Goal: Task Accomplishment & Management: Manage account settings

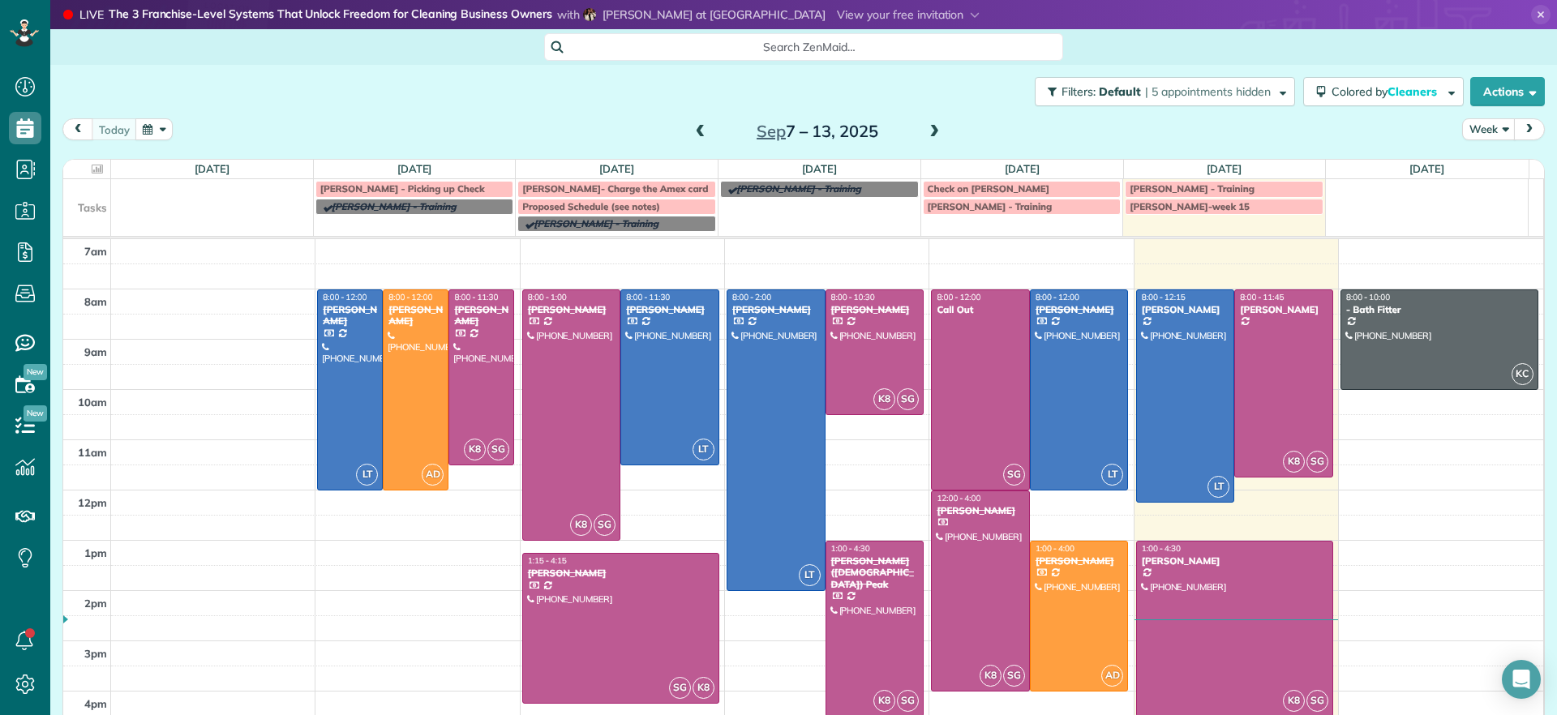
scroll to position [7, 7]
click at [925, 129] on span at bounding box center [934, 132] width 18 height 15
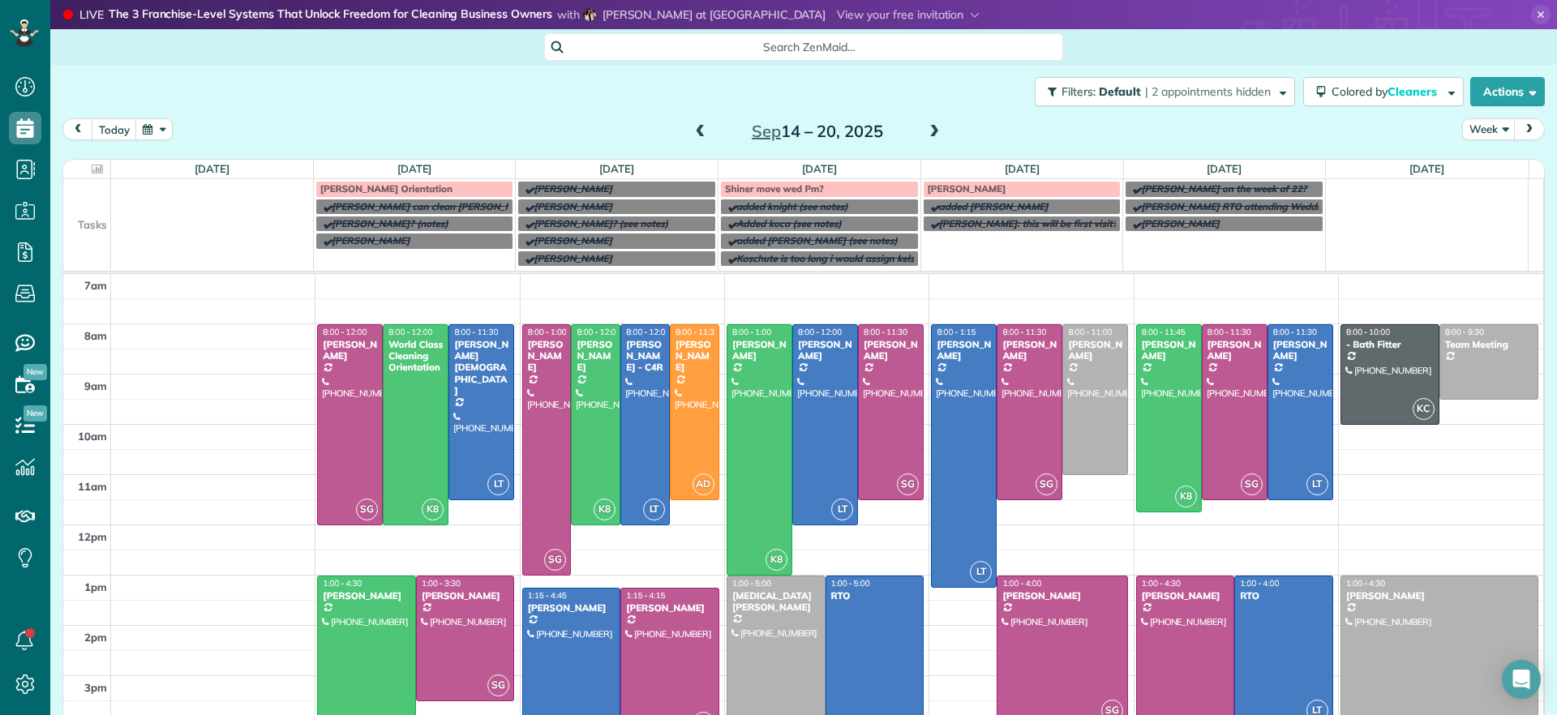
click at [925, 135] on span at bounding box center [934, 132] width 18 height 15
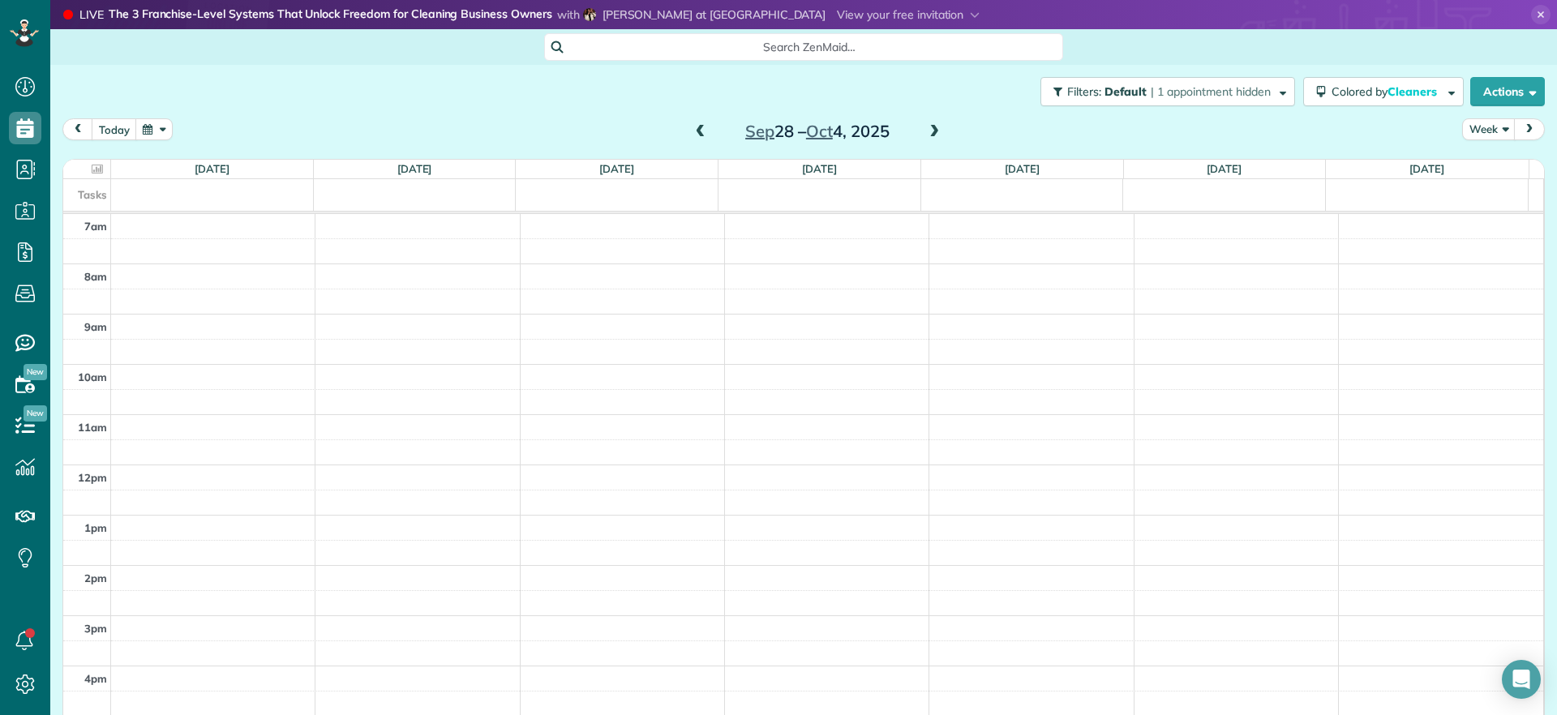
click at [692, 129] on span at bounding box center [701, 132] width 18 height 15
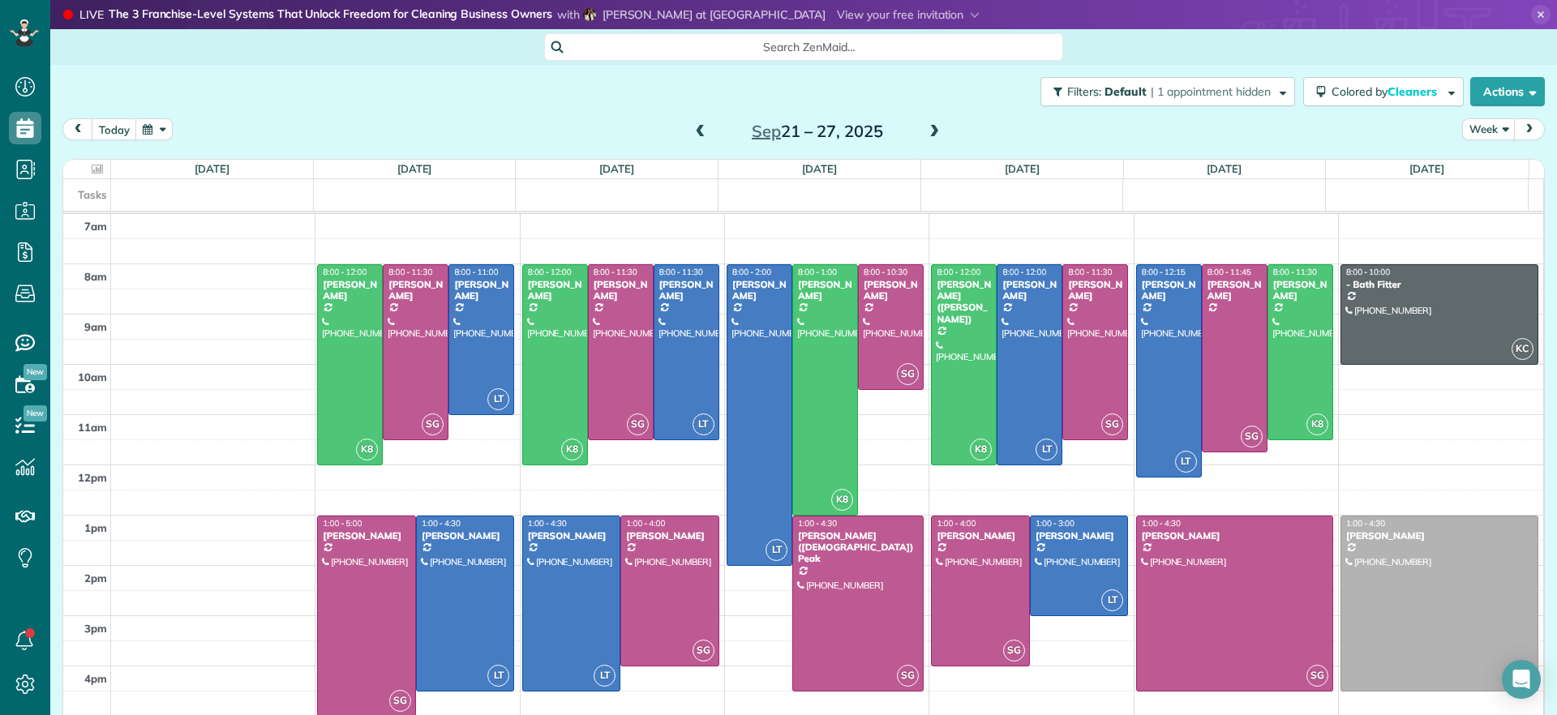
click at [928, 131] on span at bounding box center [934, 132] width 18 height 15
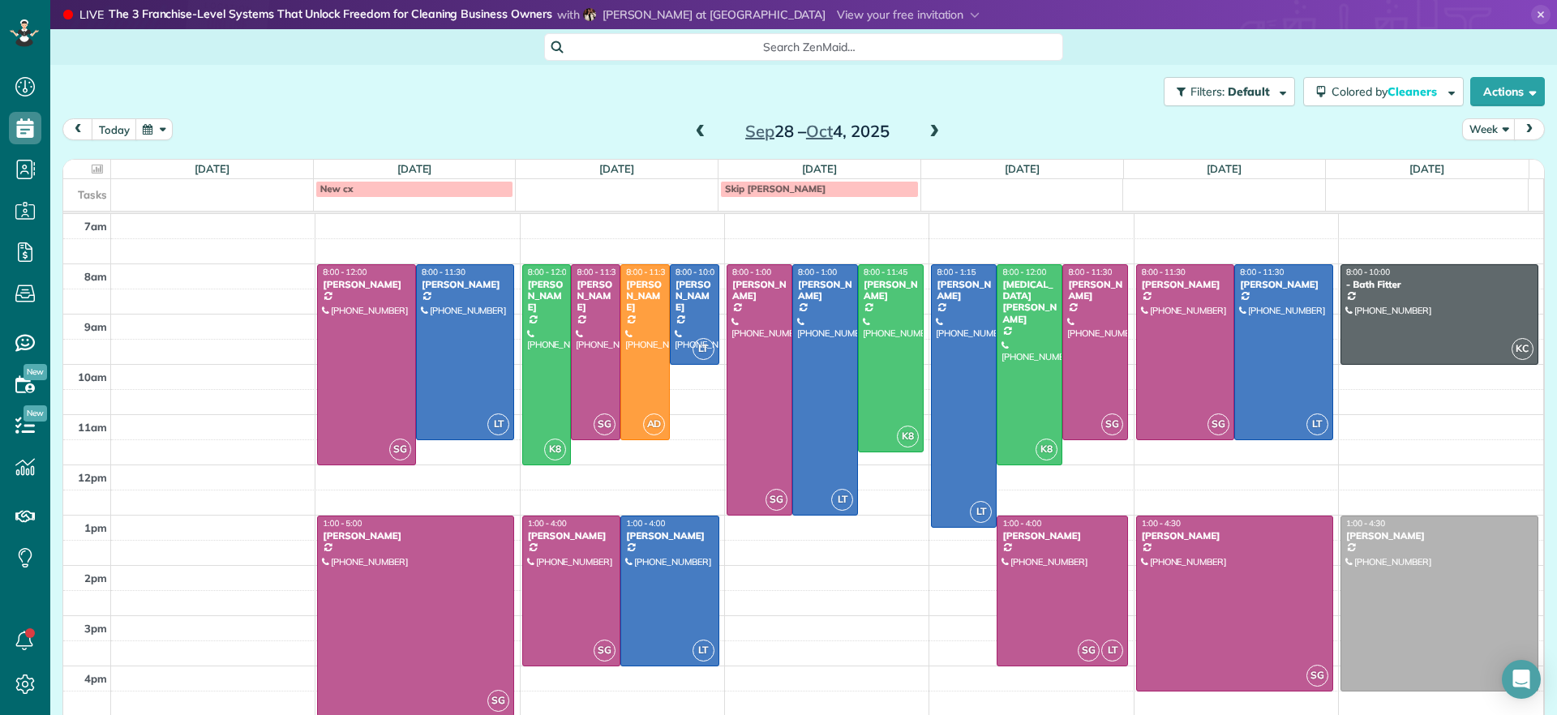
click at [932, 131] on span at bounding box center [934, 132] width 18 height 15
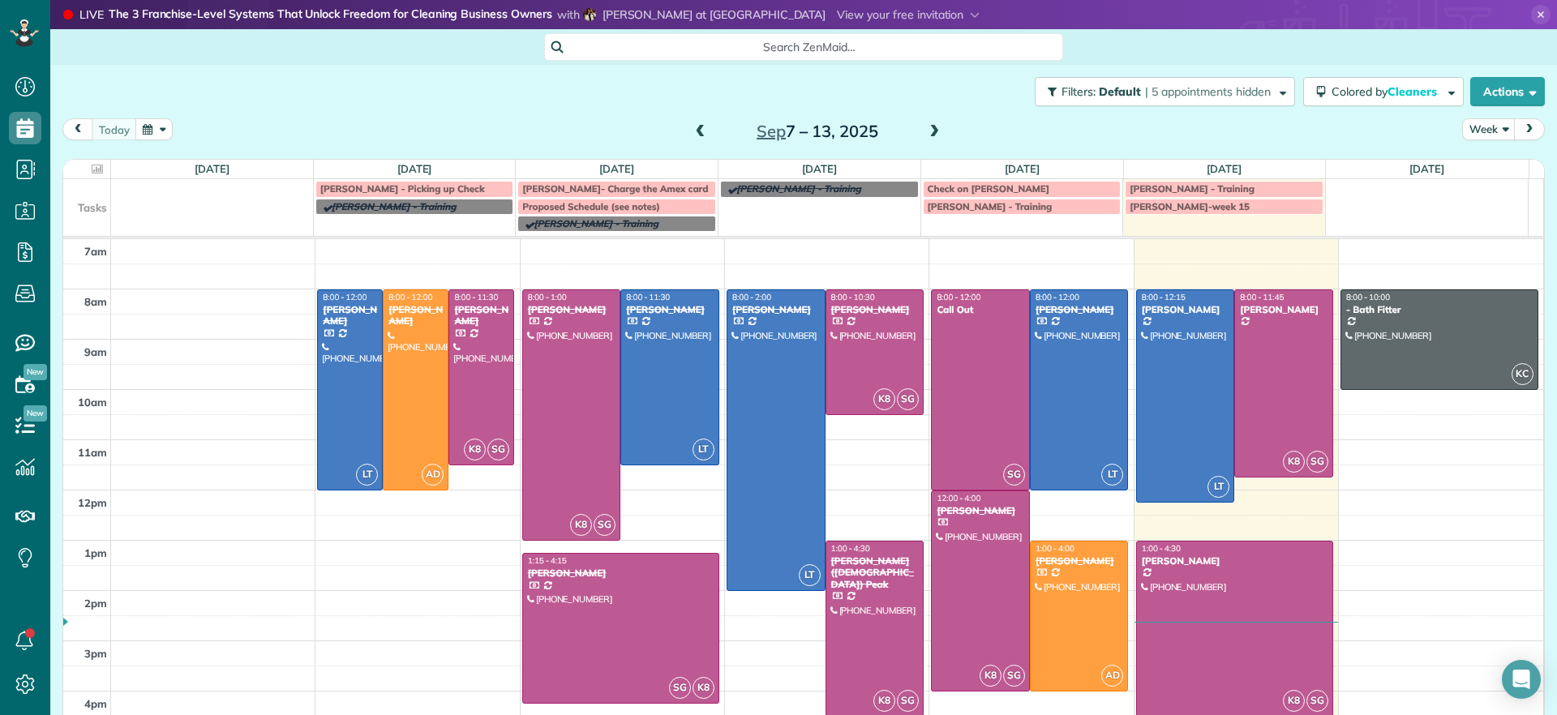
scroll to position [7, 7]
click at [928, 135] on span at bounding box center [934, 132] width 18 height 15
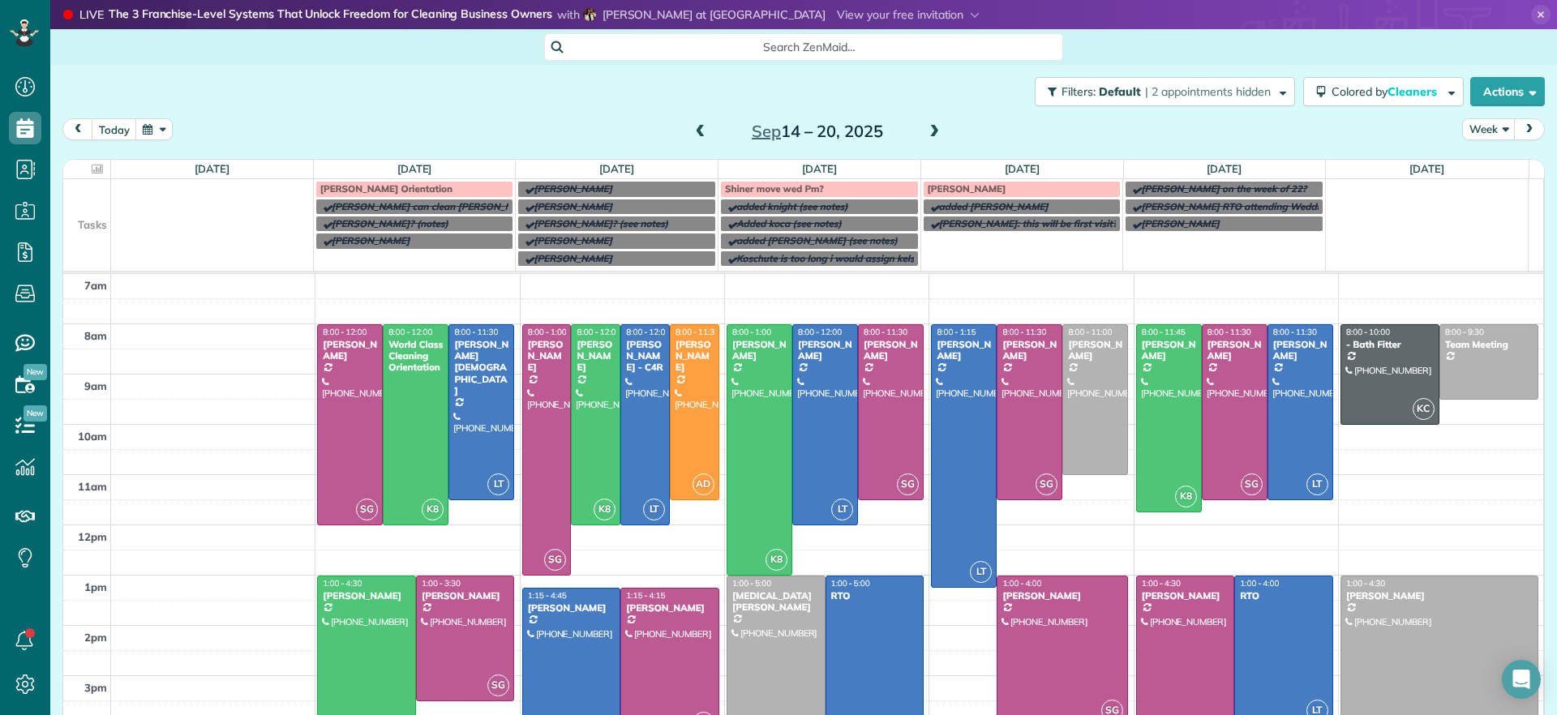
click at [928, 135] on span at bounding box center [934, 132] width 18 height 15
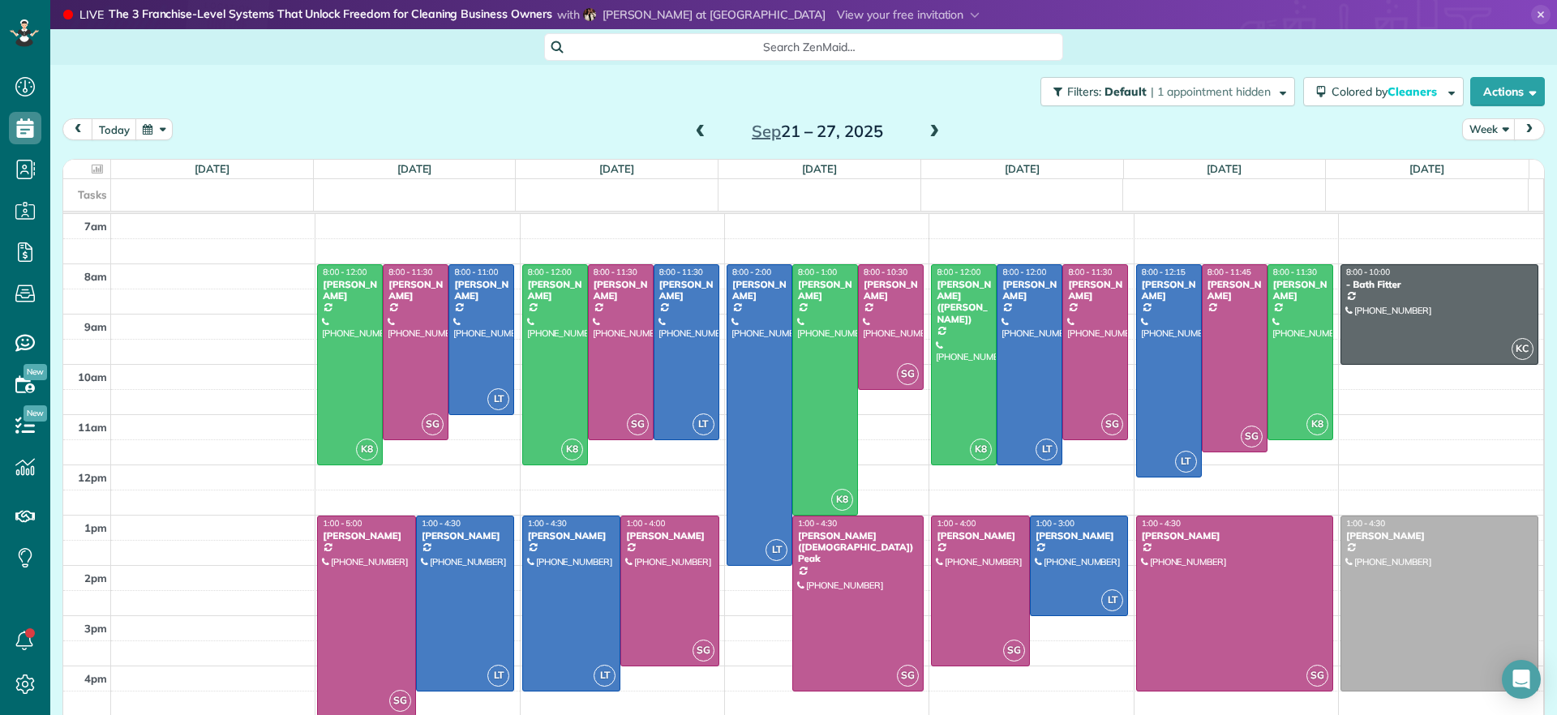
click at [928, 134] on span at bounding box center [934, 132] width 18 height 15
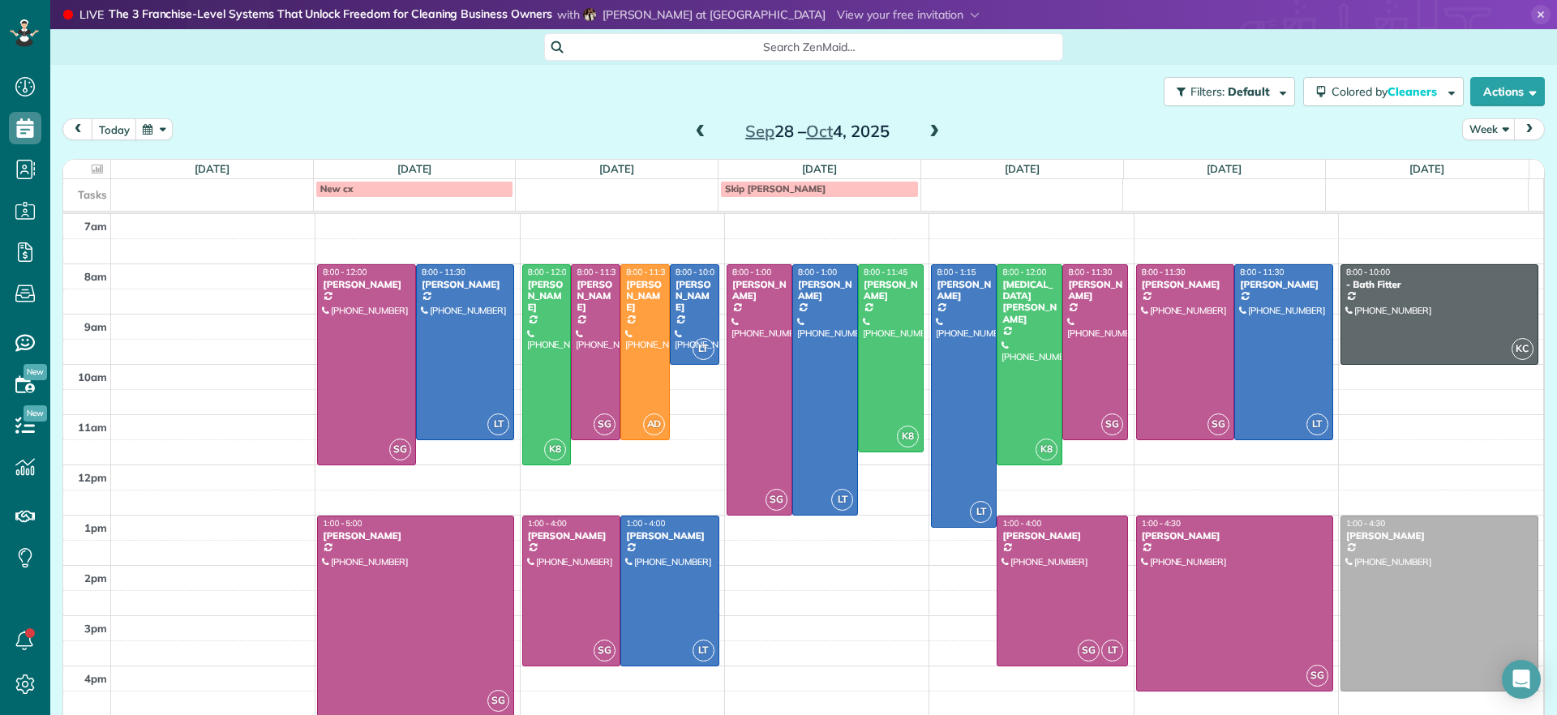
click at [700, 141] on span at bounding box center [701, 132] width 18 height 24
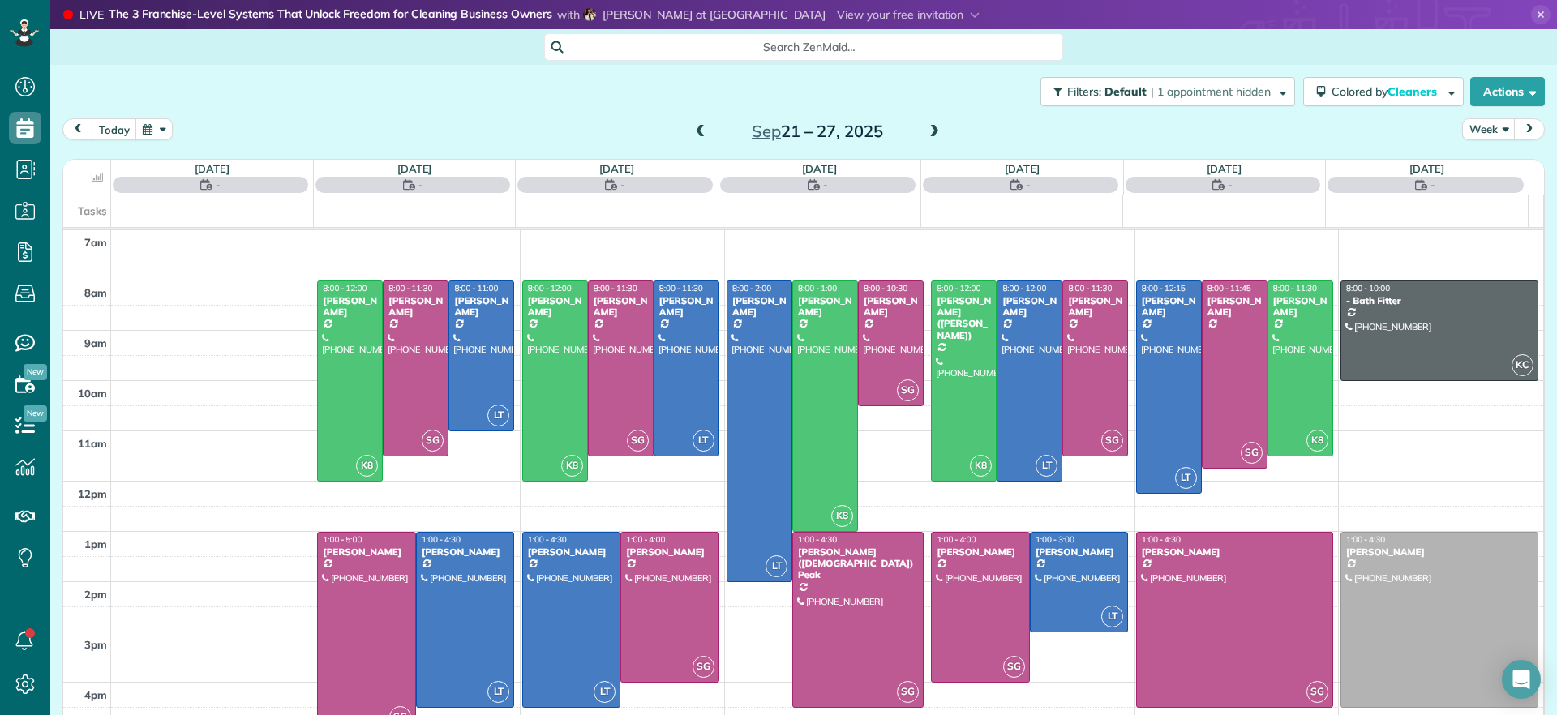
click at [700, 141] on span at bounding box center [701, 132] width 18 height 24
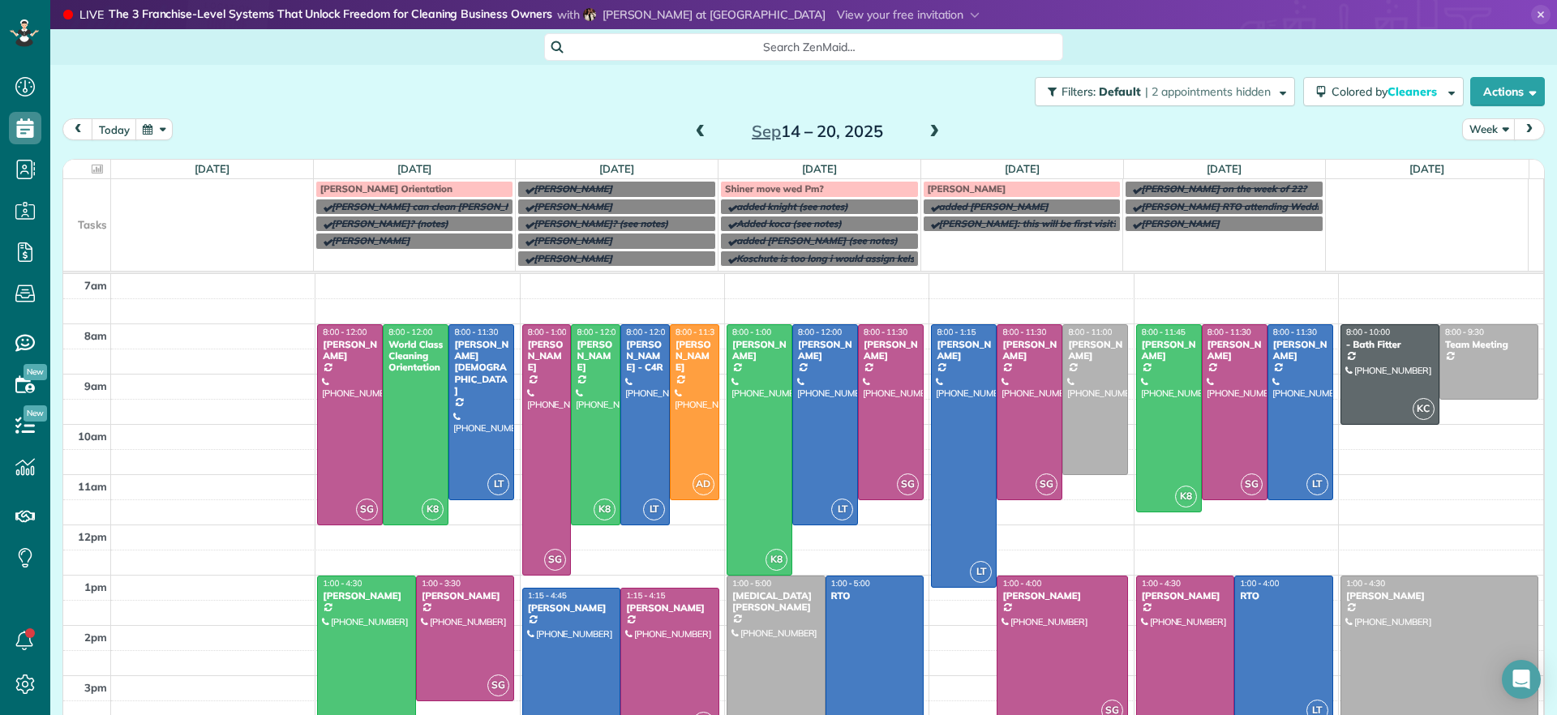
click at [925, 134] on span at bounding box center [934, 132] width 18 height 15
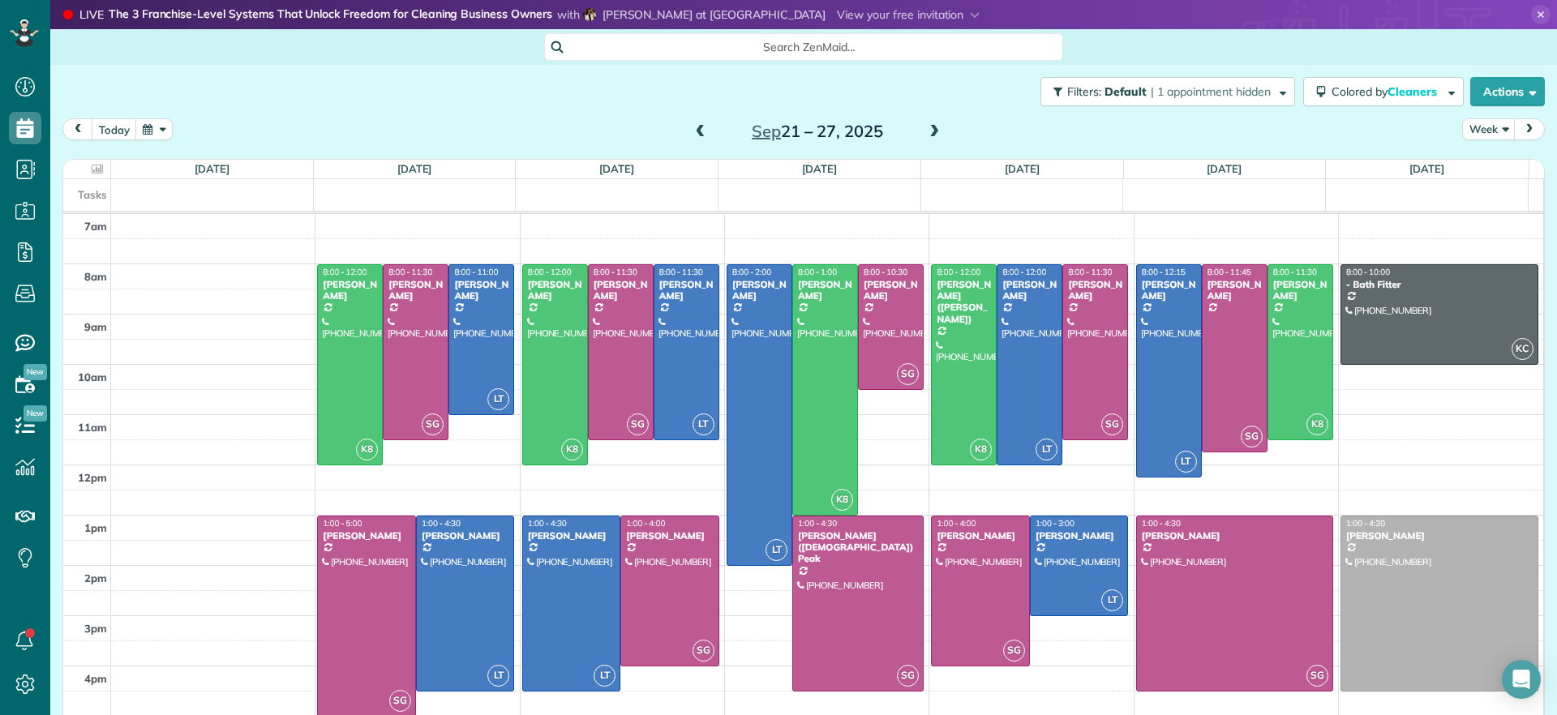
click at [925, 134] on span at bounding box center [934, 132] width 18 height 15
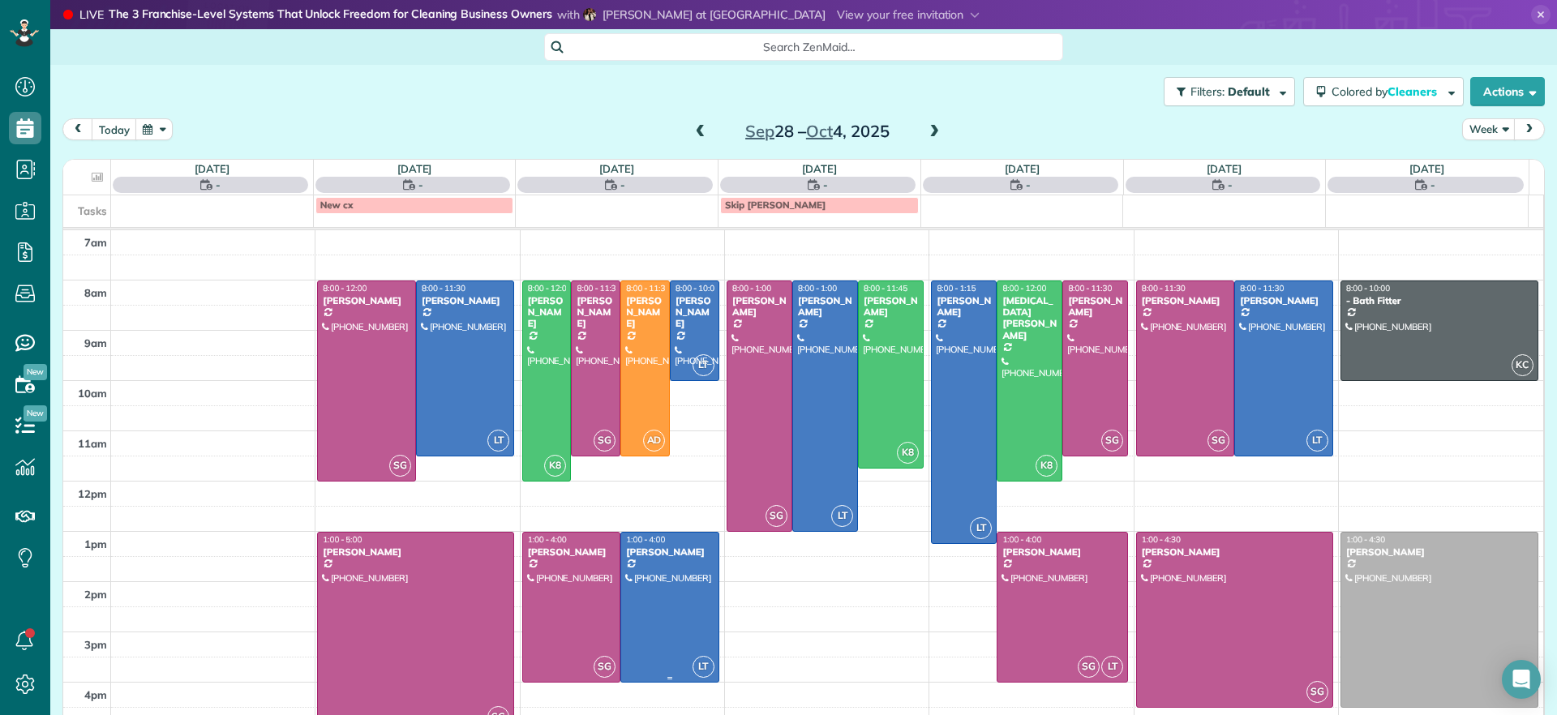
click at [638, 592] on div at bounding box center [669, 607] width 97 height 149
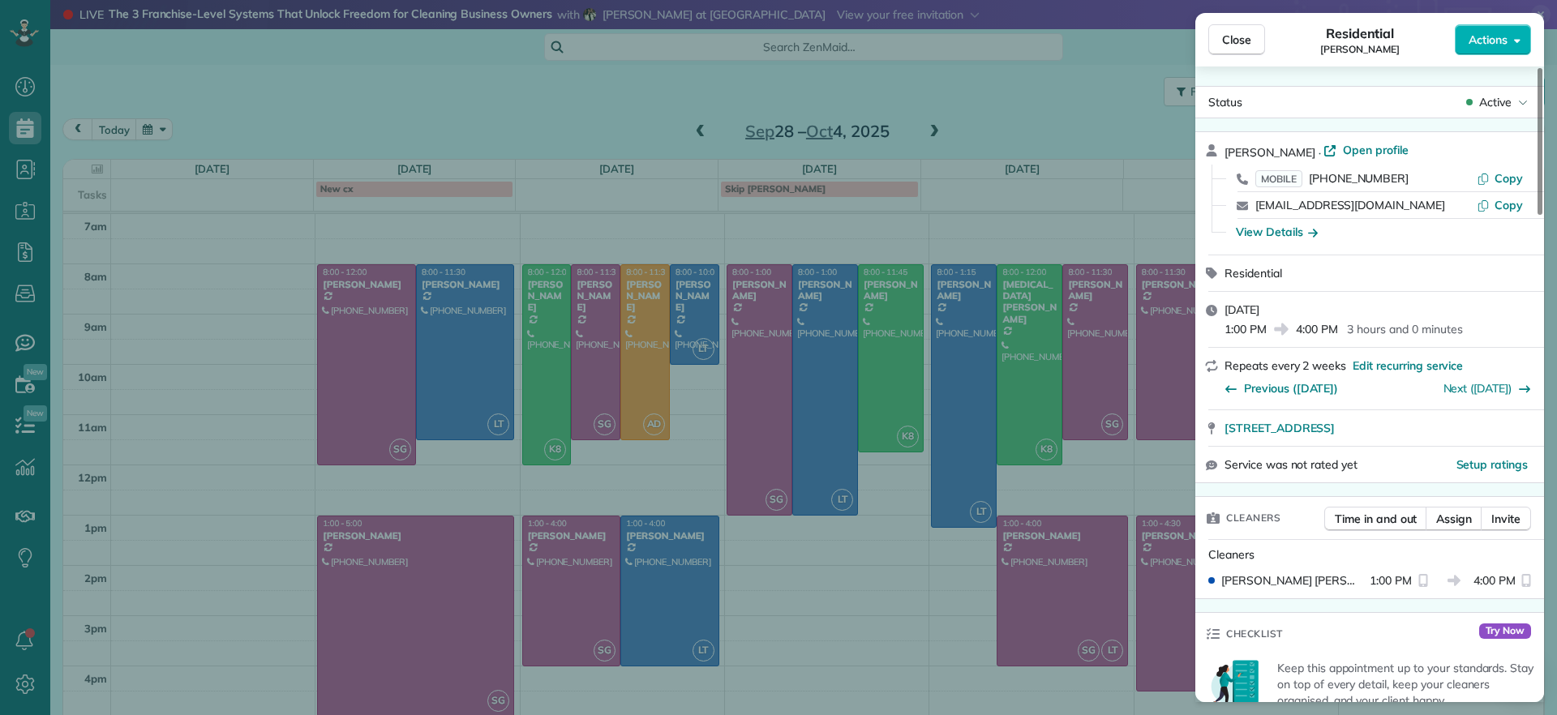
click at [870, 648] on div "Close Residential Karen Shiner Actions Status Active Karen Shiner · Open profil…" at bounding box center [778, 357] width 1557 height 715
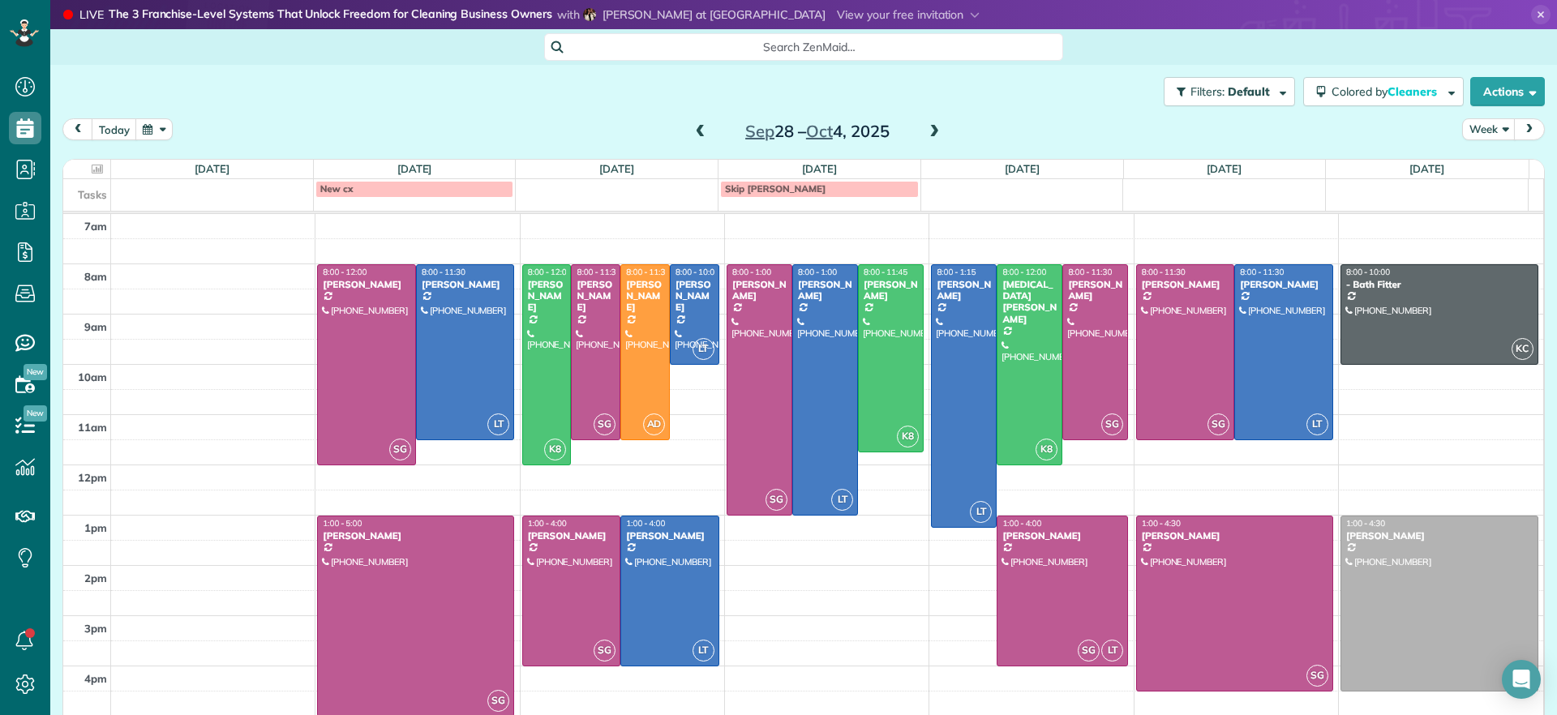
click at [693, 127] on span at bounding box center [701, 132] width 18 height 15
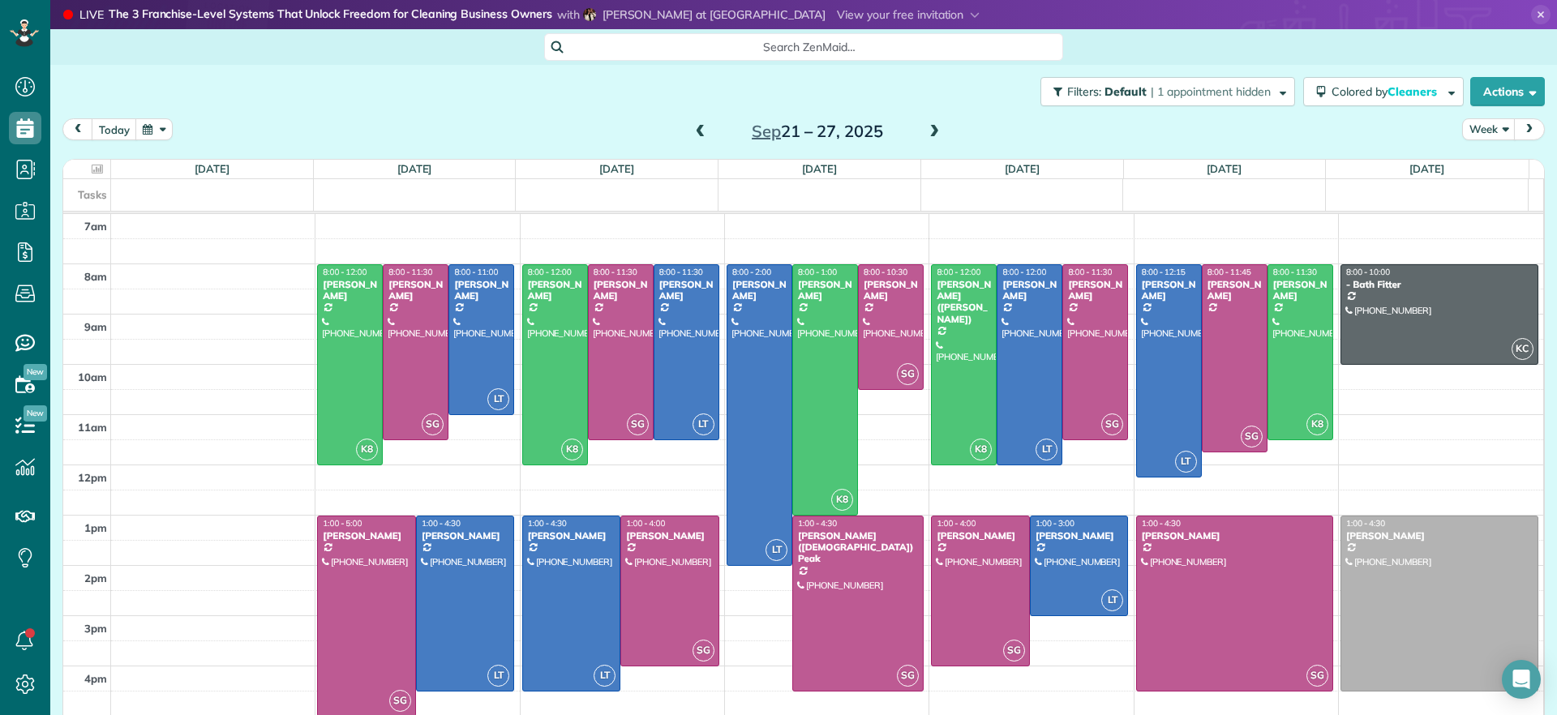
click at [692, 135] on span at bounding box center [701, 132] width 18 height 15
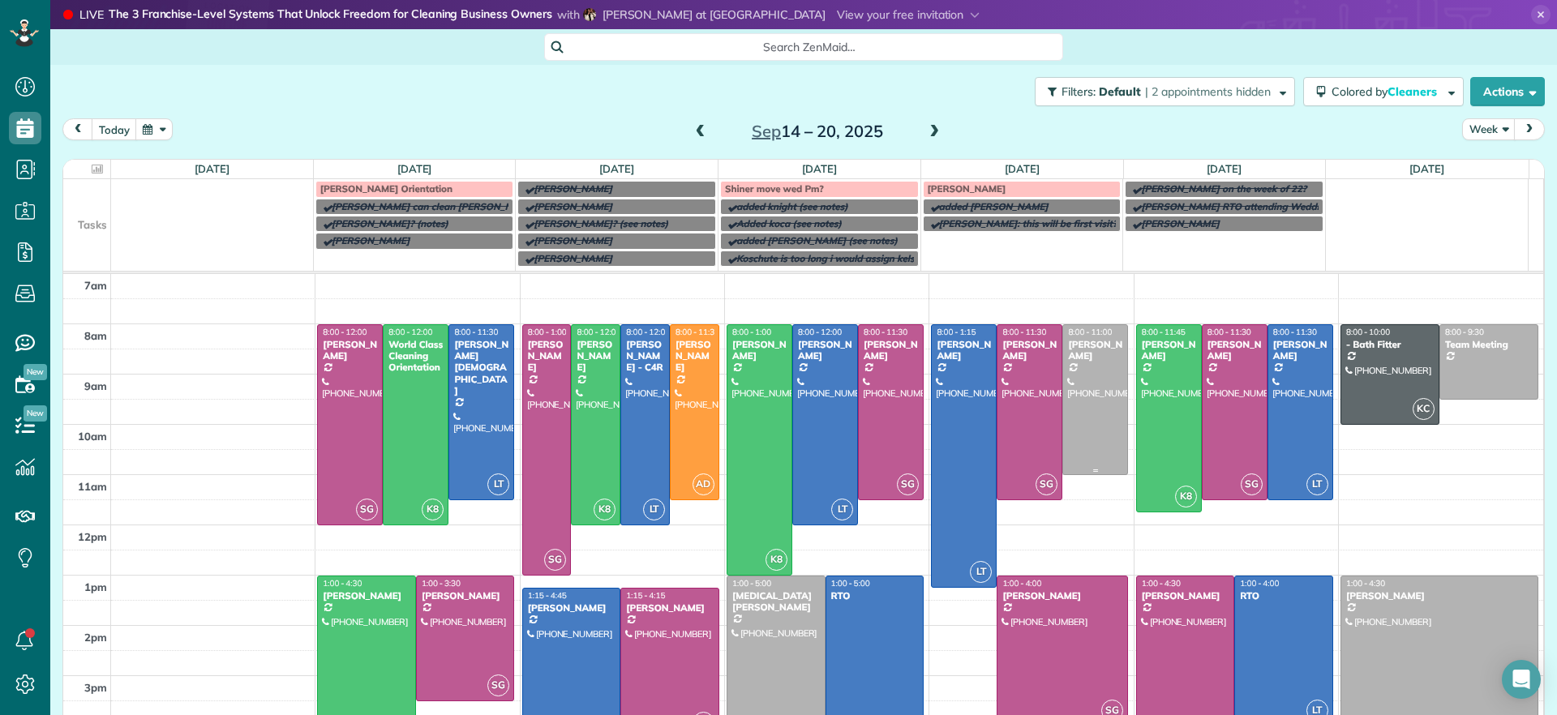
click at [1086, 416] on div at bounding box center [1095, 399] width 64 height 149
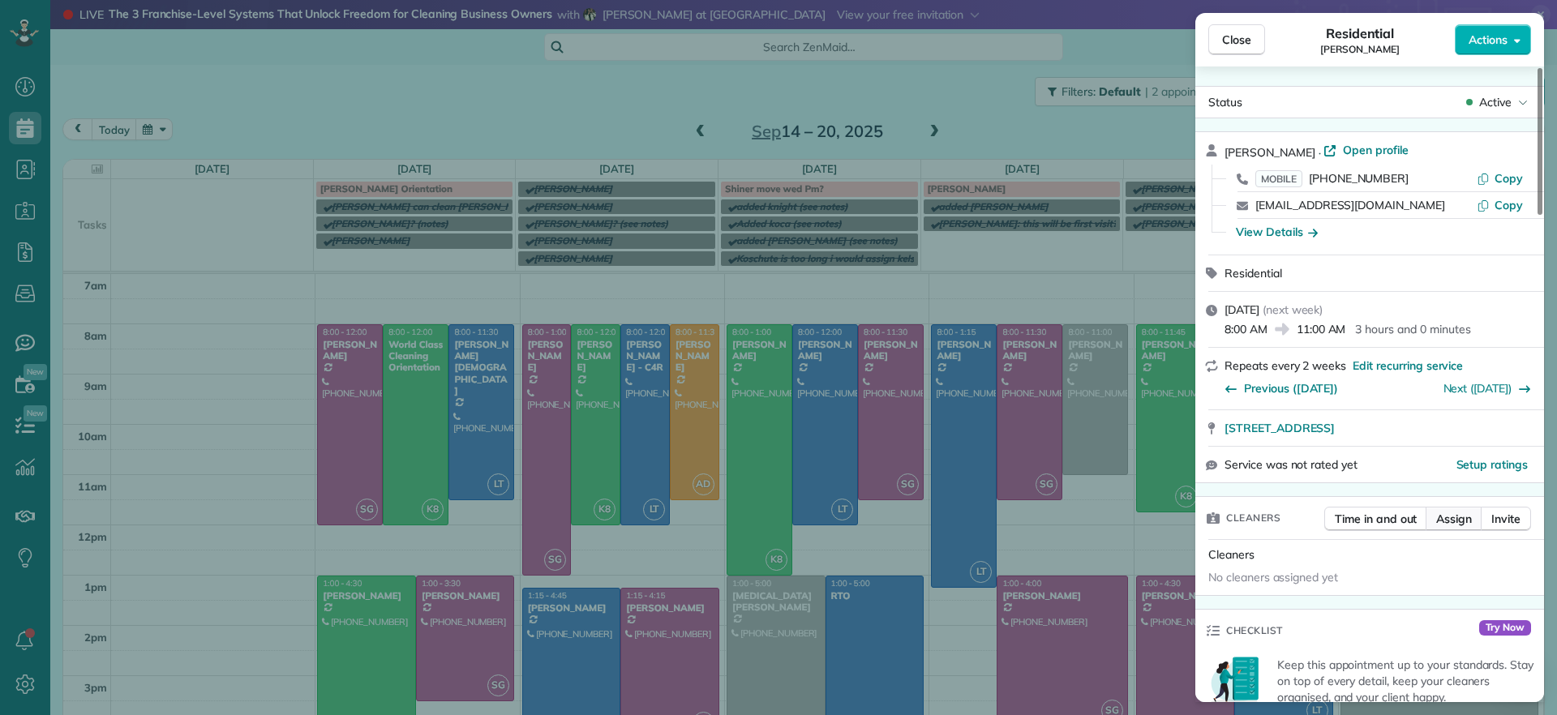
click at [1462, 518] on span "Assign" at bounding box center [1454, 519] width 36 height 16
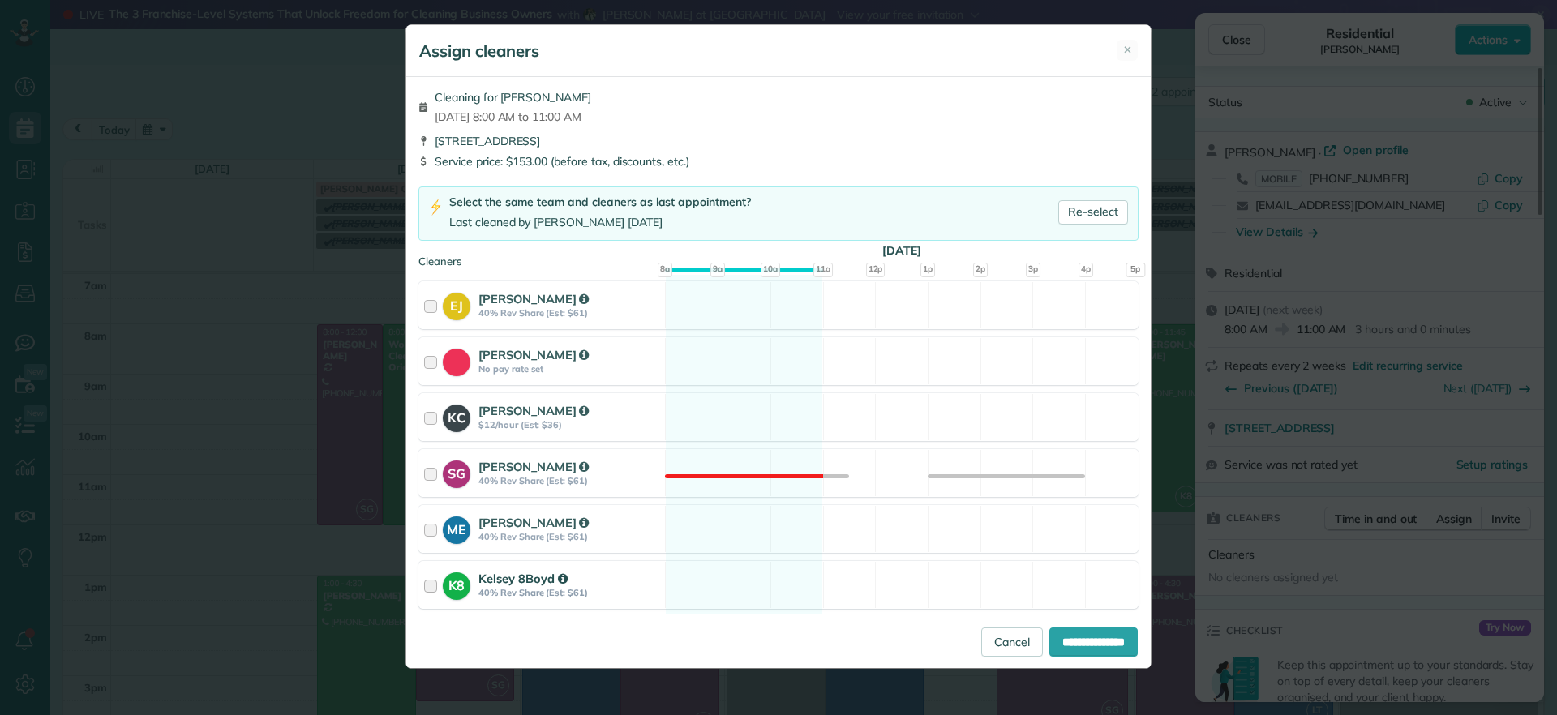
click at [702, 576] on div "K8 Kelsey 8Boyd 40% Rev Share (Est: $61) Available" at bounding box center [778, 585] width 720 height 48
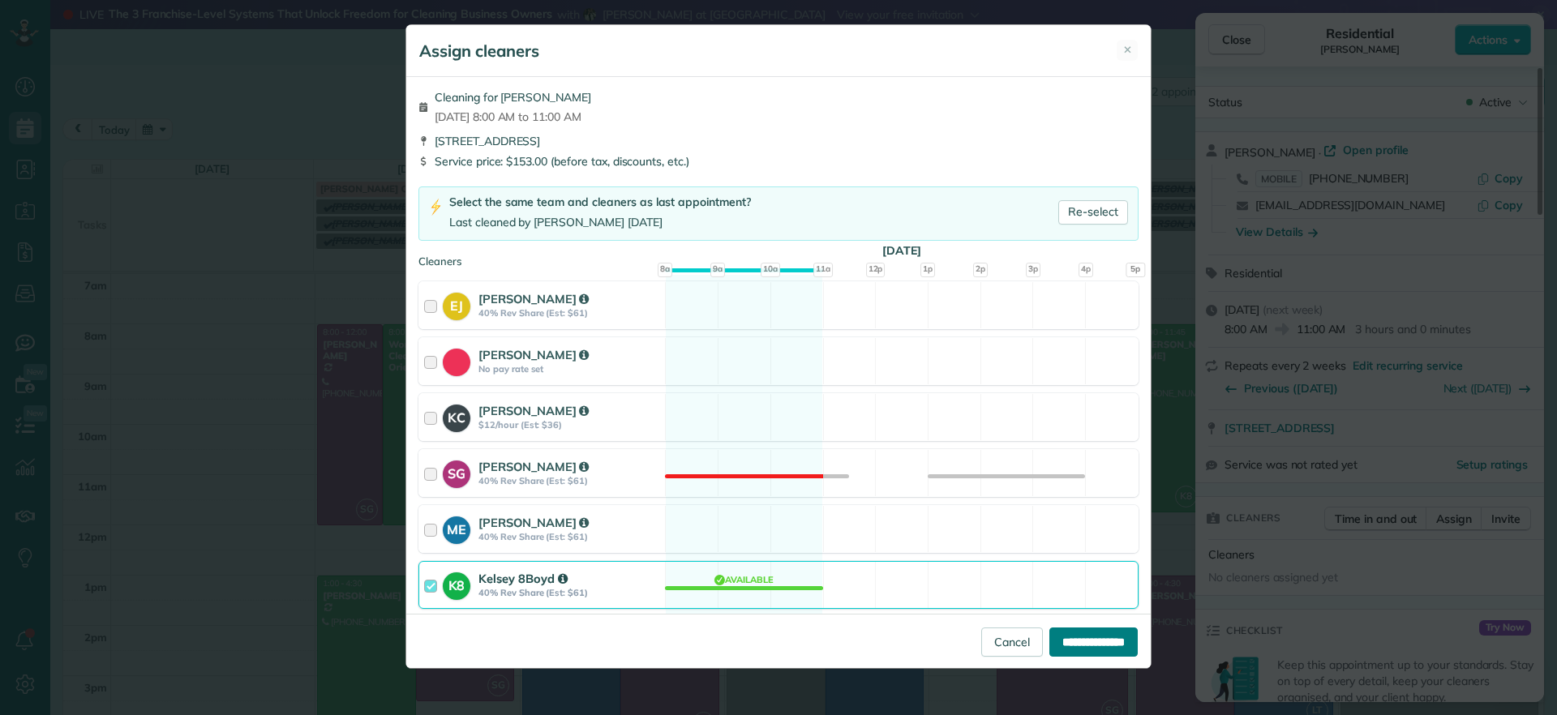
click at [1049, 633] on input "**********" at bounding box center [1093, 642] width 88 height 29
type input "**********"
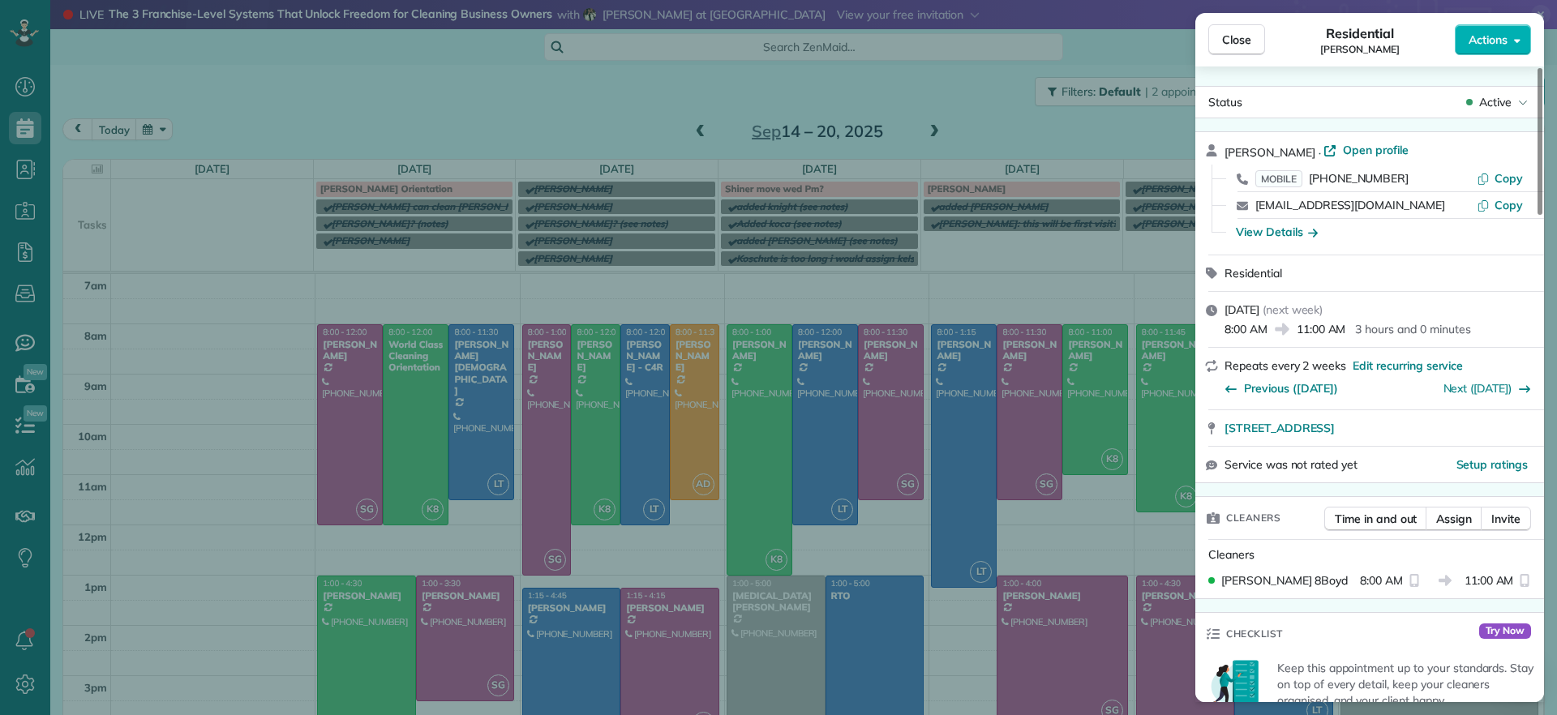
click at [1072, 341] on div "Close Residential Karen Shiner Actions Status Active Karen Shiner · Open profil…" at bounding box center [778, 357] width 1557 height 715
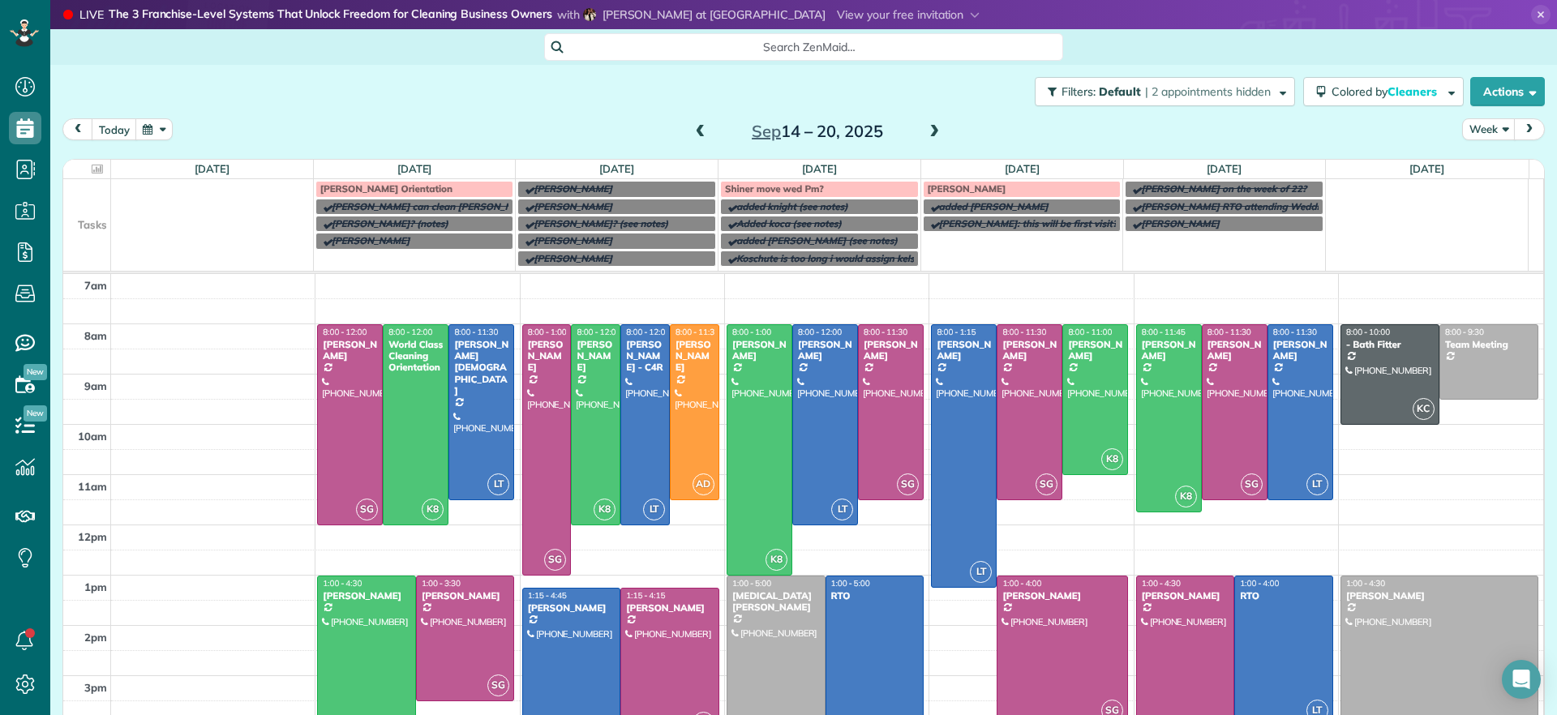
click at [1076, 369] on body "Dashboard Scheduling Calendar View List View Dispatch View - Weekly scheduling …" at bounding box center [778, 357] width 1557 height 715
click at [1076, 369] on div at bounding box center [1095, 399] width 64 height 149
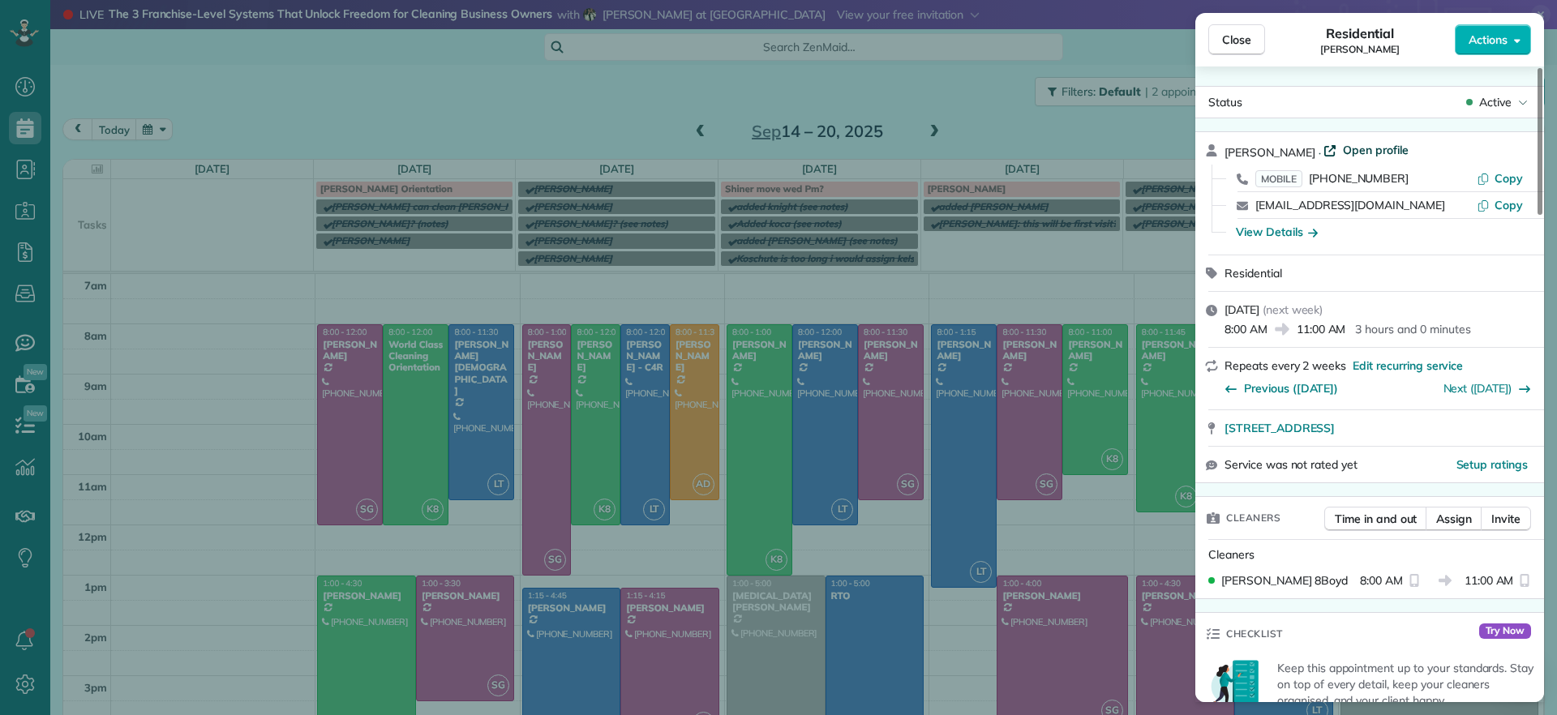
click at [1361, 148] on span "Open profile" at bounding box center [1376, 150] width 66 height 16
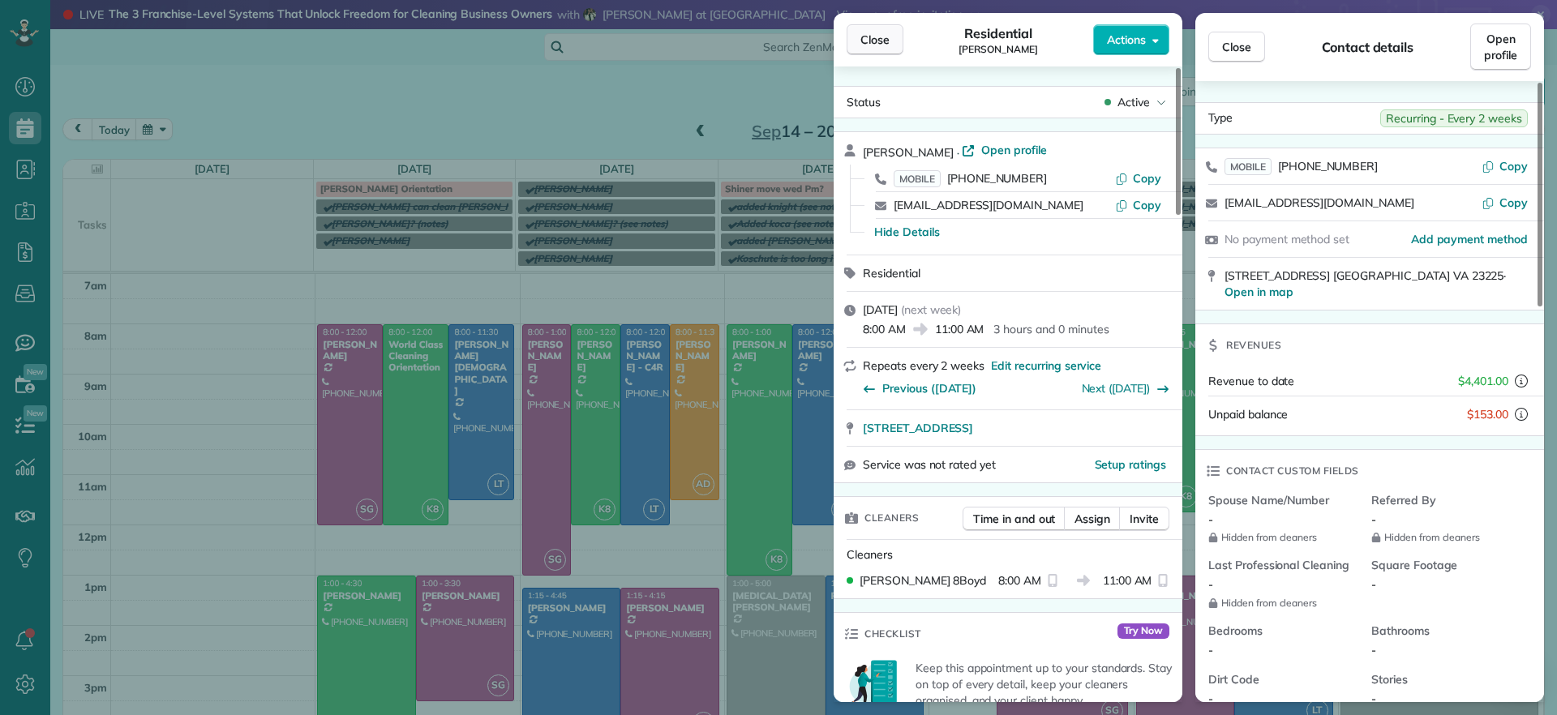
click at [856, 37] on button "Close" at bounding box center [874, 39] width 57 height 31
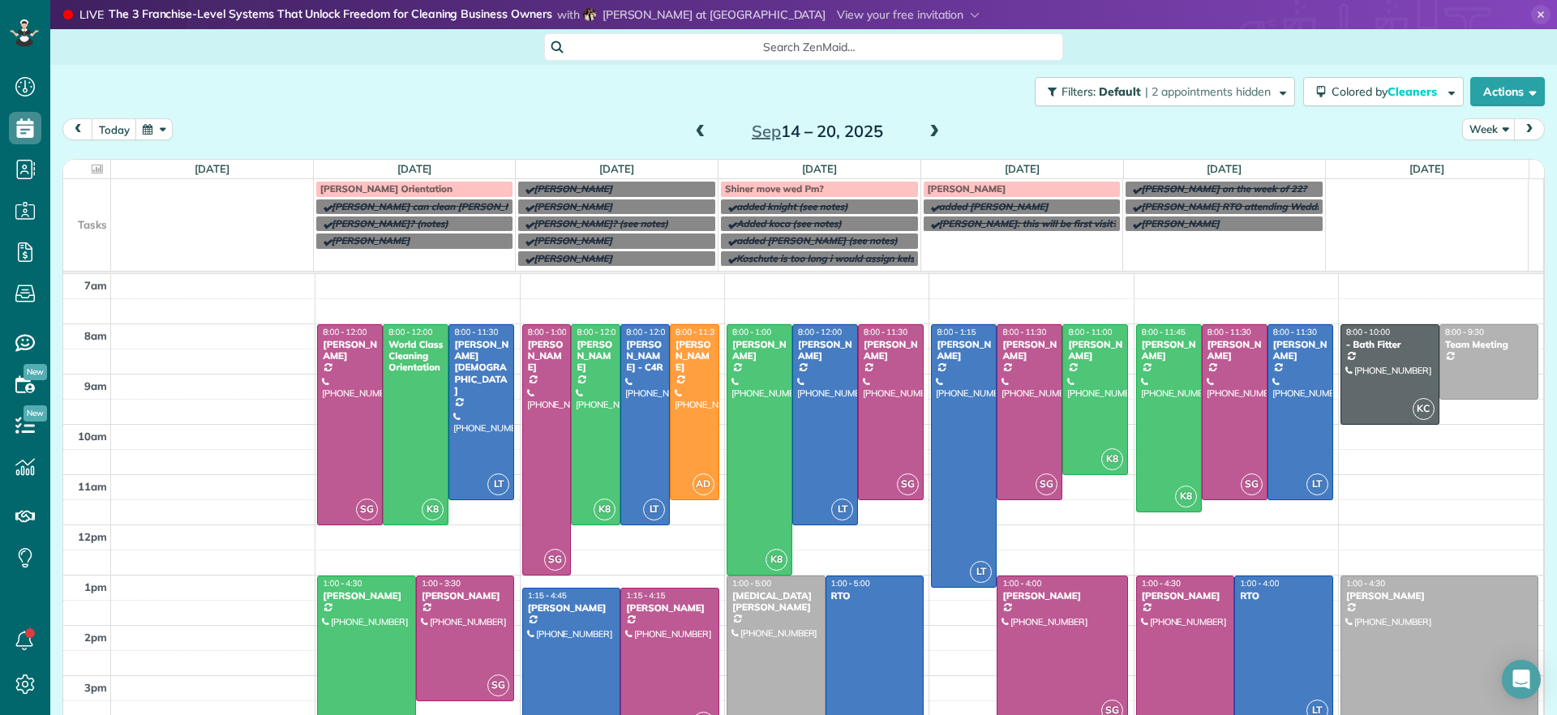
click at [796, 186] on span "Shiner move wed Pm?" at bounding box center [774, 188] width 99 height 12
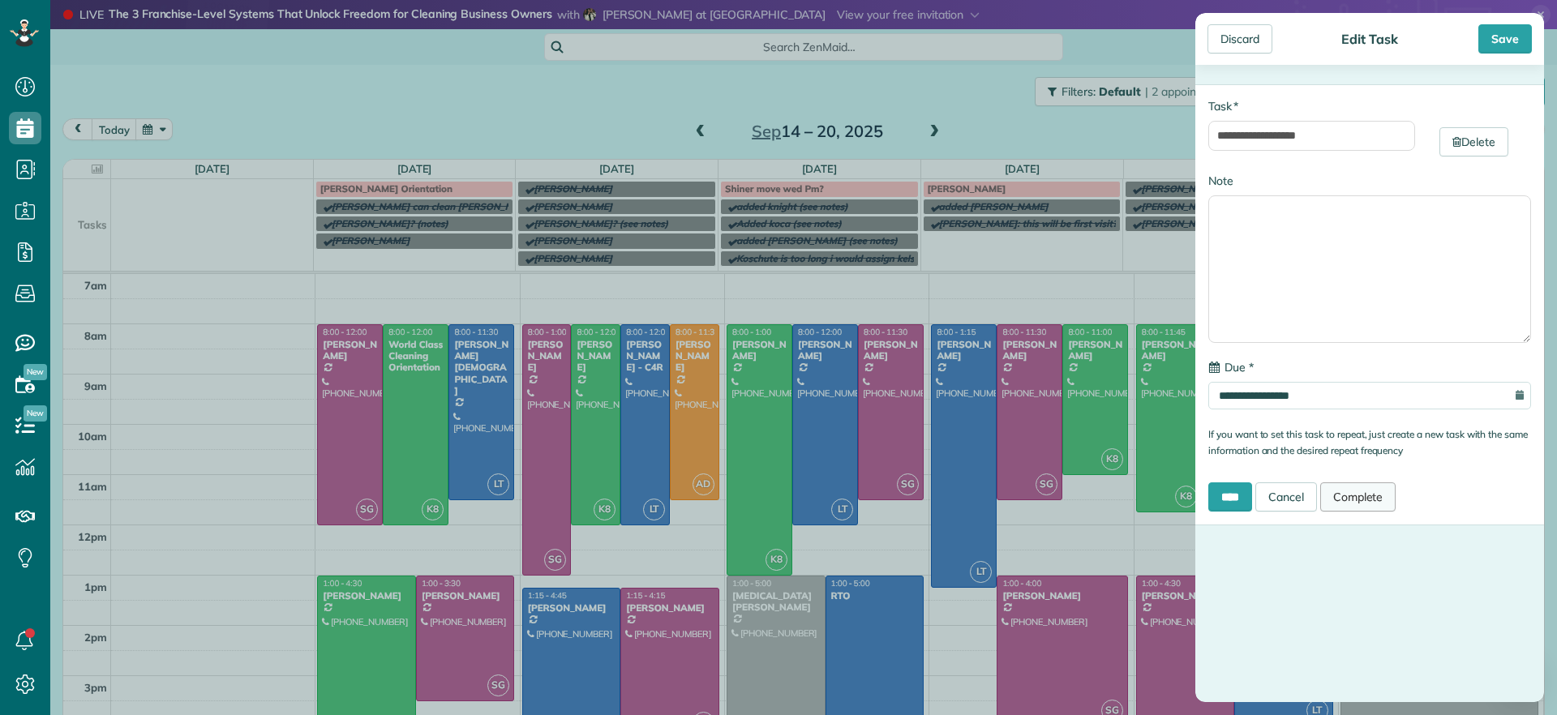
click at [1346, 501] on link "Complete" at bounding box center [1358, 496] width 76 height 29
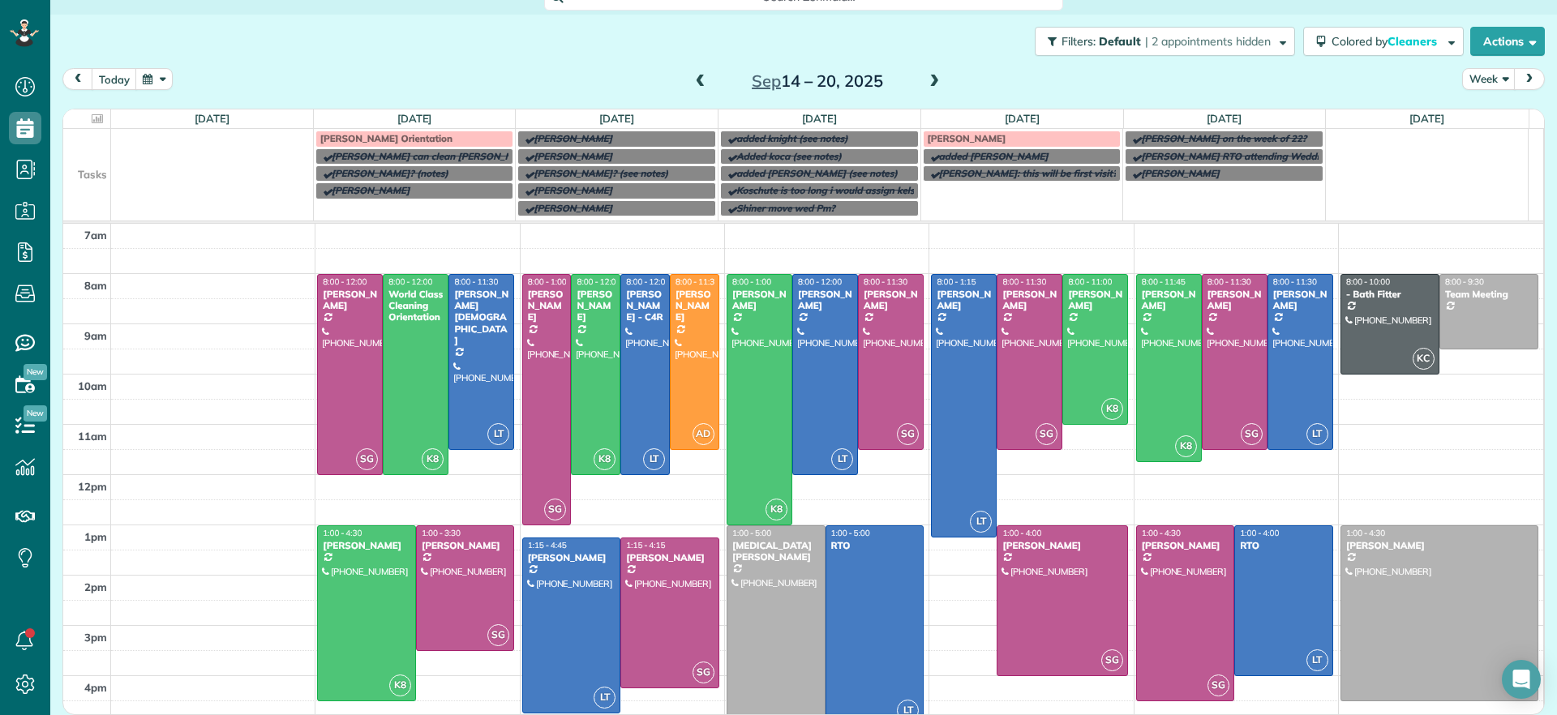
click at [692, 83] on span at bounding box center [701, 82] width 18 height 15
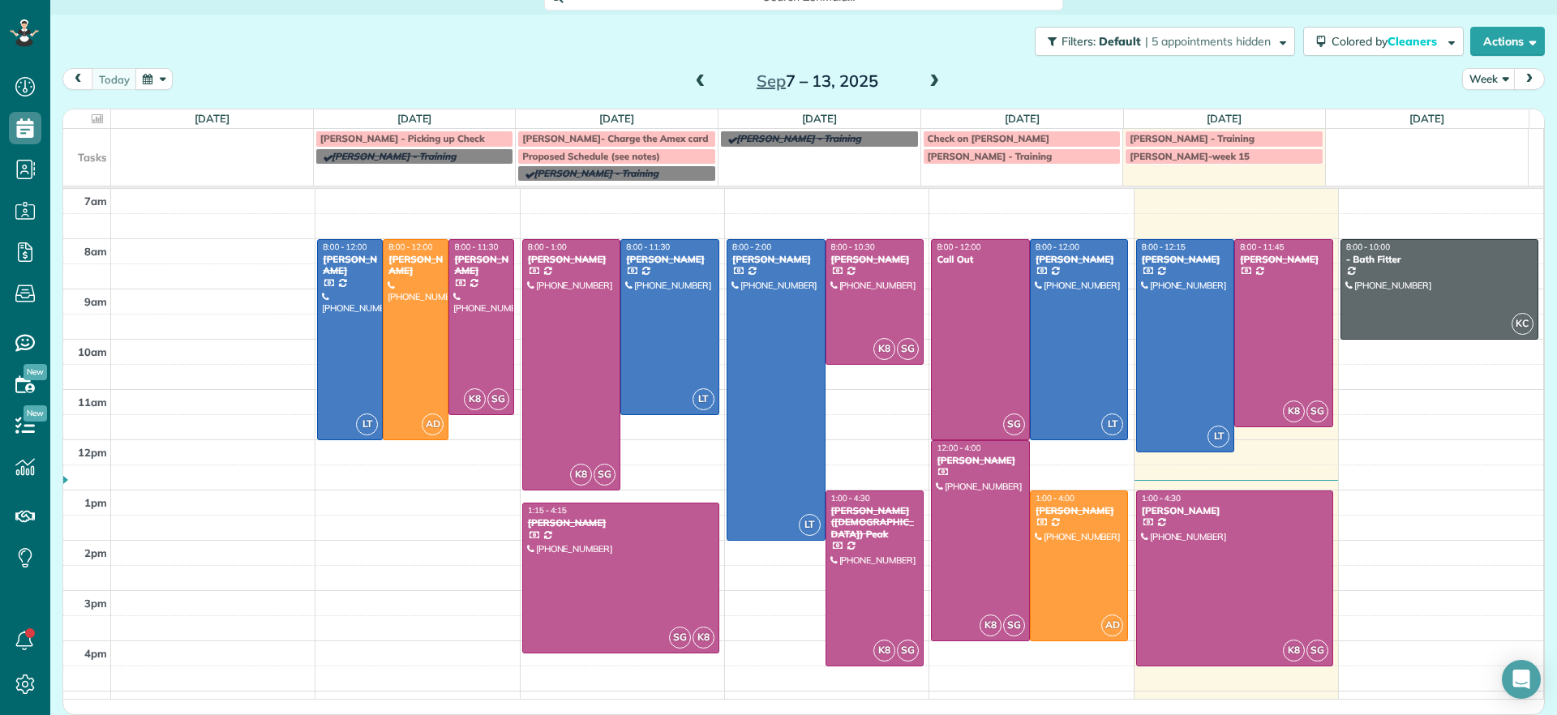
click at [925, 87] on span at bounding box center [934, 82] width 18 height 15
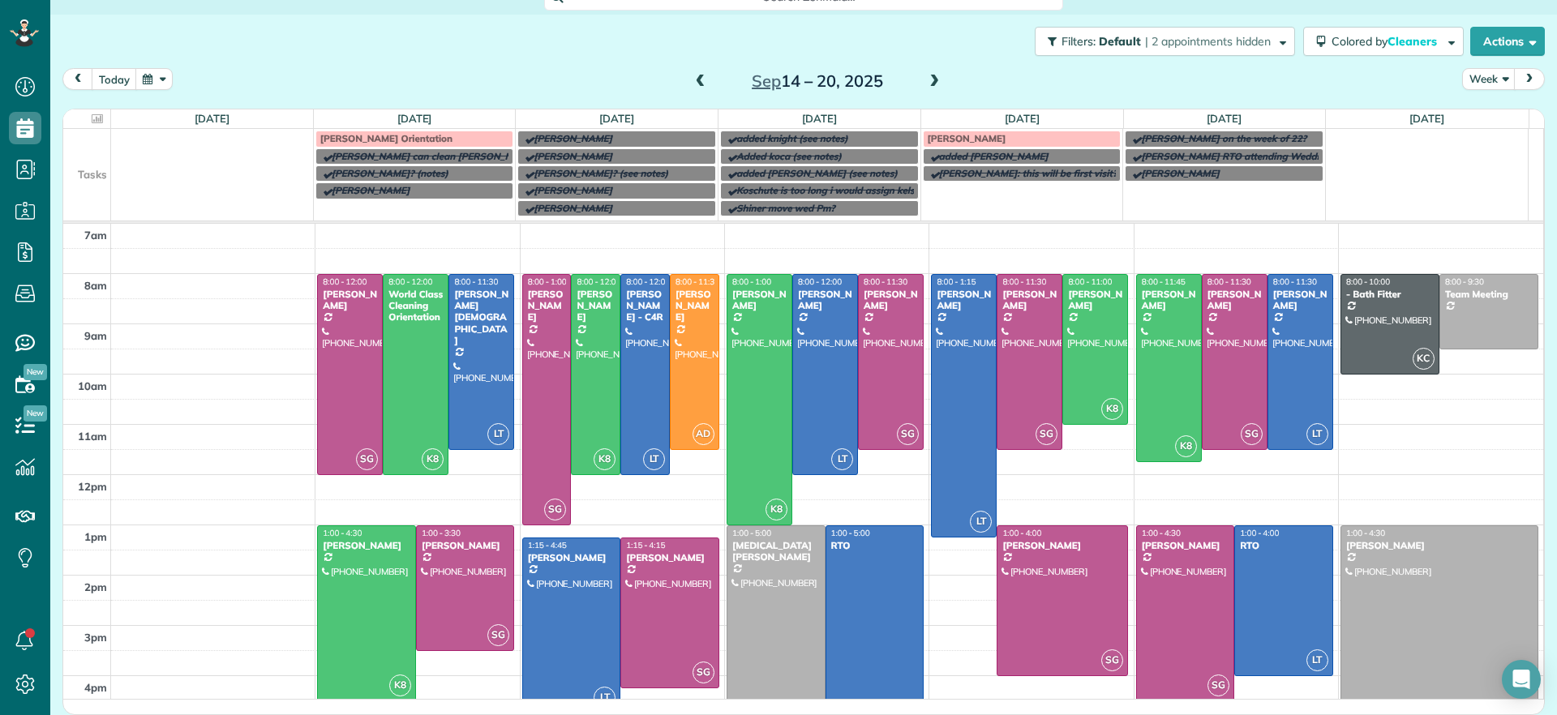
click at [692, 84] on span at bounding box center [701, 82] width 18 height 15
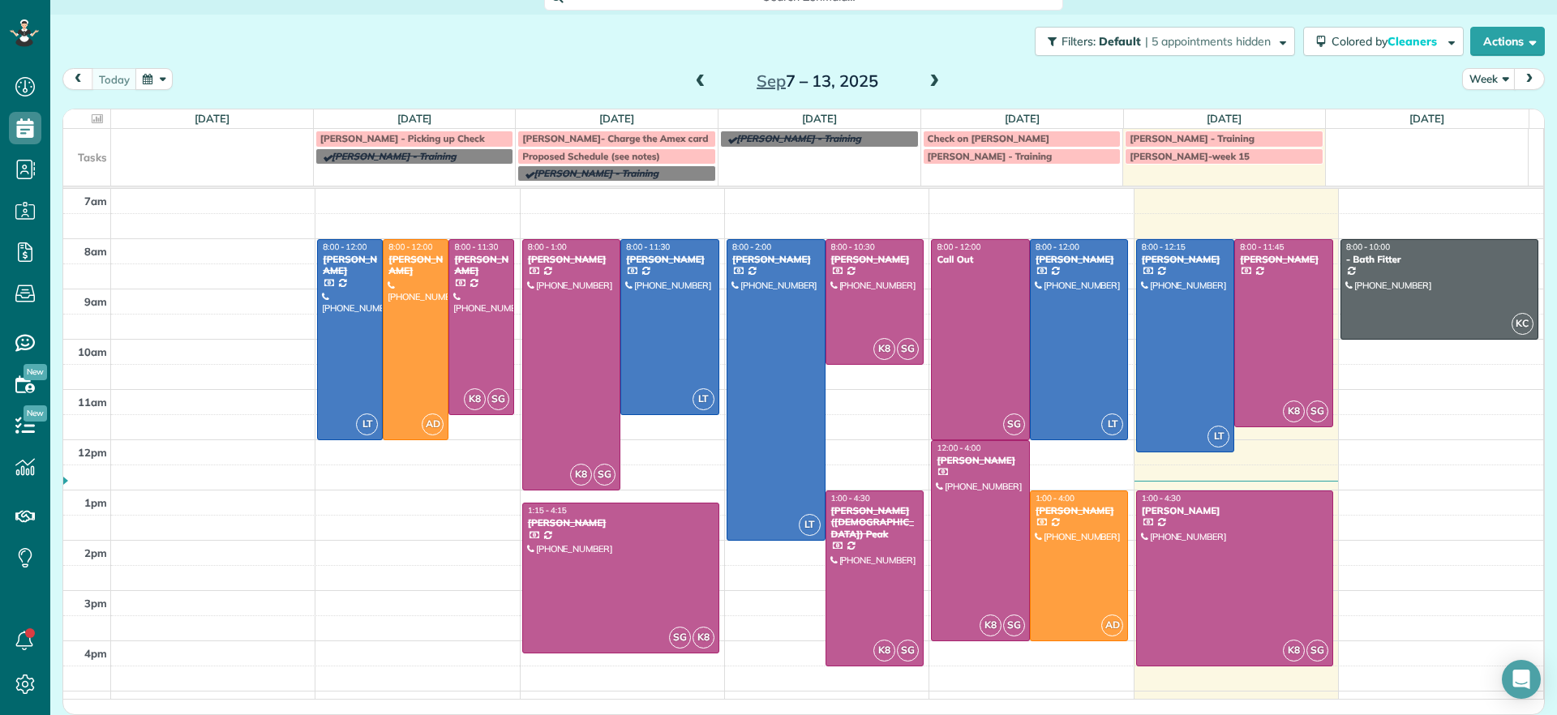
click at [911, 96] on div "today Week Sep 7 – 13, 2025" at bounding box center [803, 83] width 1482 height 30
click at [925, 87] on span at bounding box center [934, 82] width 18 height 15
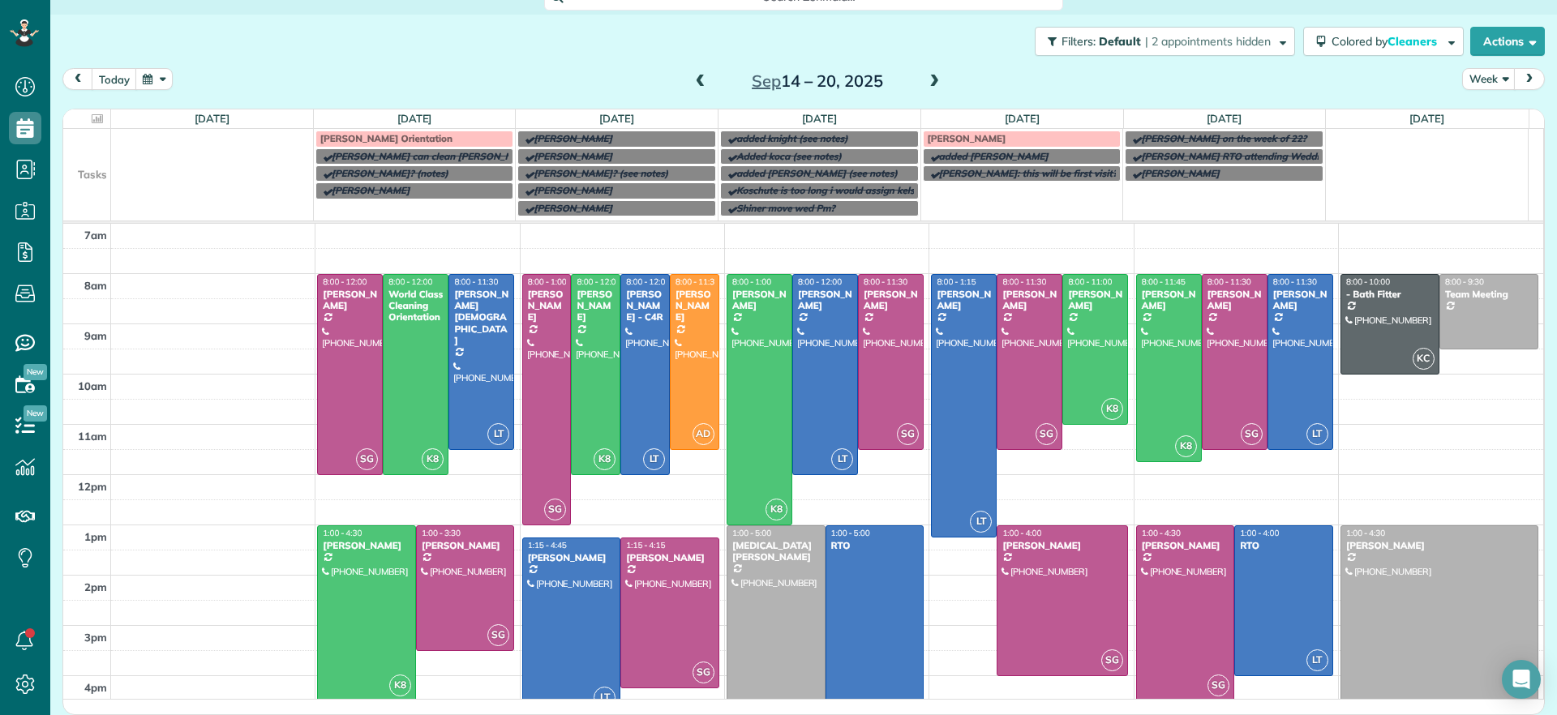
click at [935, 72] on span at bounding box center [934, 82] width 18 height 24
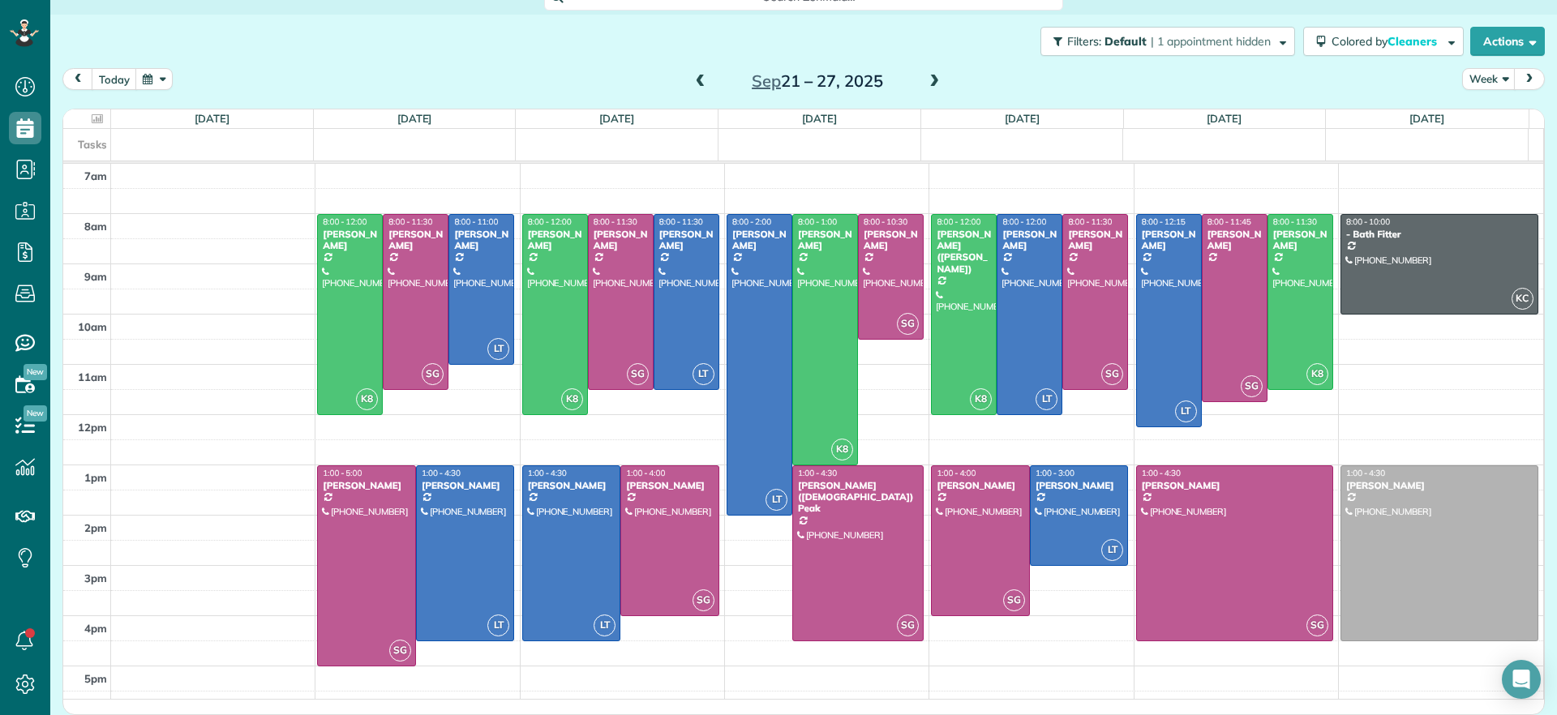
click at [927, 76] on span at bounding box center [934, 82] width 18 height 15
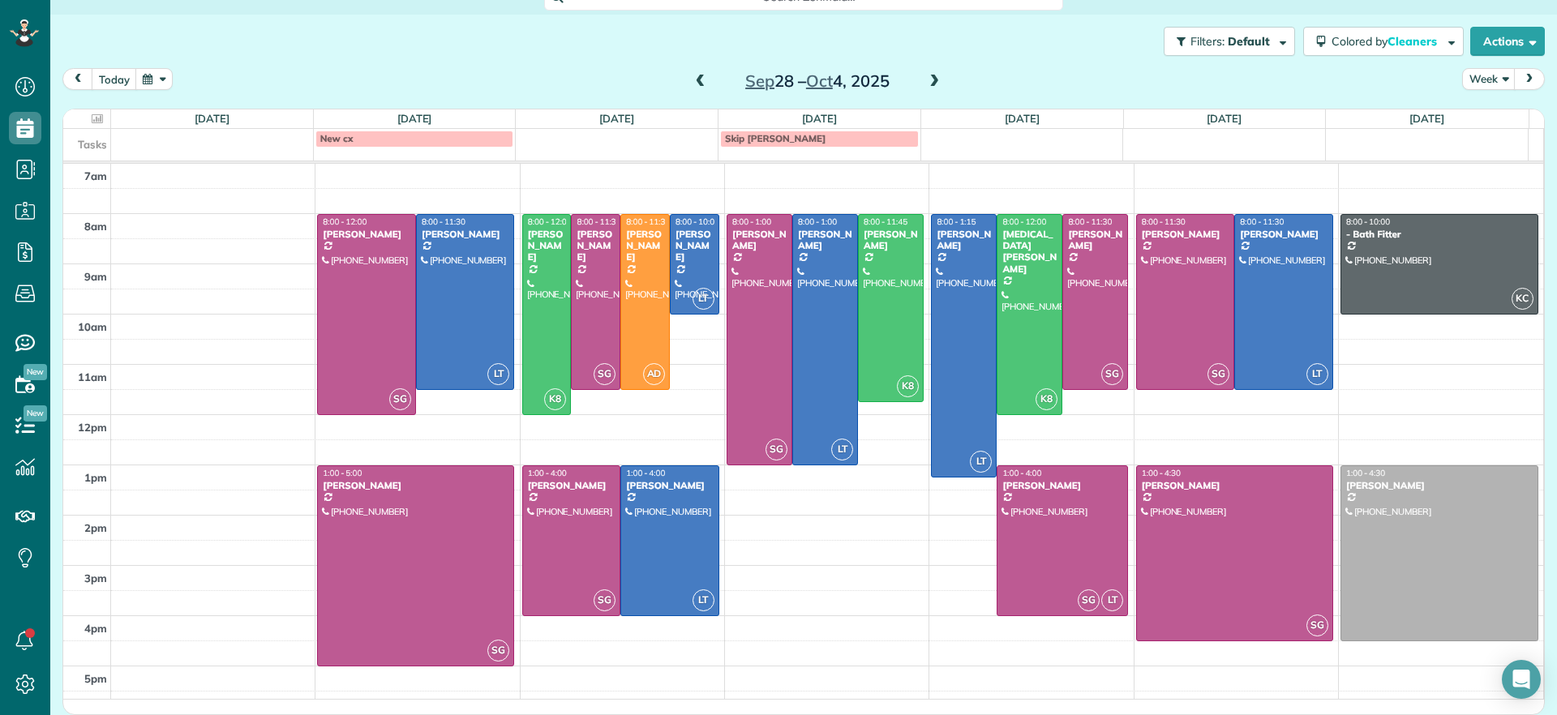
click at [692, 78] on span at bounding box center [701, 82] width 18 height 15
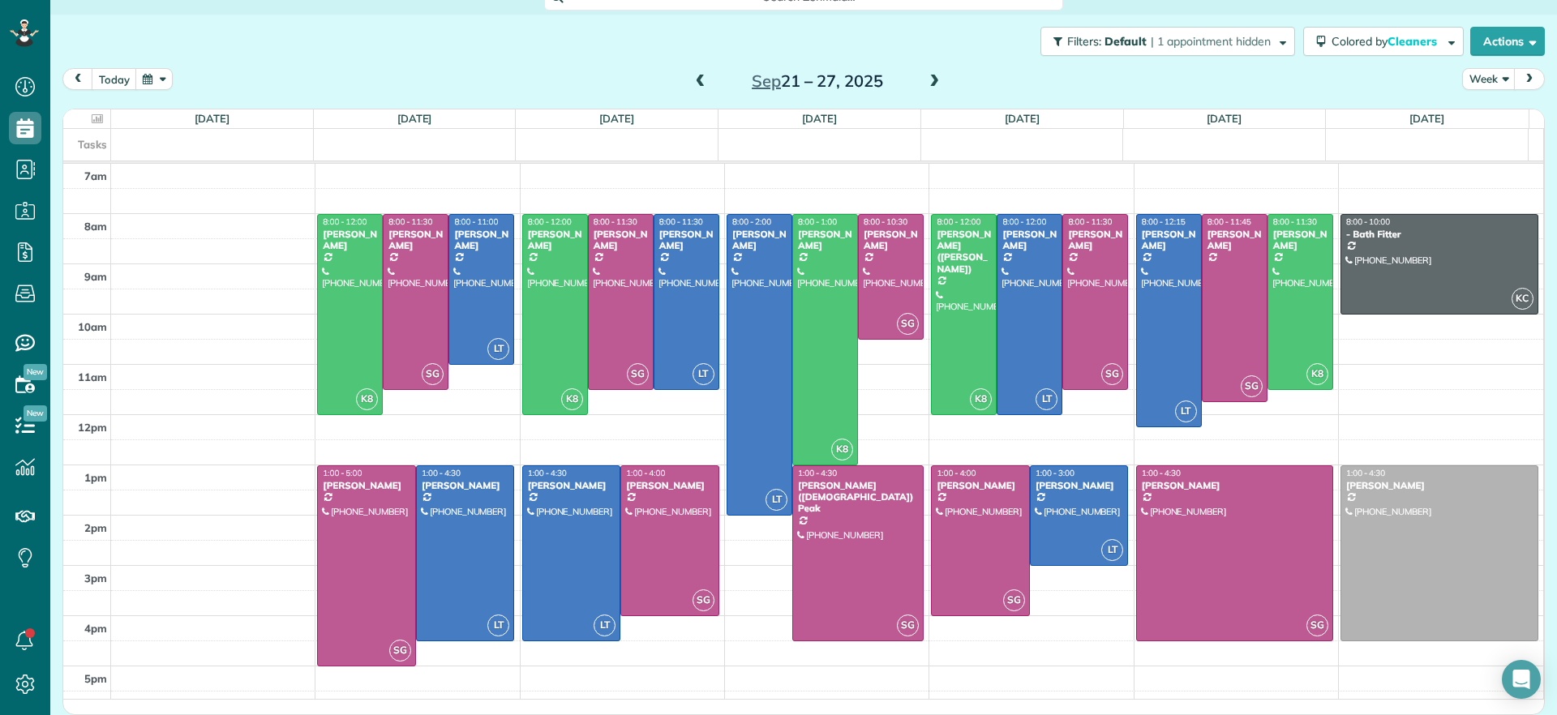
click at [692, 78] on span at bounding box center [701, 82] width 18 height 15
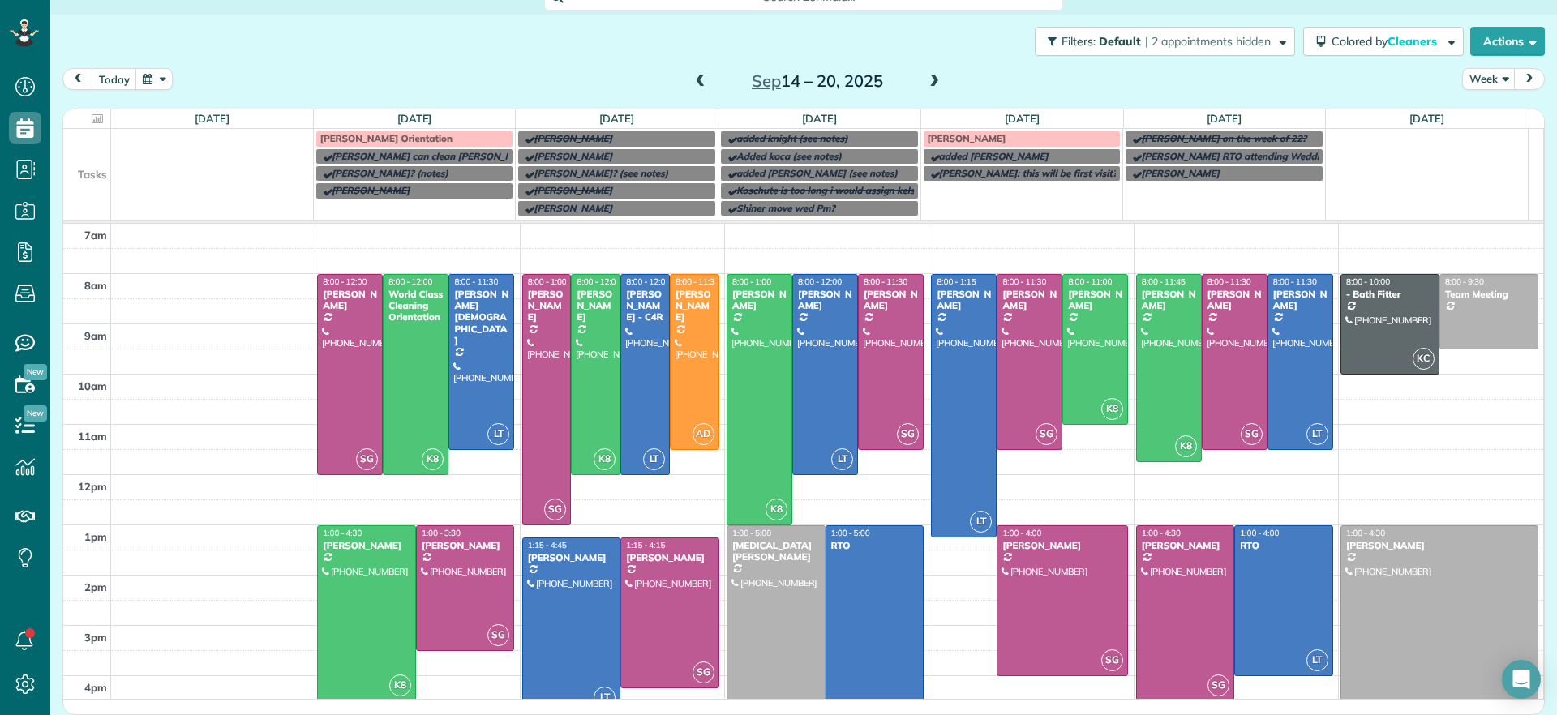
click at [930, 82] on span at bounding box center [934, 82] width 18 height 15
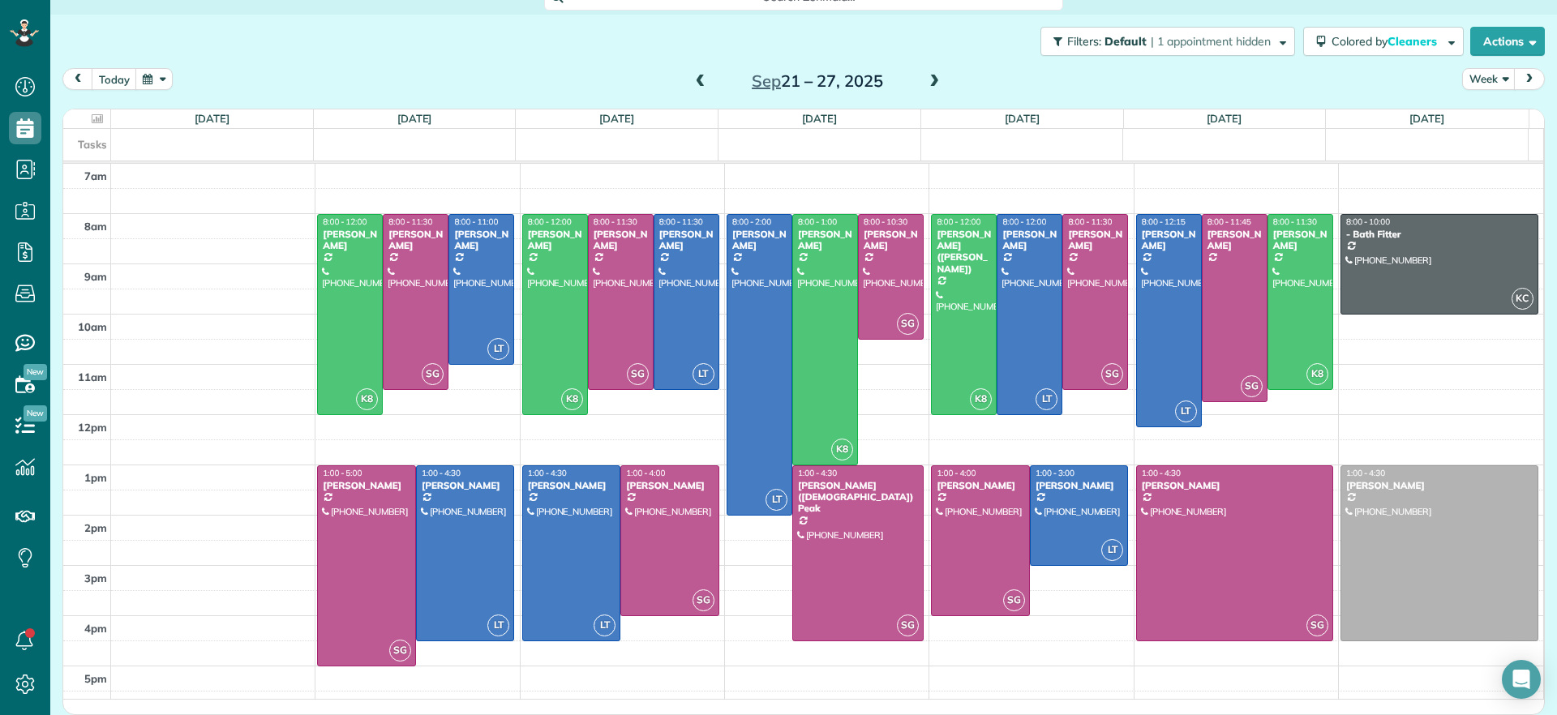
click at [930, 82] on span at bounding box center [934, 82] width 18 height 15
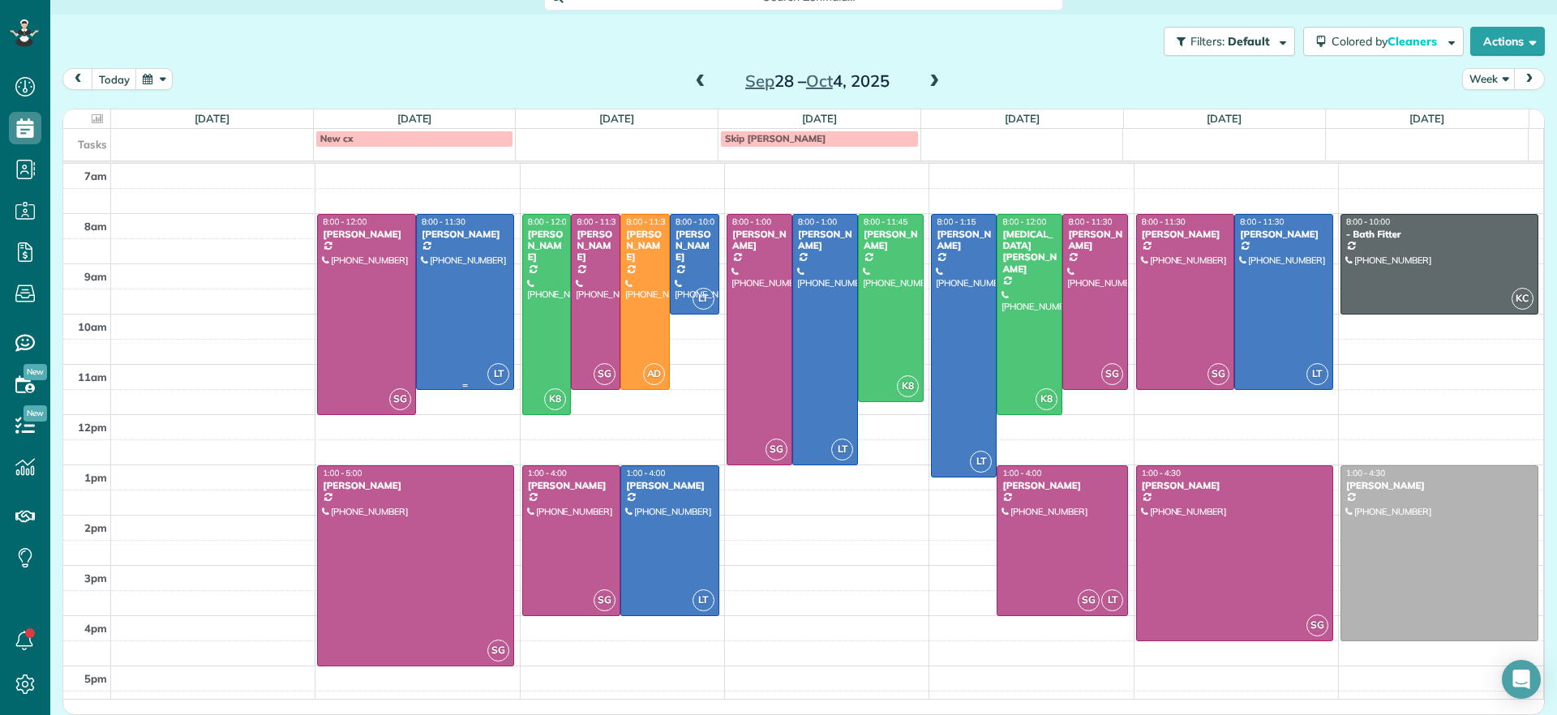
click at [471, 298] on div at bounding box center [465, 302] width 97 height 174
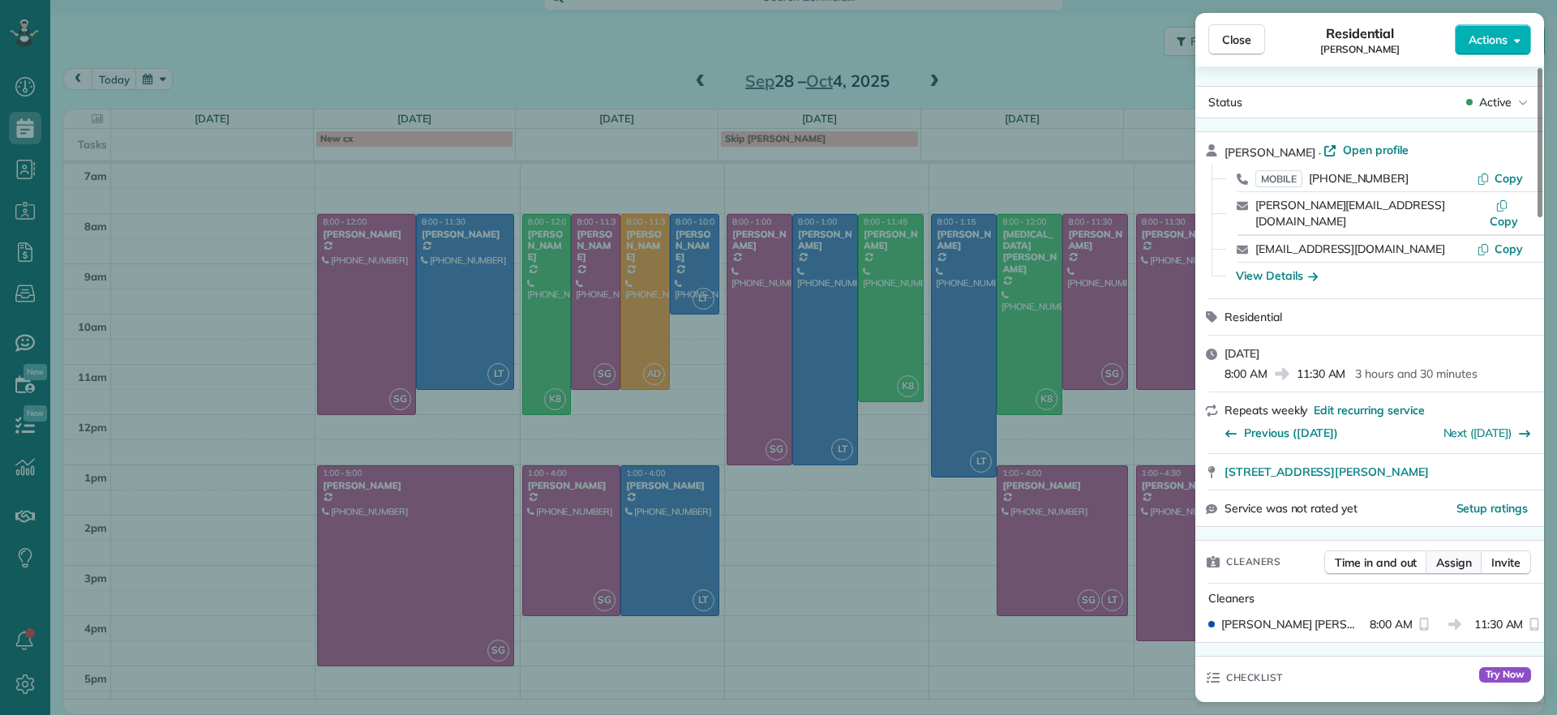
click at [1463, 555] on span "Assign" at bounding box center [1454, 563] width 36 height 16
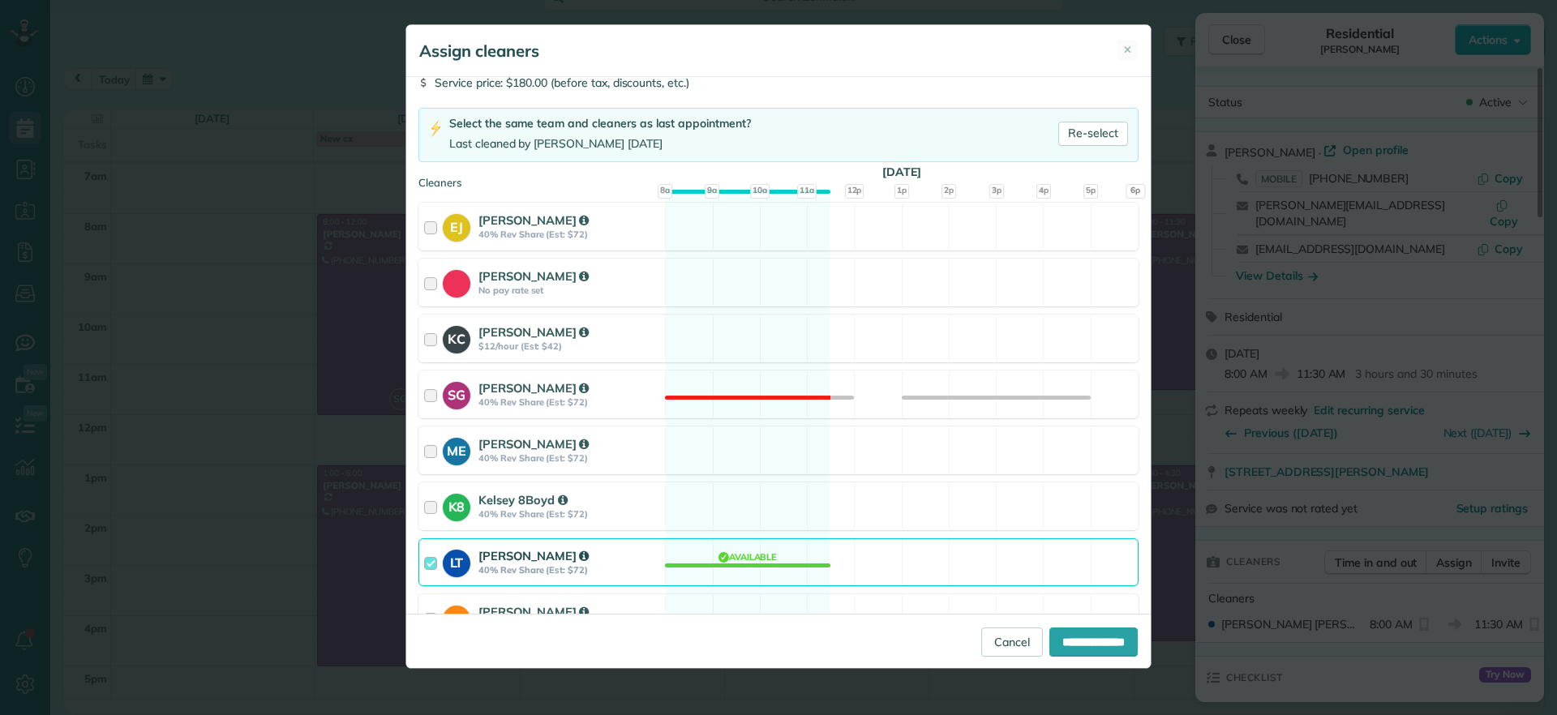
scroll to position [222, 0]
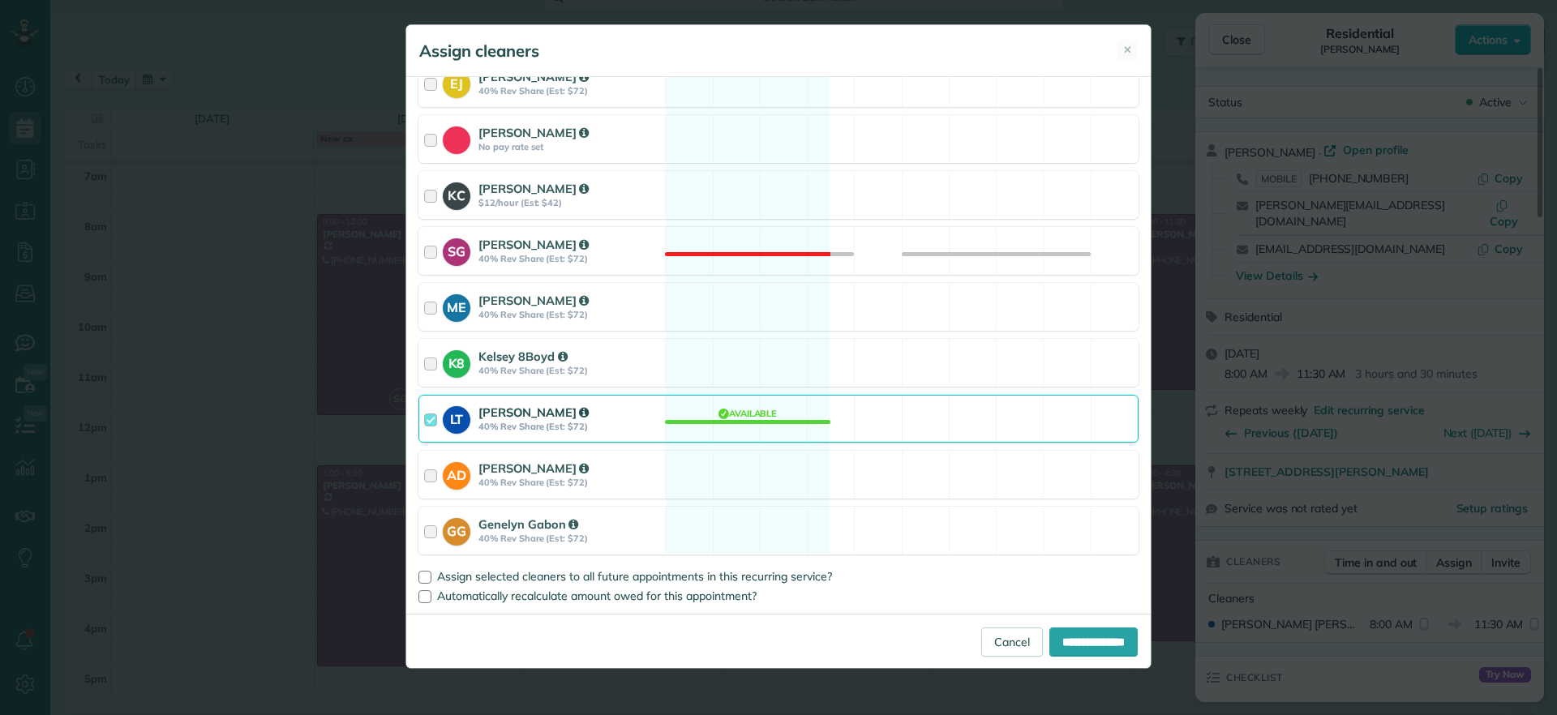
click at [743, 426] on div "LT Laura Thaller 40% Rev Share (Est: $72) Available" at bounding box center [778, 419] width 720 height 48
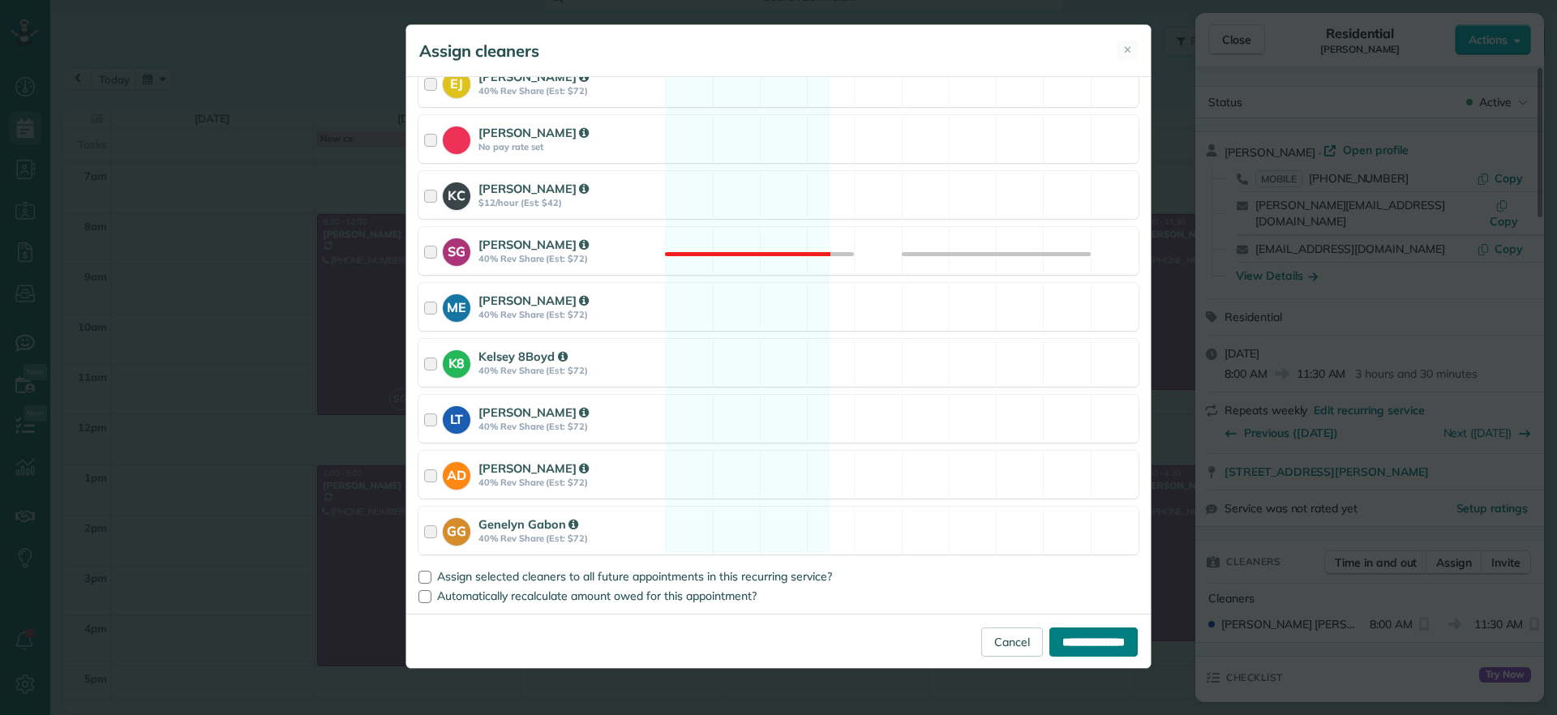
click at [1053, 637] on input "**********" at bounding box center [1093, 642] width 88 height 29
type input "**********"
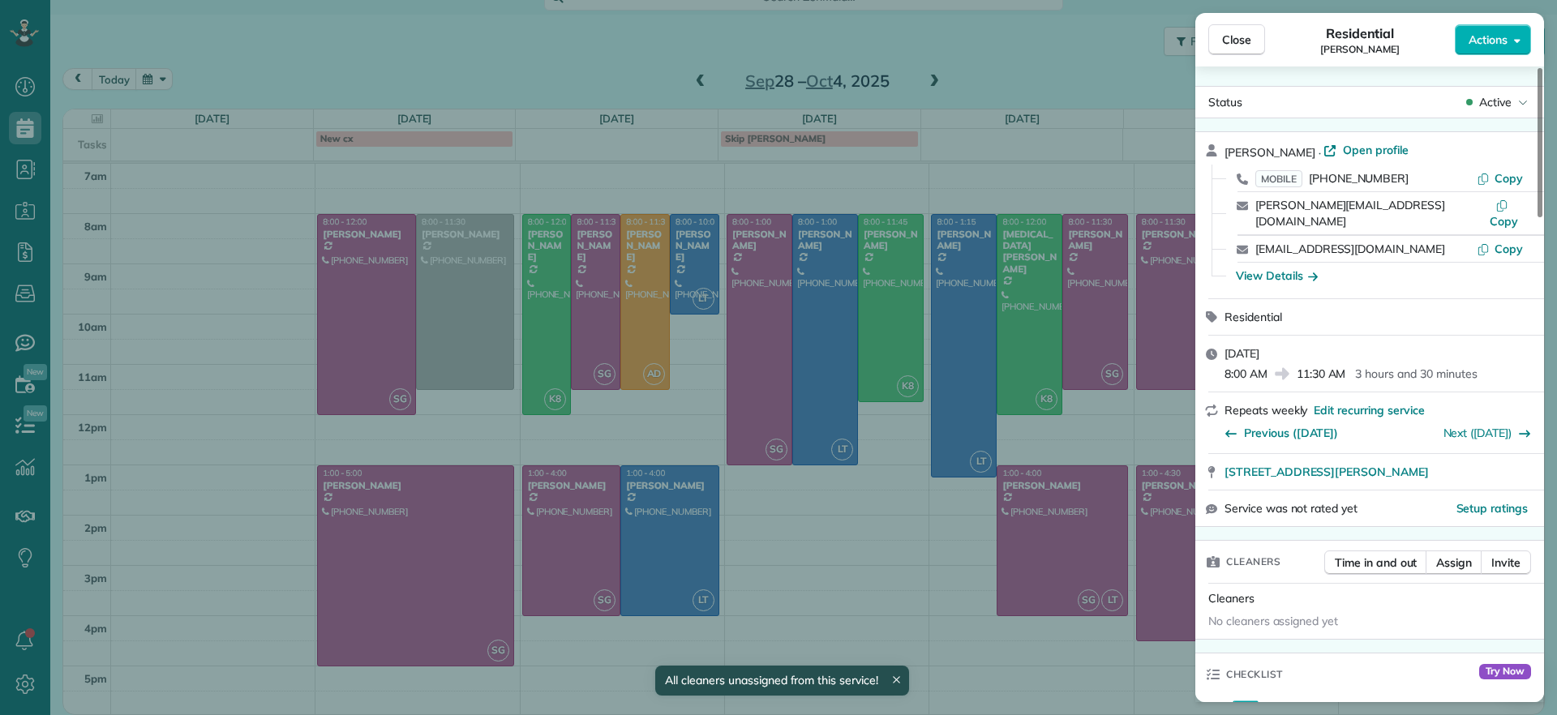
click at [827, 569] on div "Close Residential James Crenshaw Actions Status Active James Crenshaw · Open pr…" at bounding box center [778, 357] width 1557 height 715
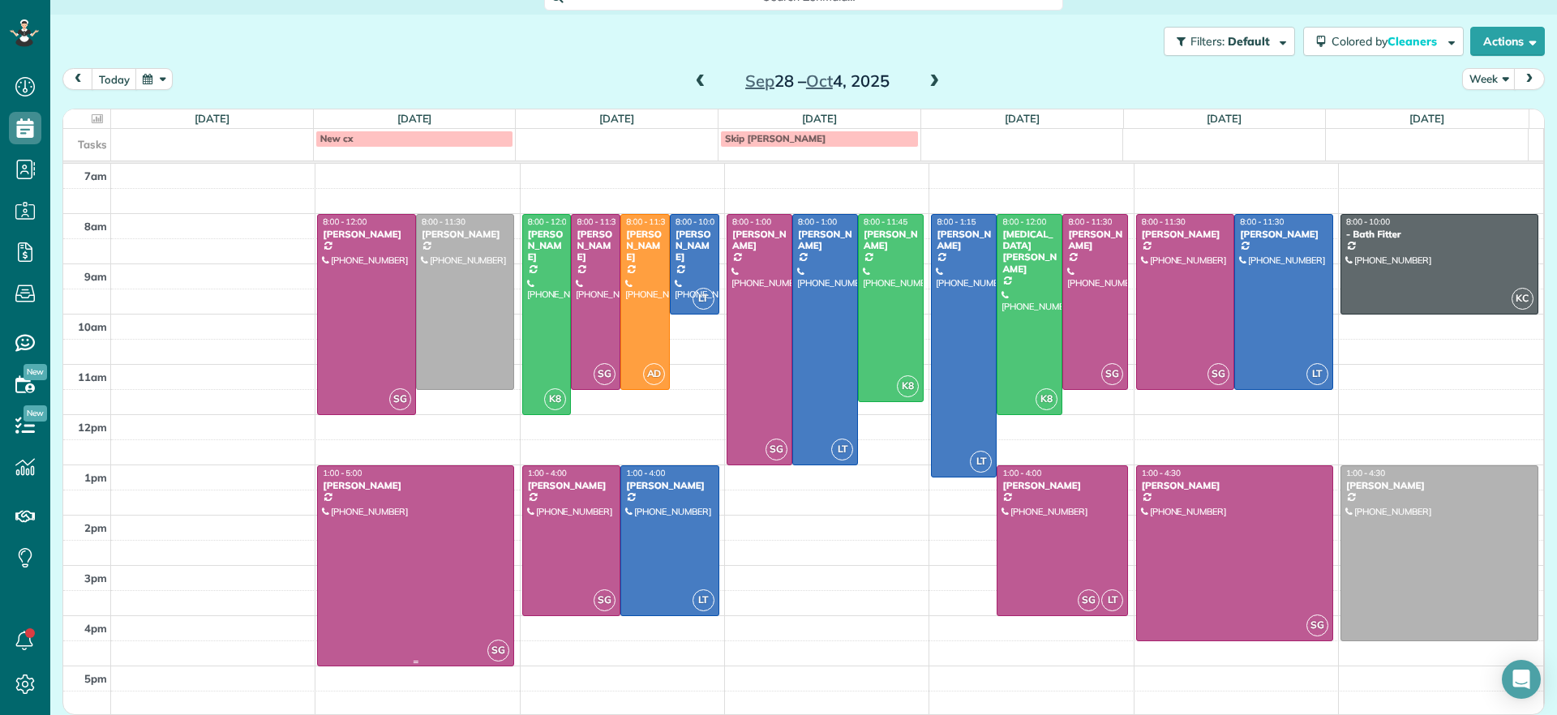
click at [429, 556] on div at bounding box center [415, 565] width 195 height 199
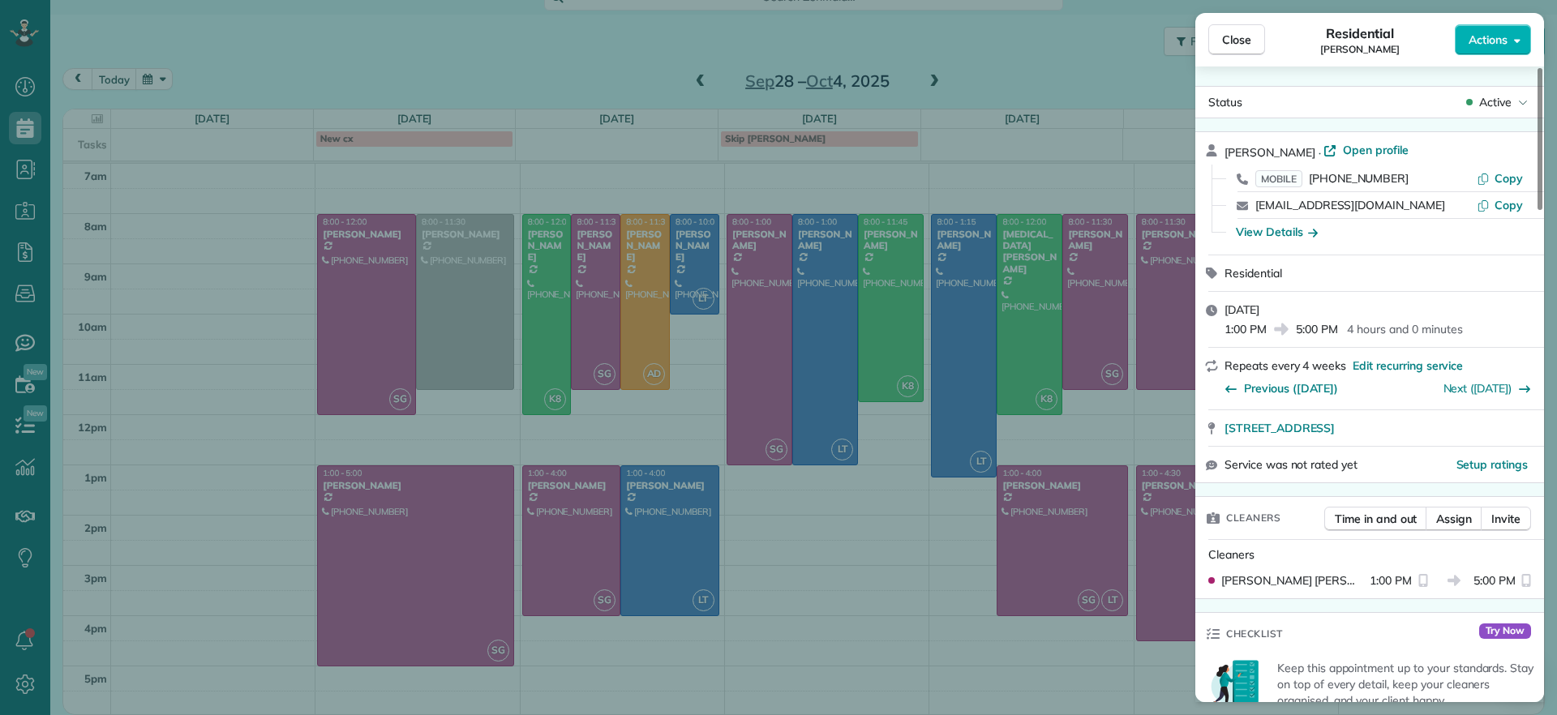
click at [1206, 42] on div "Close Residential Sarah Craig Actions" at bounding box center [1369, 40] width 349 height 54
click at [1238, 48] on button "Close" at bounding box center [1236, 39] width 57 height 31
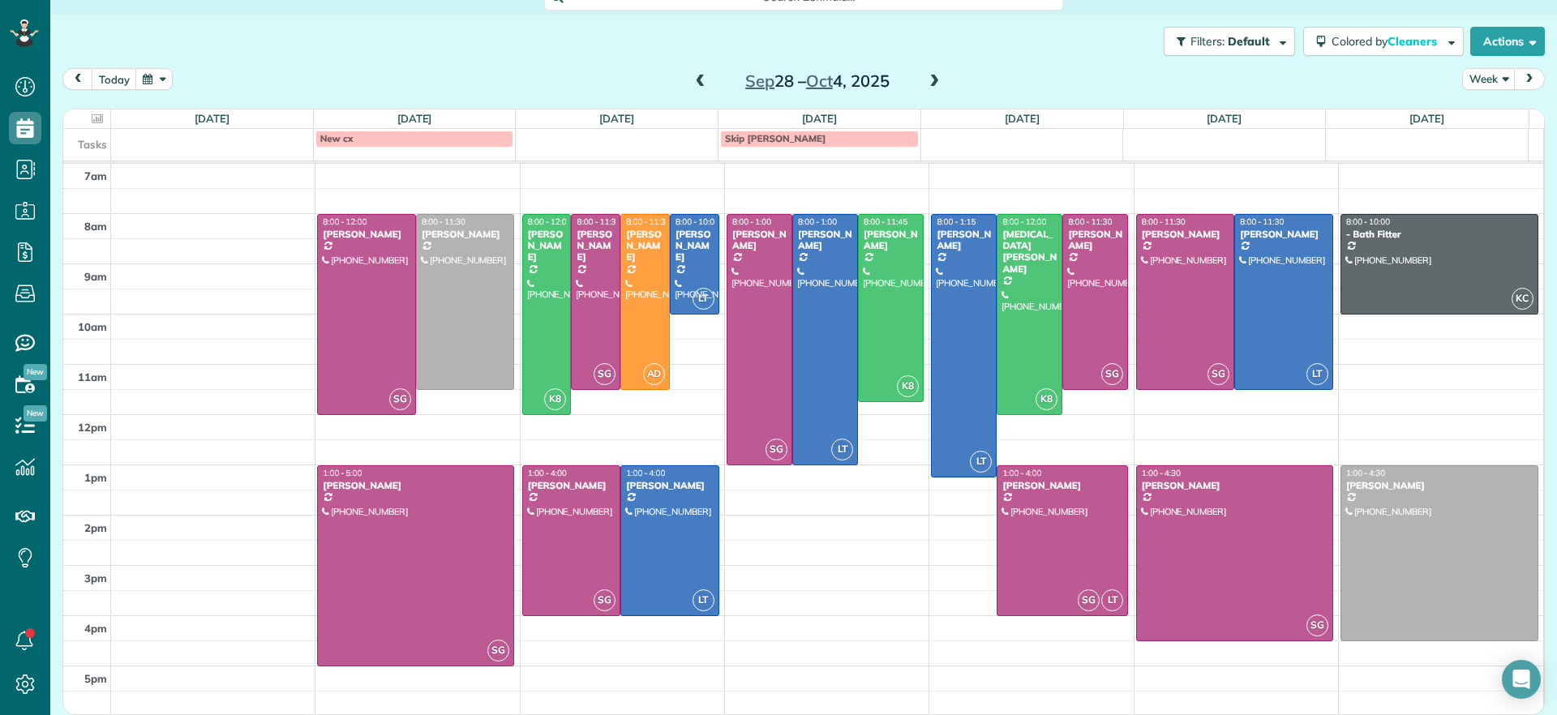
click at [700, 85] on span at bounding box center [701, 82] width 18 height 15
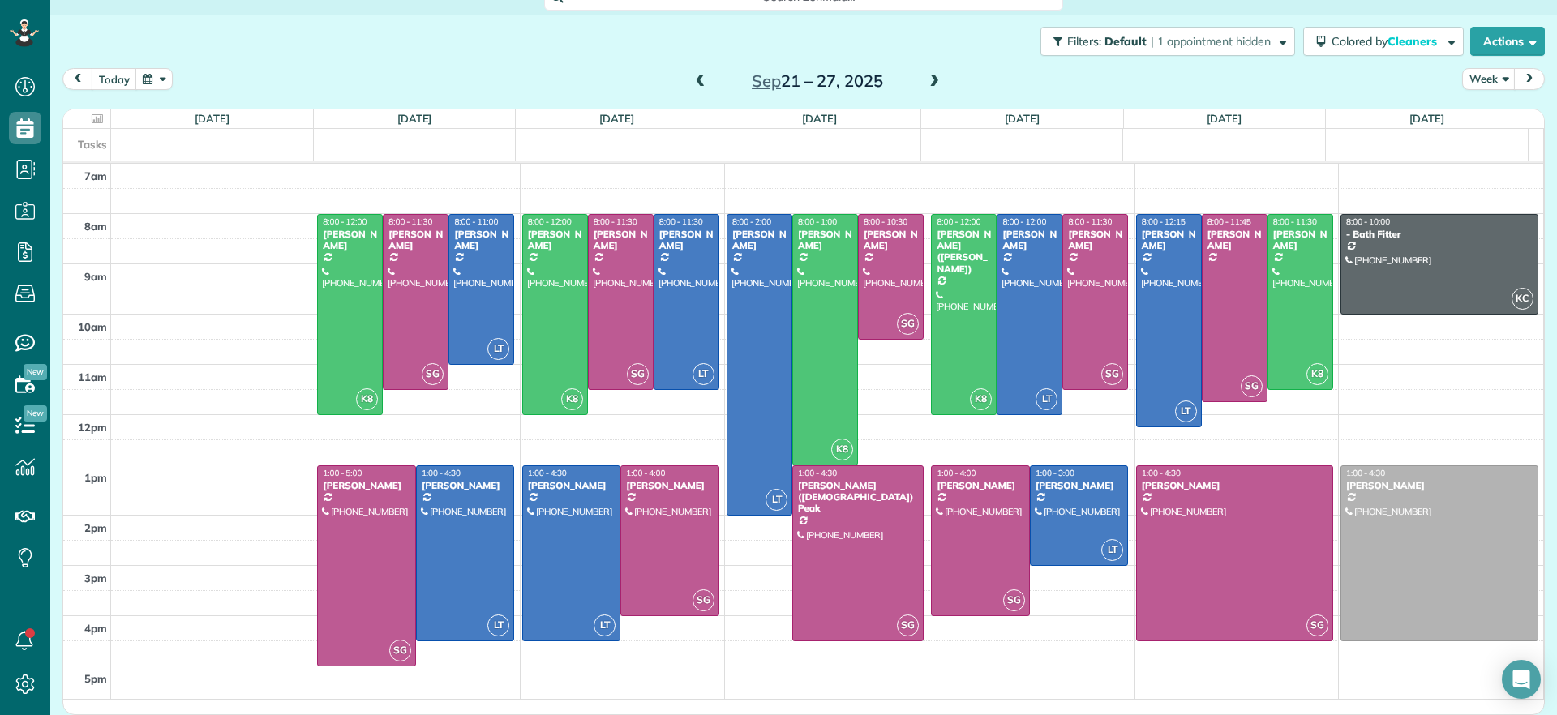
click at [700, 85] on span at bounding box center [701, 82] width 18 height 15
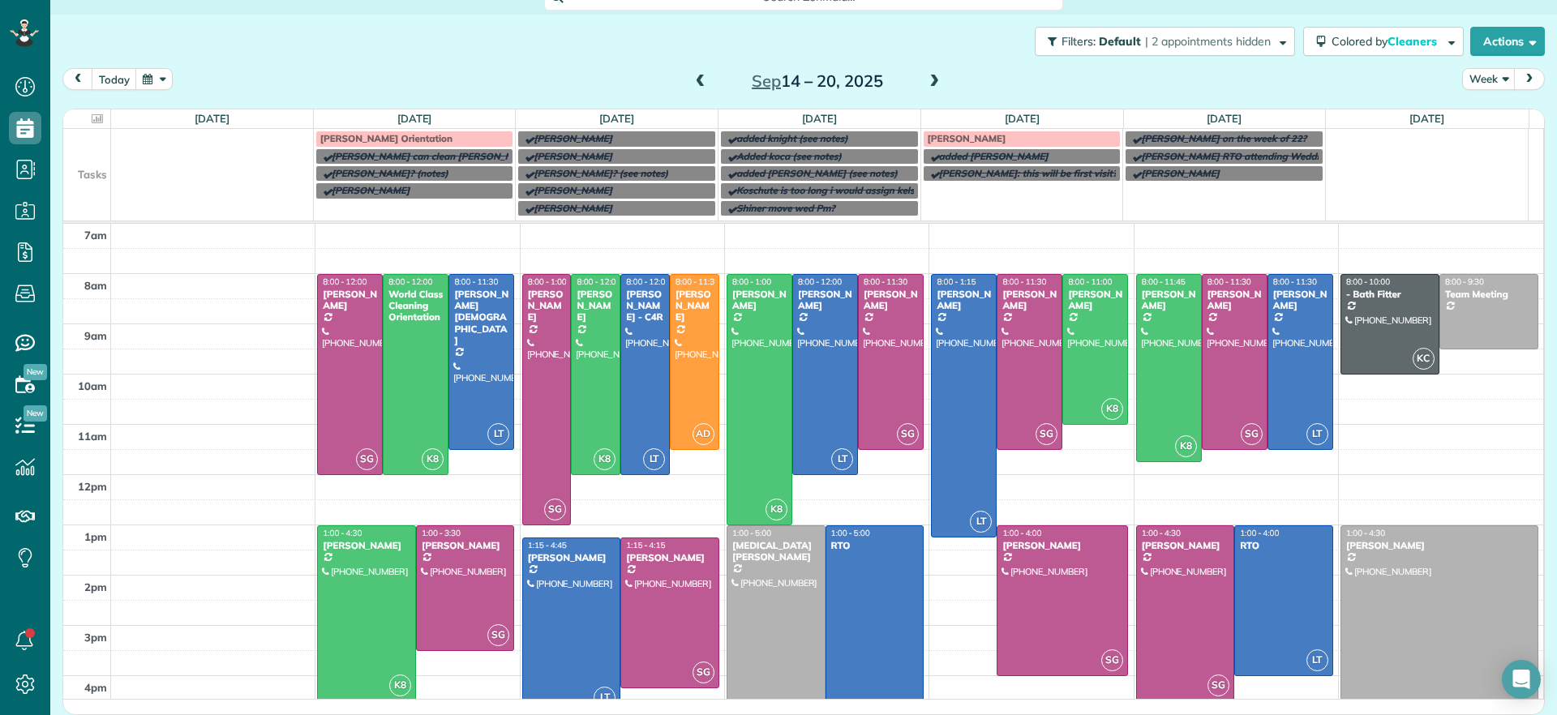
click at [700, 85] on span at bounding box center [701, 82] width 18 height 15
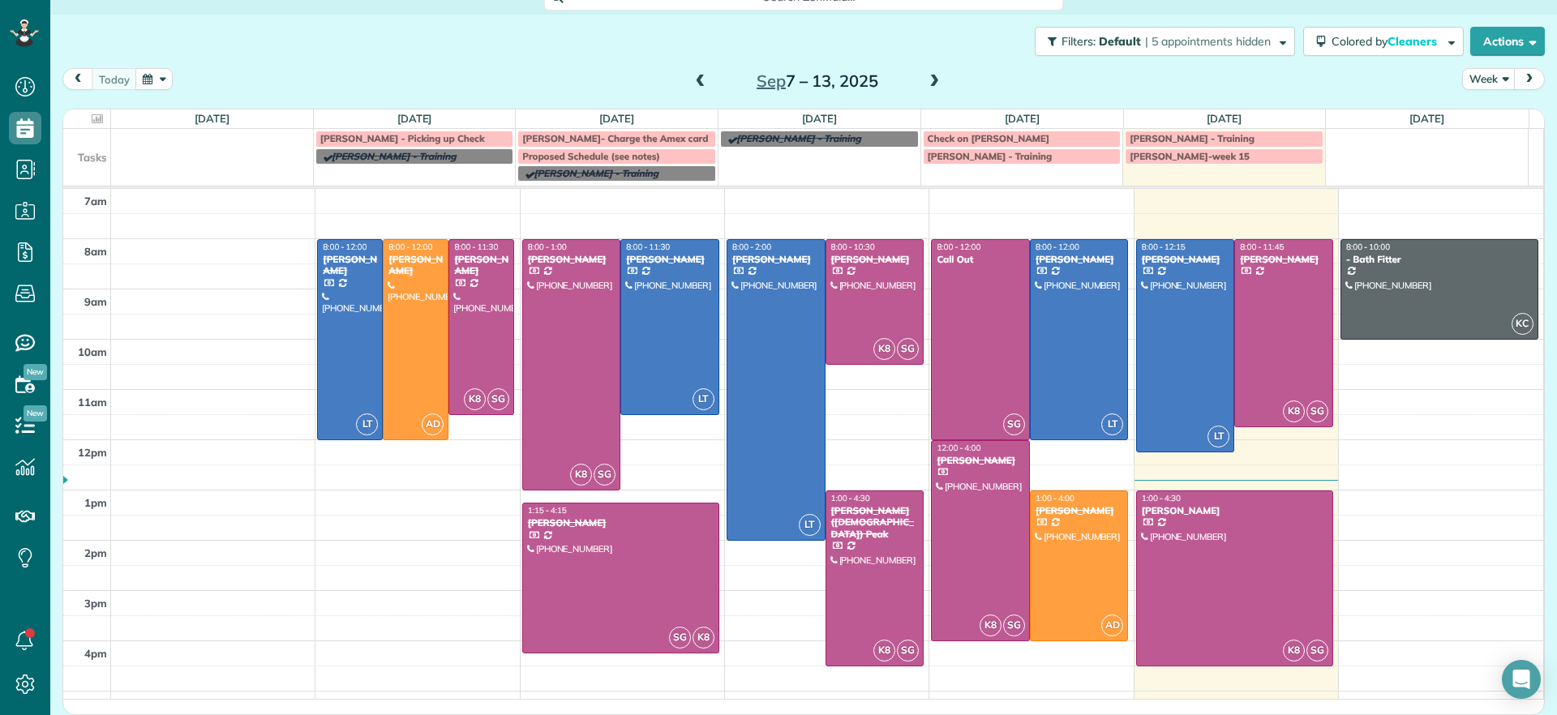
click at [925, 84] on span at bounding box center [934, 82] width 18 height 15
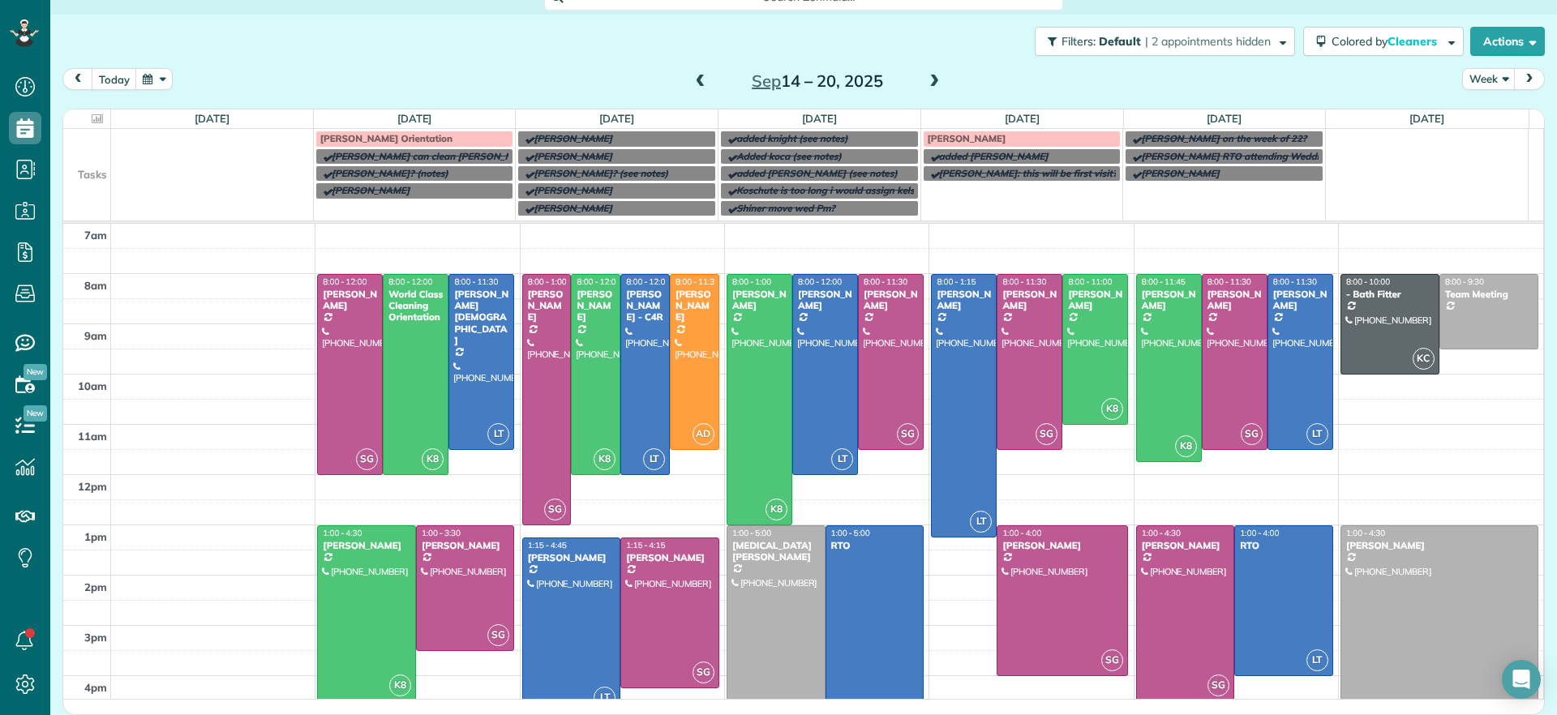
click at [925, 84] on span at bounding box center [934, 82] width 18 height 15
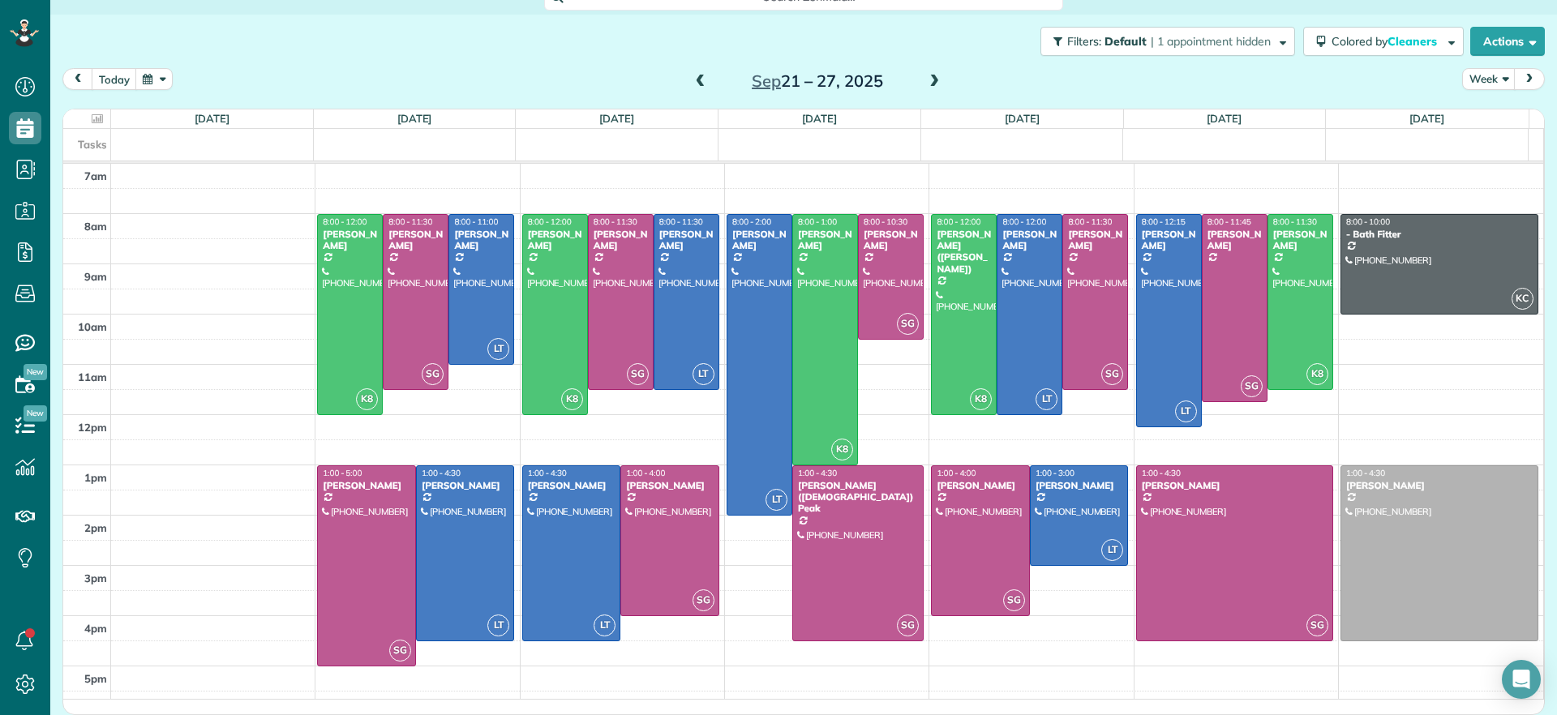
click at [925, 84] on span at bounding box center [934, 82] width 18 height 15
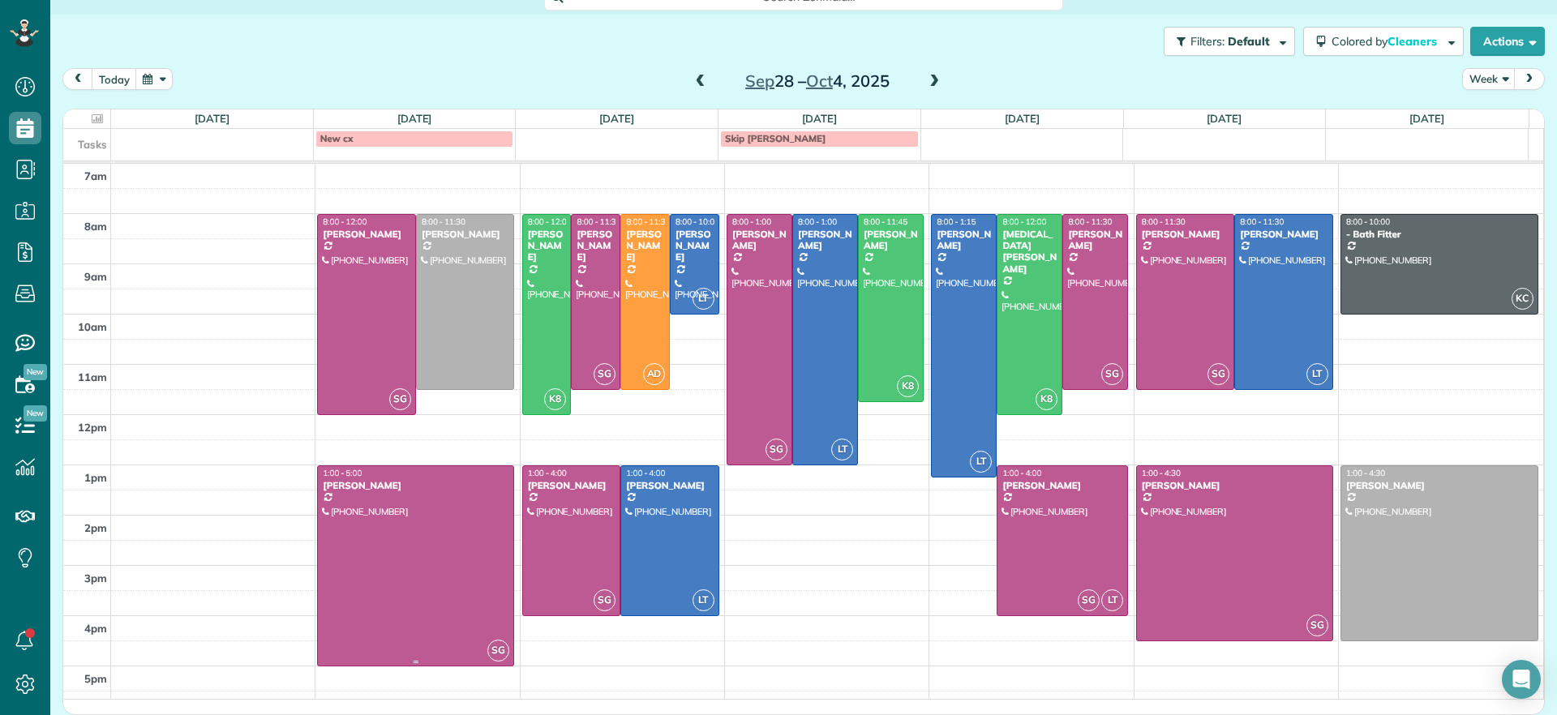
click at [394, 597] on div at bounding box center [415, 565] width 195 height 199
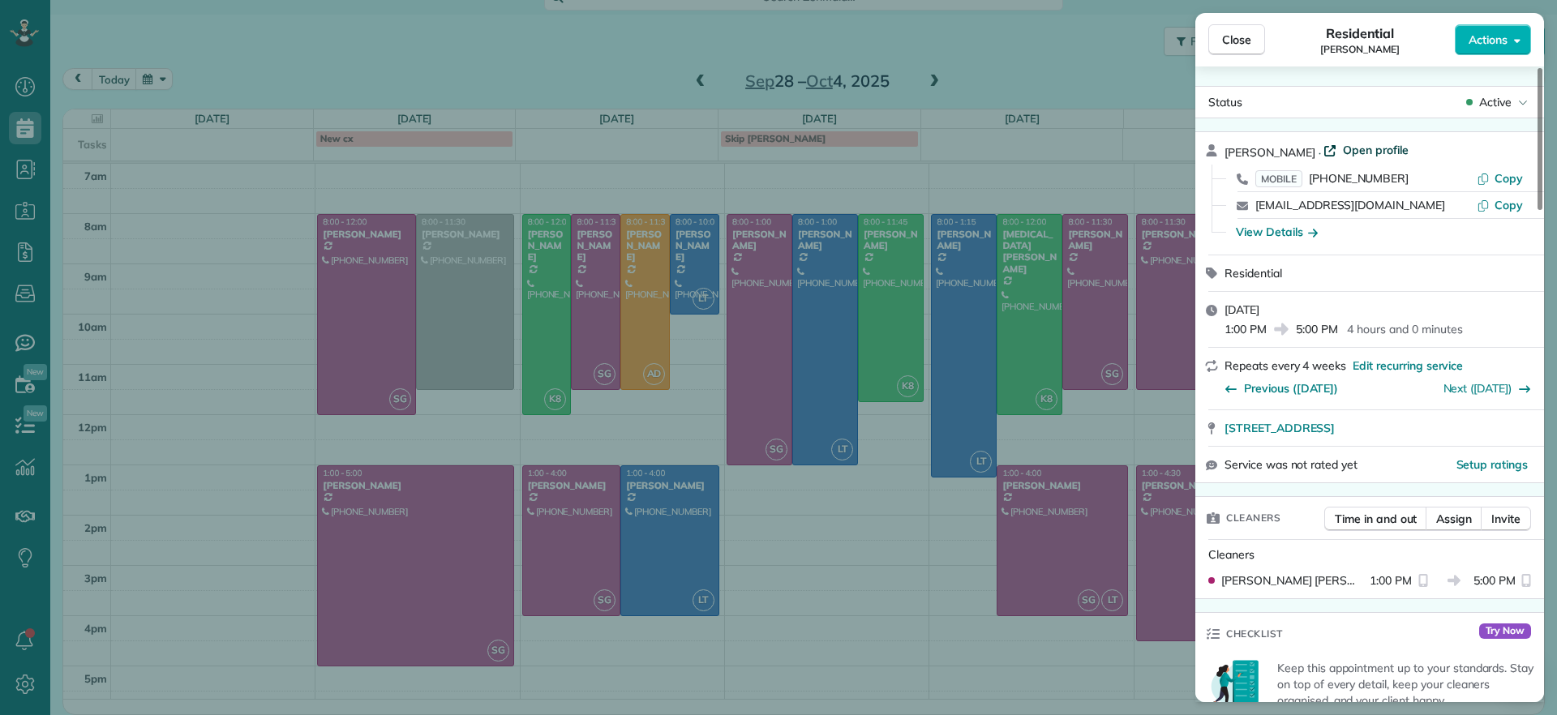
click at [1343, 146] on span "Open profile" at bounding box center [1376, 150] width 66 height 16
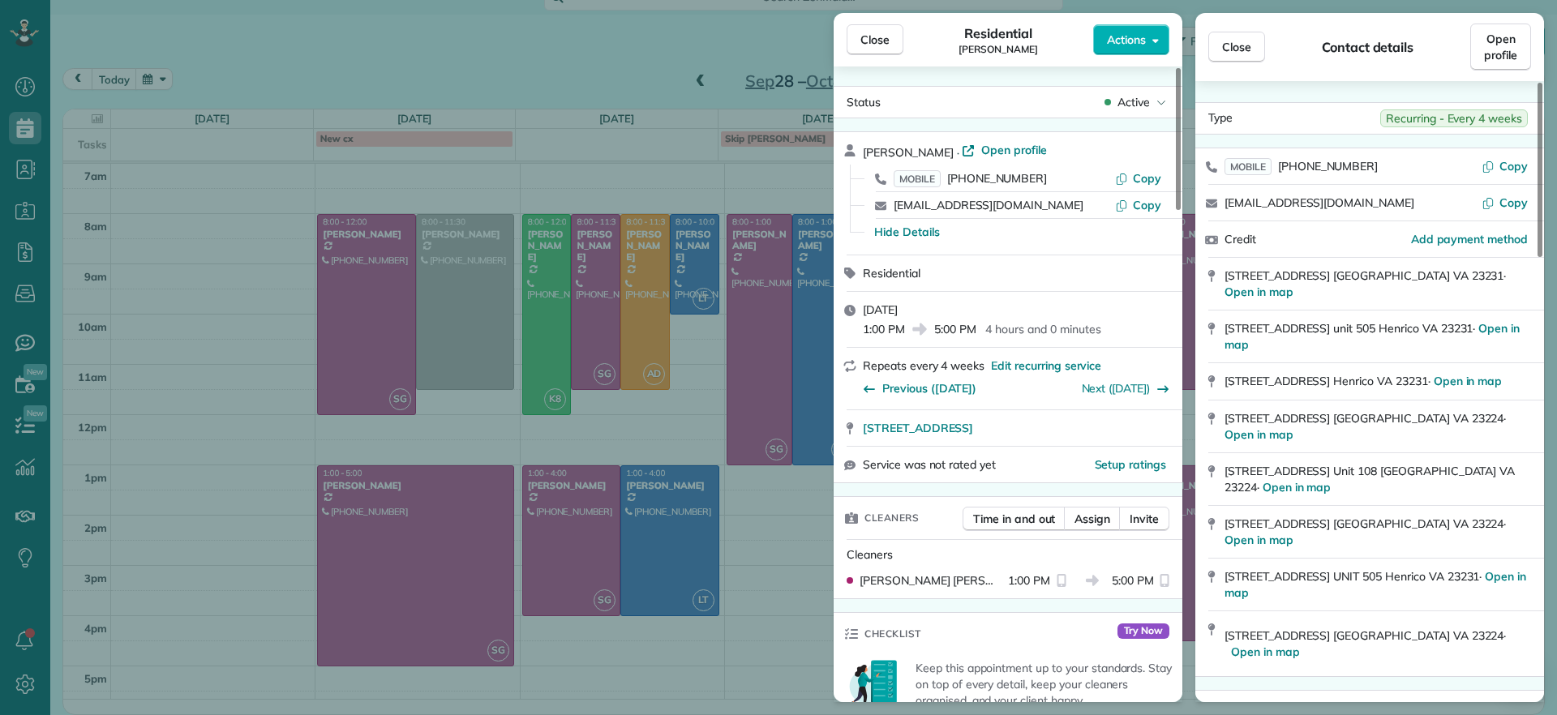
click at [229, 206] on div "Close Residential Sarah Craig Actions Status Active Sarah Craig · Open profile …" at bounding box center [778, 357] width 1557 height 715
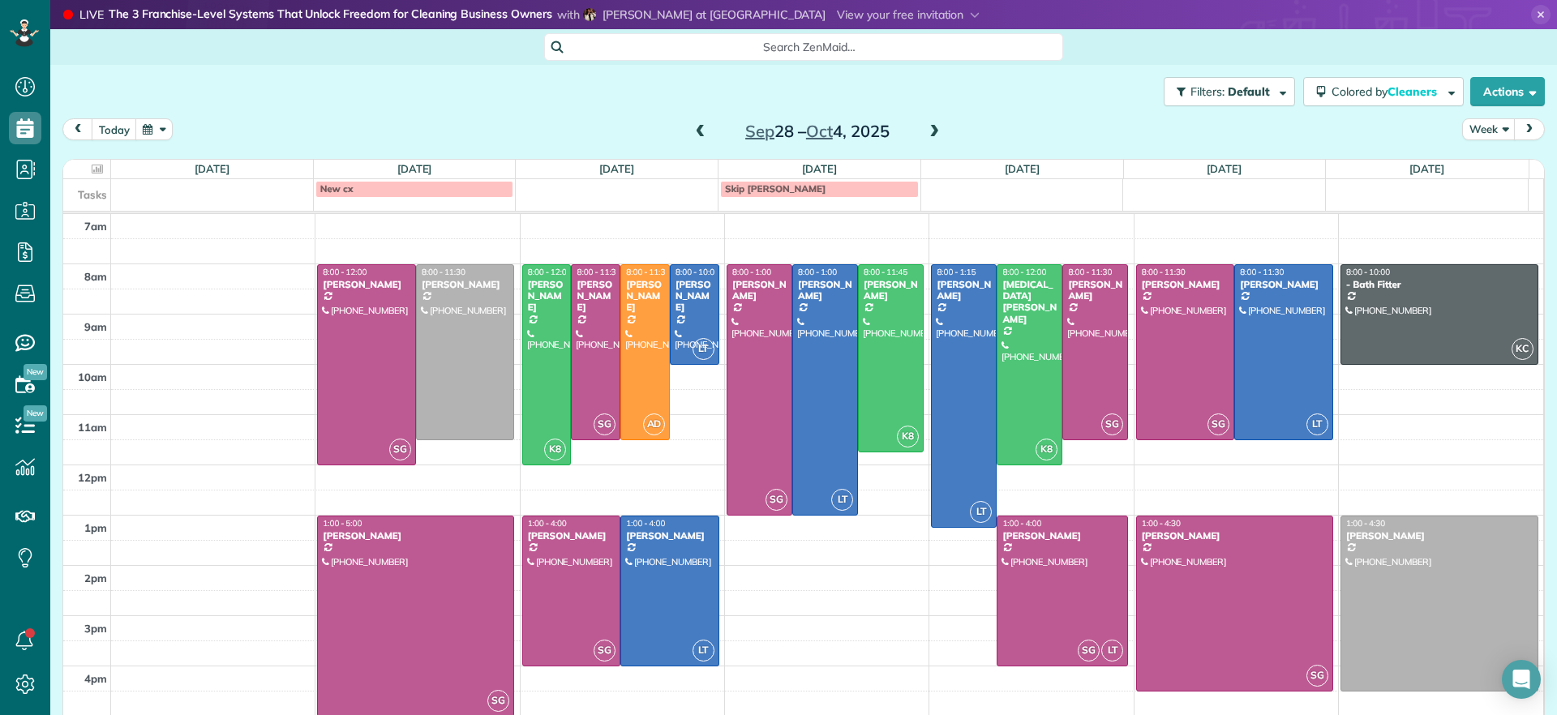
click at [692, 134] on span at bounding box center [701, 132] width 18 height 15
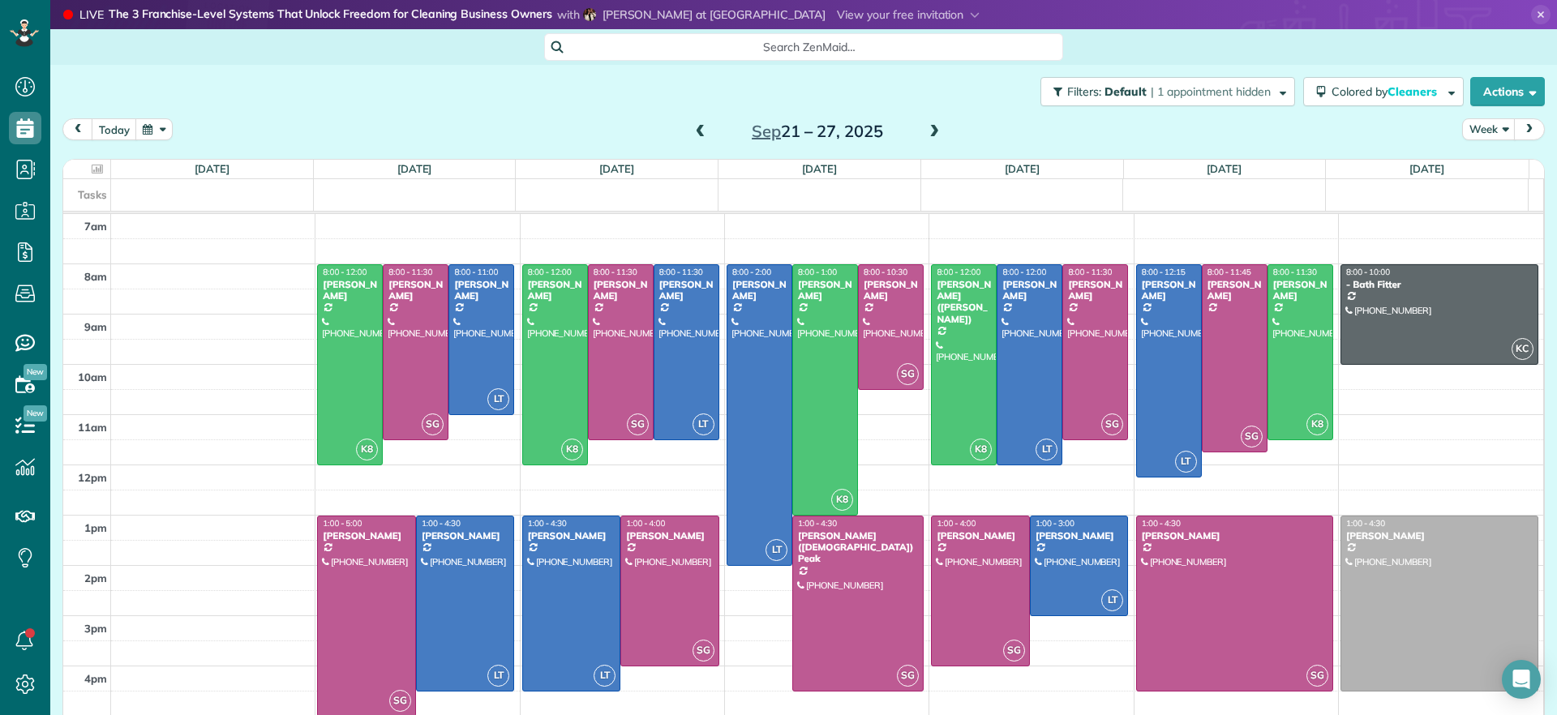
click at [692, 134] on span at bounding box center [701, 132] width 18 height 15
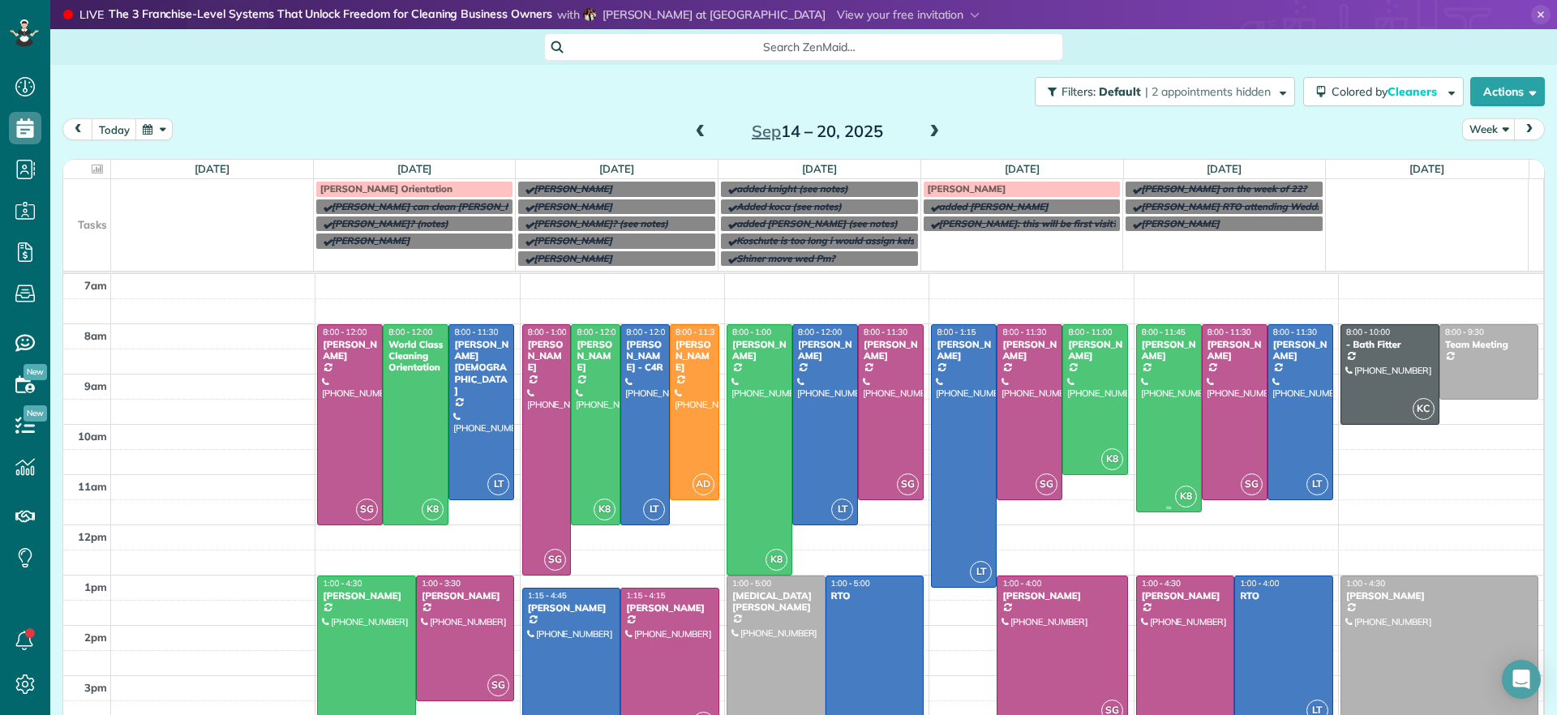
scroll to position [77, 0]
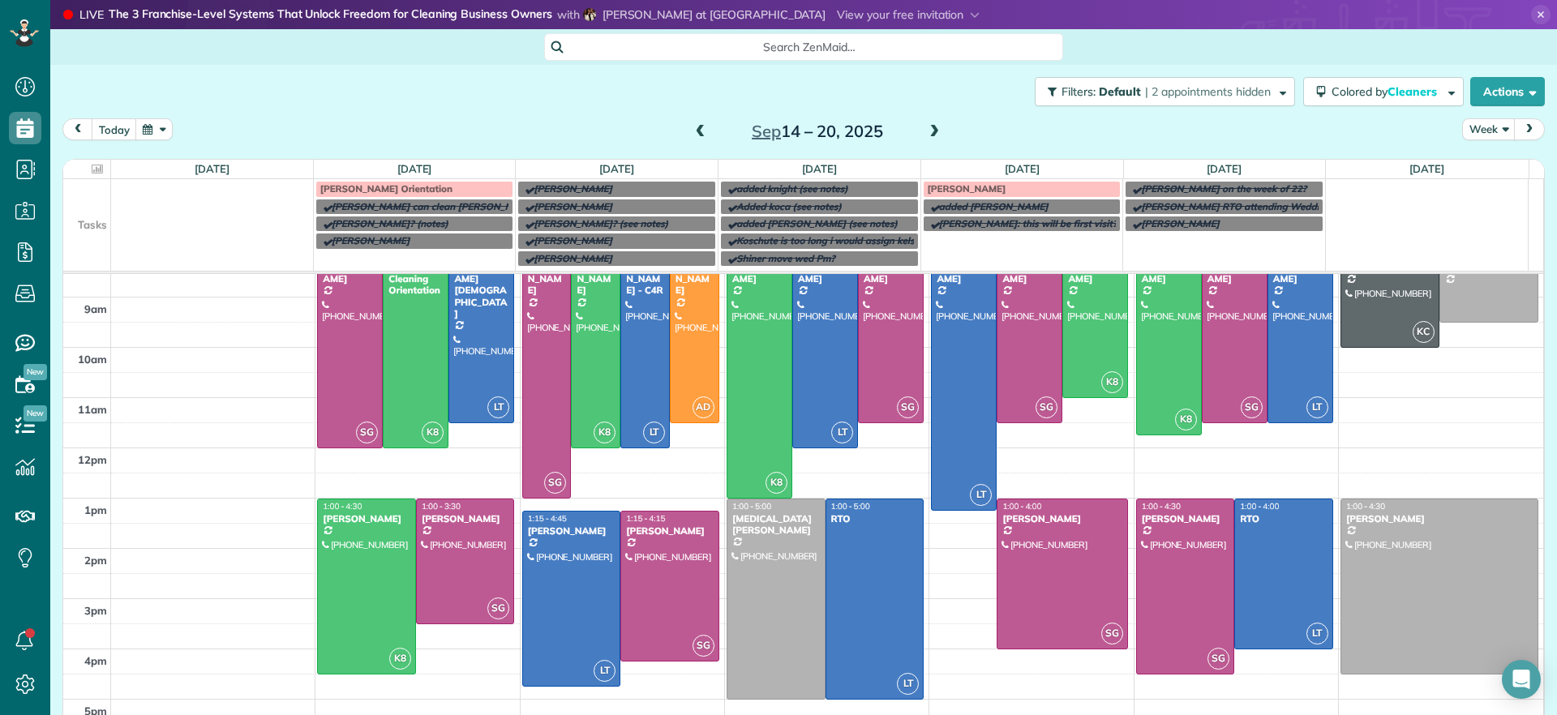
click at [932, 126] on span at bounding box center [934, 132] width 18 height 15
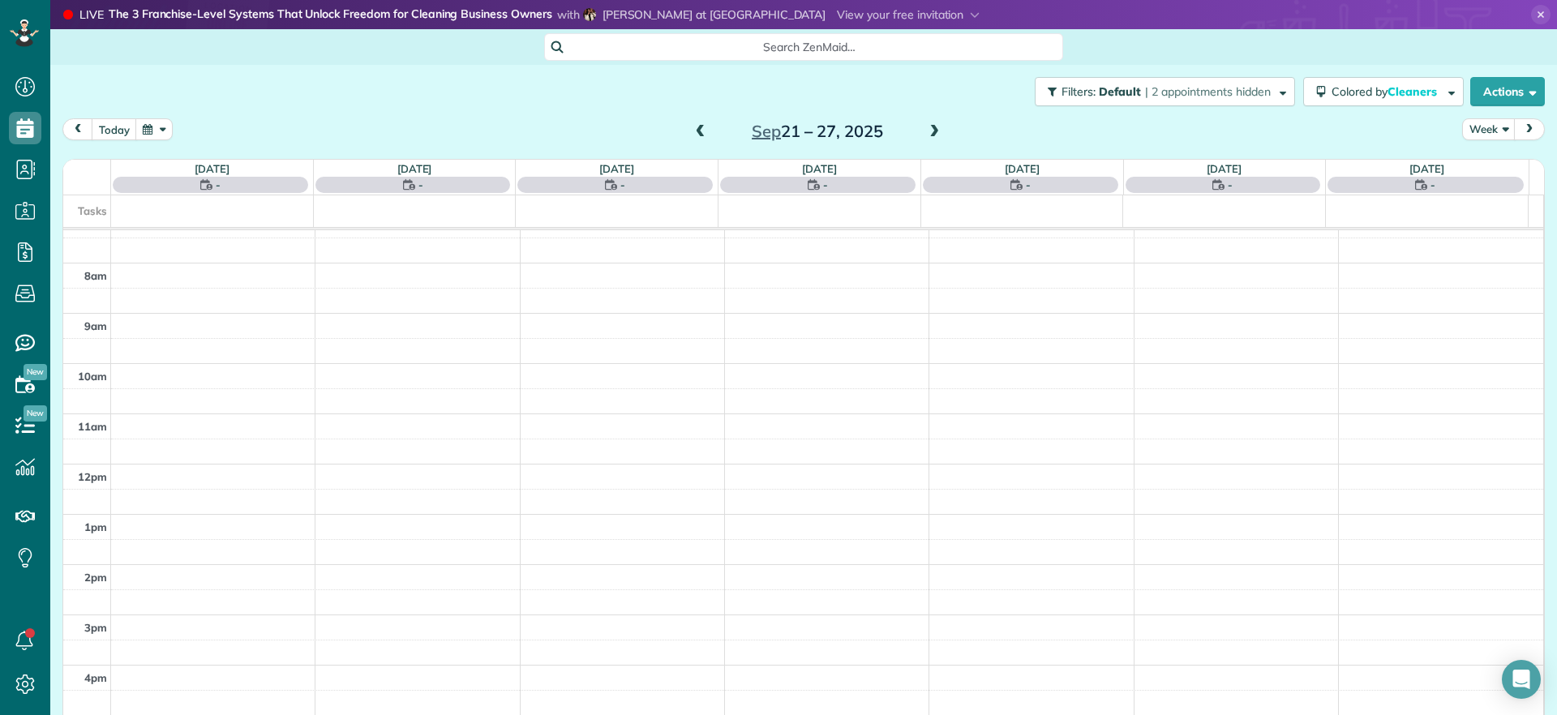
scroll to position [0, 0]
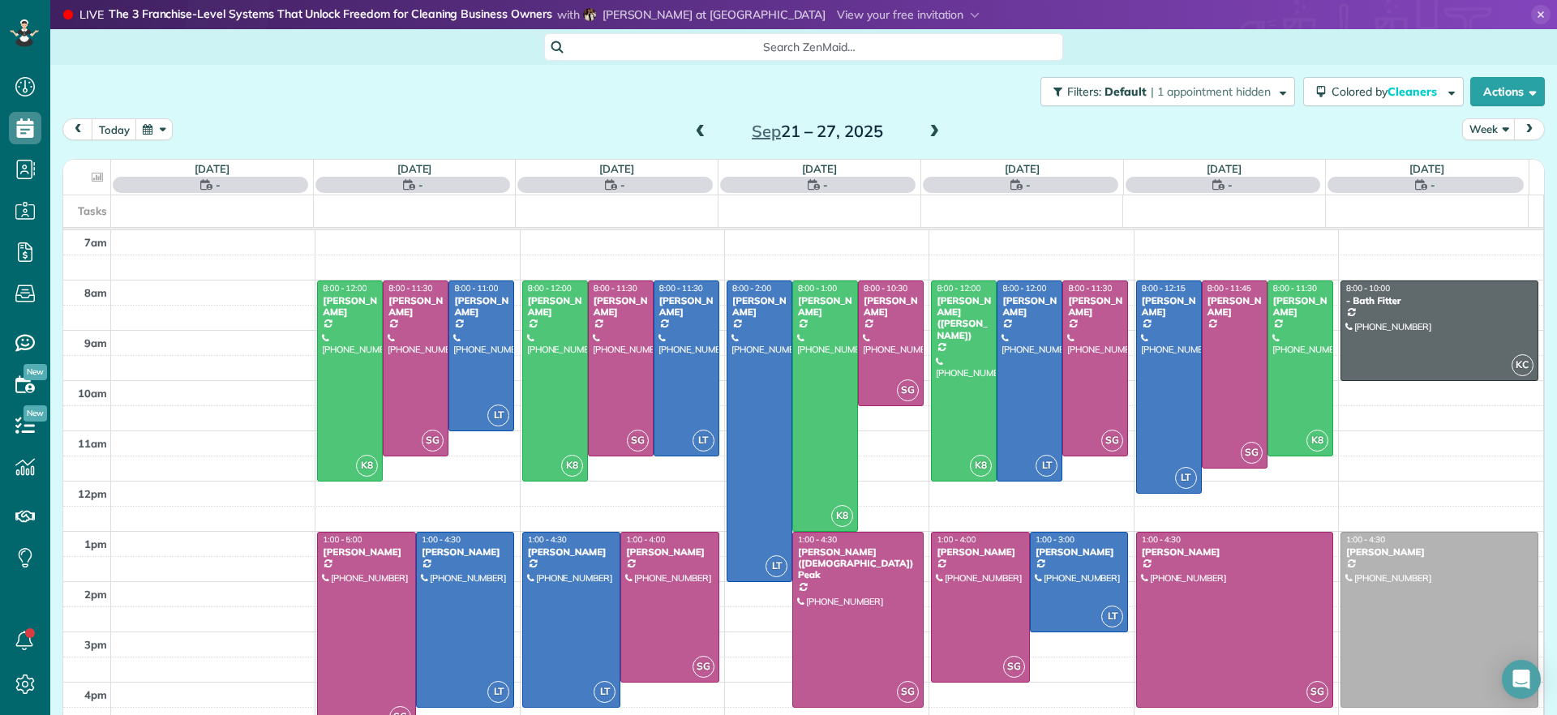
click at [932, 126] on span at bounding box center [934, 132] width 18 height 15
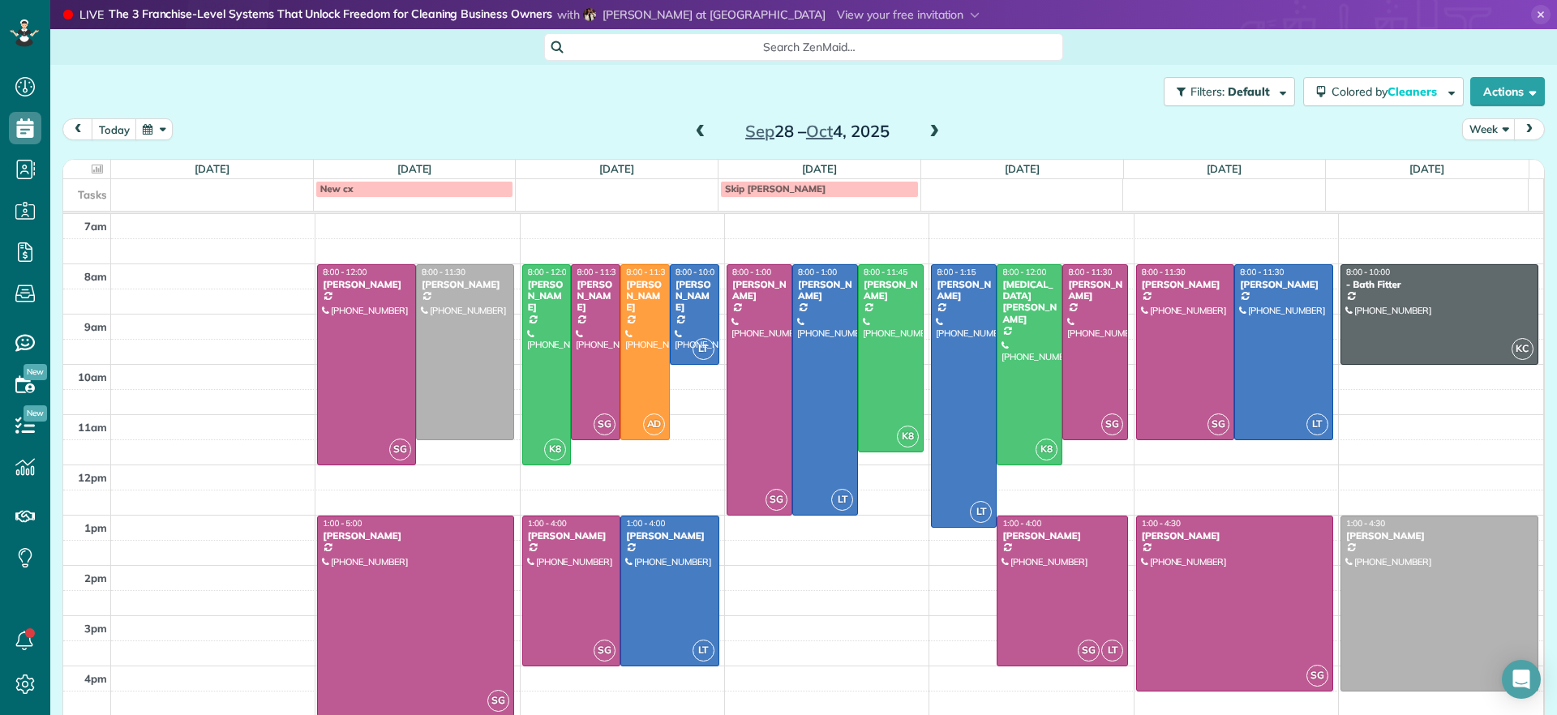
click at [186, 76] on div "Filters: Default | 1 appointment hidden Colored by Cleaners Color by Cleaner Co…" at bounding box center [803, 92] width 1506 height 54
click at [593, 48] on span "Search ZenMaid…" at bounding box center [809, 47] width 493 height 16
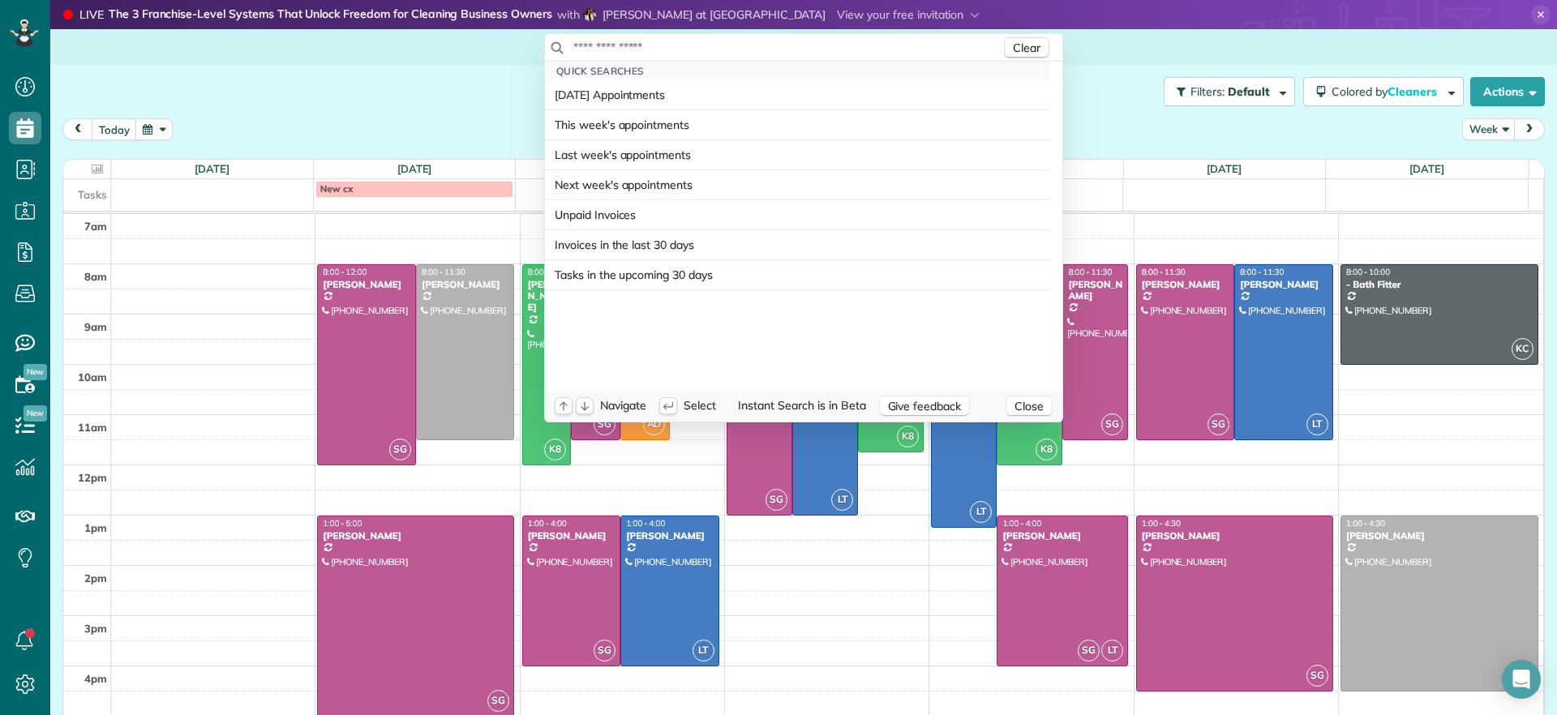
click at [595, 48] on input "text" at bounding box center [786, 47] width 428 height 16
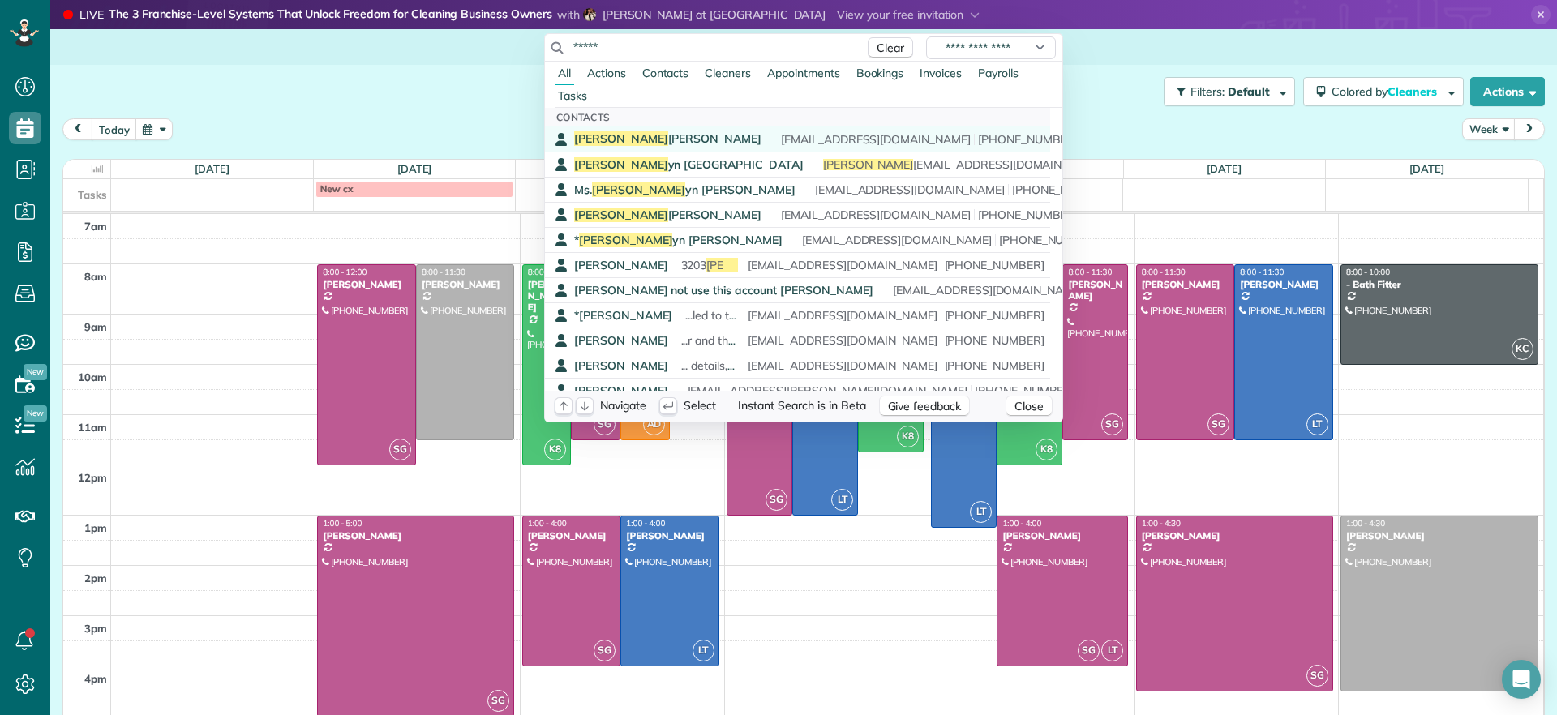
type input "*****"
click at [675, 140] on span "Carol Anne Ziolkowski" at bounding box center [667, 138] width 187 height 15
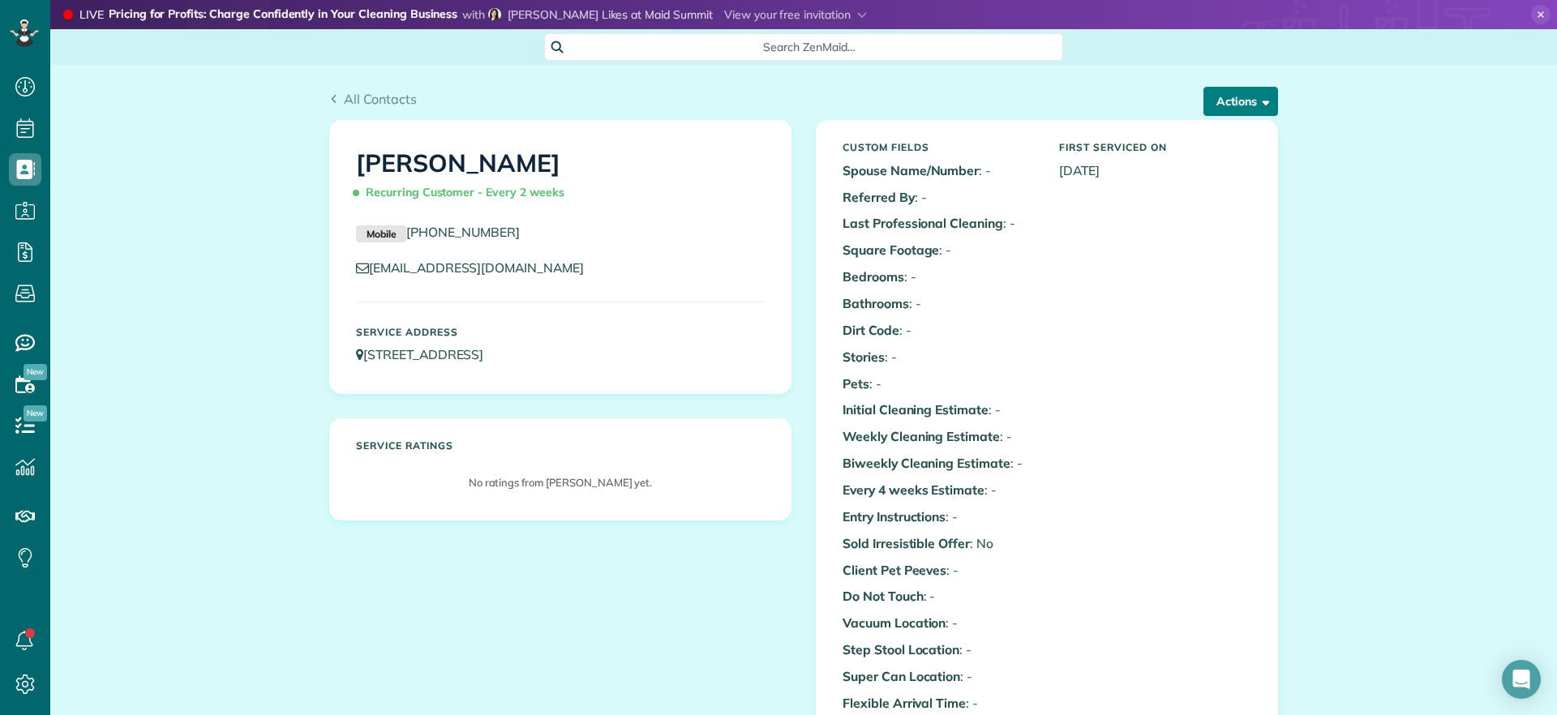
click at [1232, 106] on button "Actions" at bounding box center [1240, 101] width 75 height 29
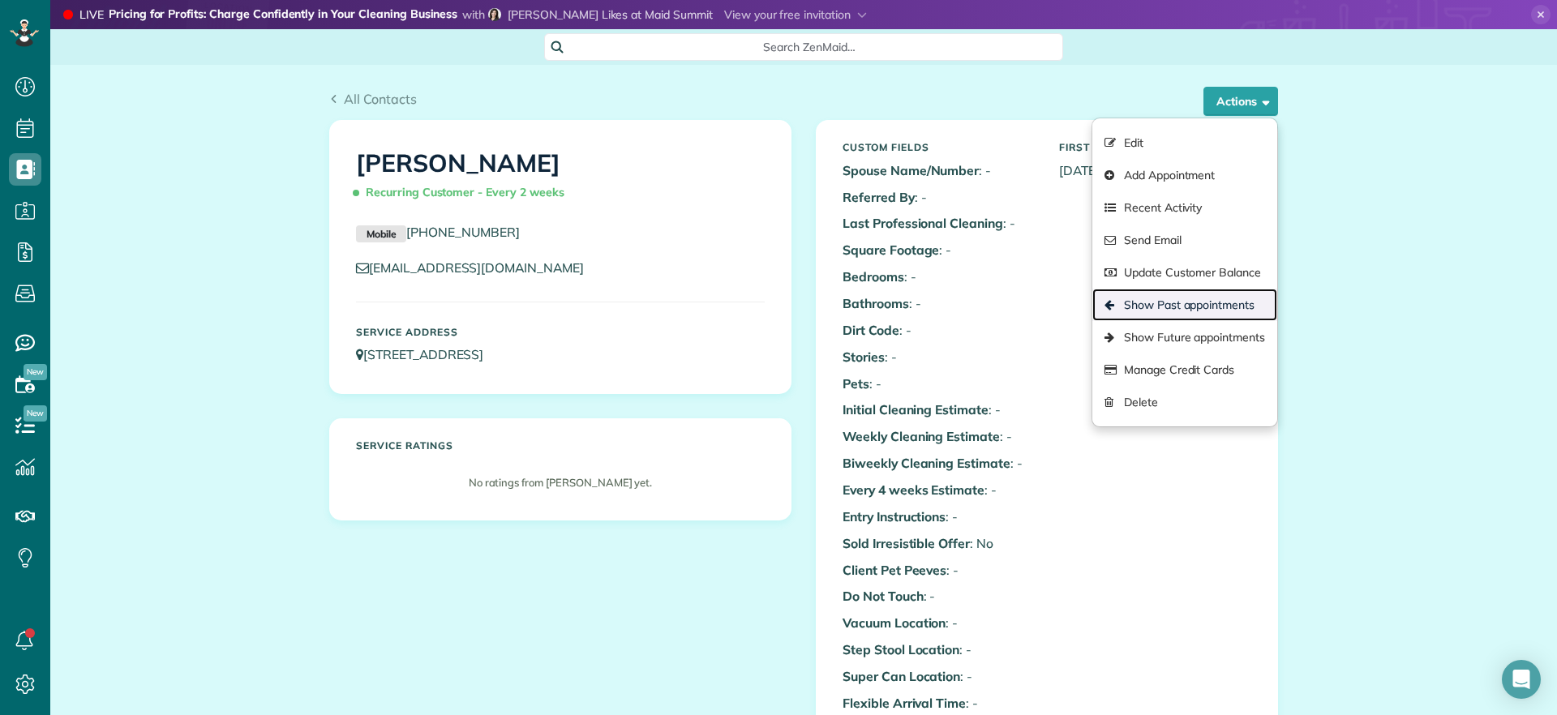
click at [1160, 300] on link "Show Past appointments" at bounding box center [1184, 305] width 185 height 32
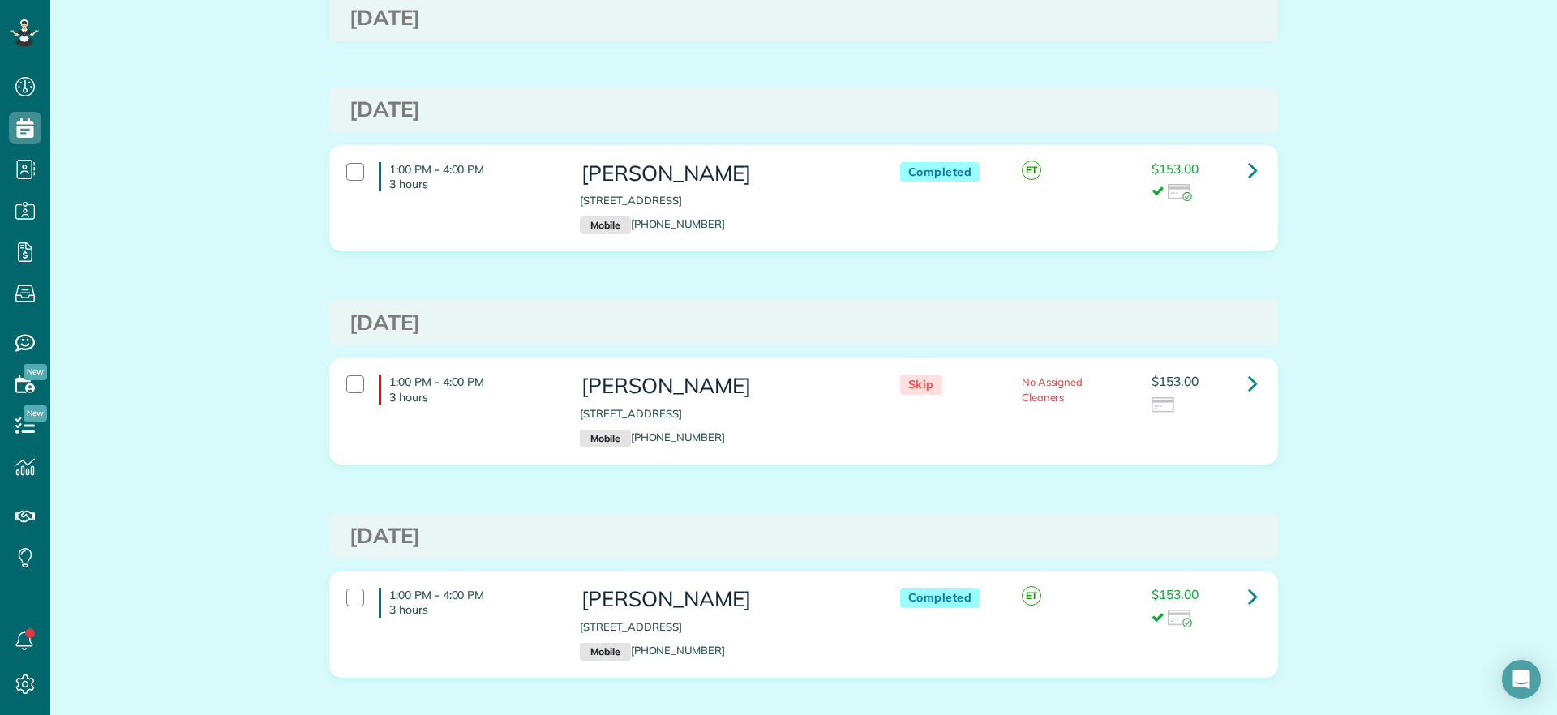
scroll to position [2534, 0]
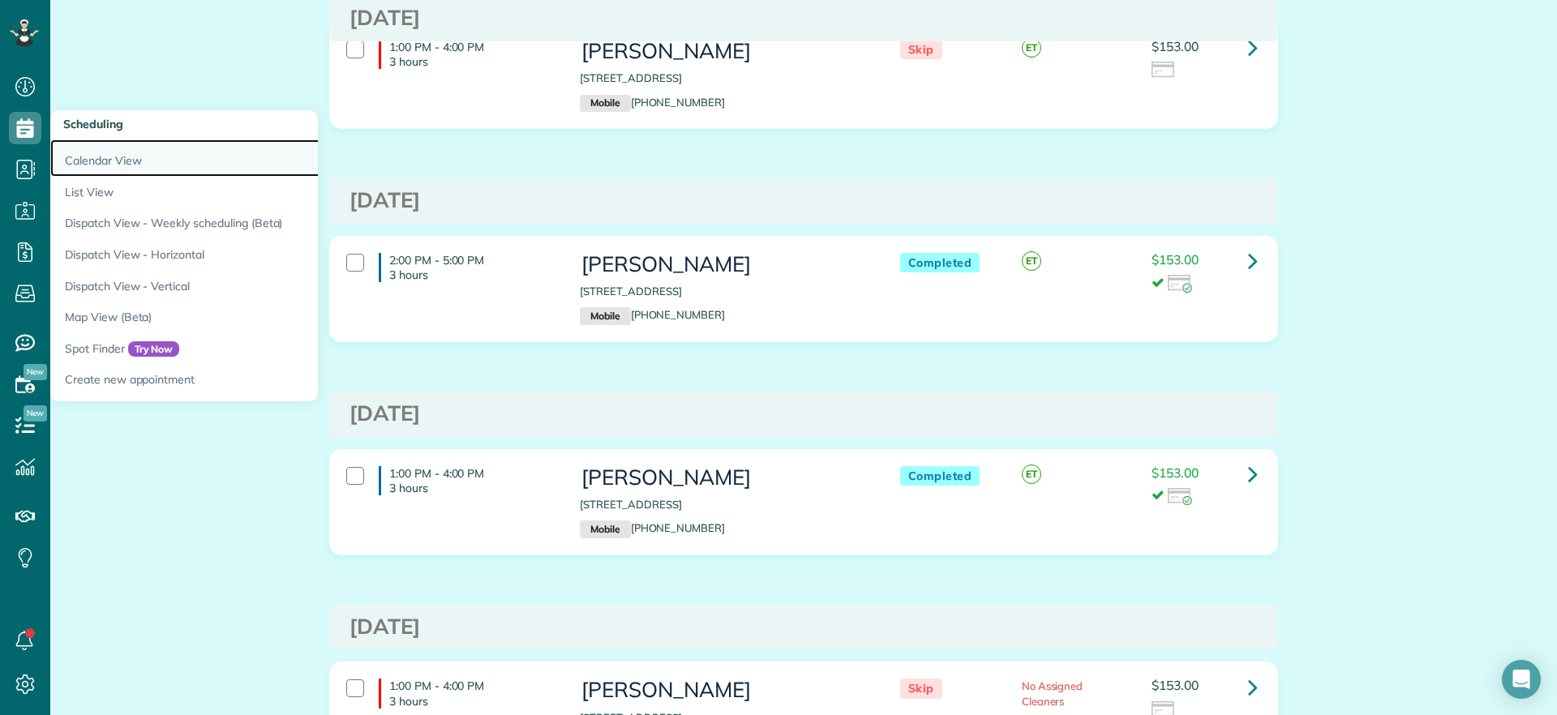
click at [89, 151] on link "Calendar View" at bounding box center [252, 157] width 405 height 37
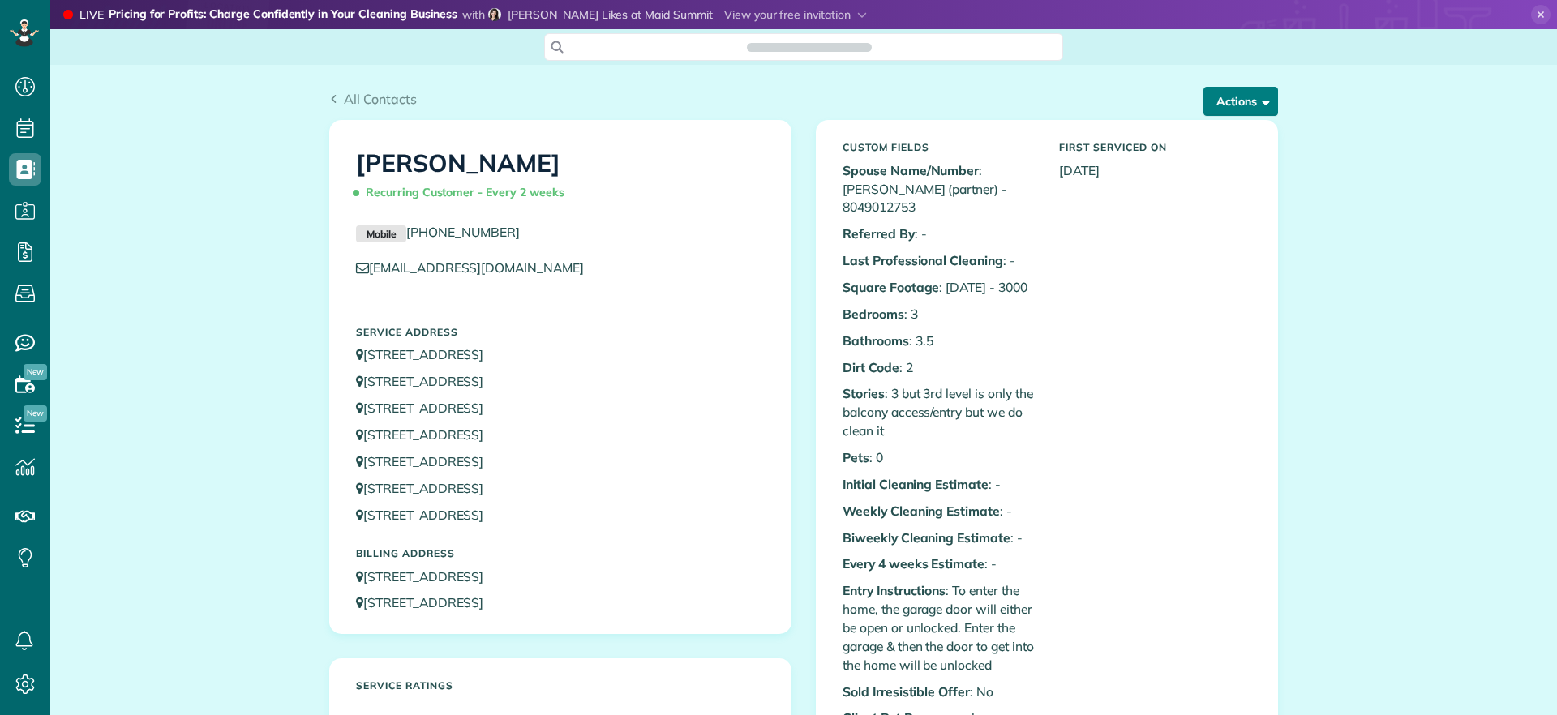
scroll to position [7, 7]
click at [1219, 107] on button "Actions" at bounding box center [1240, 101] width 75 height 29
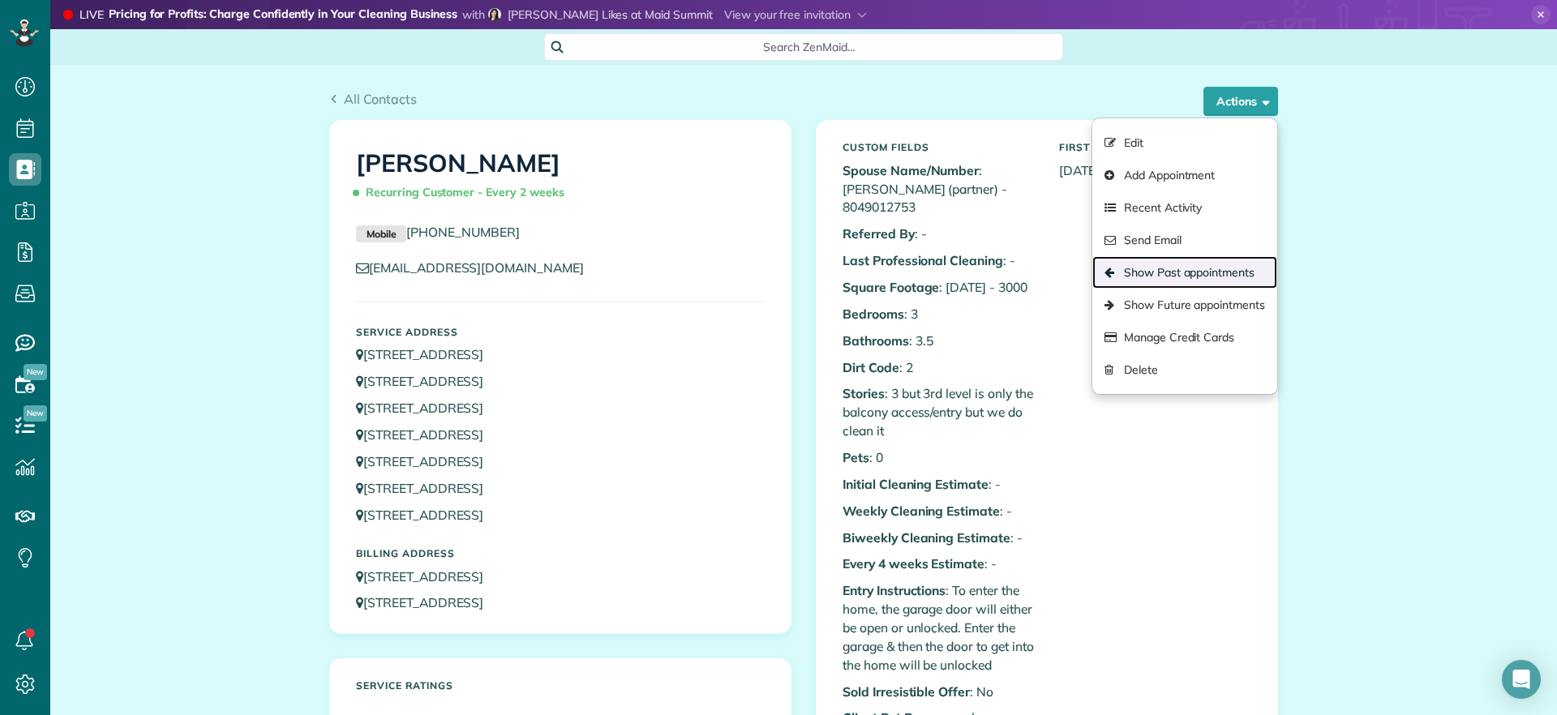
click at [1184, 273] on link "Show Past appointments" at bounding box center [1184, 272] width 185 height 32
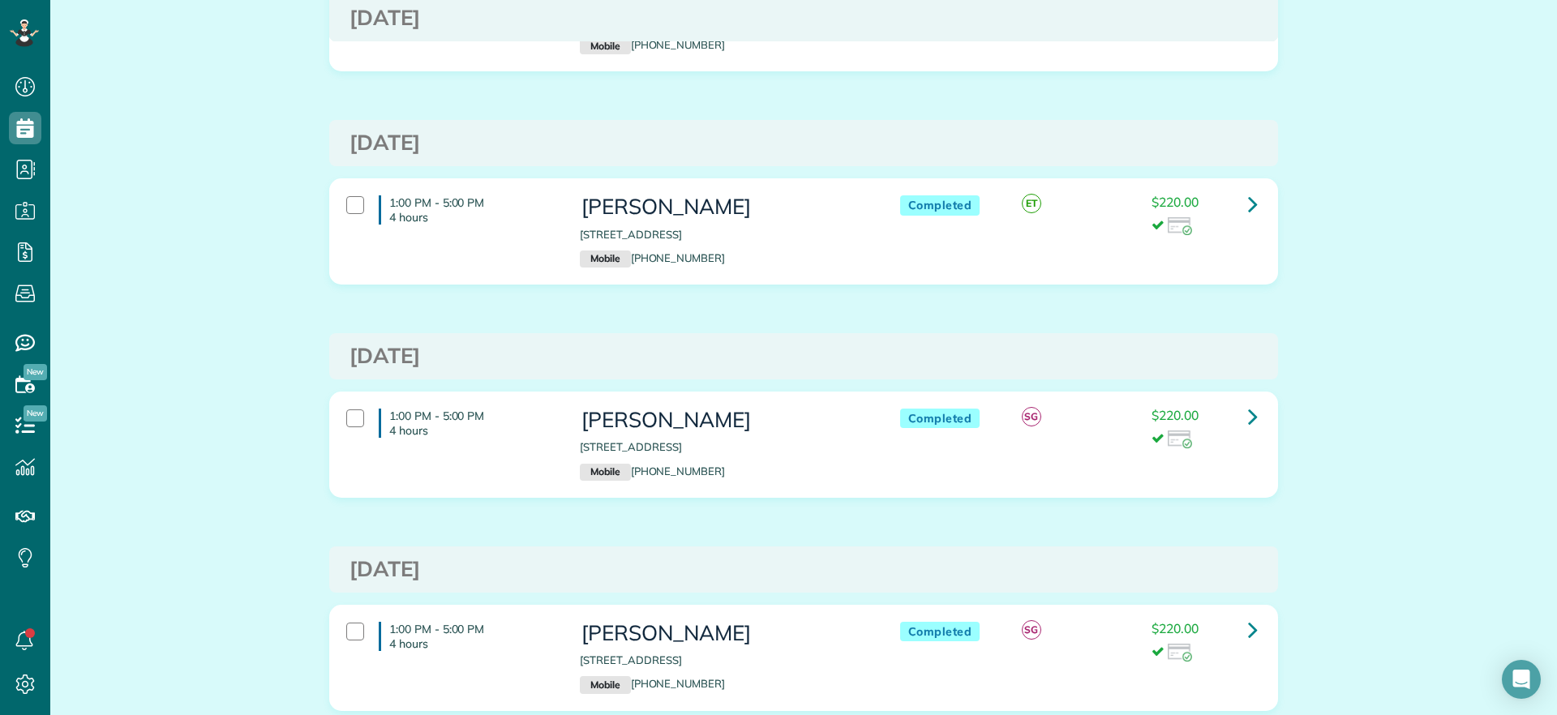
scroll to position [1926, 0]
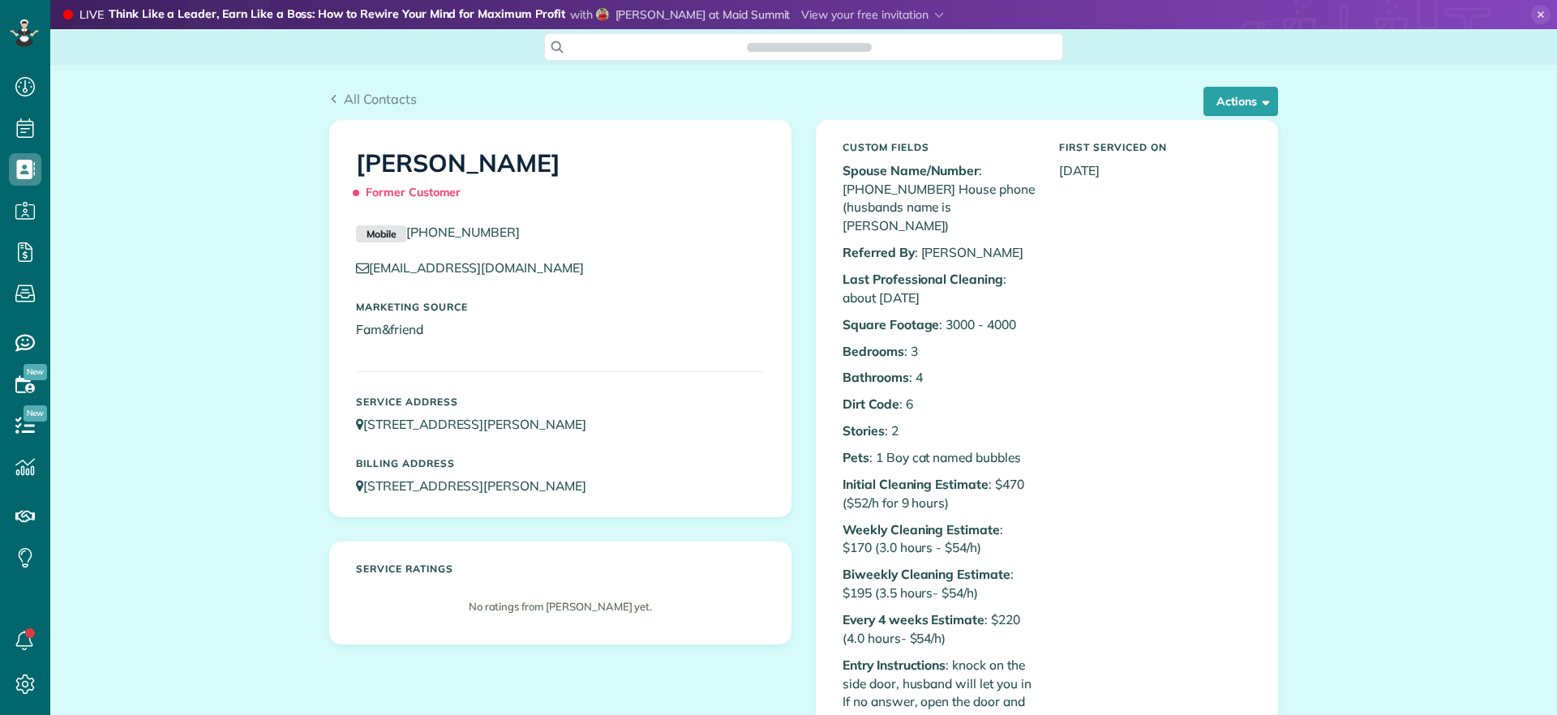
scroll to position [7, 7]
click at [1219, 105] on button "Actions" at bounding box center [1240, 101] width 75 height 29
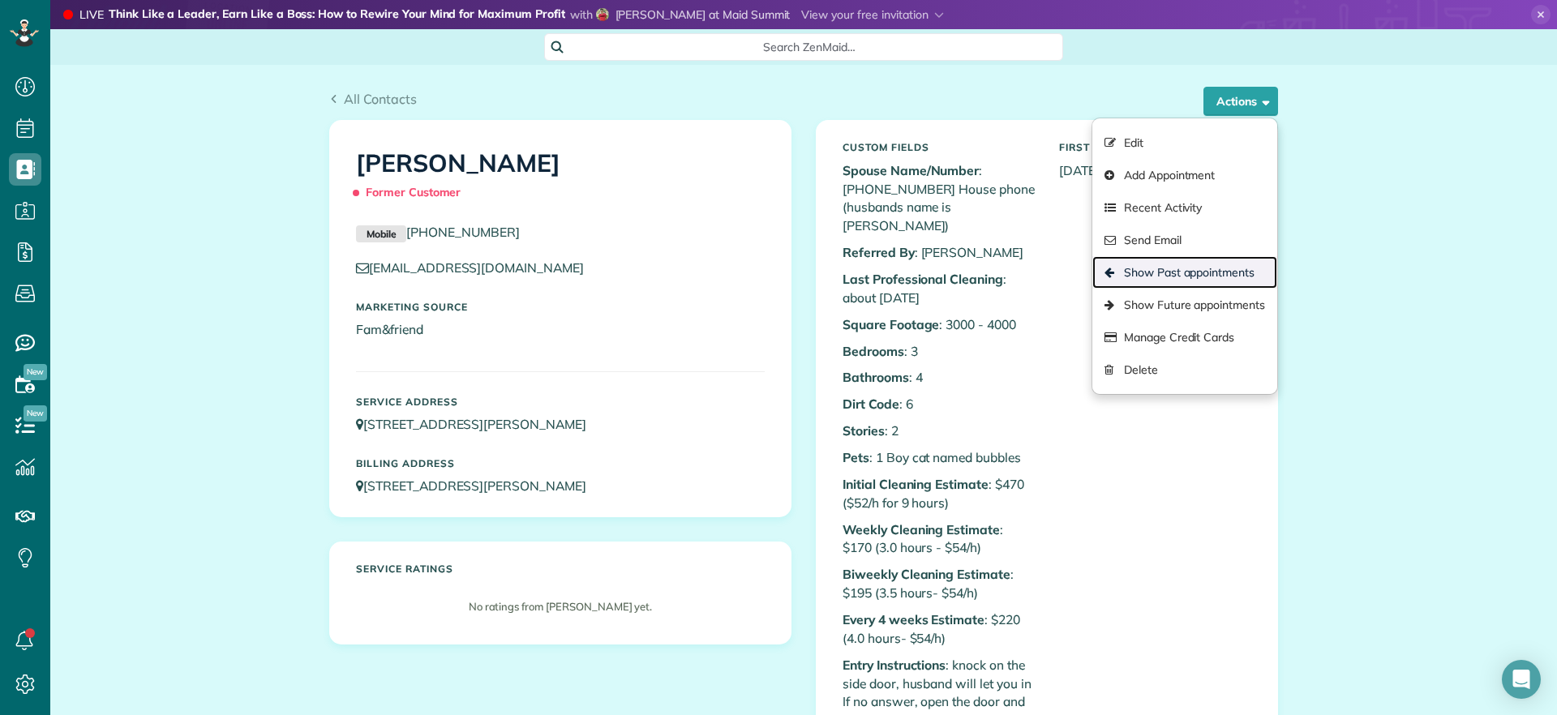
click at [1181, 271] on link "Show Past appointments" at bounding box center [1184, 272] width 185 height 32
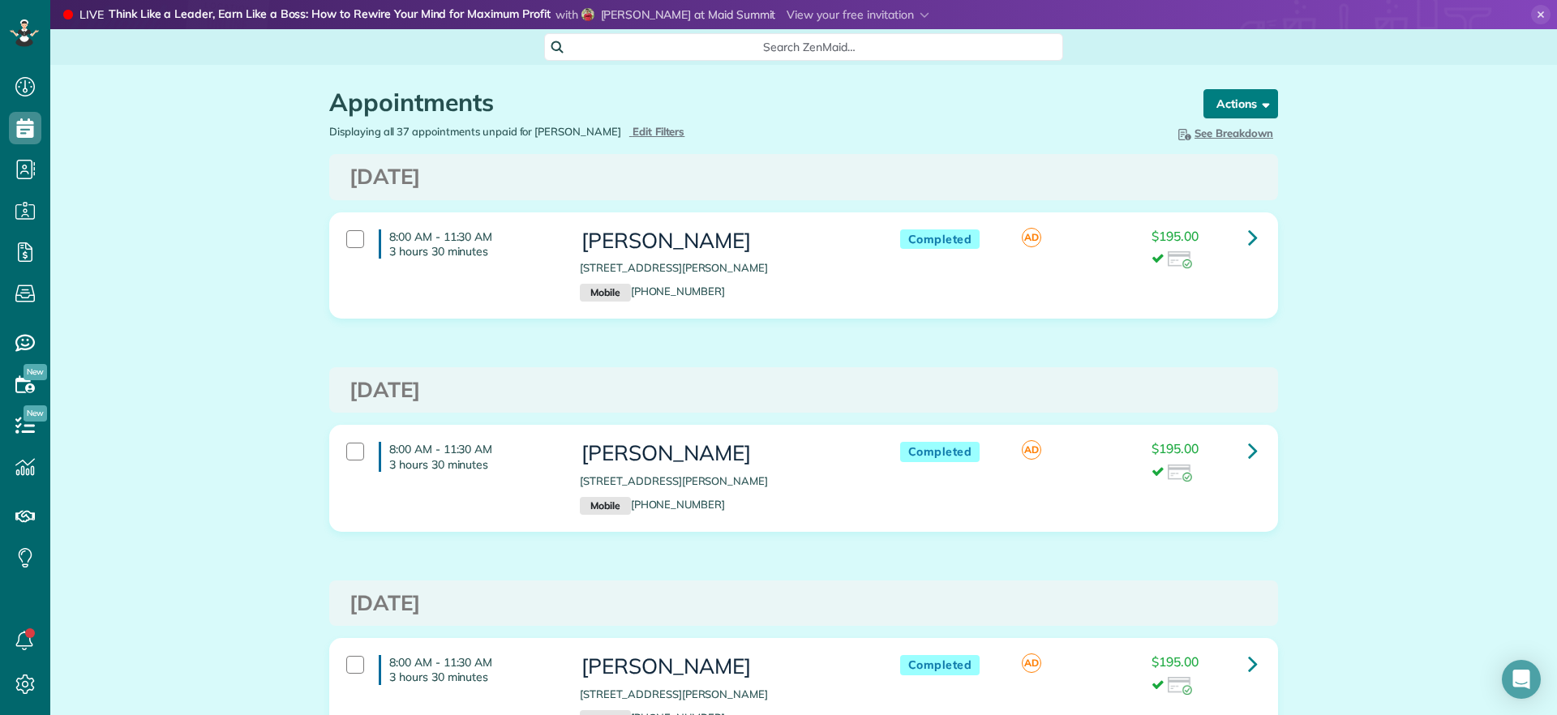
click at [1245, 104] on button "Actions" at bounding box center [1240, 103] width 75 height 29
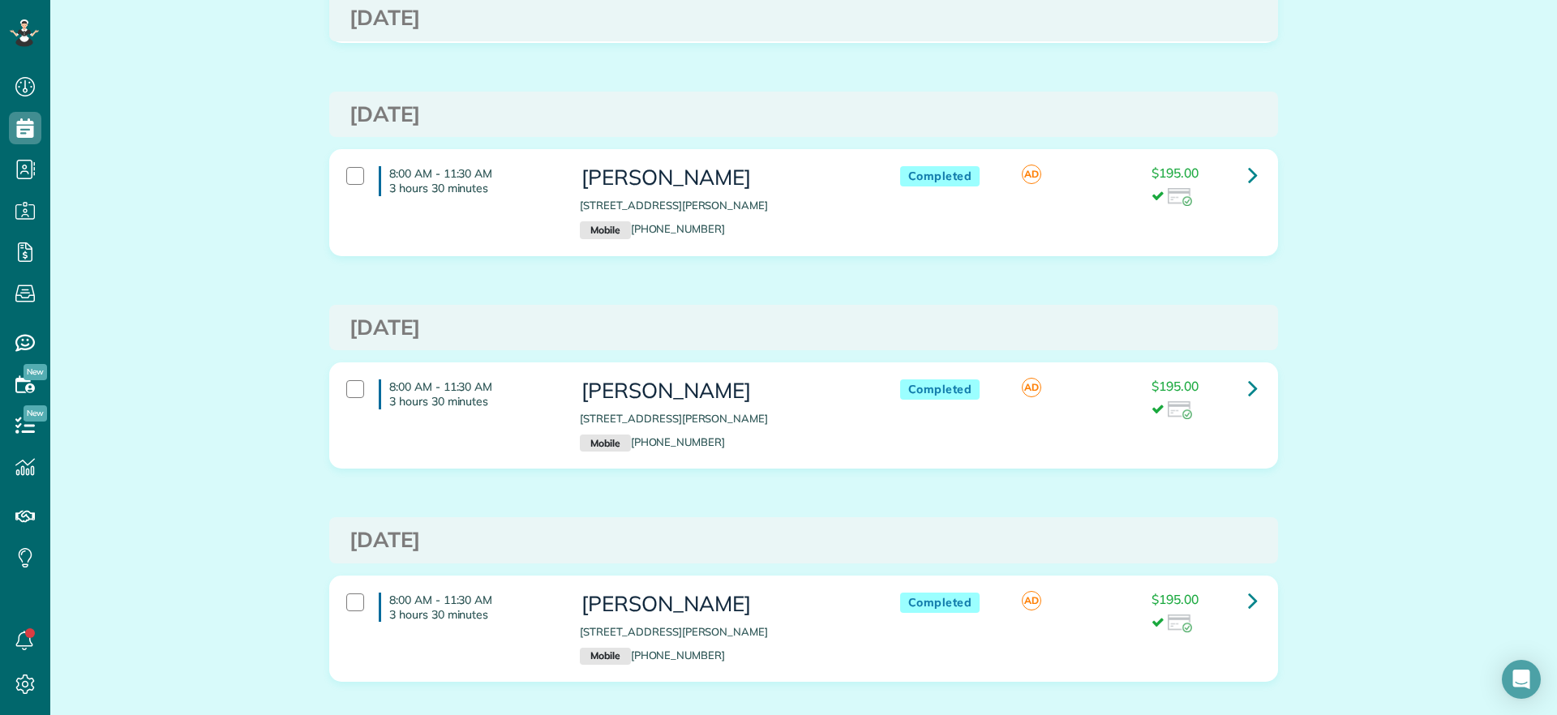
scroll to position [322, 0]
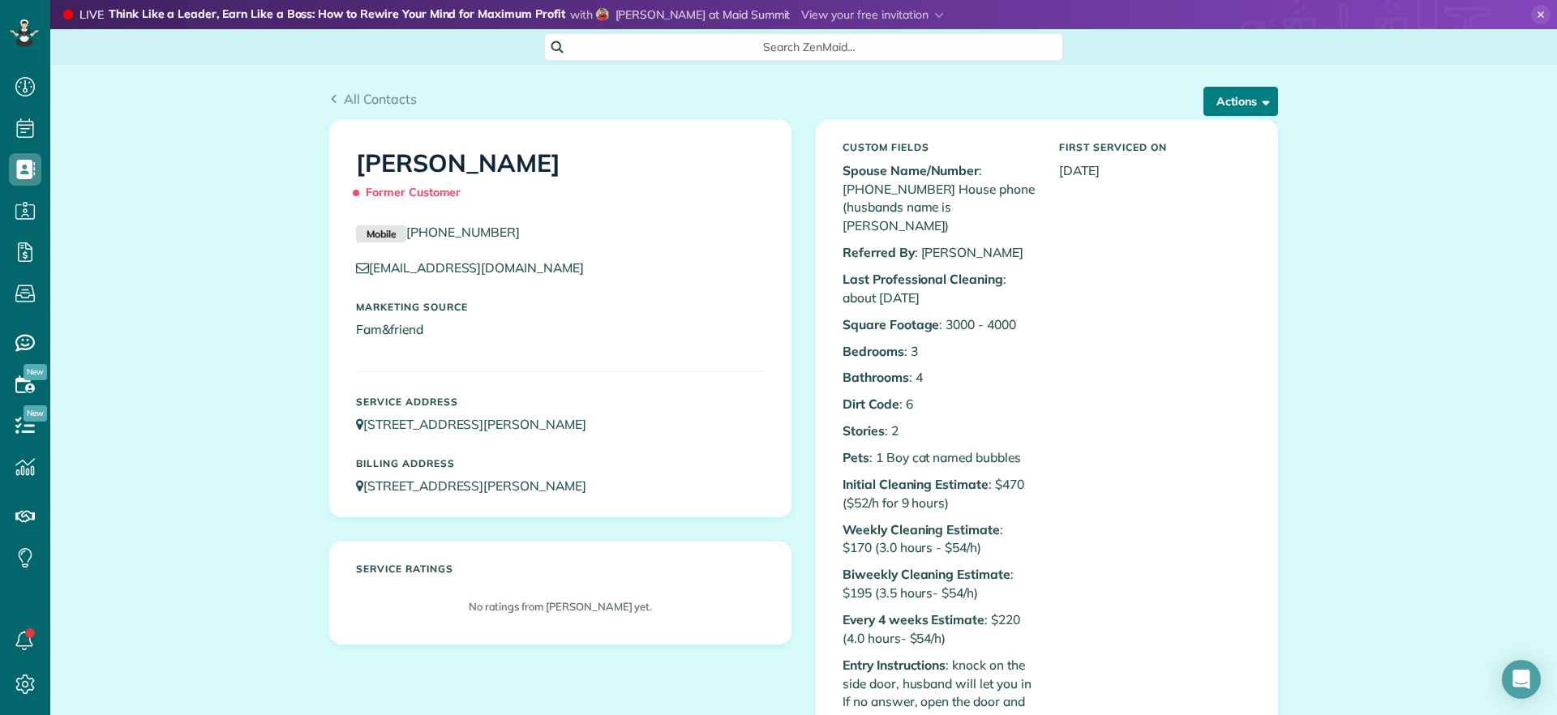
click at [1262, 98] on button "Actions" at bounding box center [1240, 101] width 75 height 29
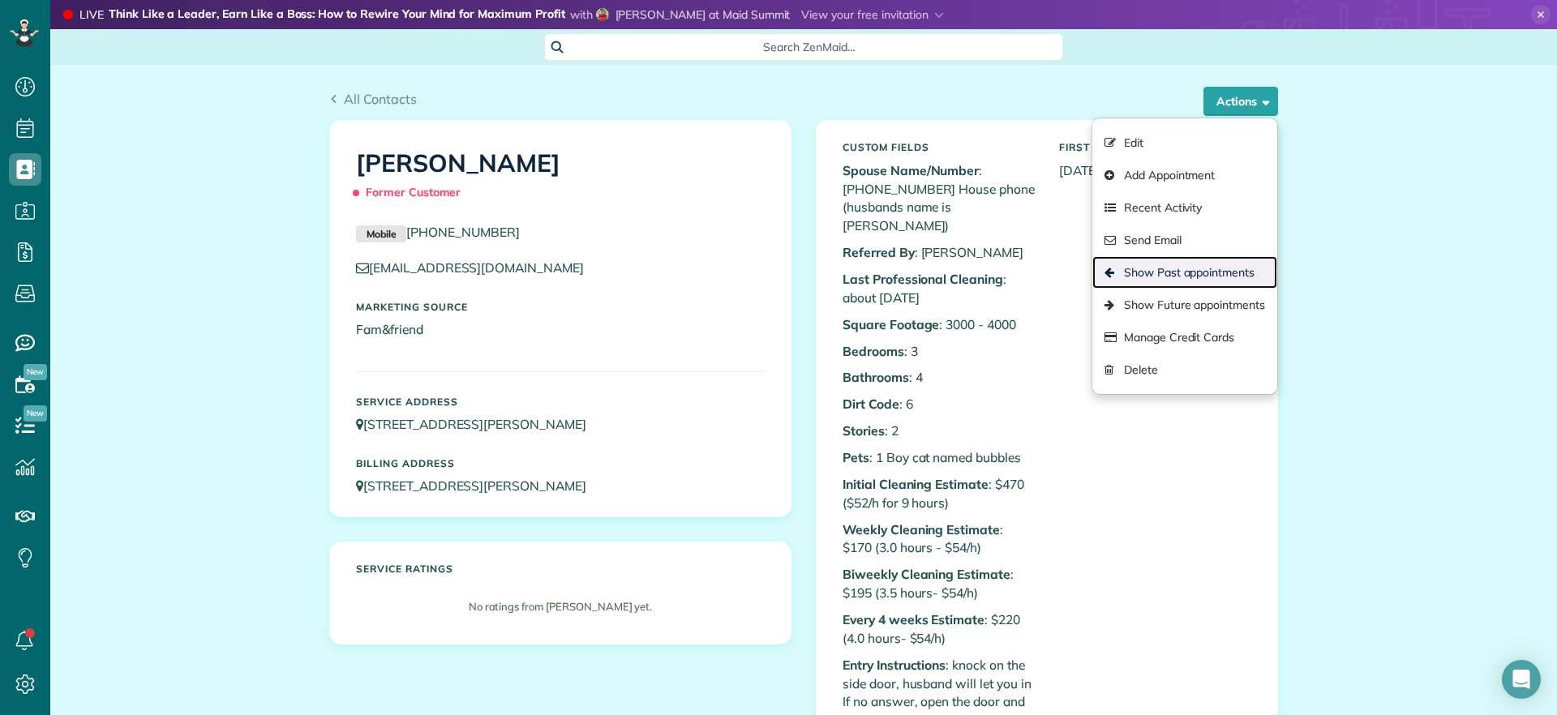
click at [1146, 265] on link "Show Past appointments" at bounding box center [1184, 272] width 185 height 32
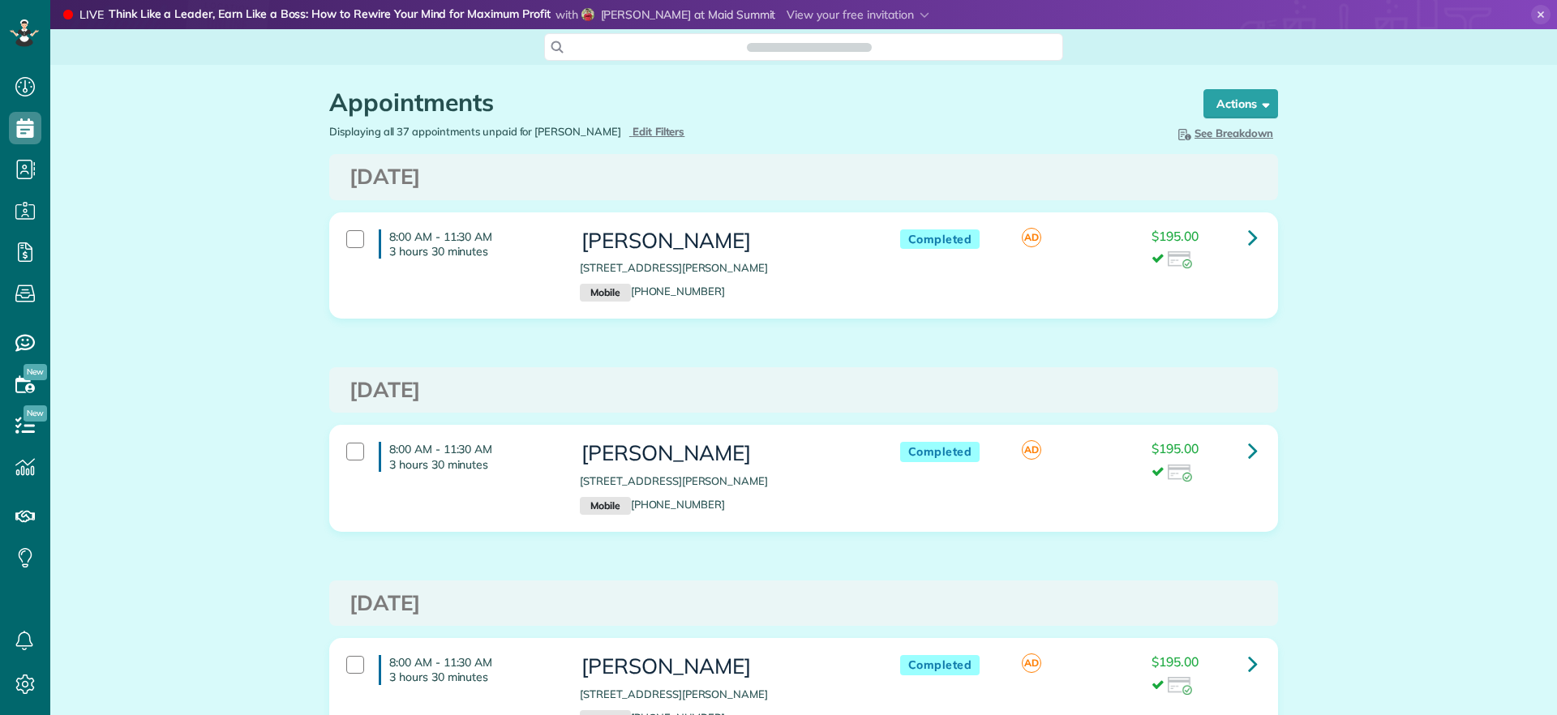
scroll to position [7, 7]
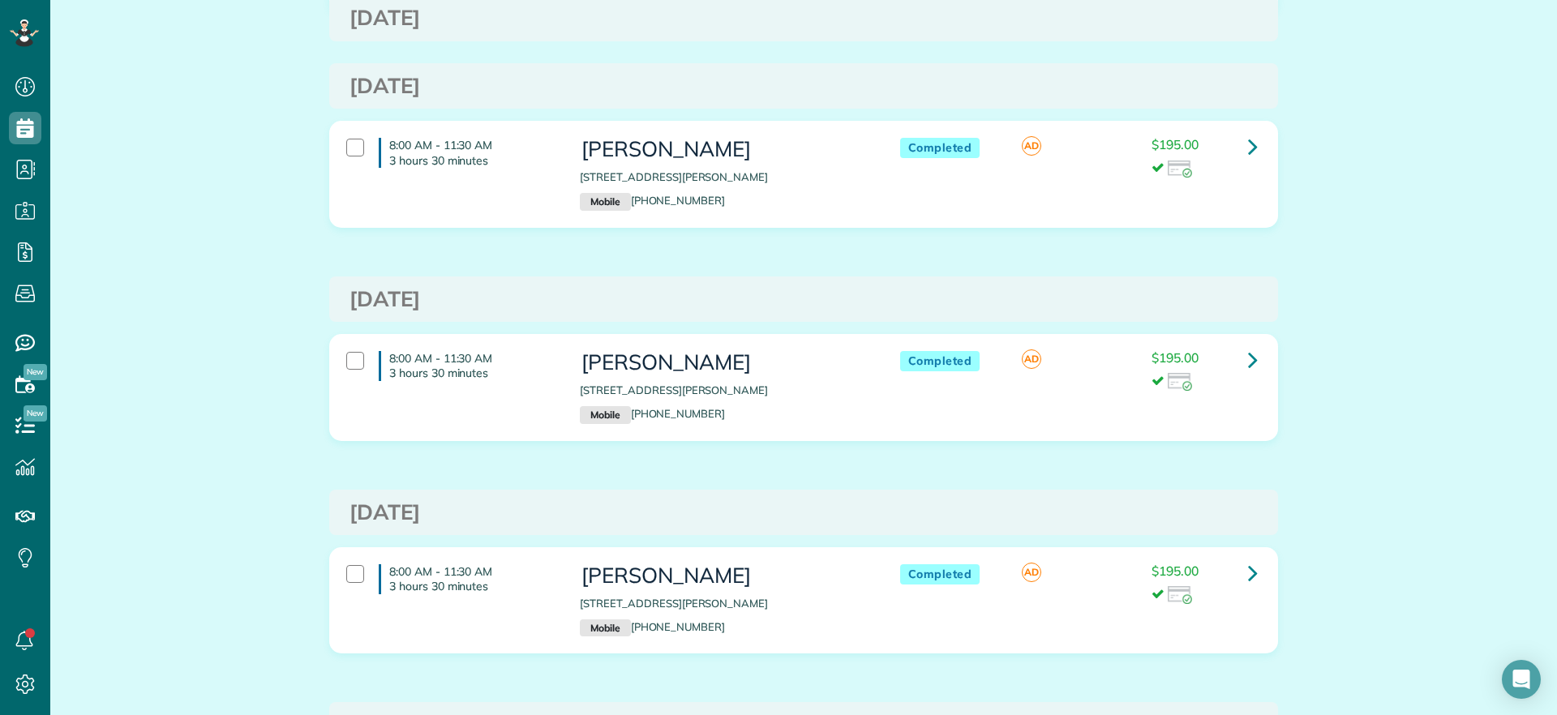
scroll to position [0, 0]
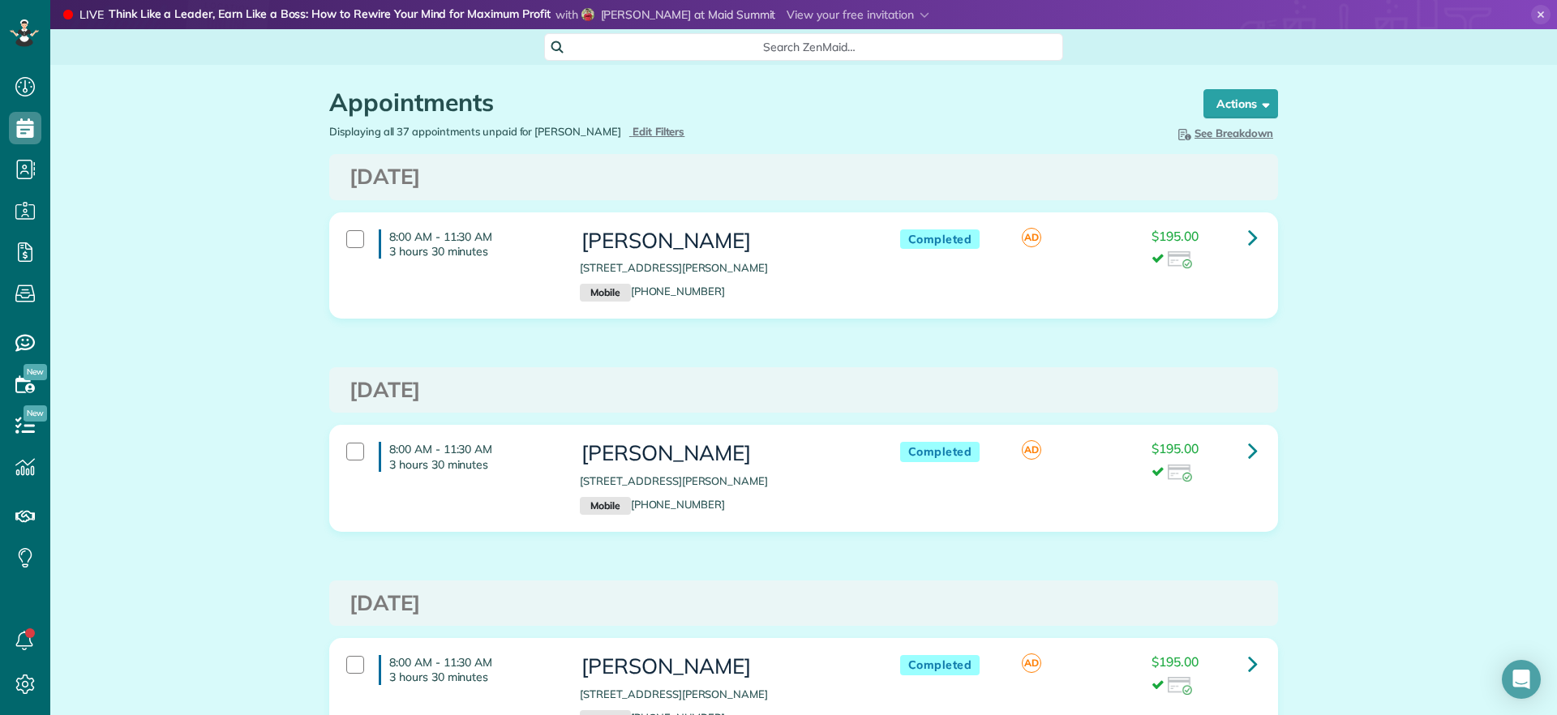
click at [1228, 229] on div "$195.00" at bounding box center [1203, 249] width 105 height 40
click at [1248, 234] on icon at bounding box center [1253, 237] width 10 height 28
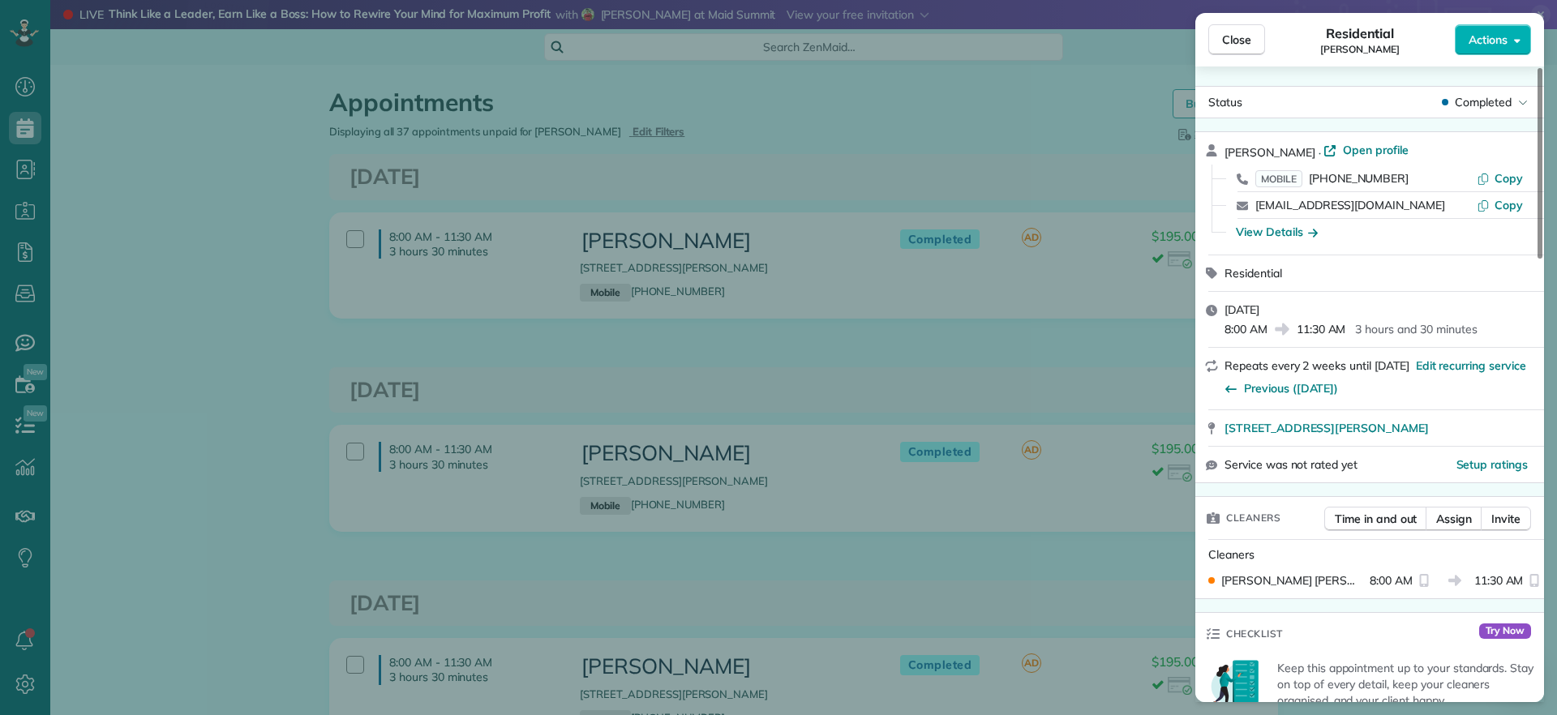
click at [1408, 144] on span "Open profile" at bounding box center [1376, 150] width 66 height 16
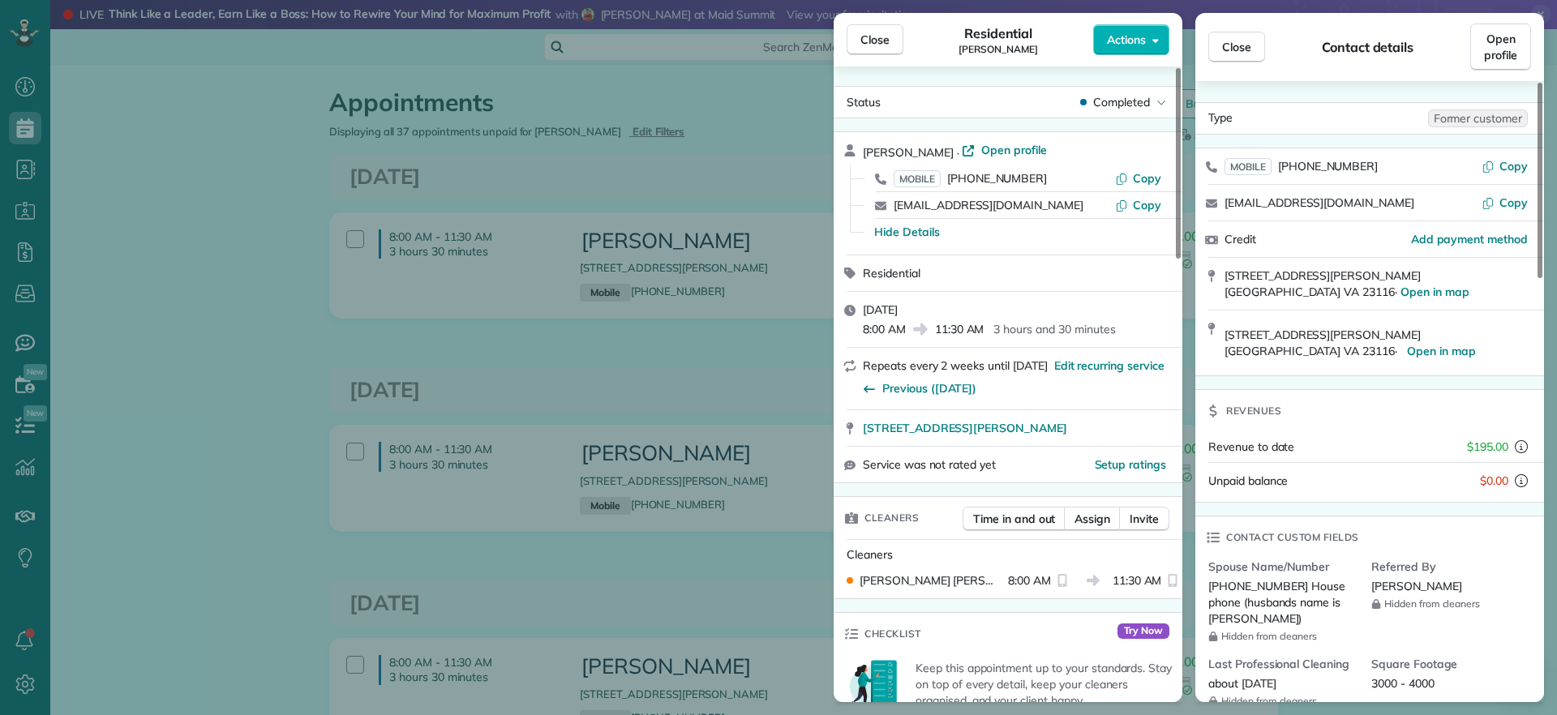
click at [764, 158] on div "Close Residential Carol Anne Ziolkowski Actions Status Completed Carol Anne Zio…" at bounding box center [778, 357] width 1557 height 715
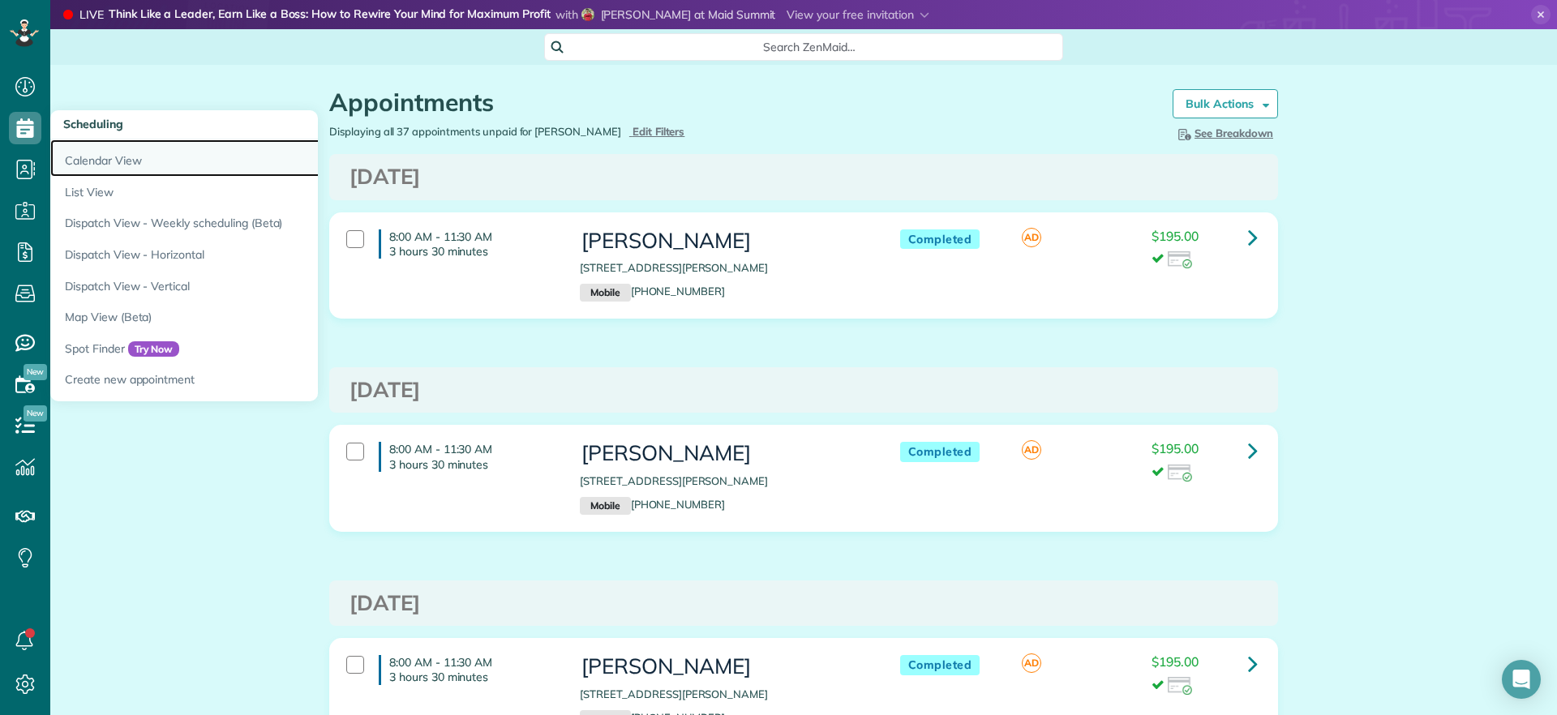
click at [78, 161] on link "Calendar View" at bounding box center [252, 157] width 405 height 37
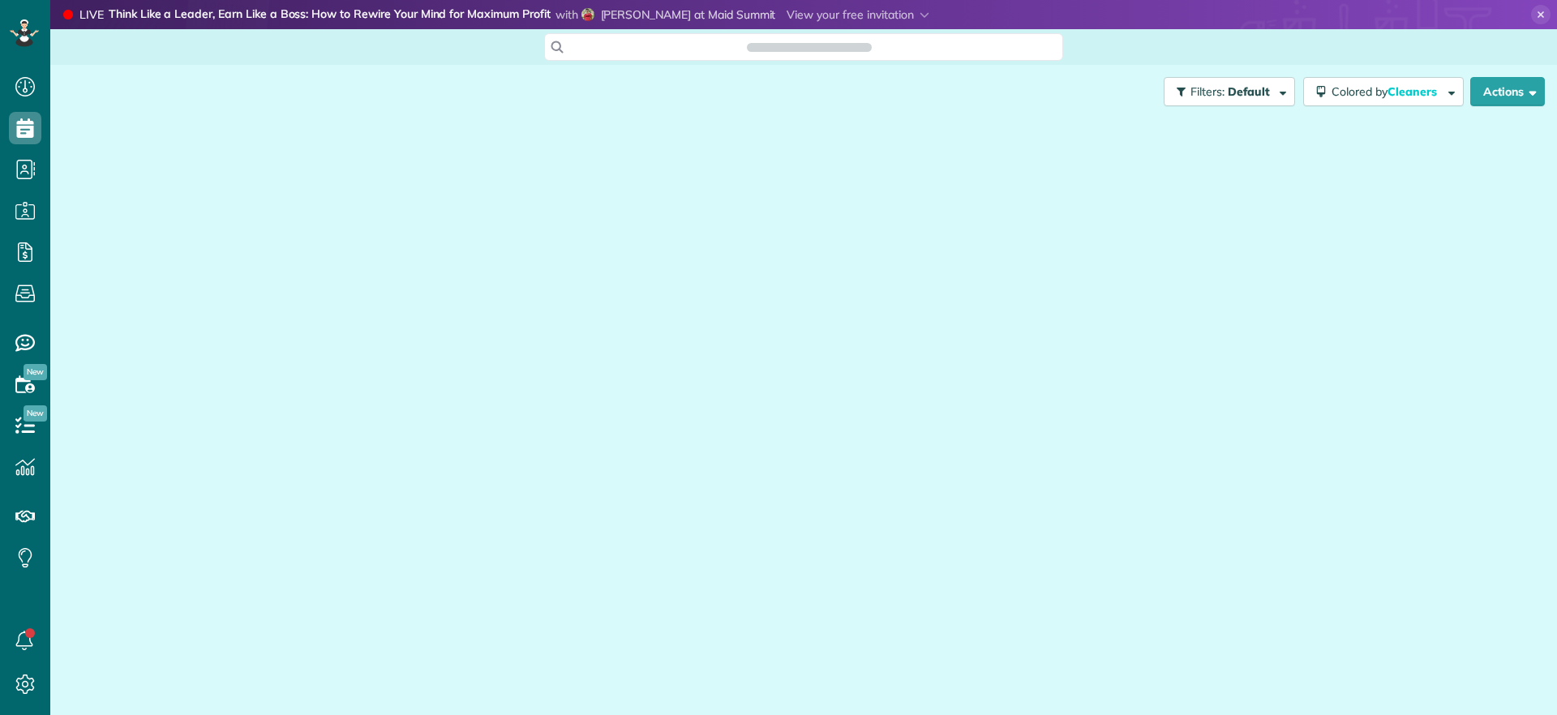
scroll to position [7, 7]
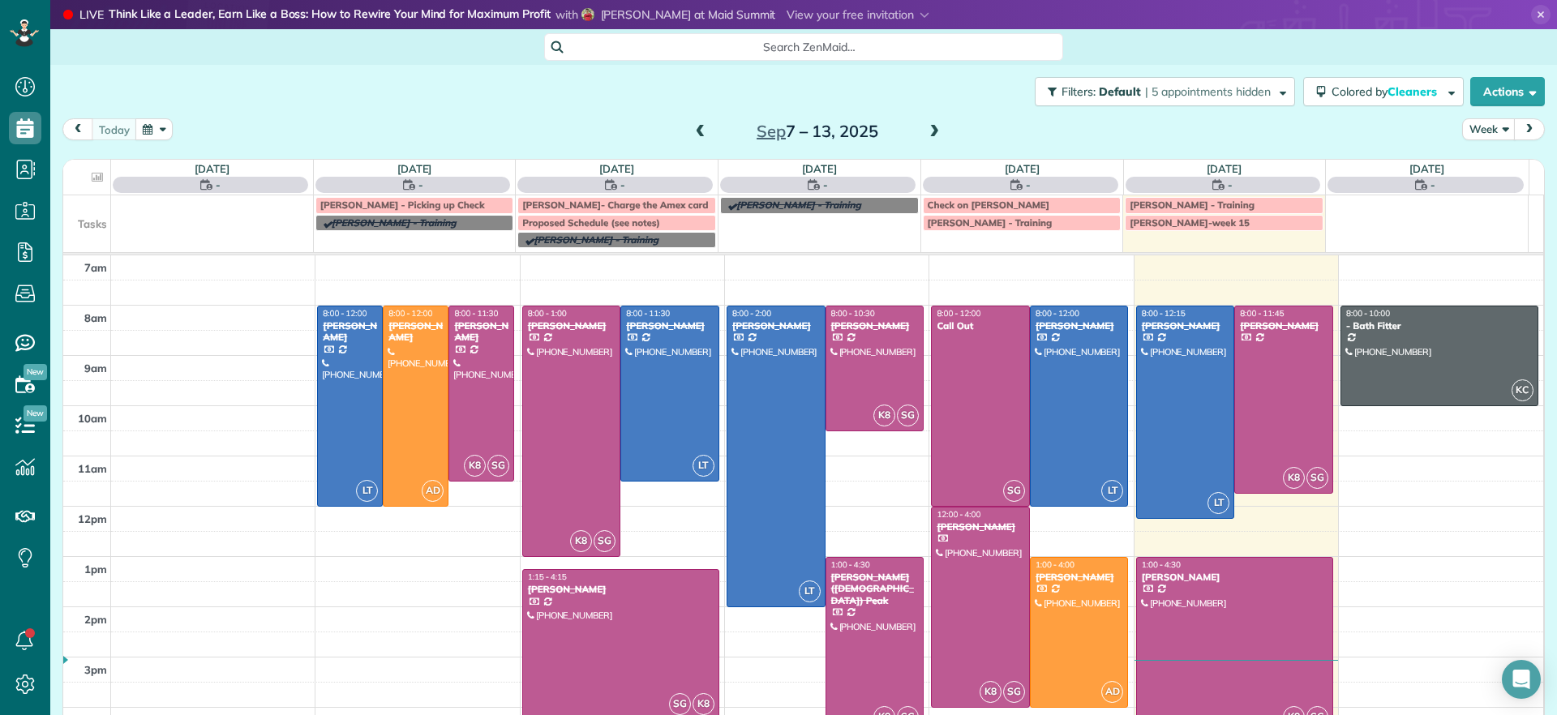
click at [925, 140] on span at bounding box center [934, 132] width 18 height 24
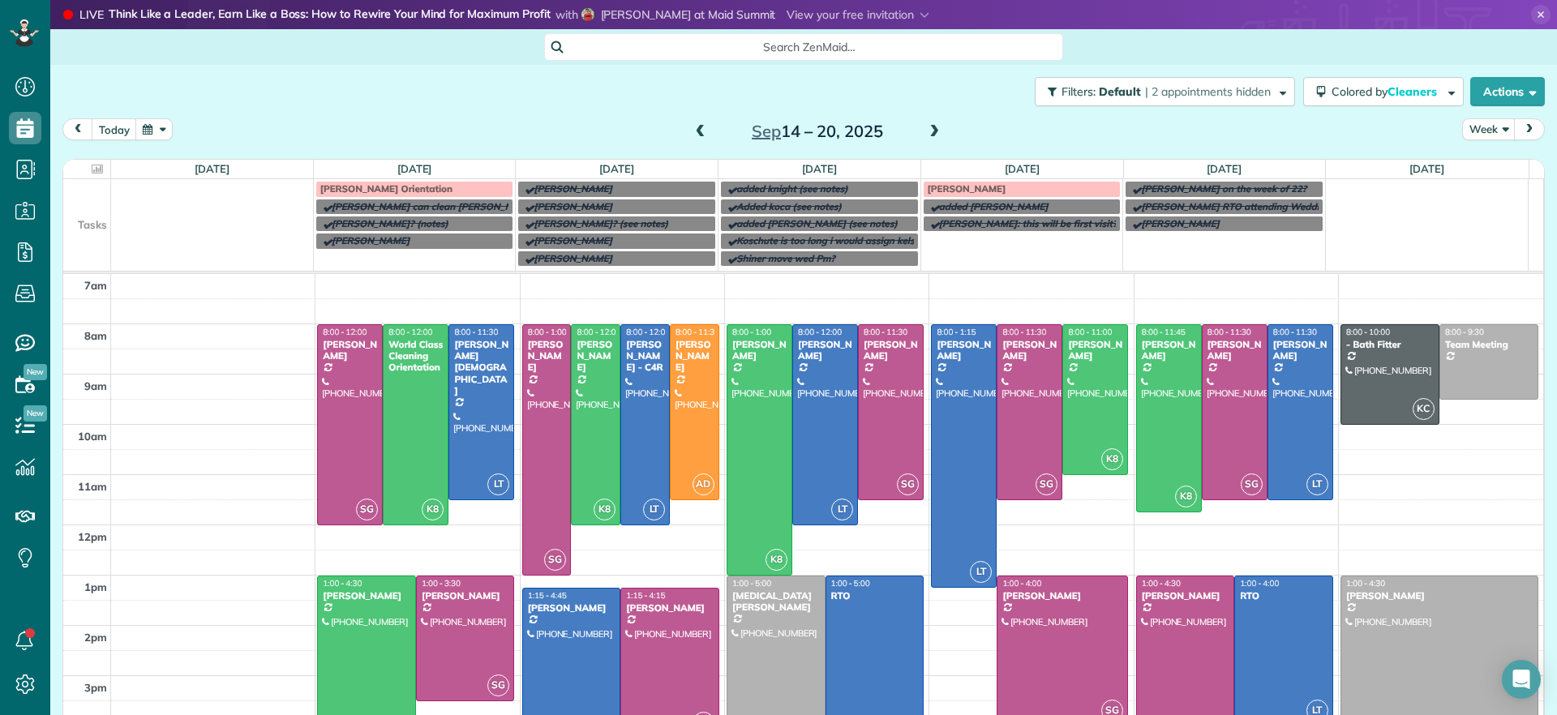
click at [925, 128] on span at bounding box center [934, 132] width 18 height 15
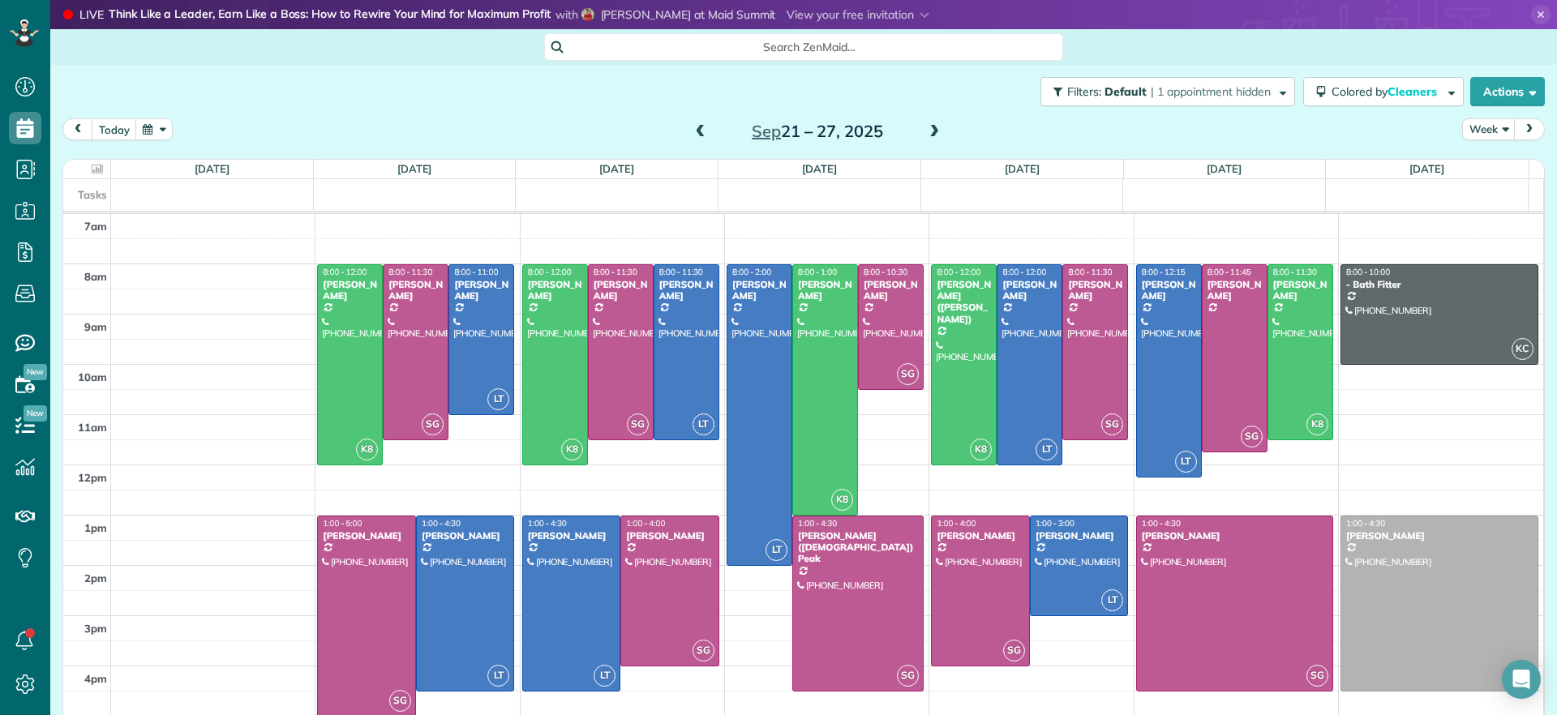
click at [692, 131] on span at bounding box center [701, 132] width 18 height 15
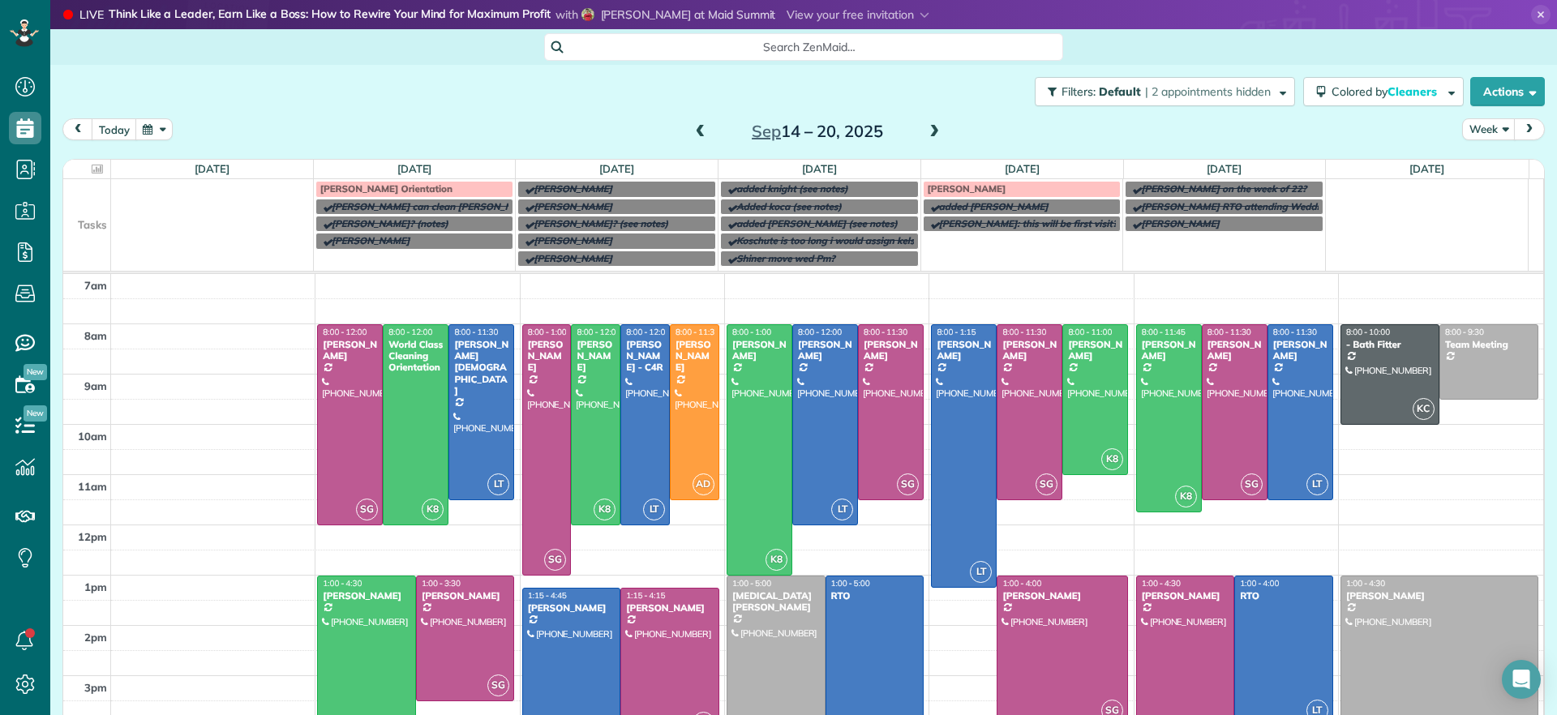
click at [925, 131] on span at bounding box center [934, 132] width 18 height 15
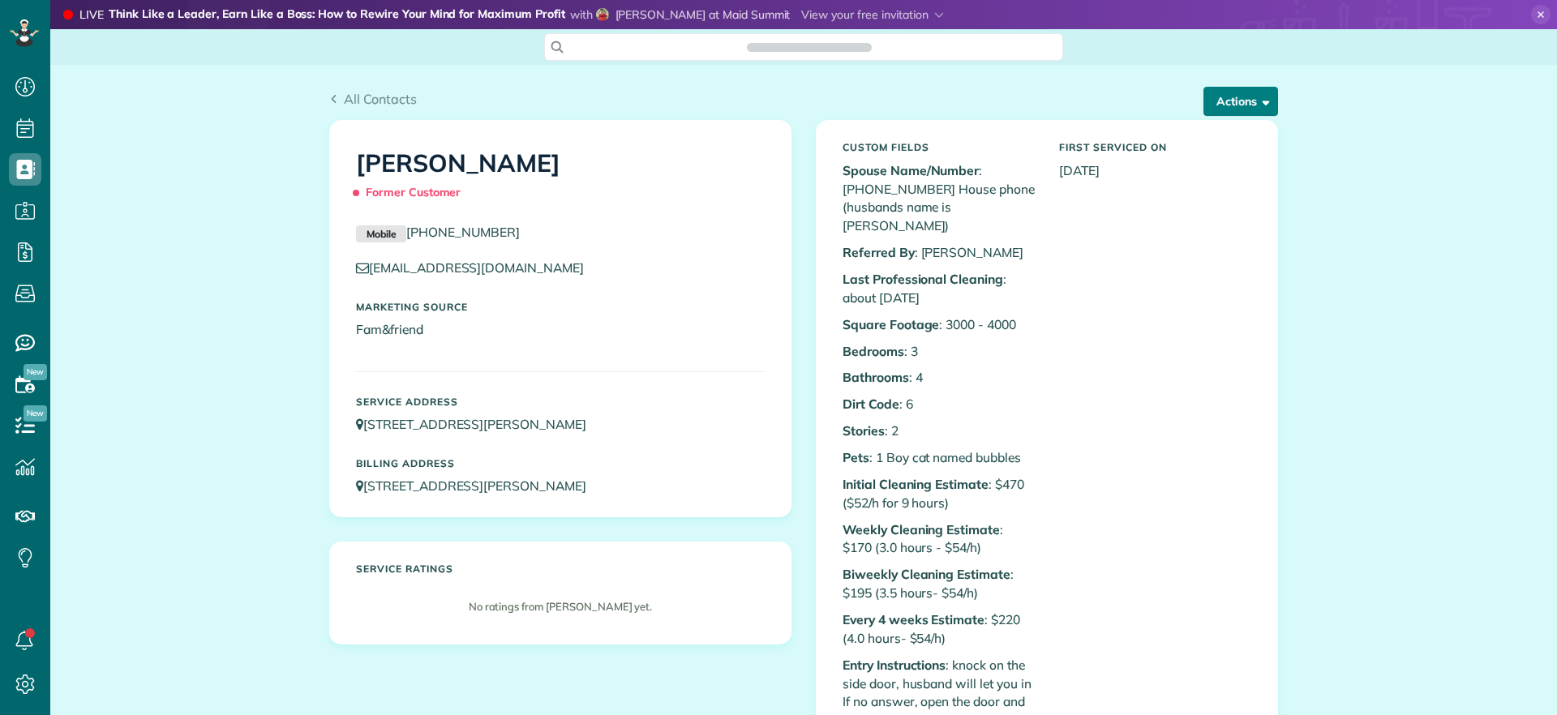
scroll to position [7, 7]
click at [1237, 107] on button "Actions" at bounding box center [1240, 101] width 75 height 29
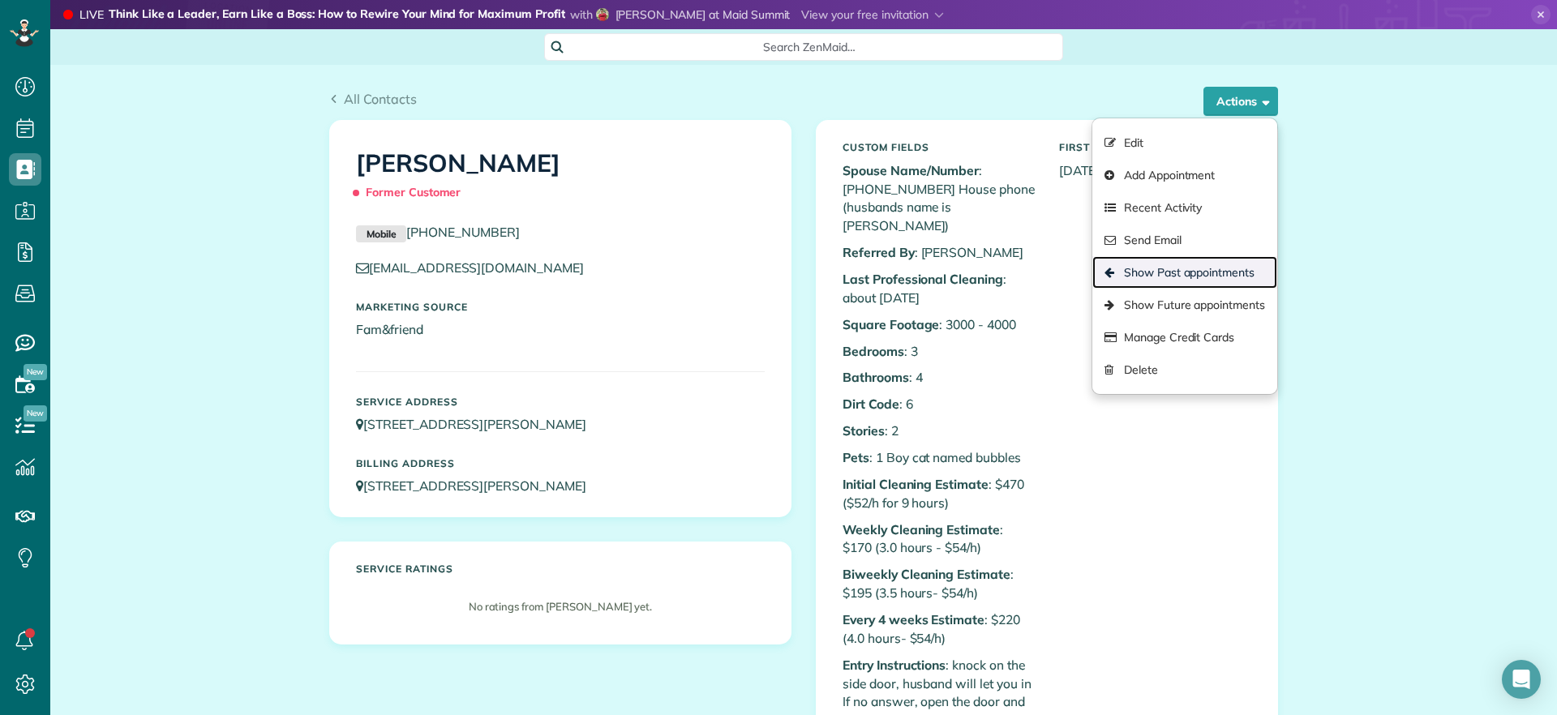
click at [1214, 271] on link "Show Past appointments" at bounding box center [1184, 272] width 185 height 32
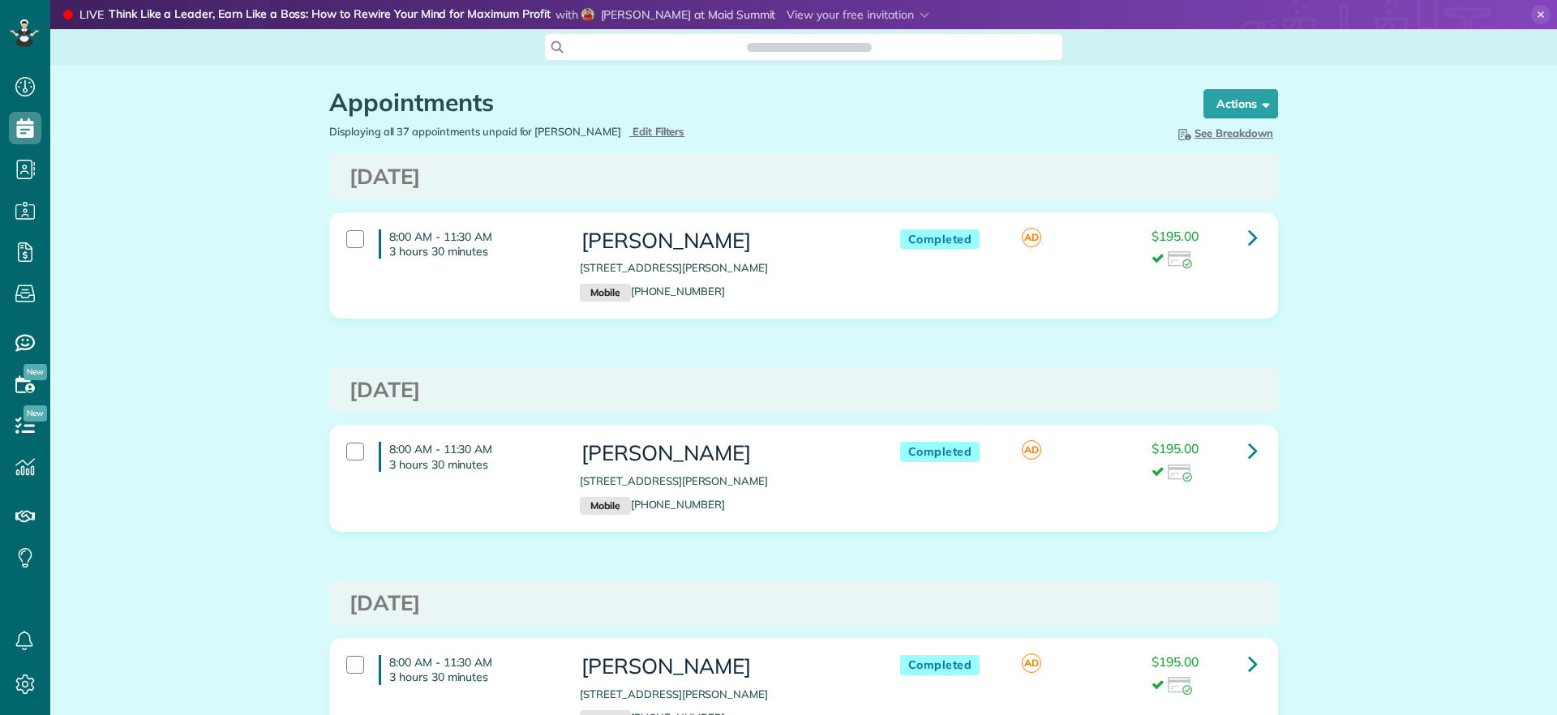
scroll to position [715, 50]
click at [1228, 232] on div "$195.00" at bounding box center [1203, 249] width 105 height 40
click at [1236, 234] on link at bounding box center [1252, 237] width 32 height 32
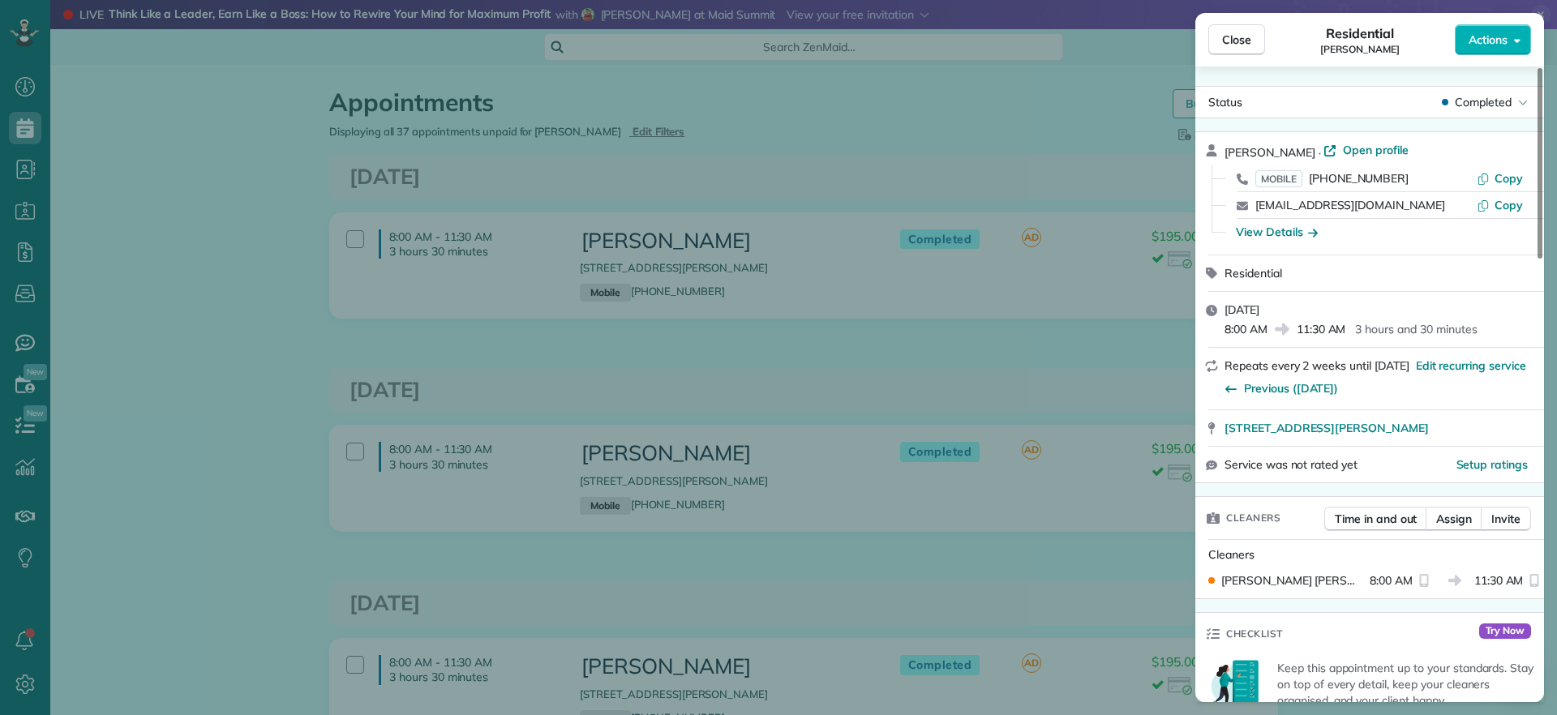
click at [1373, 137] on div "Carol Anne Ziolkowski · Open profile MOBILE (804) 337-2936 Copy caziolkowski@ao…" at bounding box center [1369, 193] width 349 height 122
drag, startPoint x: 1390, startPoint y: 148, endPoint x: 1382, endPoint y: 152, distance: 9.5
click at [1390, 148] on span "Open profile" at bounding box center [1376, 150] width 66 height 16
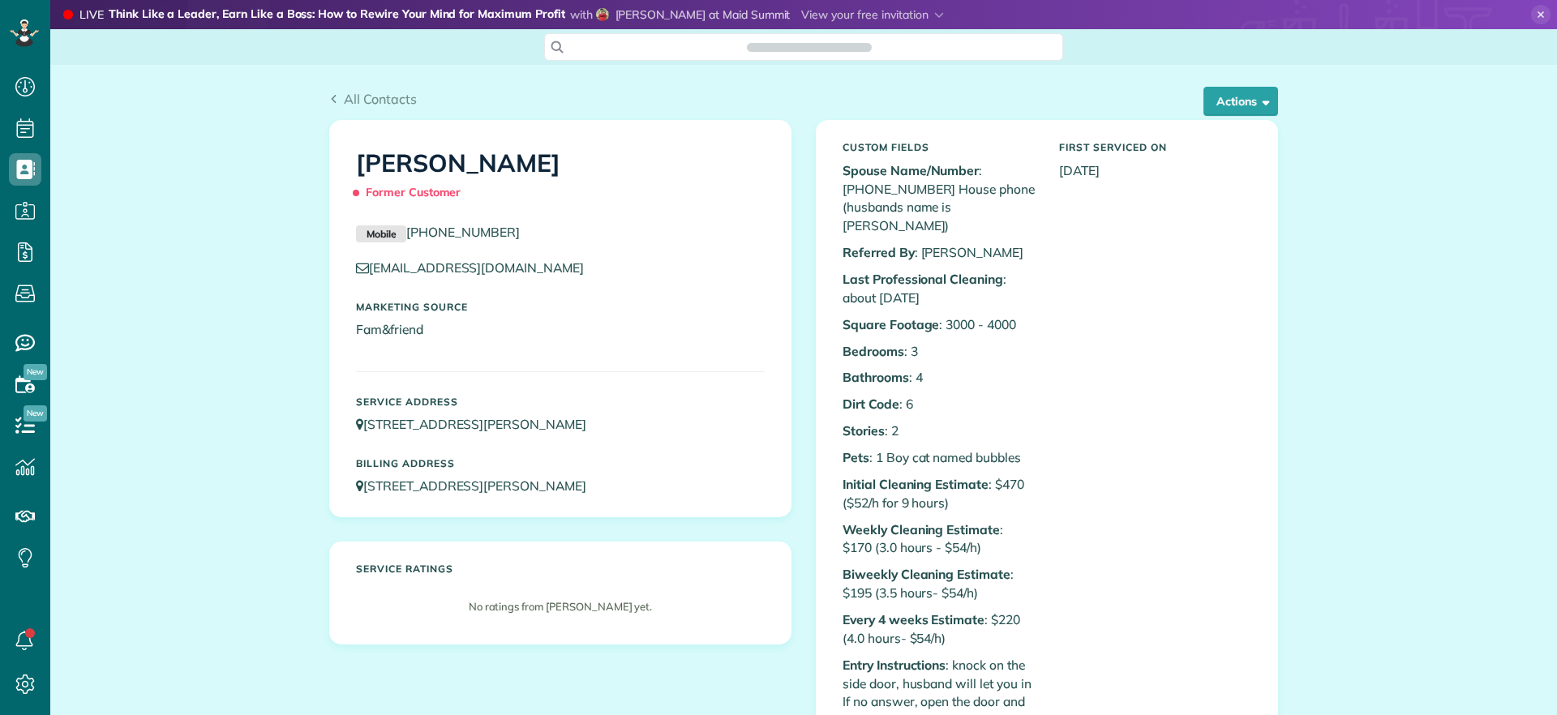
scroll to position [7, 7]
drag, startPoint x: 603, startPoint y: 426, endPoint x: 353, endPoint y: 434, distance: 250.7
click at [353, 434] on div "Service Address 10279 Pollard Creek Road Mechanicsville VA 23116" at bounding box center [560, 415] width 433 height 54
copy link "[STREET_ADDRESS][PERSON_NAME]"
drag, startPoint x: 479, startPoint y: 169, endPoint x: 631, endPoint y: 174, distance: 151.7
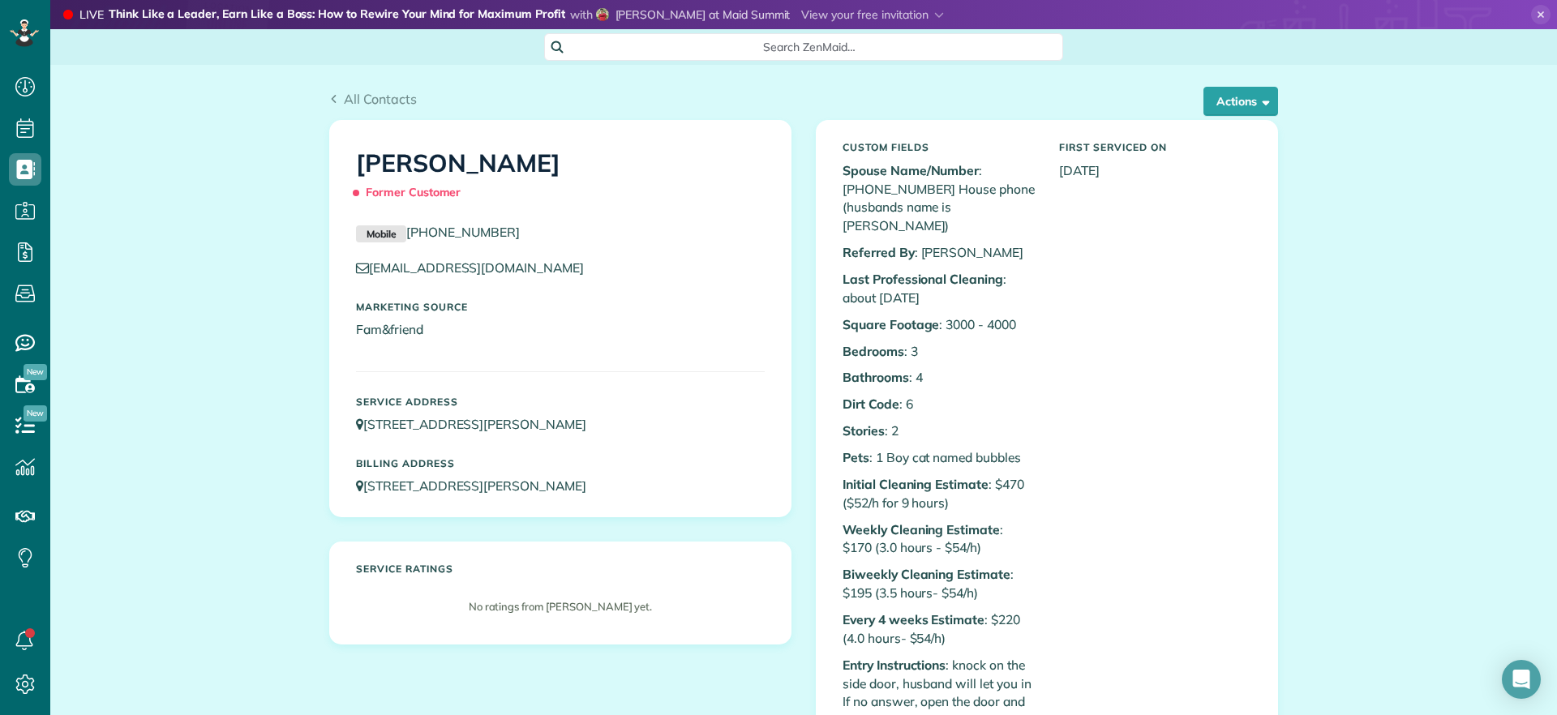
click at [631, 174] on h1 "Carol Anne Ziolkowski Former Customer" at bounding box center [560, 178] width 409 height 57
copy h1 "Ziolkowski"
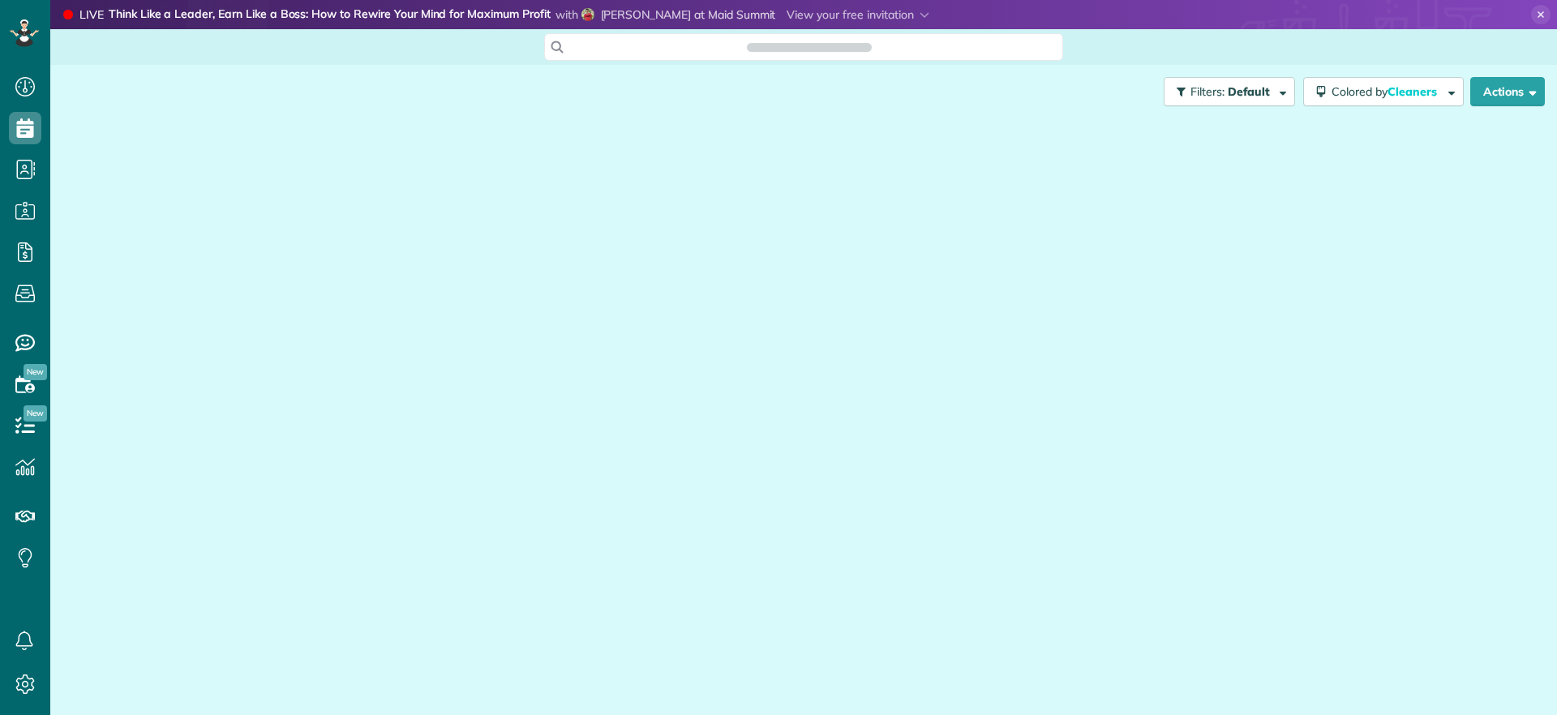
scroll to position [715, 50]
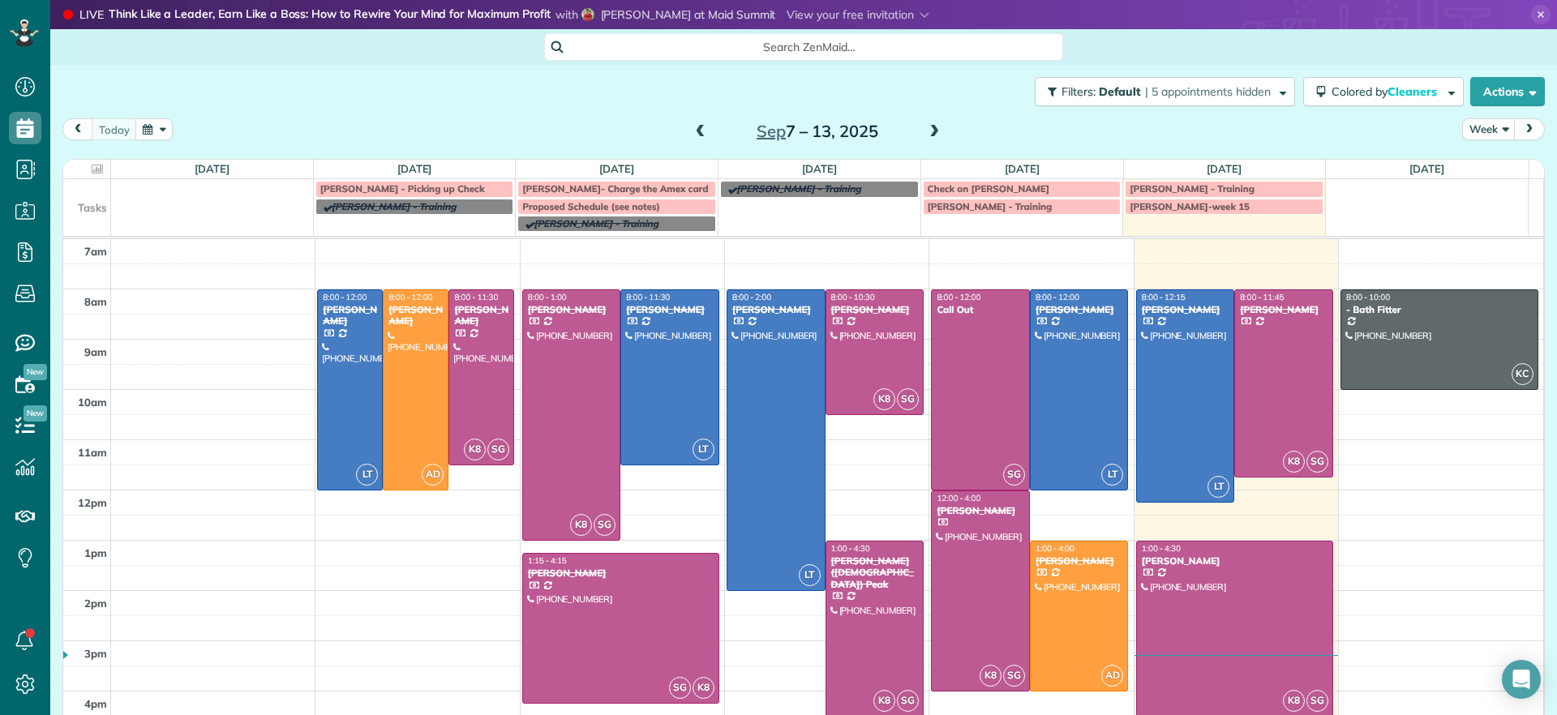
click at [925, 129] on span at bounding box center [934, 132] width 18 height 15
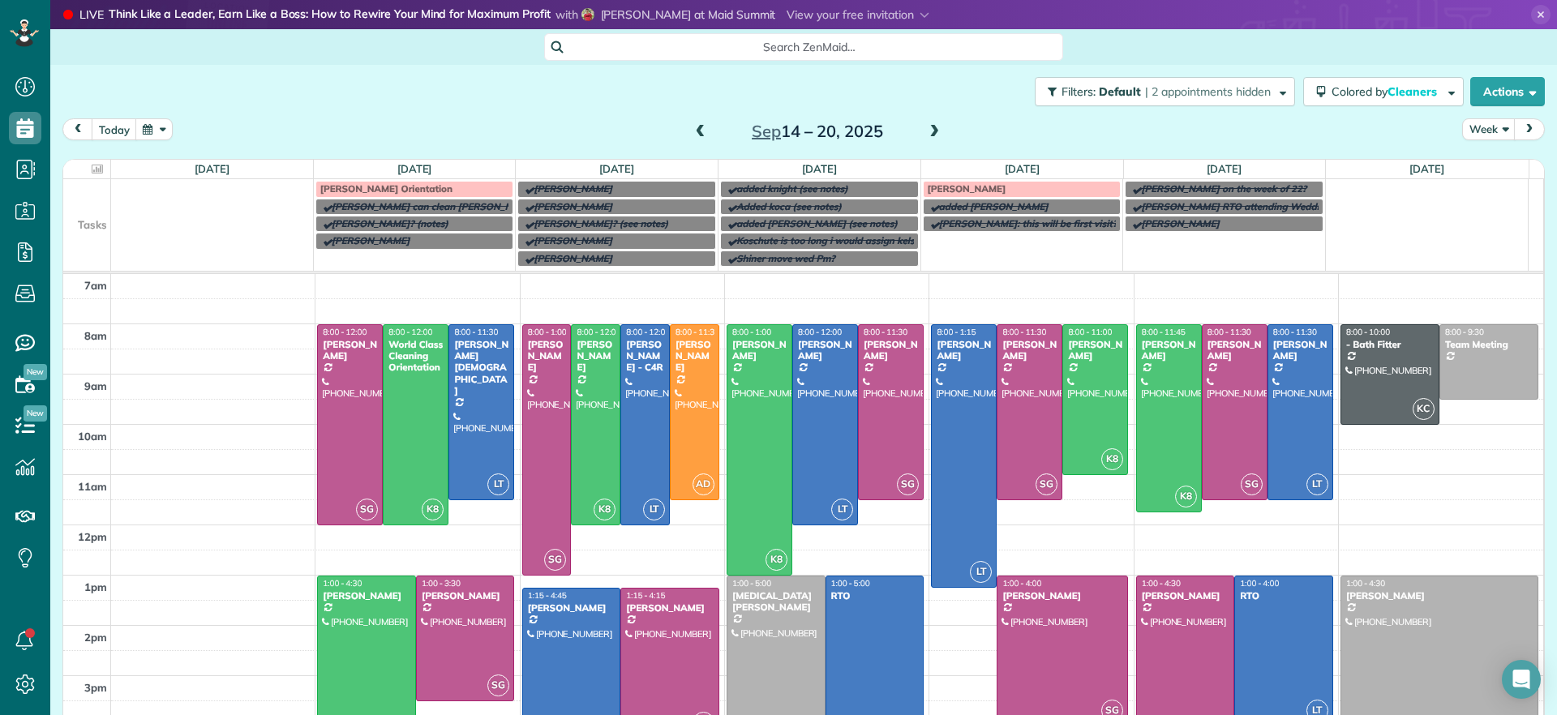
click at [931, 126] on span at bounding box center [934, 132] width 18 height 15
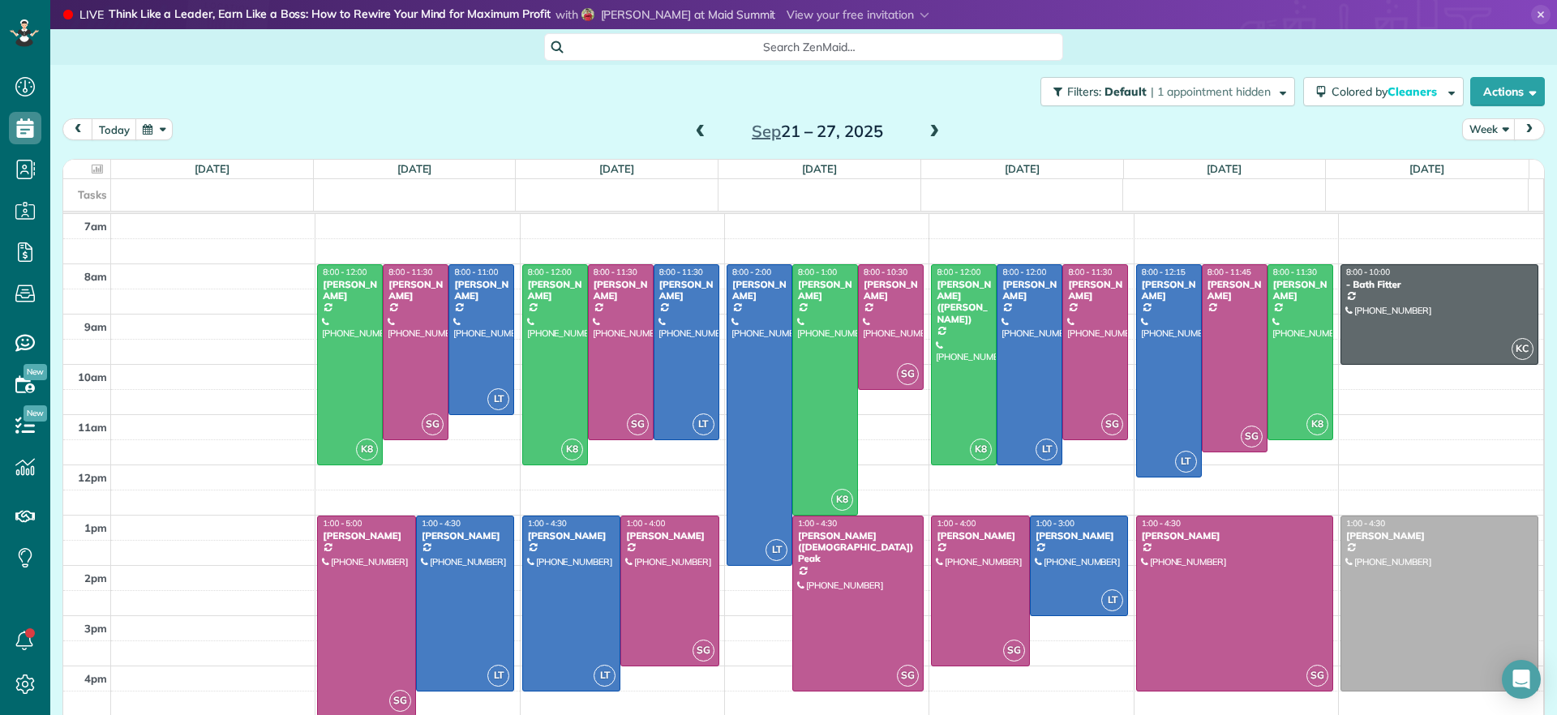
click at [927, 136] on span at bounding box center [934, 132] width 18 height 15
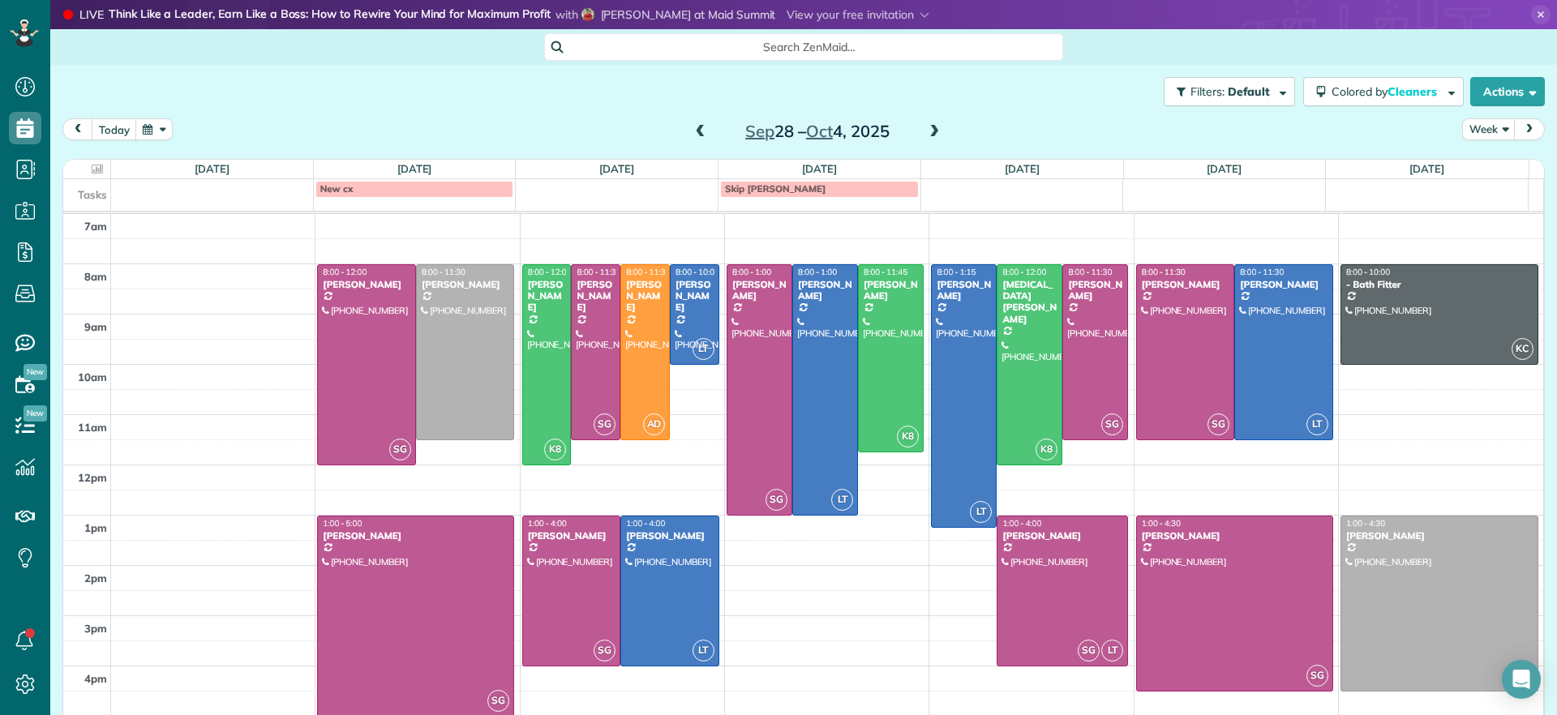
click at [1034, 193] on td at bounding box center [1021, 188] width 203 height 18
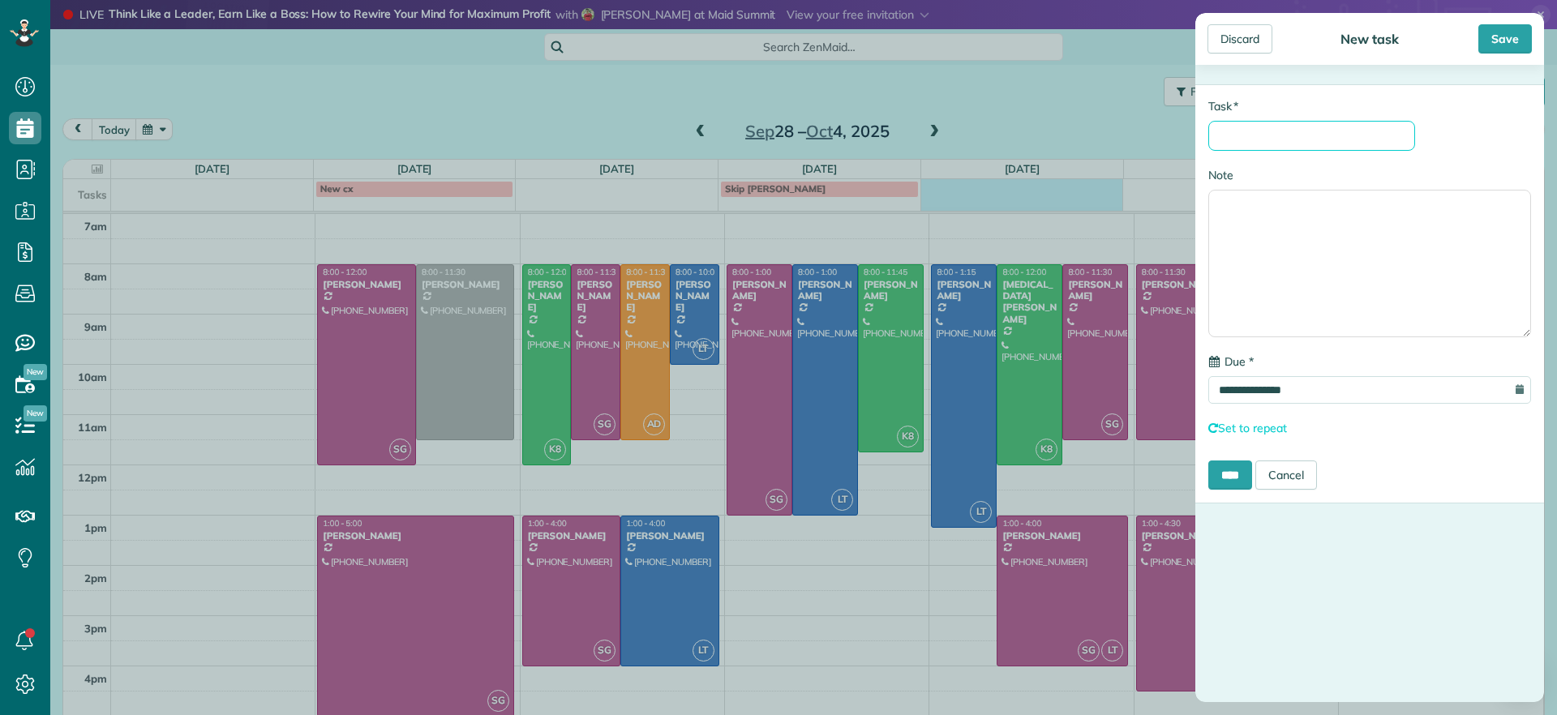
click at [1322, 133] on input "* Task" at bounding box center [1311, 136] width 207 height 30
paste input "**********"
type input "**********"
click at [1232, 44] on div "Discard" at bounding box center [1239, 38] width 65 height 29
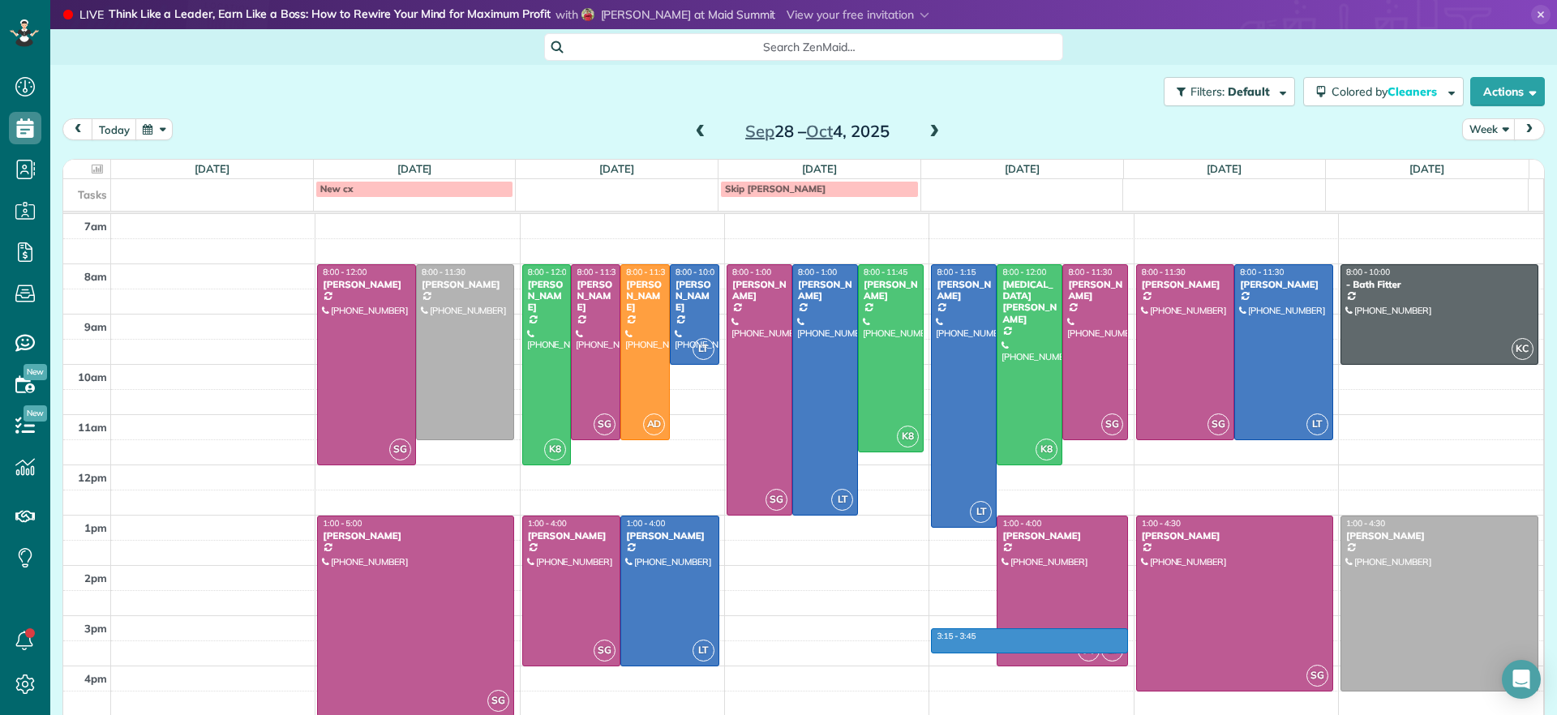
click at [940, 641] on td at bounding box center [827, 653] width 1433 height 25
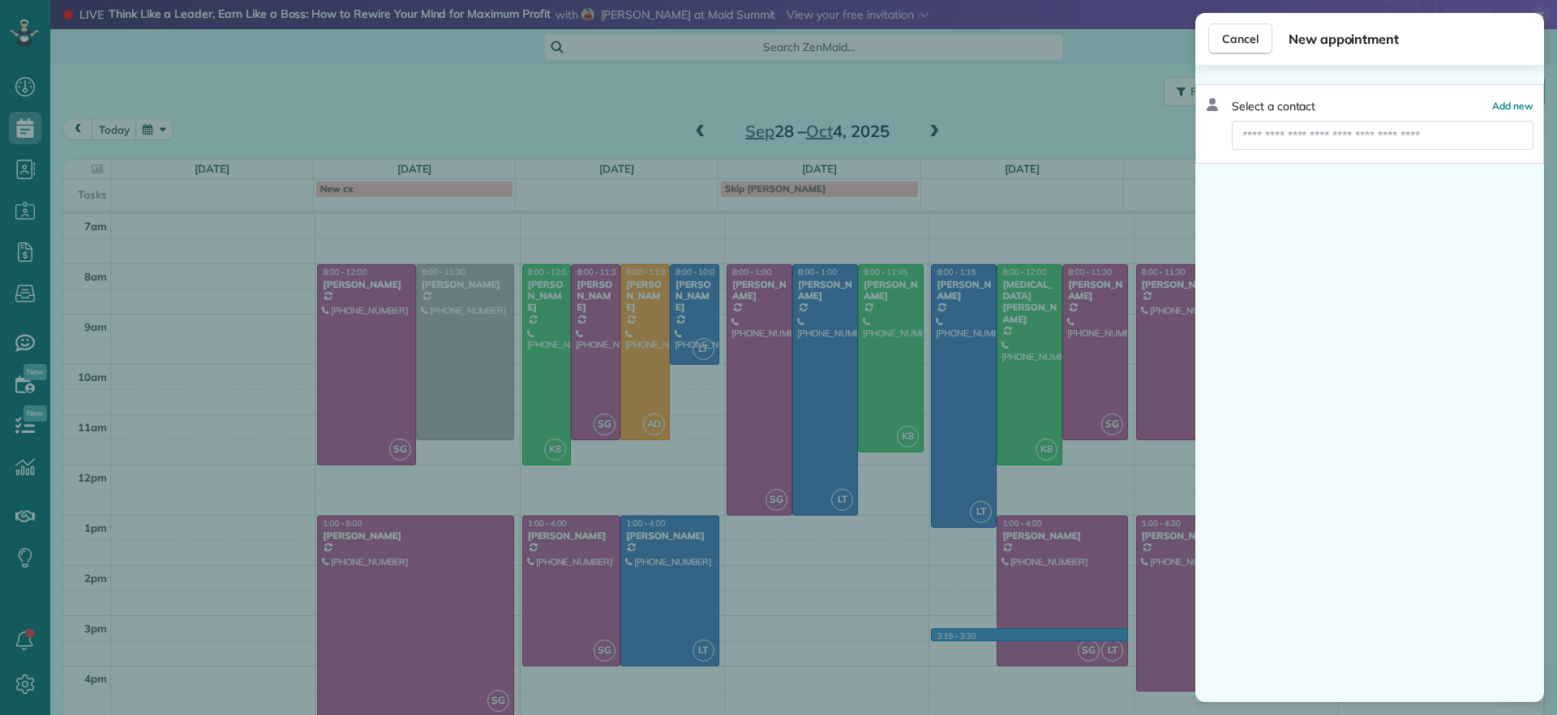
click at [863, 352] on div "Cancel New appointment Select a contact Add new" at bounding box center [778, 357] width 1557 height 715
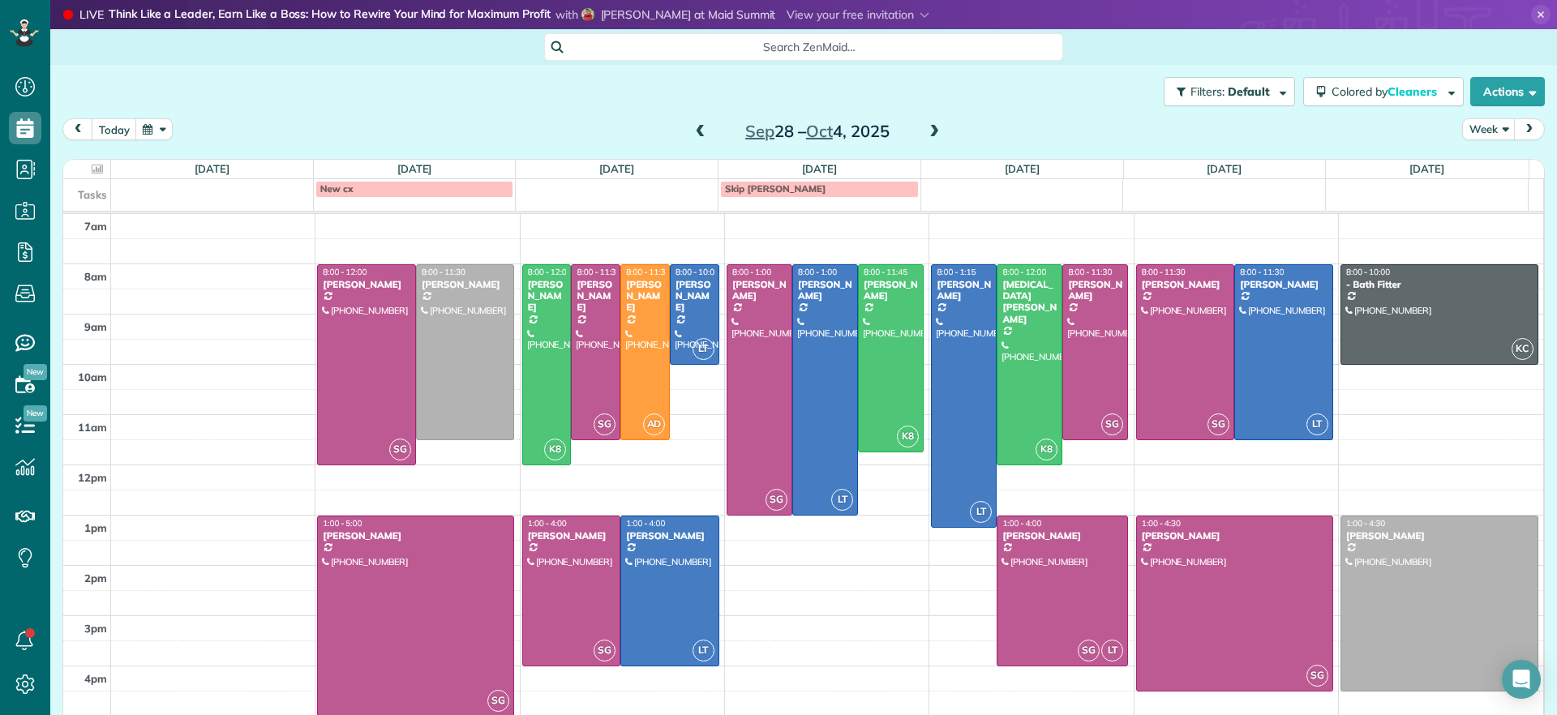
click at [925, 132] on span at bounding box center [934, 132] width 18 height 15
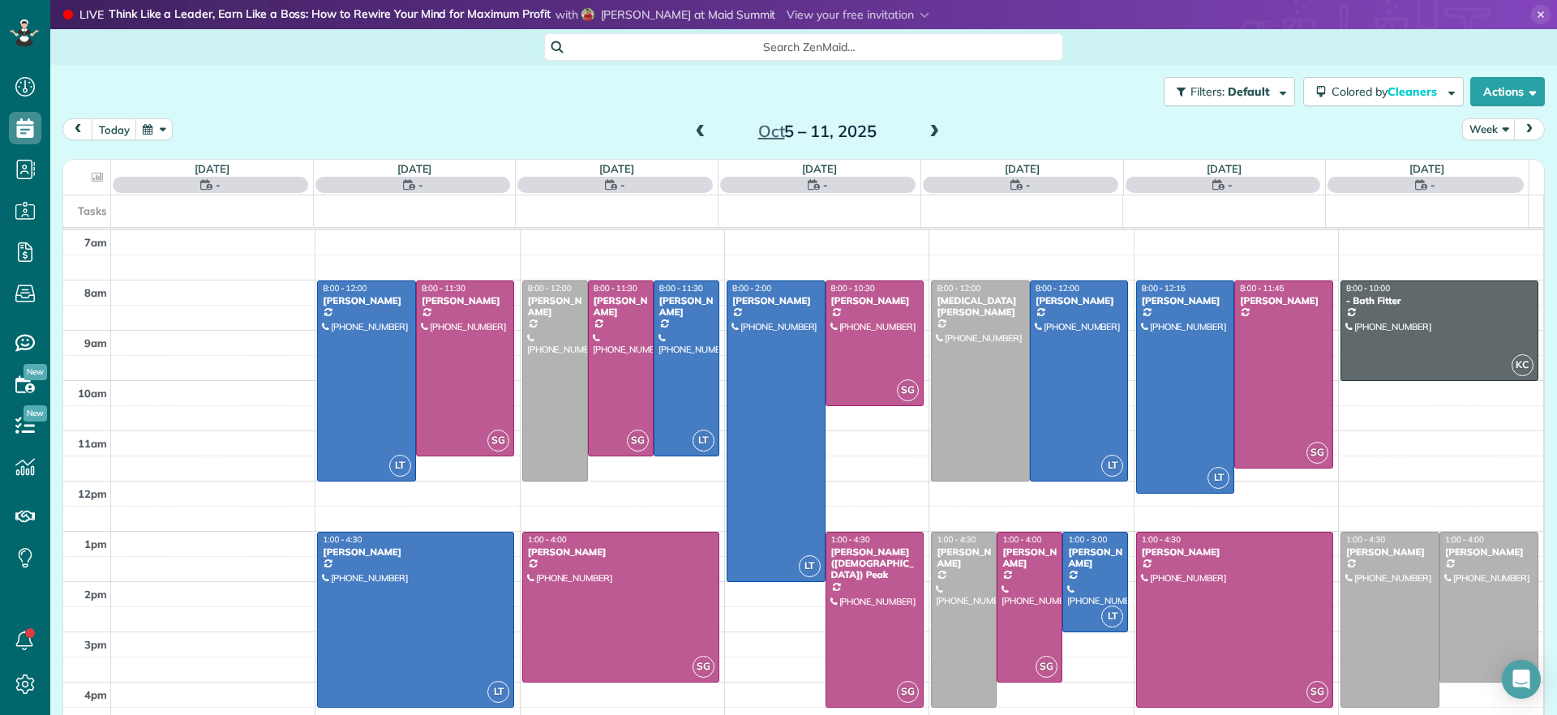
click at [925, 132] on span at bounding box center [934, 132] width 18 height 15
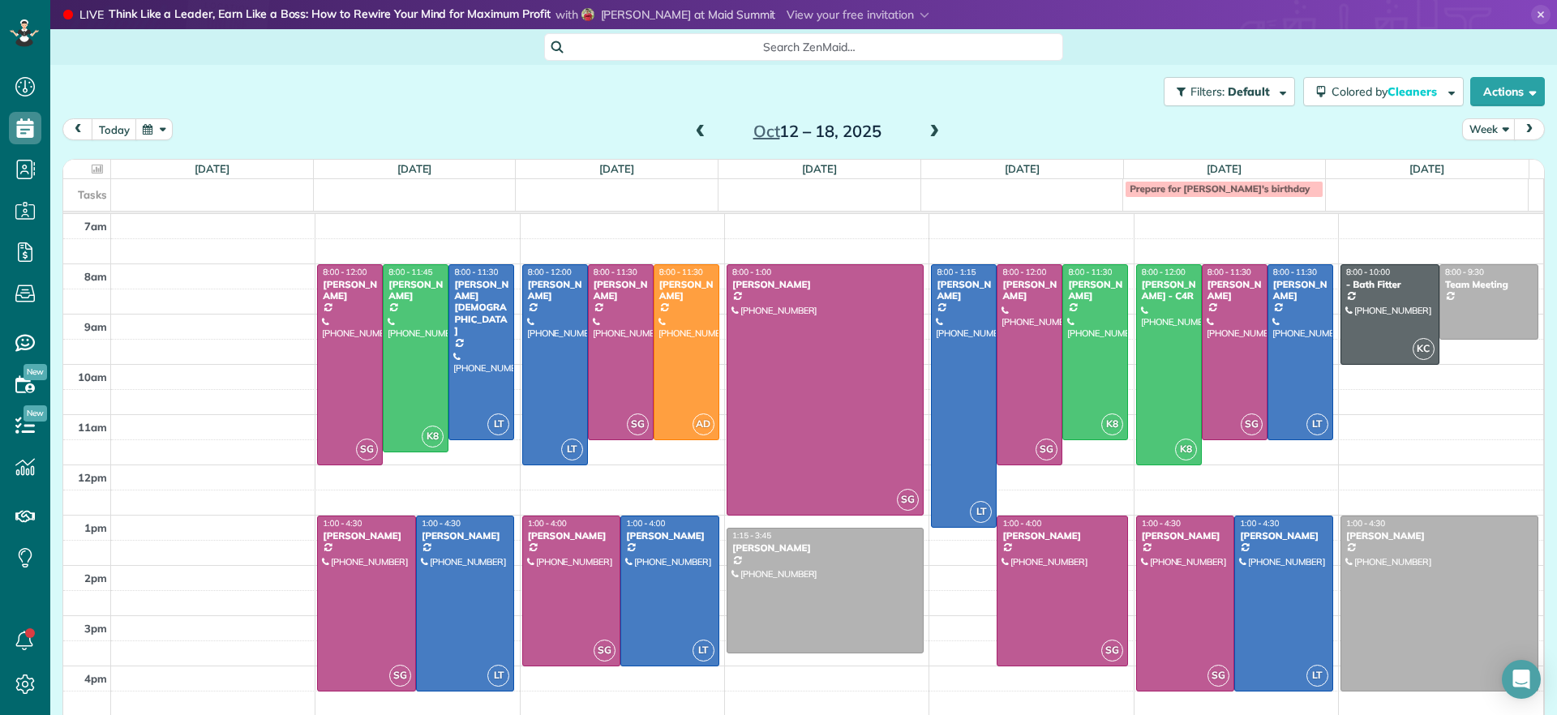
drag, startPoint x: 695, startPoint y: 136, endPoint x: 686, endPoint y: 134, distance: 9.2
click at [693, 135] on span at bounding box center [701, 132] width 18 height 15
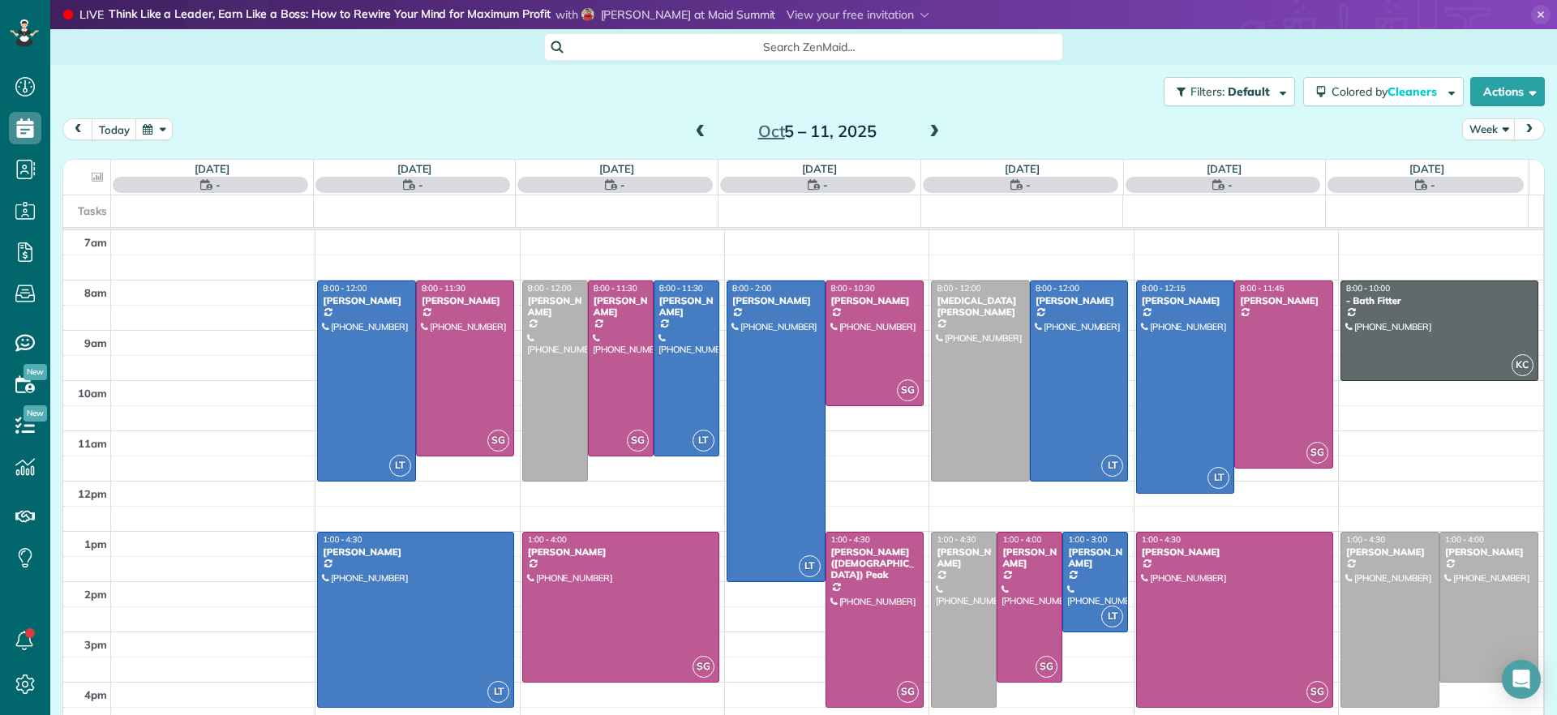
click at [692, 134] on span at bounding box center [701, 132] width 18 height 15
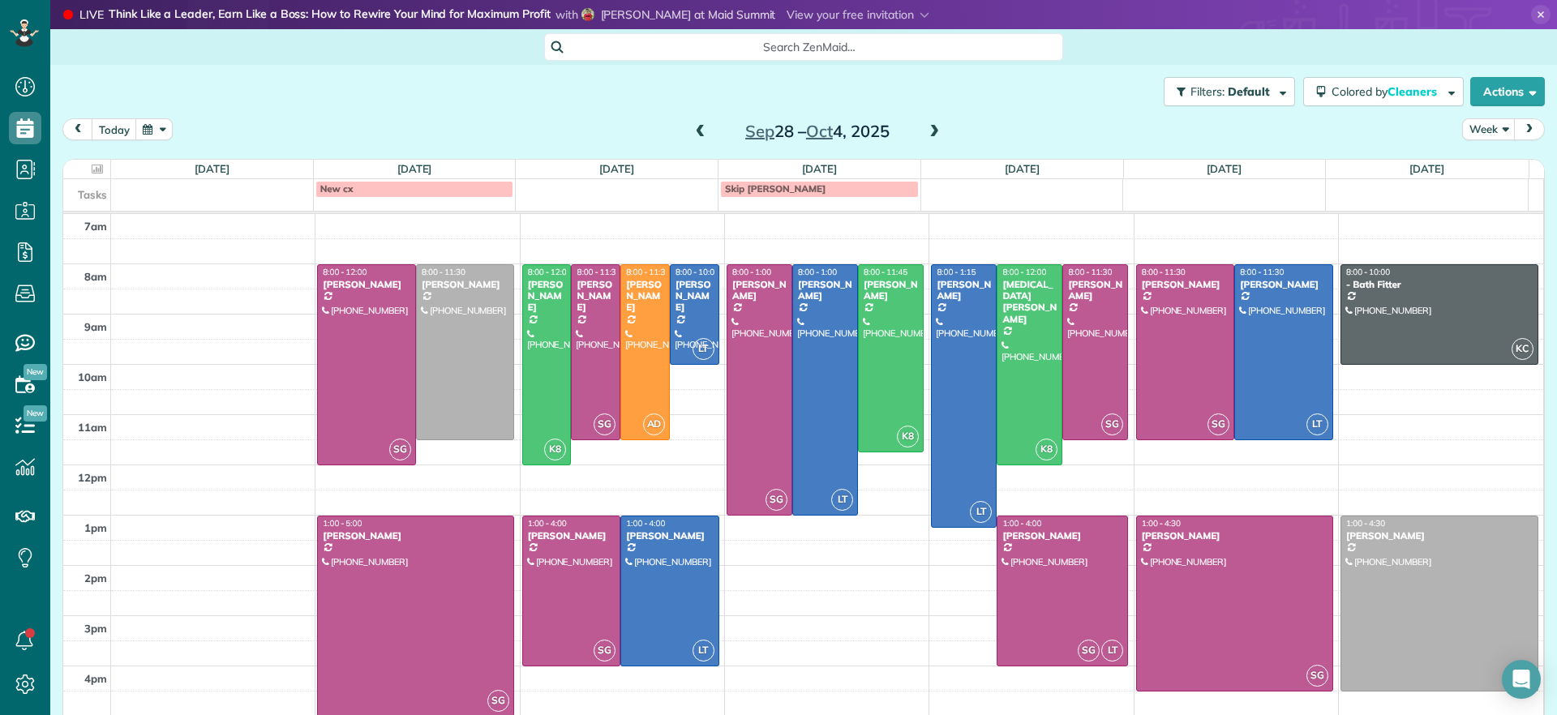
click at [634, 195] on td at bounding box center [617, 188] width 203 height 18
drag, startPoint x: 1258, startPoint y: 135, endPoint x: 608, endPoint y: 193, distance: 652.9
click at [608, 193] on div "**********" at bounding box center [778, 357] width 1557 height 715
click at [692, 131] on span at bounding box center [701, 132] width 18 height 15
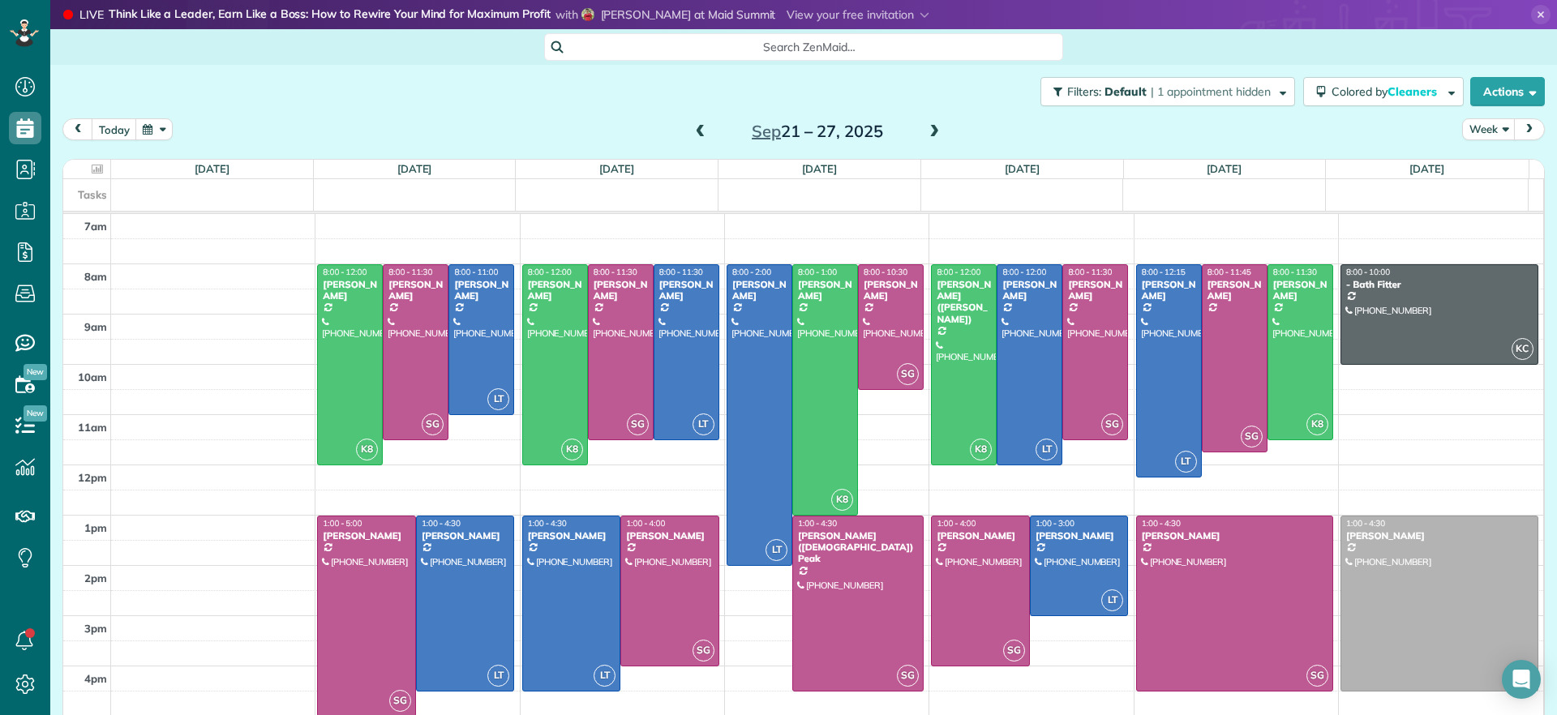
click at [925, 125] on span at bounding box center [934, 132] width 18 height 15
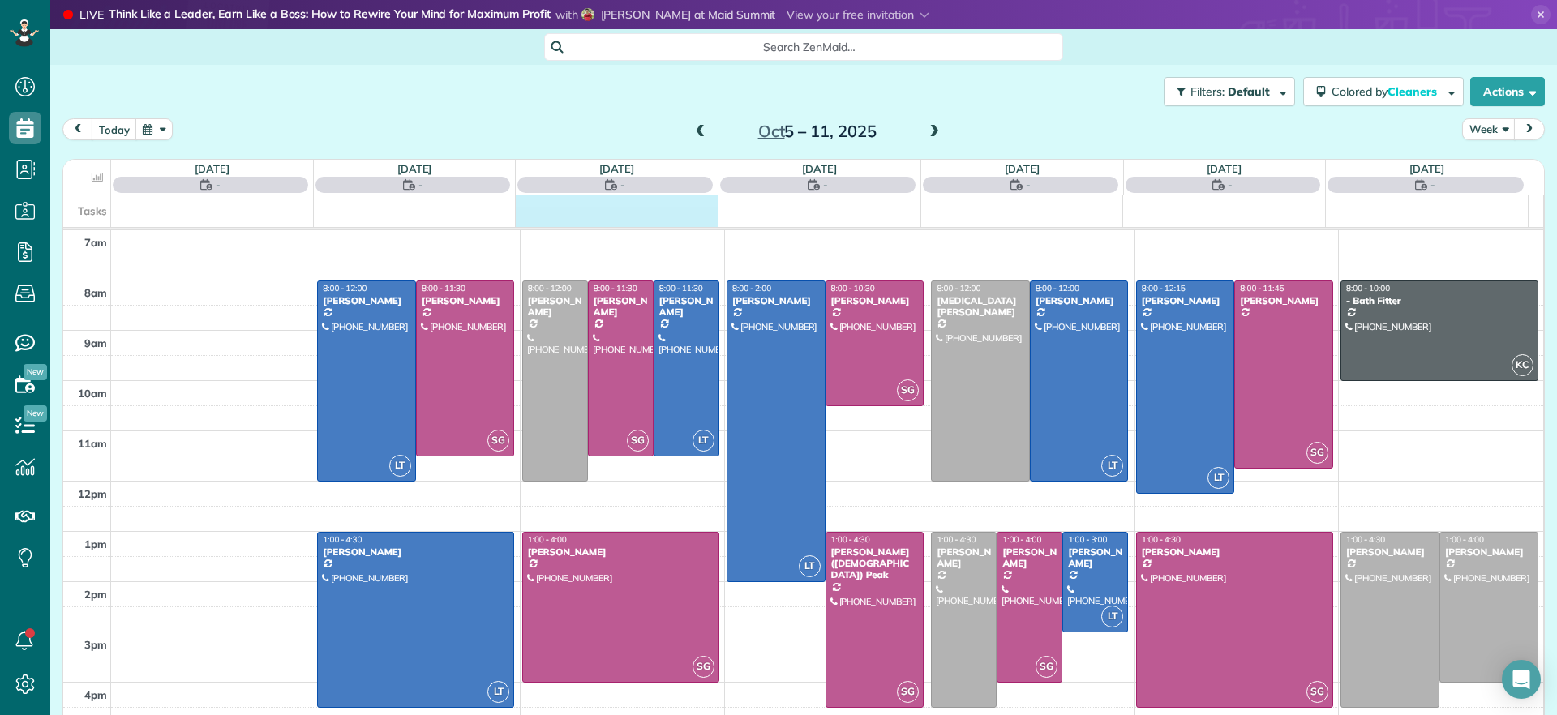
click at [602, 217] on div "Tasks" at bounding box center [795, 211] width 1465 height 32
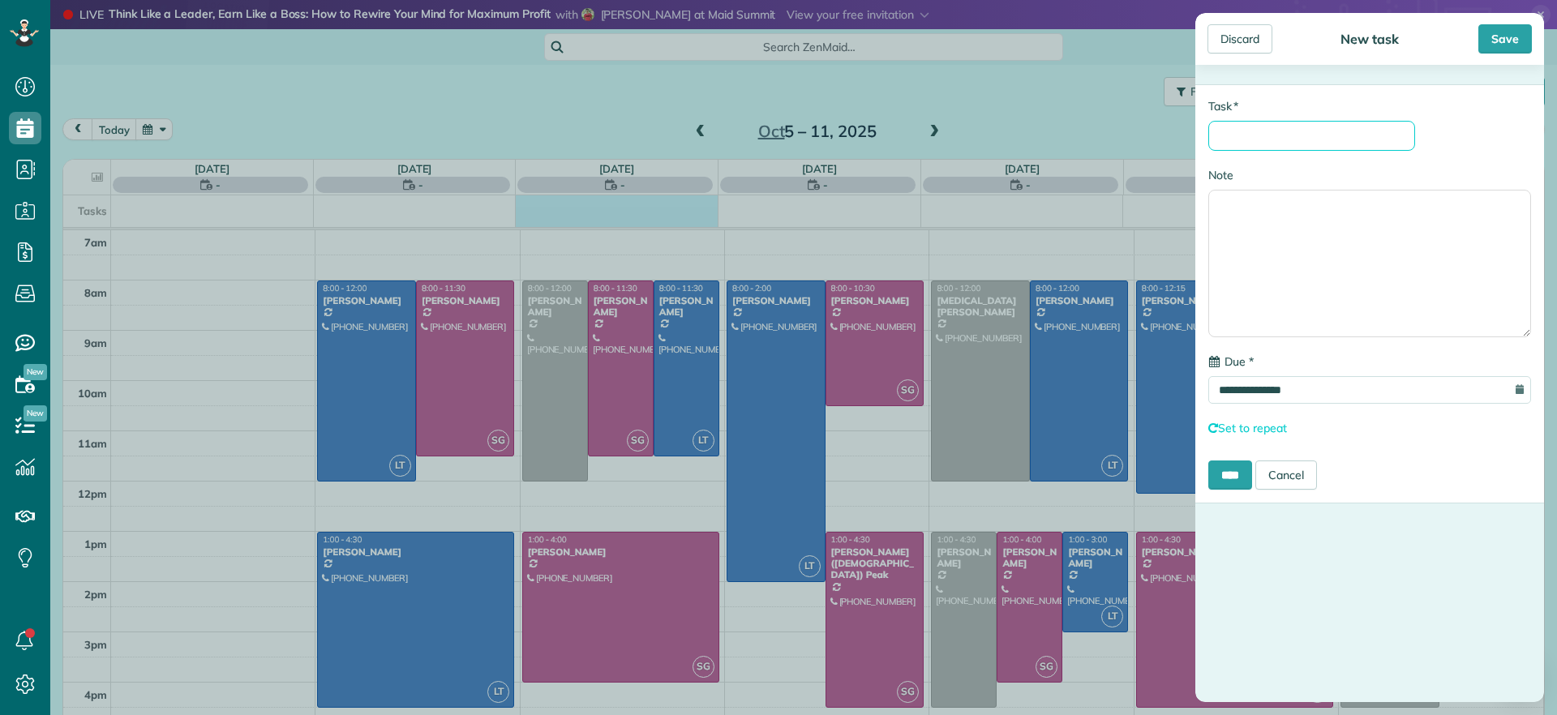
click at [1348, 137] on input "* Task" at bounding box center [1311, 136] width 207 height 30
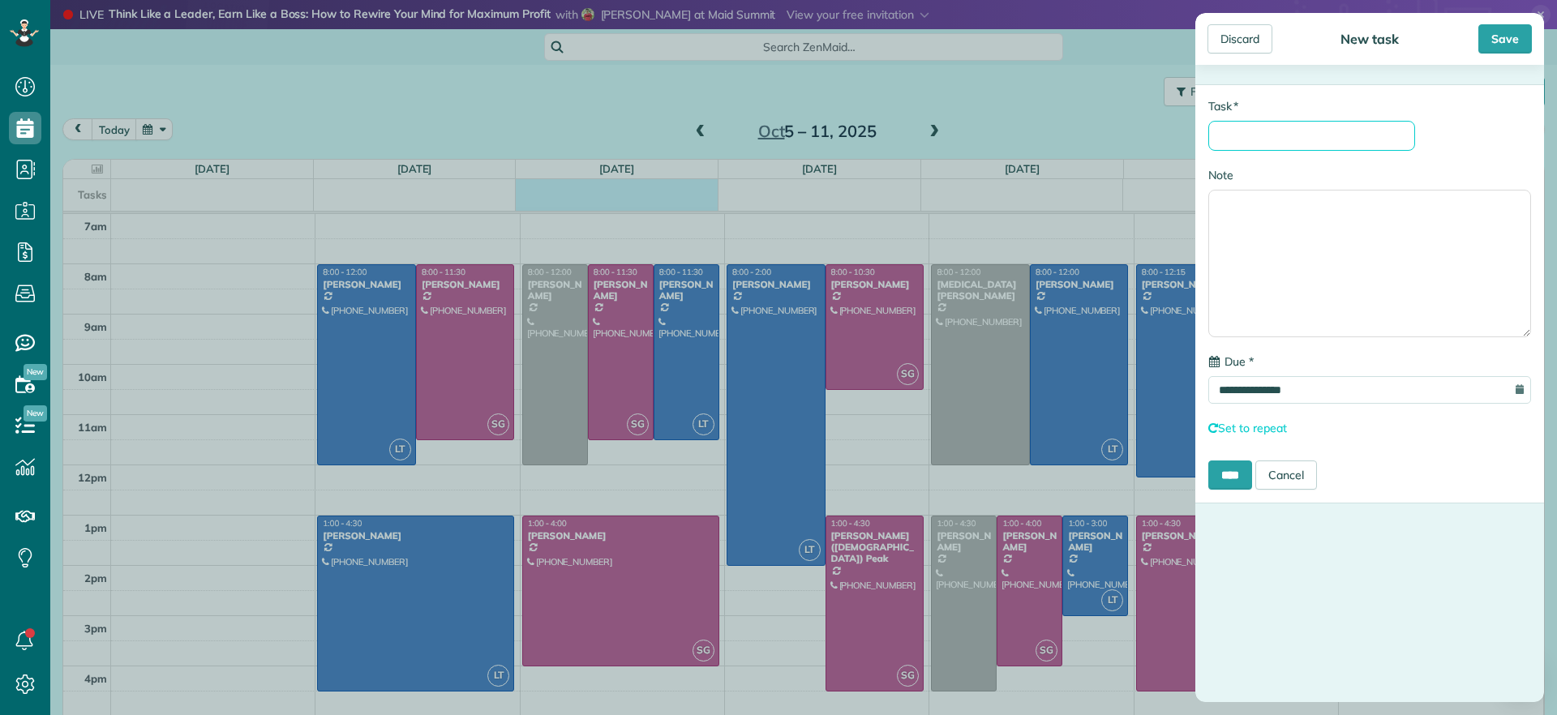
paste input "**********"
type input "**********"
click at [1490, 43] on div "Save" at bounding box center [1505, 38] width 54 height 29
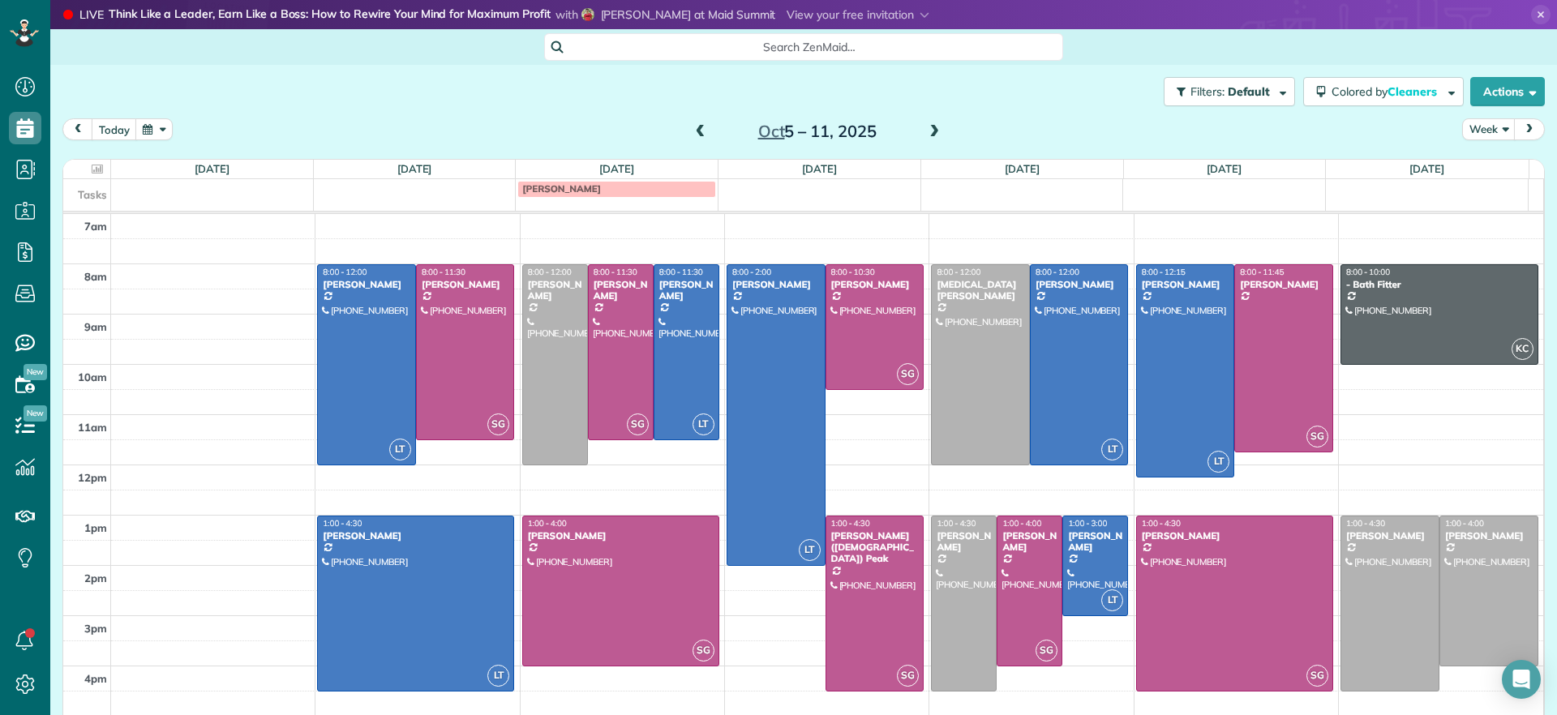
click at [365, 111] on div "Filters: Default | 1 appointment hidden Colored by Cleaners Color by Cleaner Co…" at bounding box center [803, 92] width 1506 height 54
click at [694, 140] on span at bounding box center [701, 132] width 18 height 24
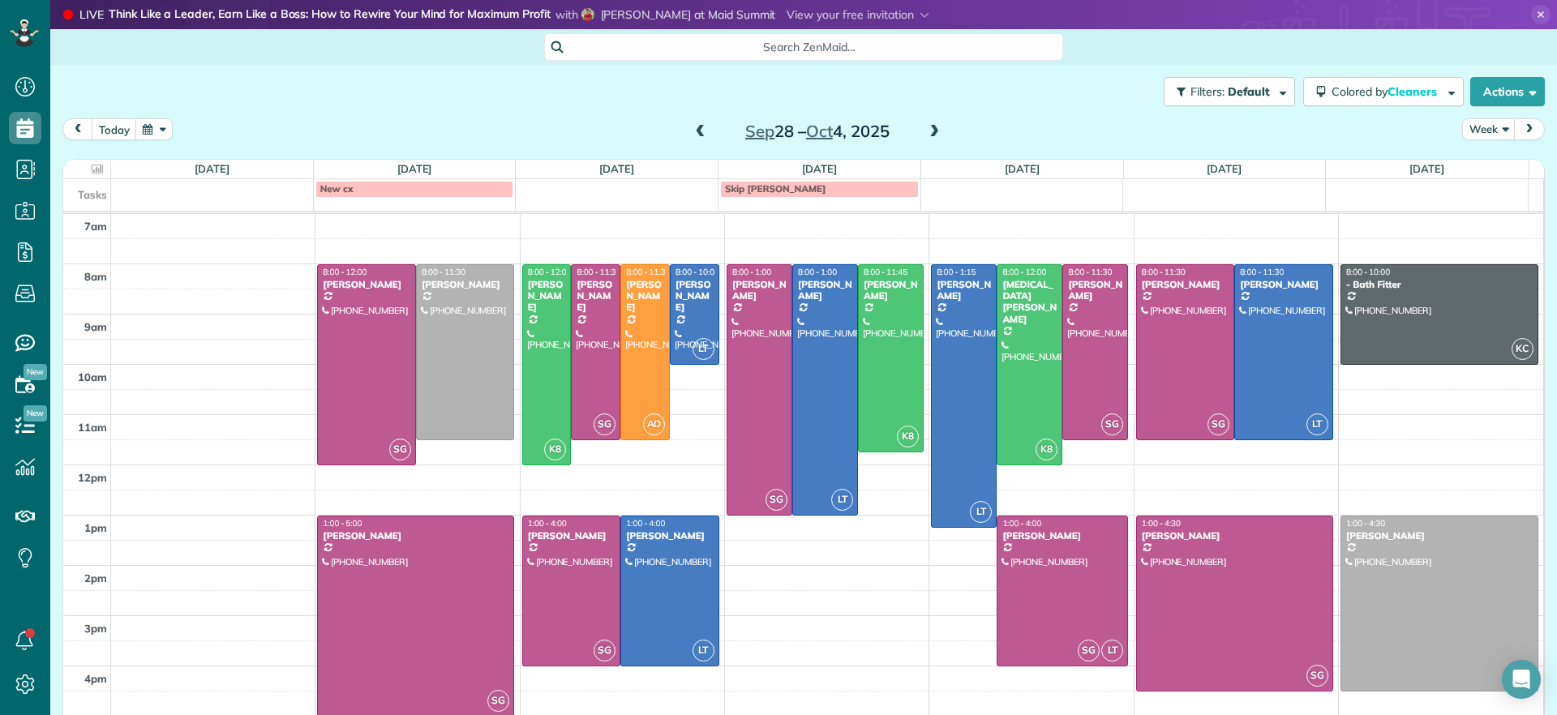
click at [927, 135] on span at bounding box center [934, 132] width 18 height 15
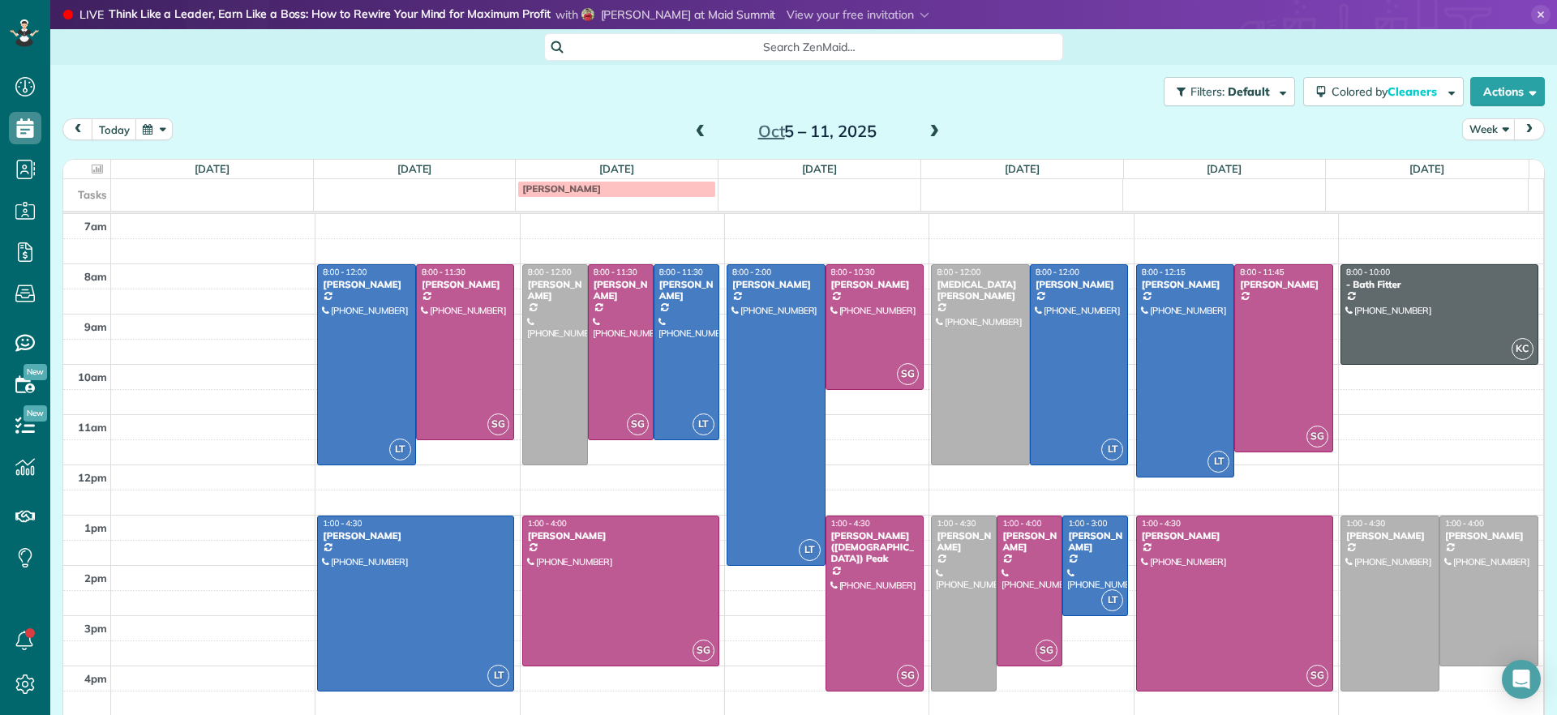
click at [692, 131] on span at bounding box center [701, 132] width 18 height 15
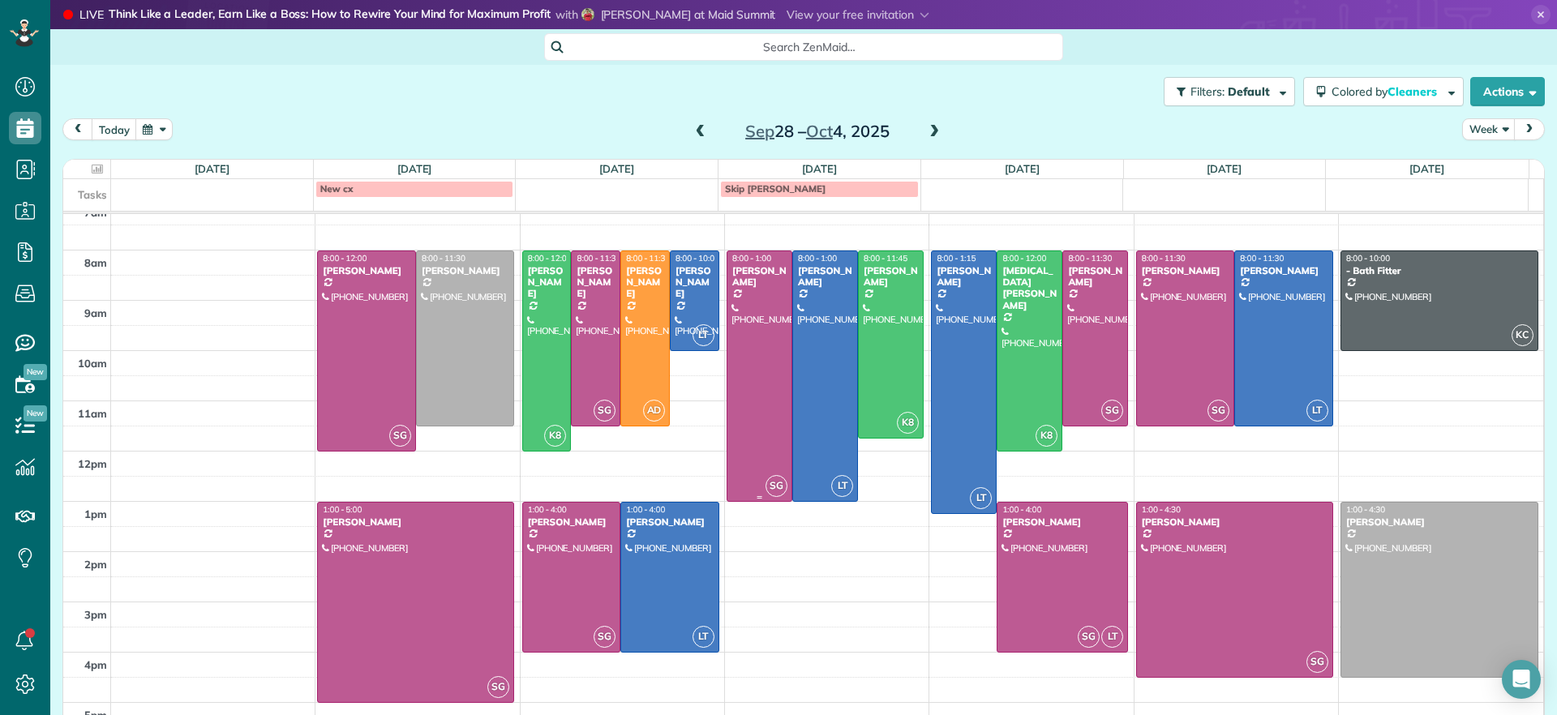
scroll to position [17, 0]
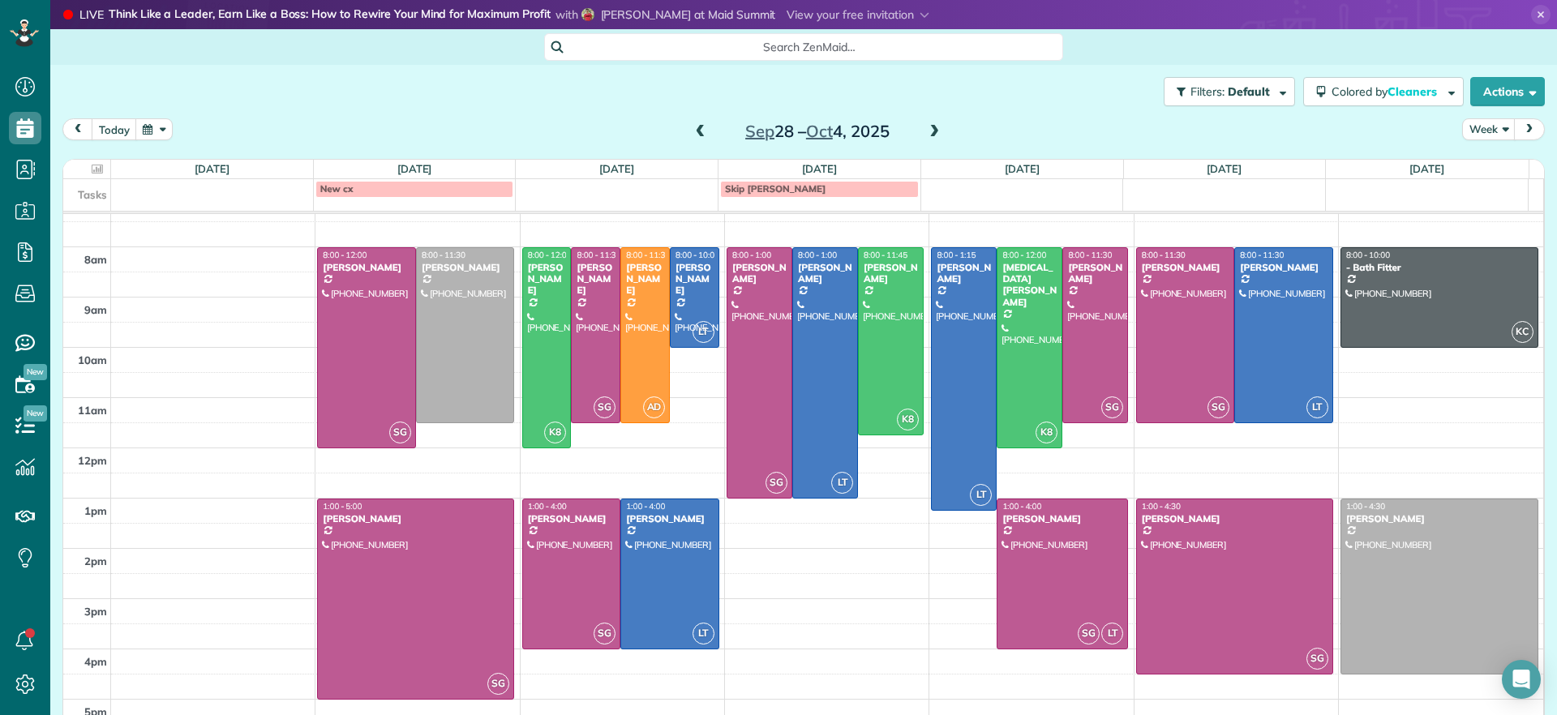
click at [692, 137] on span at bounding box center [701, 132] width 18 height 15
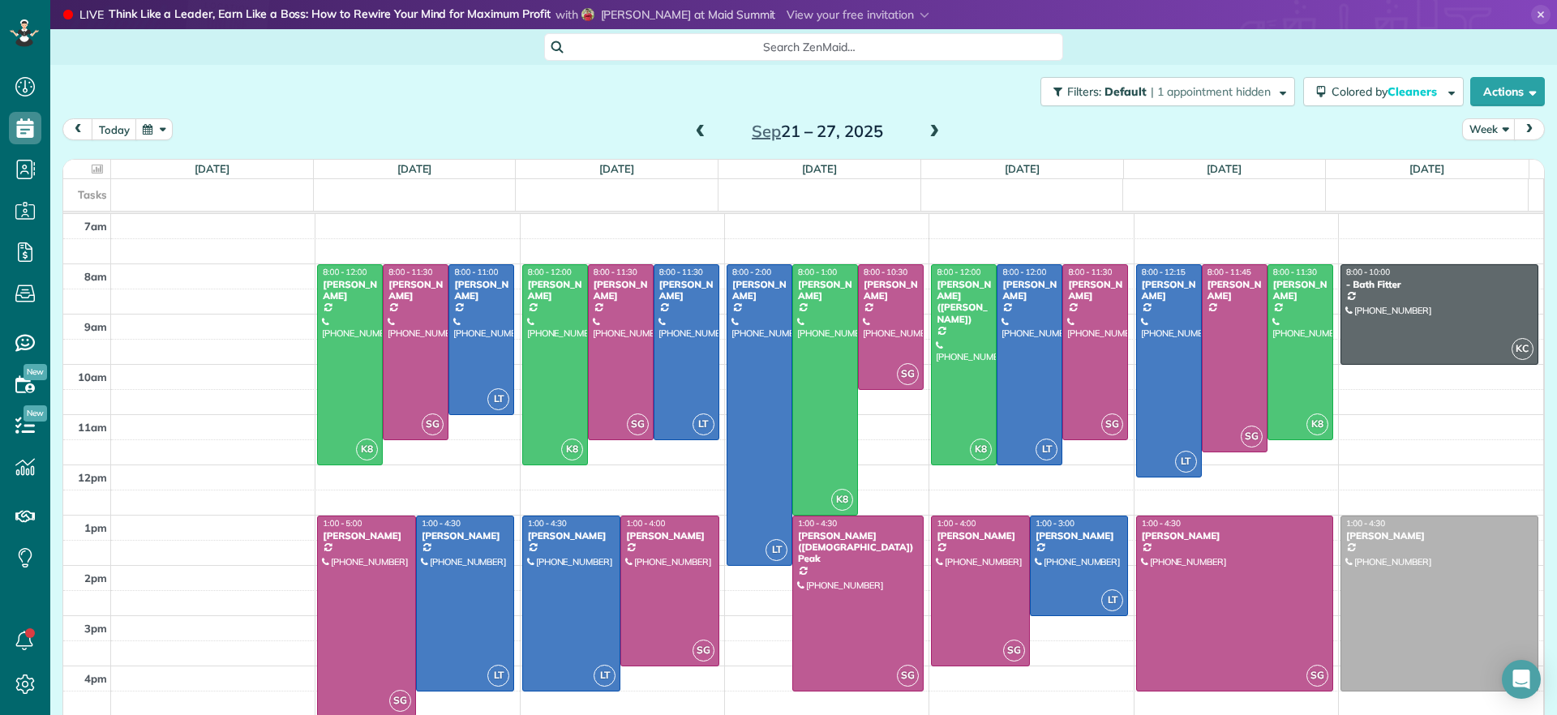
click at [692, 135] on span at bounding box center [701, 132] width 18 height 15
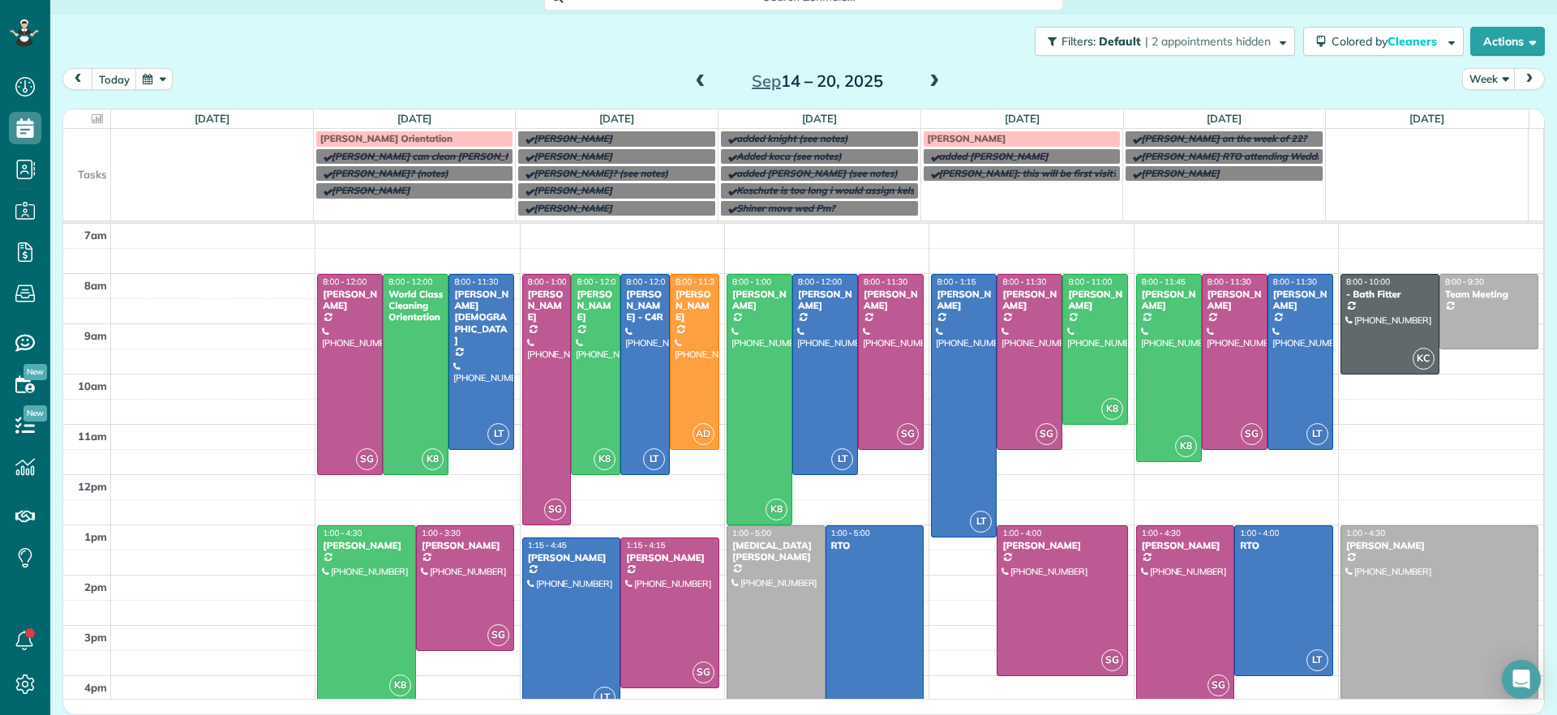
click at [762, 581] on div at bounding box center [775, 625] width 97 height 199
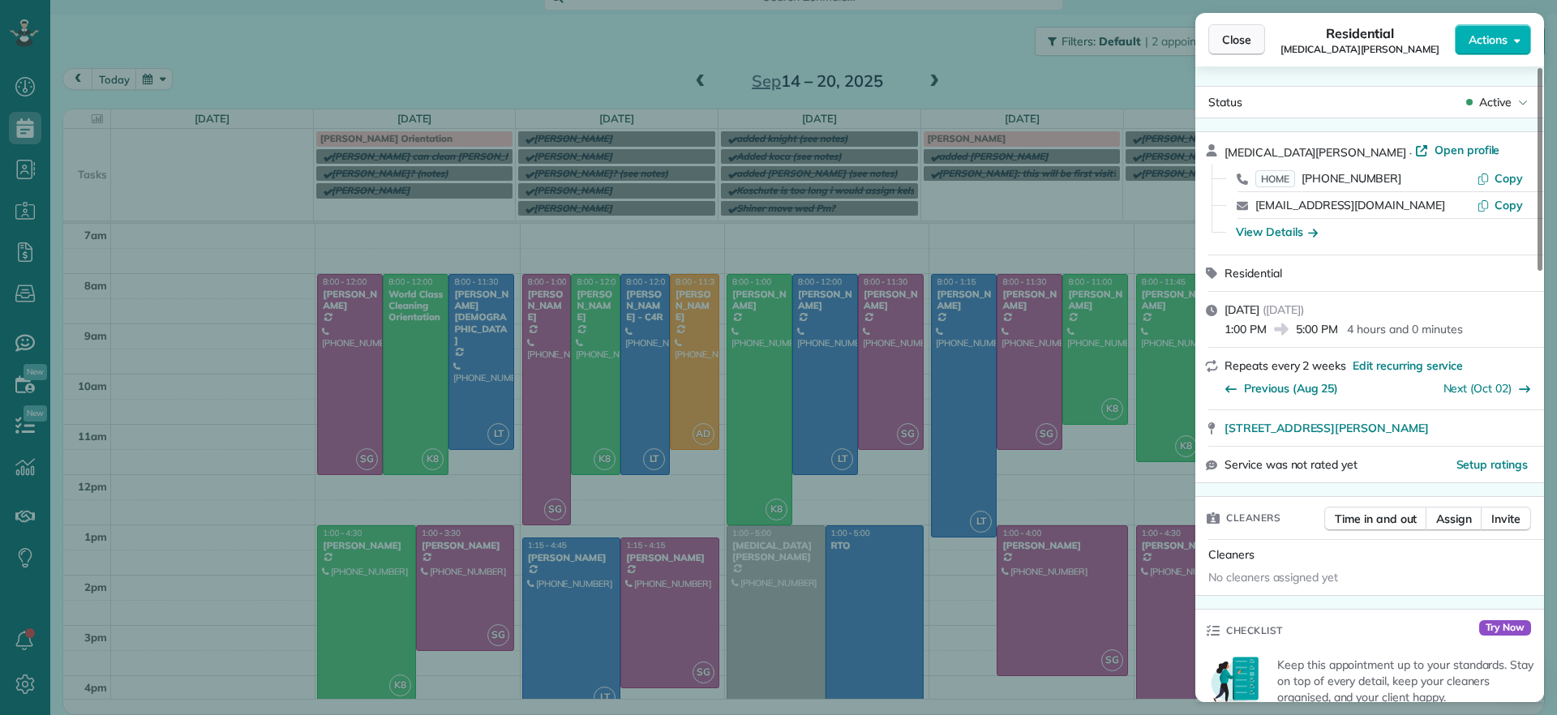
click at [1248, 47] on span "Close" at bounding box center [1236, 40] width 29 height 16
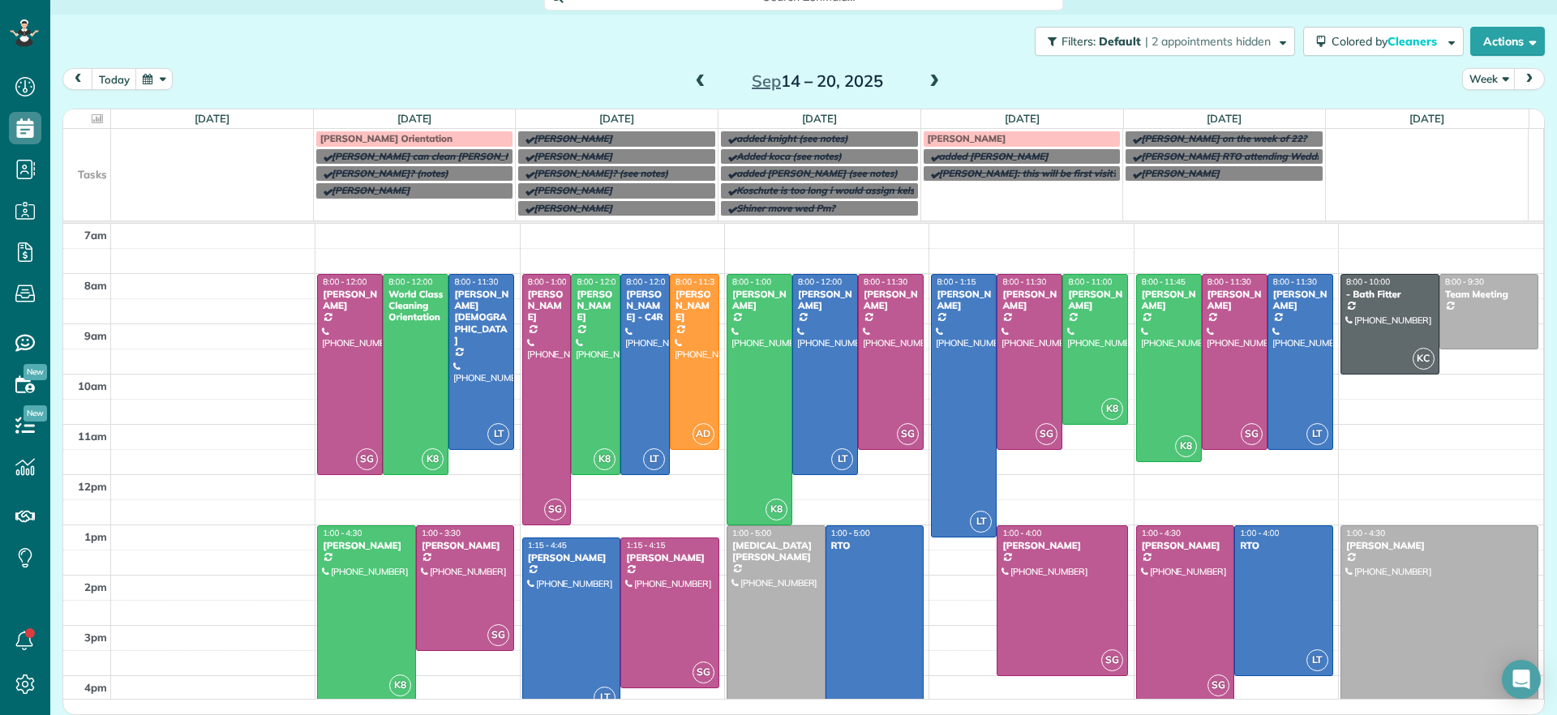
click at [754, 636] on div at bounding box center [775, 625] width 97 height 199
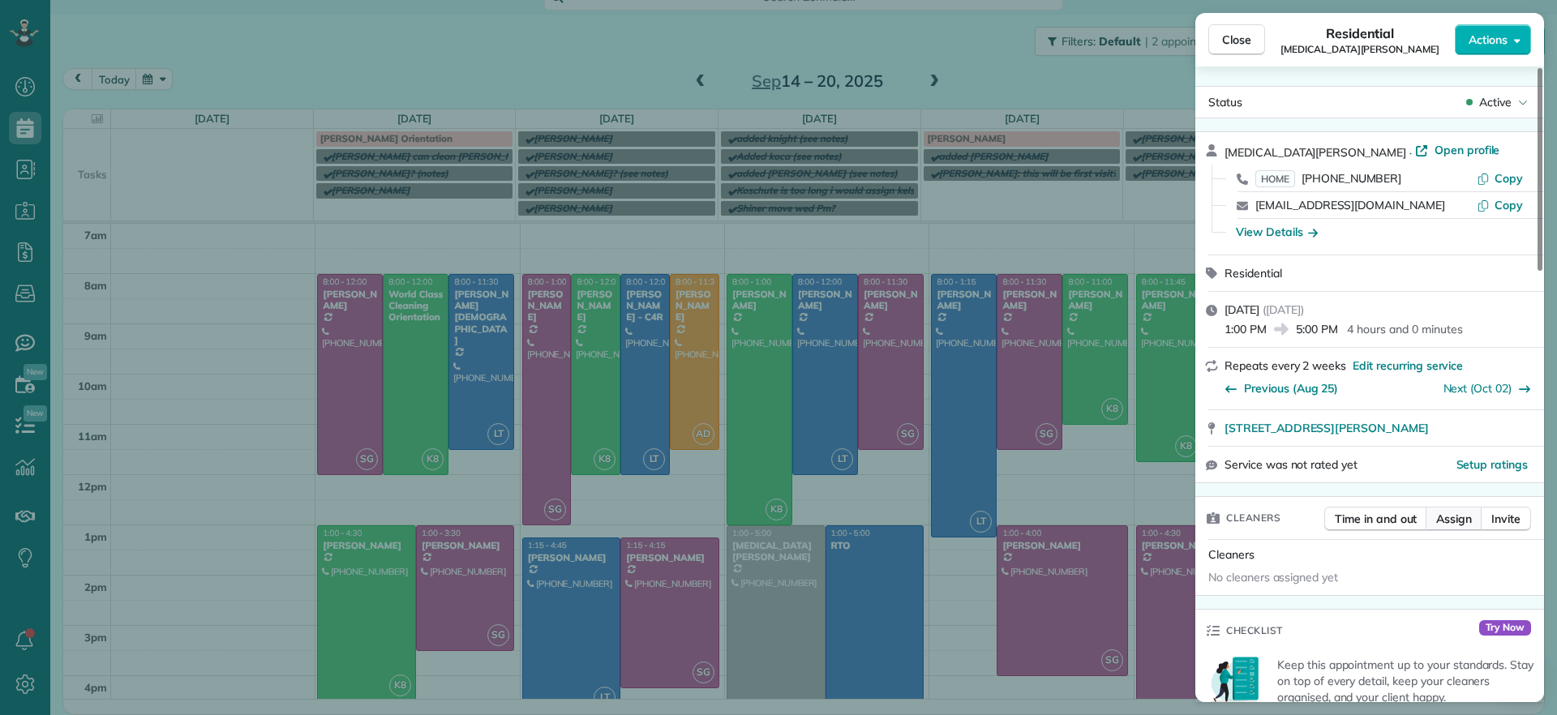
click at [1456, 529] on button "Assign" at bounding box center [1453, 519] width 57 height 24
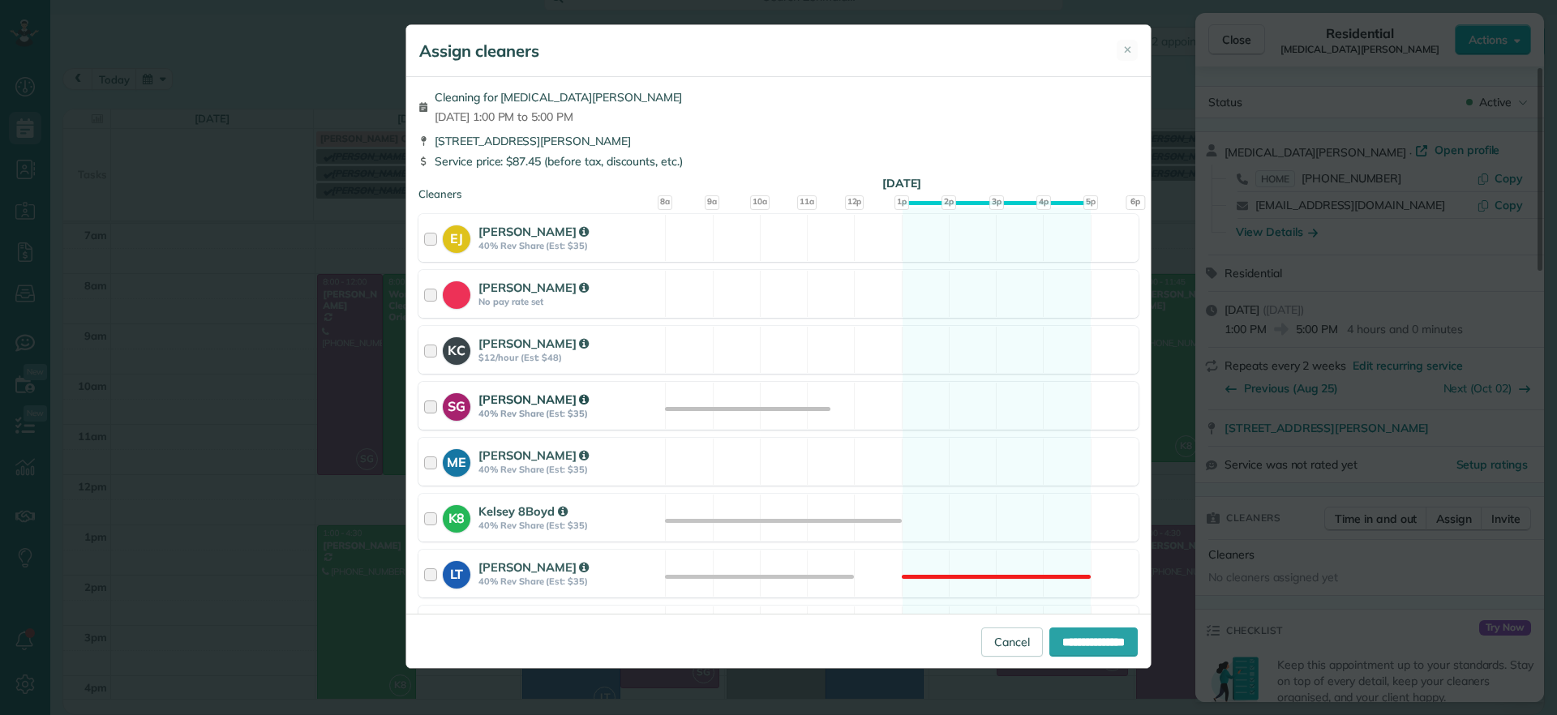
click at [1026, 416] on div "SG Sophie Gibbs 40% Rev Share (Est: $35) Available" at bounding box center [778, 406] width 720 height 48
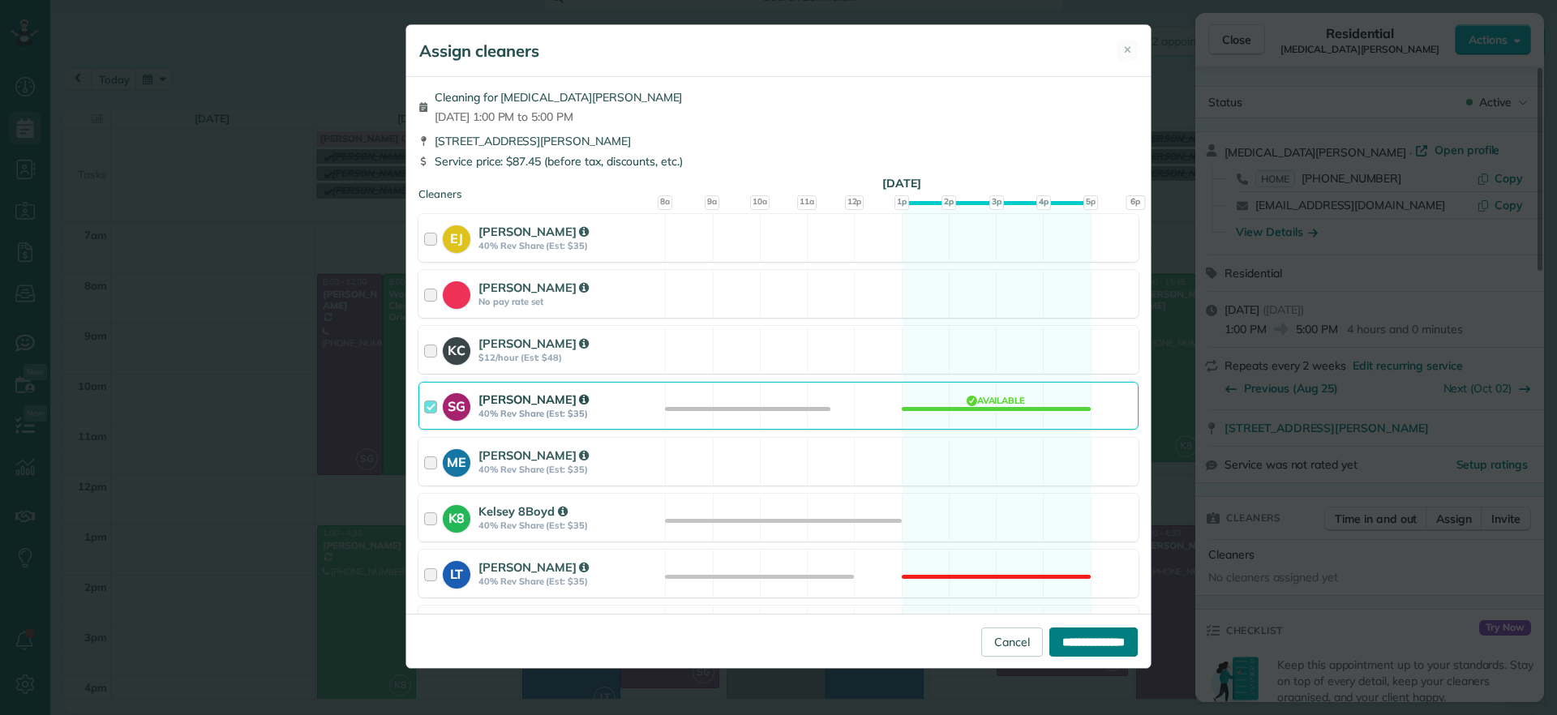
click at [1079, 654] on input "**********" at bounding box center [1093, 642] width 88 height 29
type input "**********"
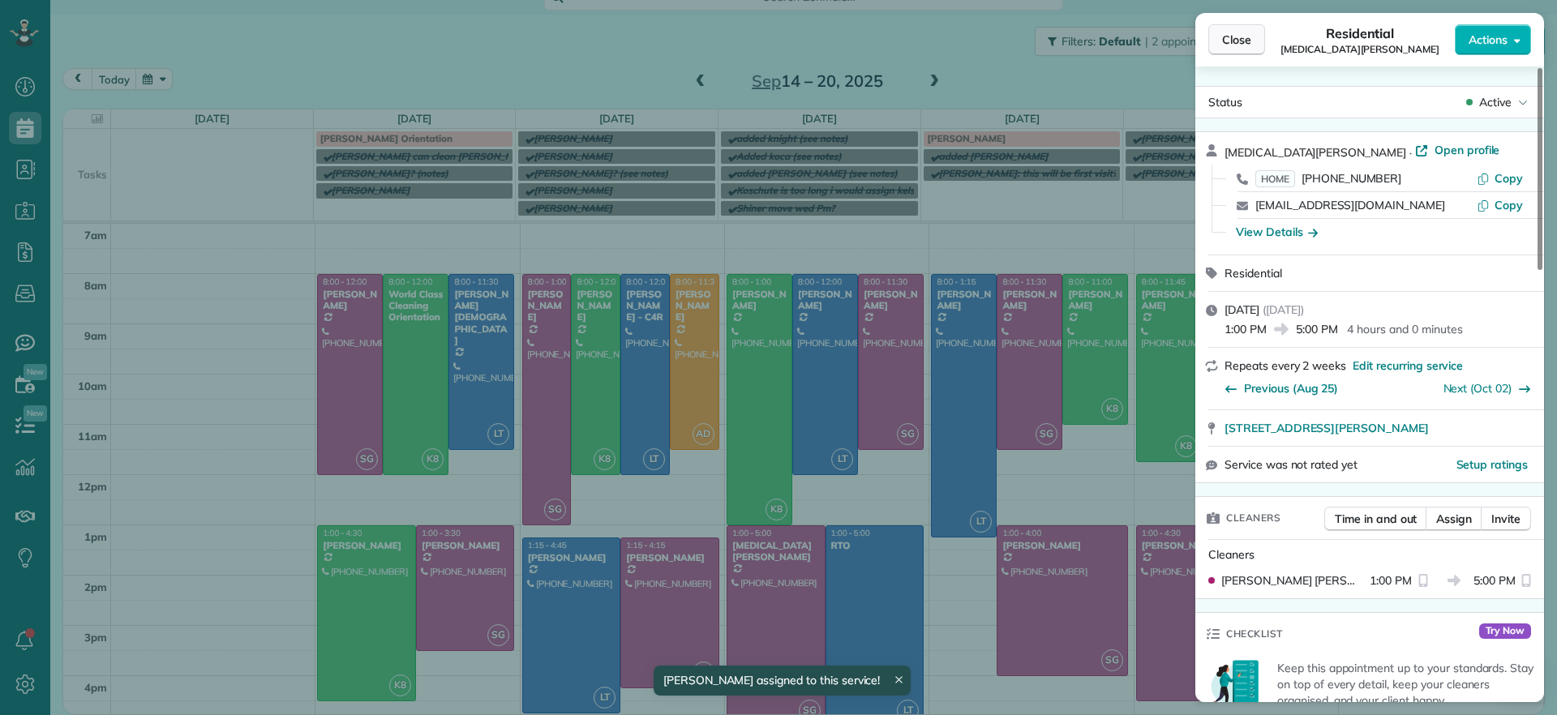
click at [1240, 39] on span "Close" at bounding box center [1236, 40] width 29 height 16
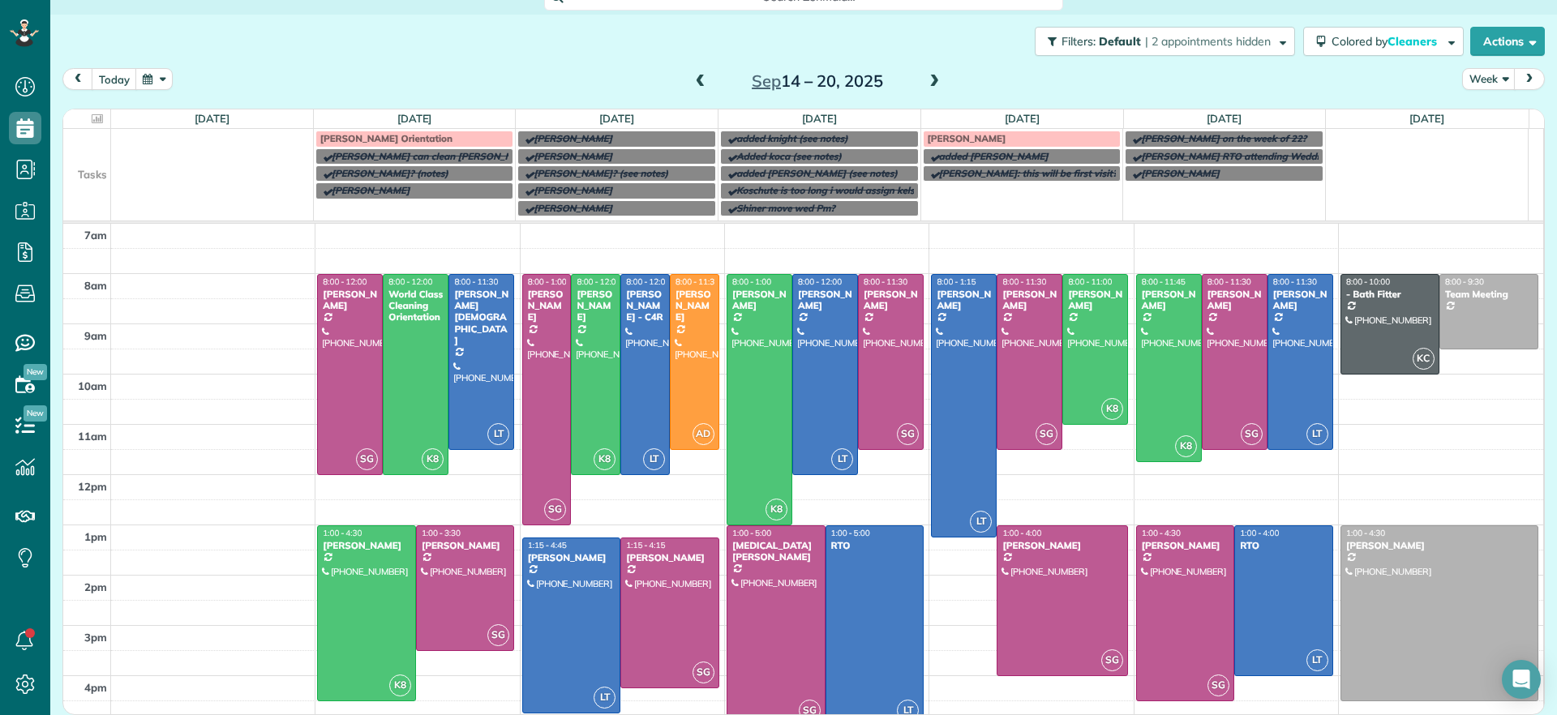
click at [929, 84] on span at bounding box center [934, 82] width 18 height 15
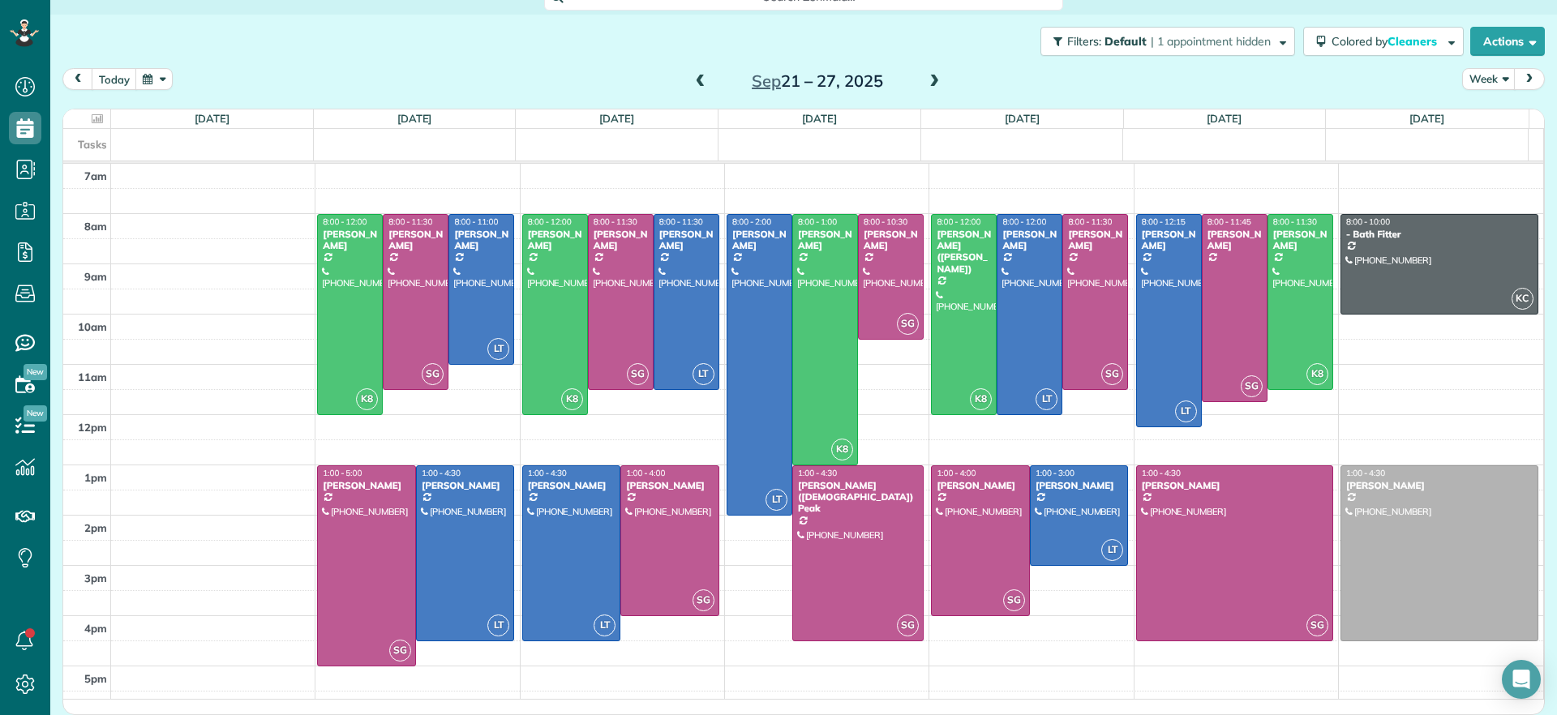
click at [925, 79] on span at bounding box center [934, 82] width 18 height 15
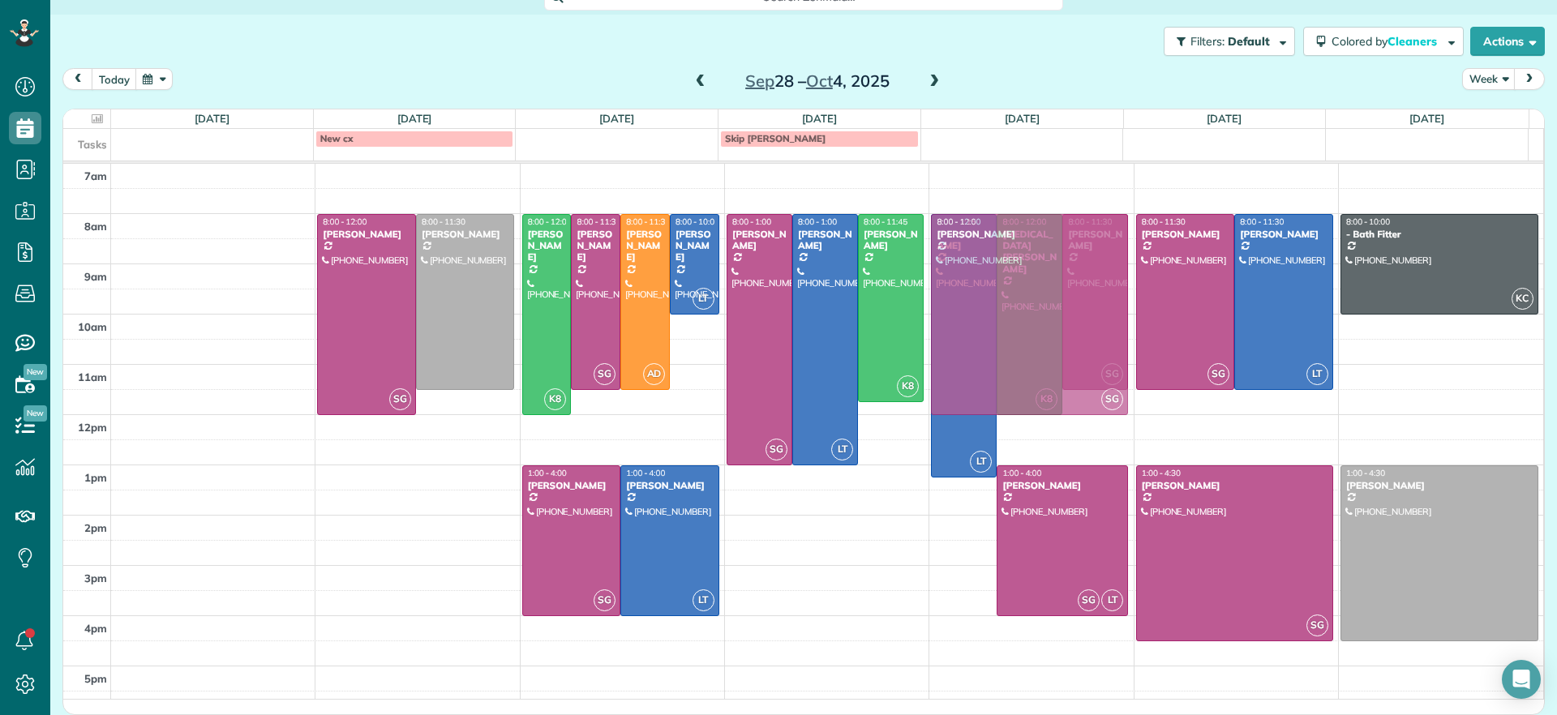
drag, startPoint x: 816, startPoint y: 577, endPoint x: 1030, endPoint y: 307, distance: 344.0
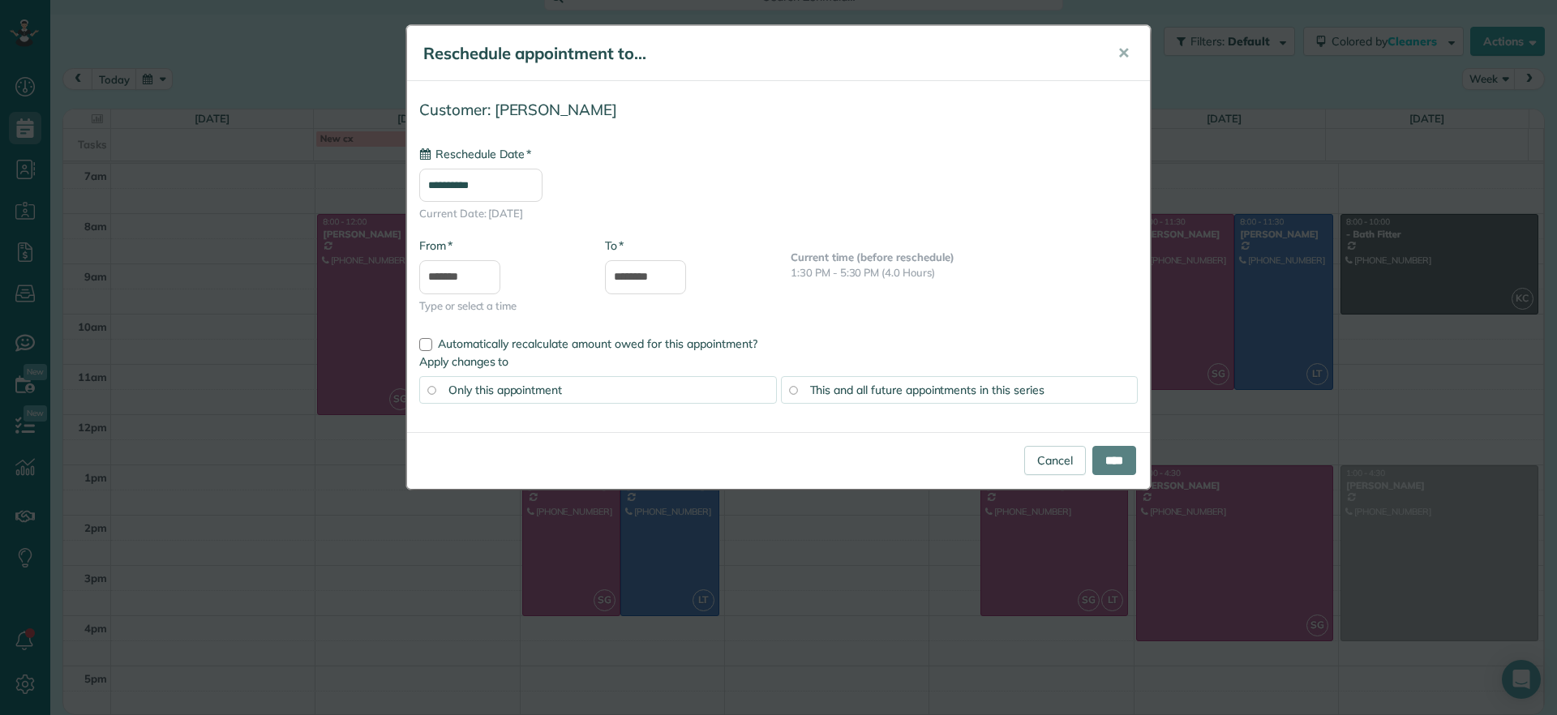
type input "**********"
click at [1117, 462] on input "****" at bounding box center [1114, 460] width 44 height 29
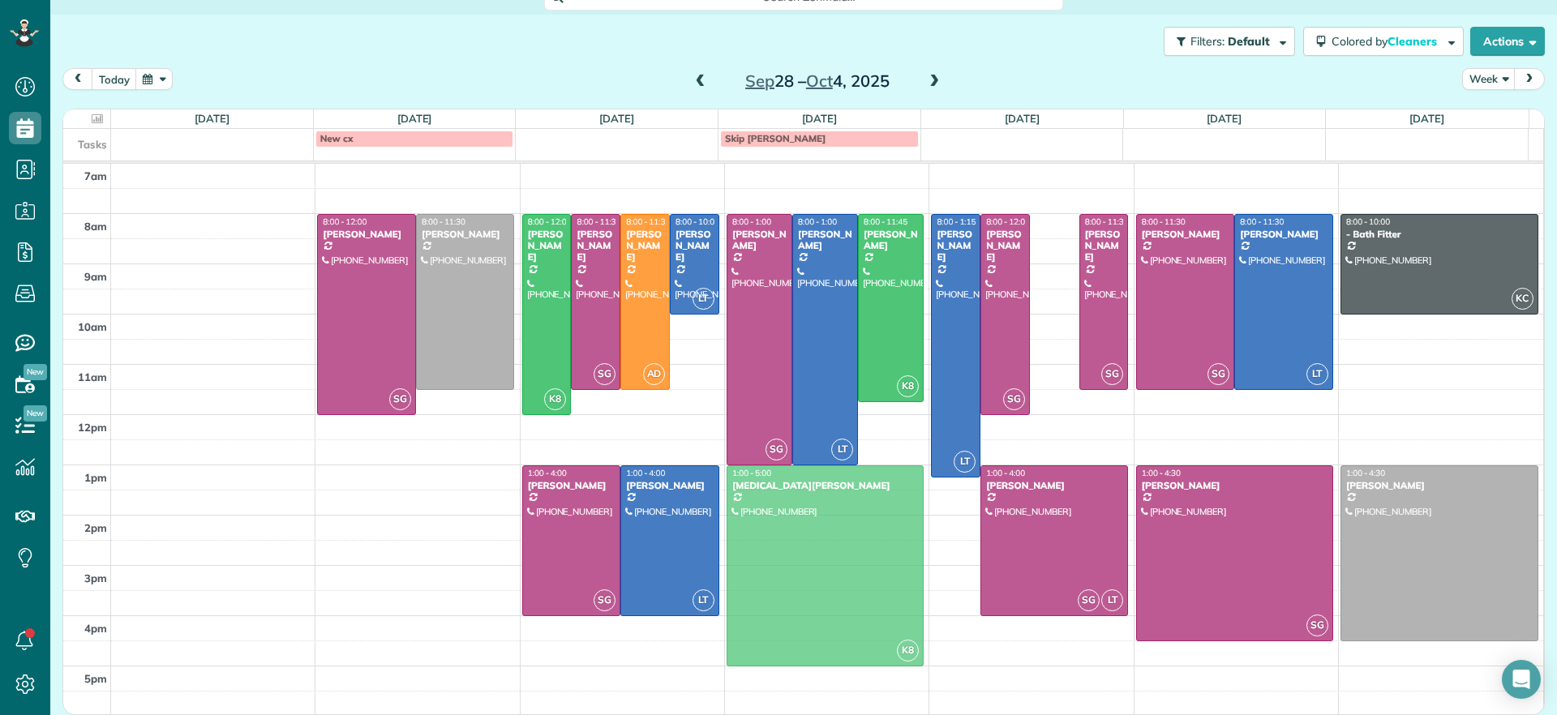
drag, startPoint x: 1047, startPoint y: 253, endPoint x: 833, endPoint y: 500, distance: 327.1
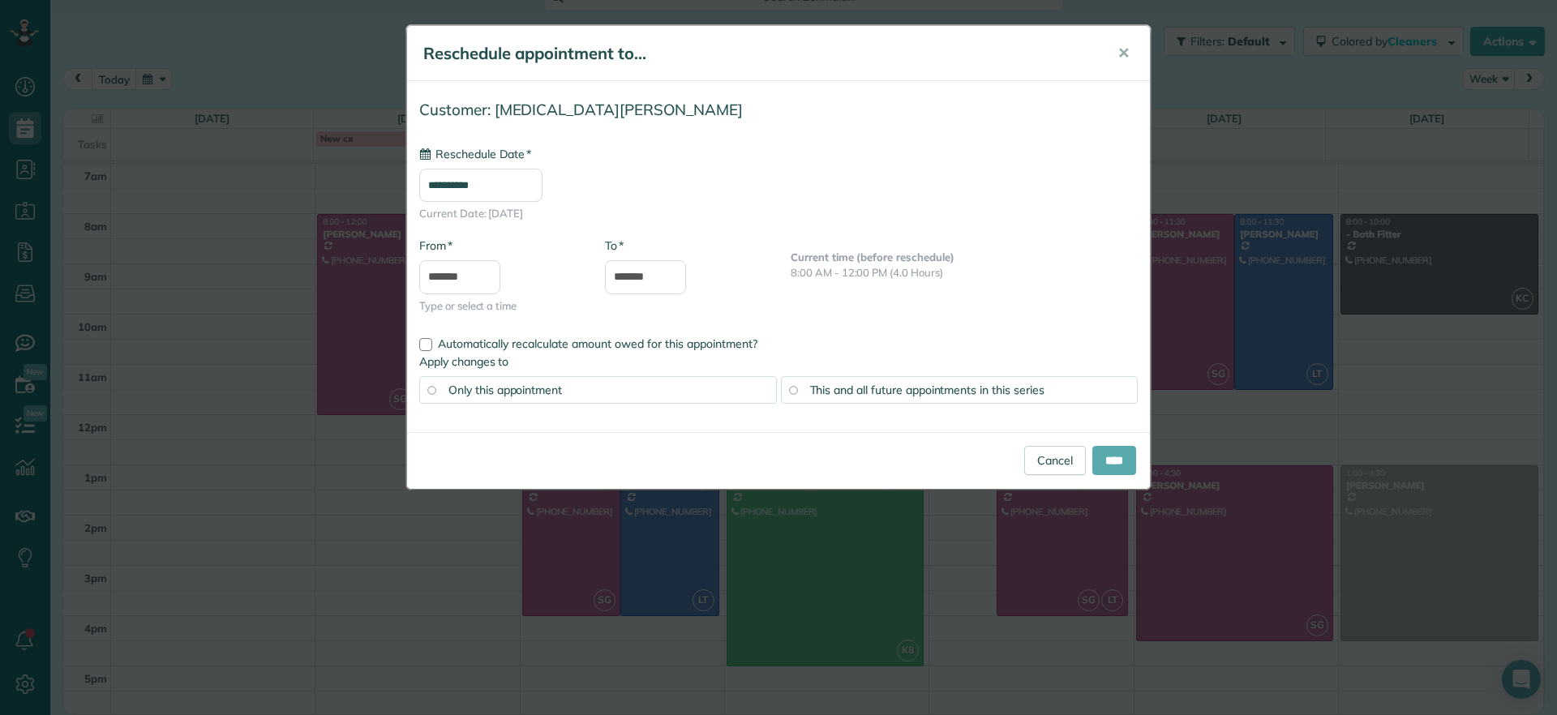
type input "**********"
click at [1120, 466] on input "****" at bounding box center [1114, 460] width 44 height 29
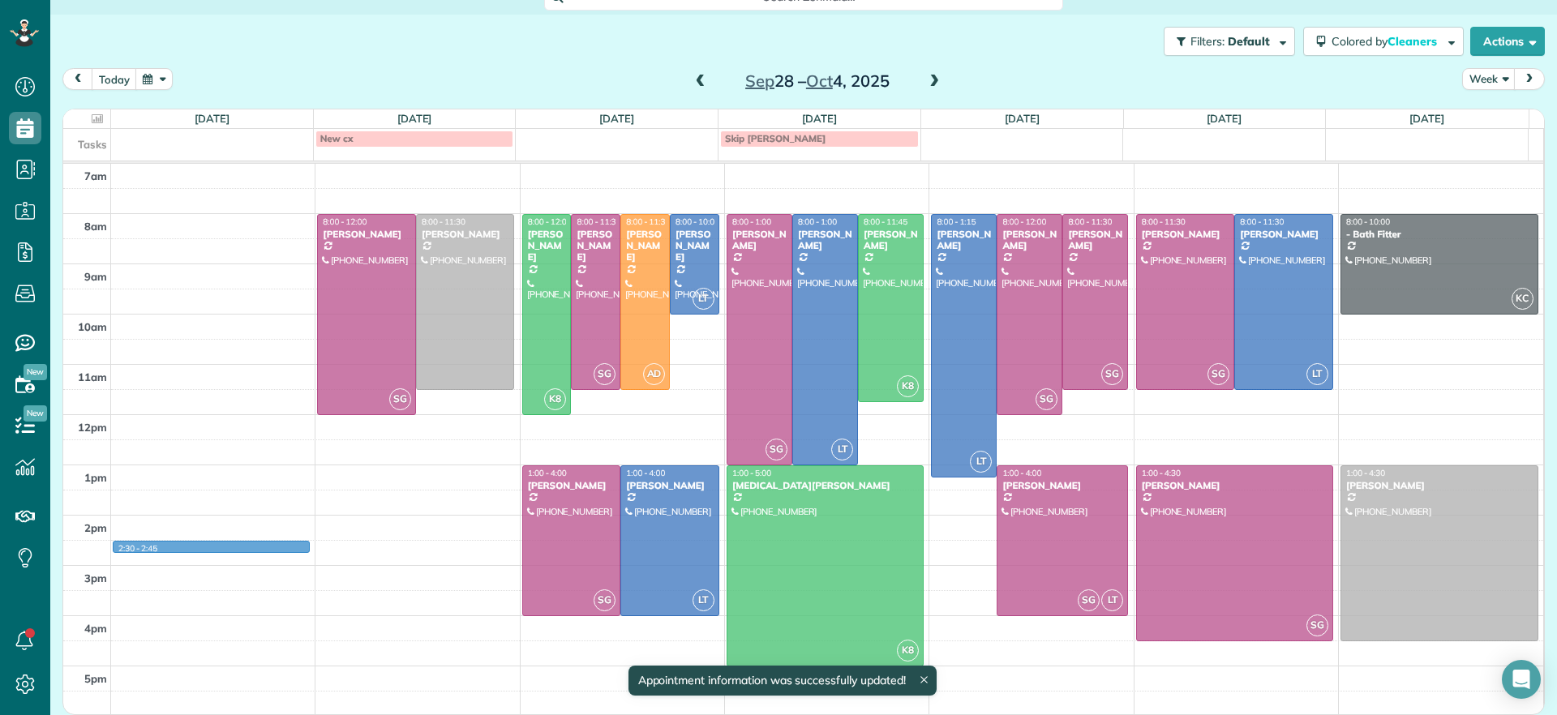
click at [283, 552] on td at bounding box center [827, 553] width 1433 height 25
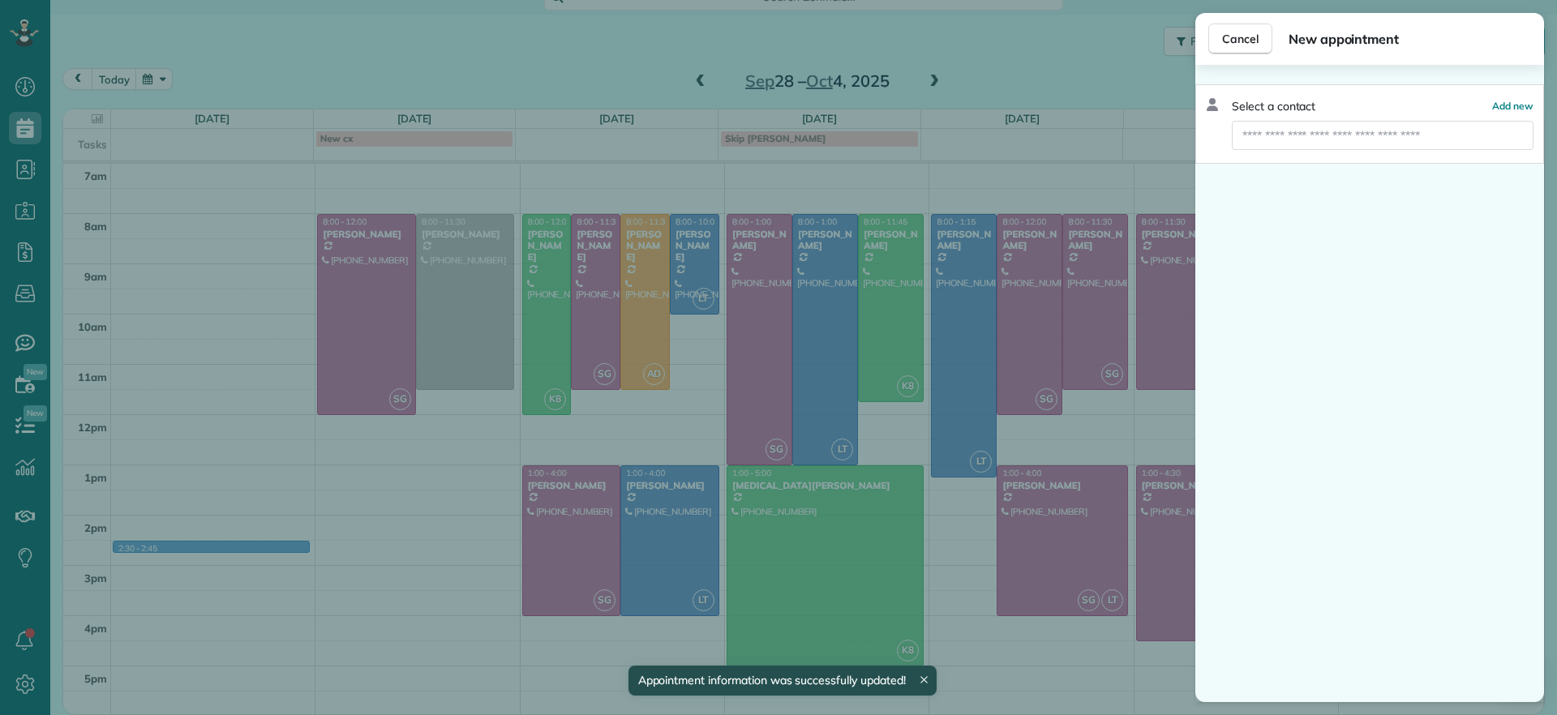
click at [409, 568] on div "Cancel New appointment Select a contact Add new" at bounding box center [778, 357] width 1557 height 715
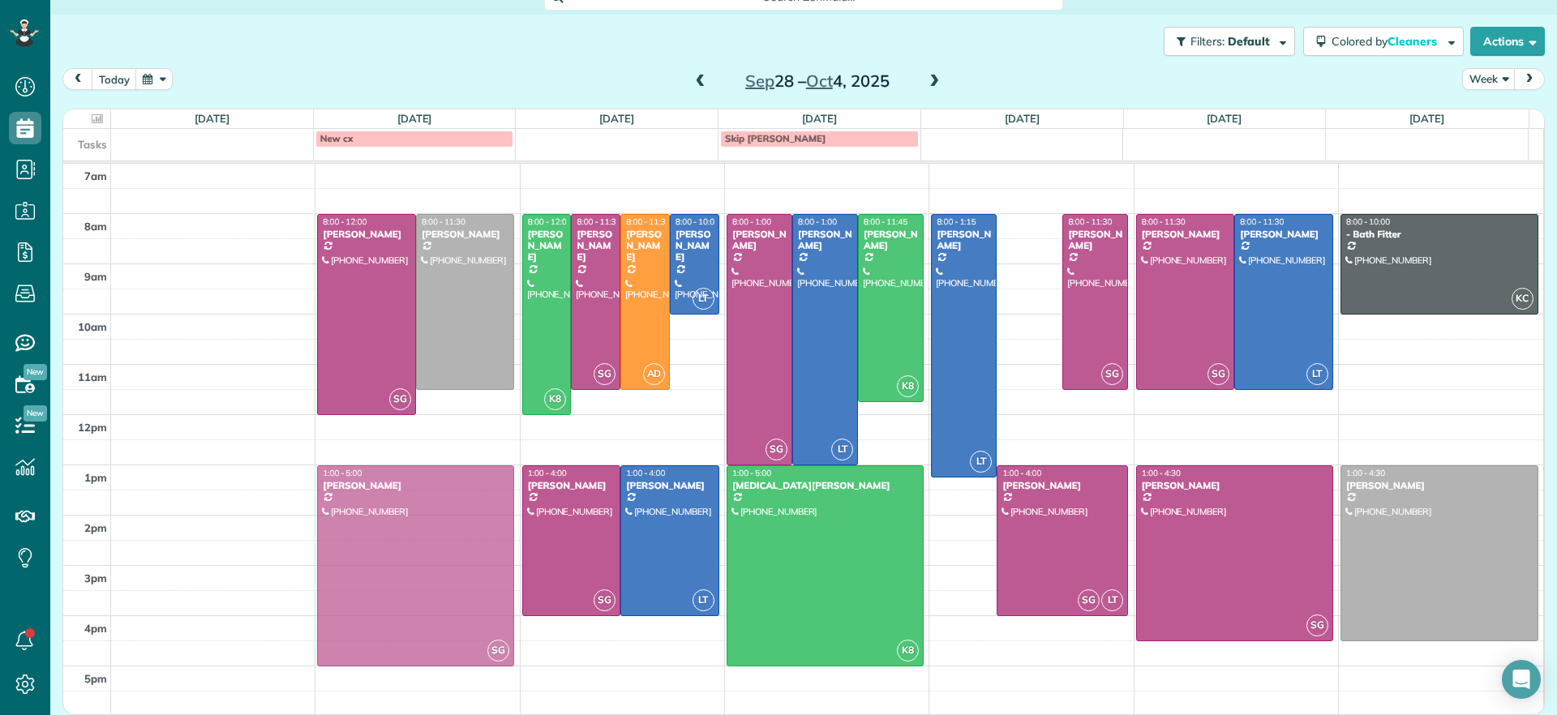
drag, startPoint x: 971, startPoint y: 301, endPoint x: 409, endPoint y: 529, distance: 606.3
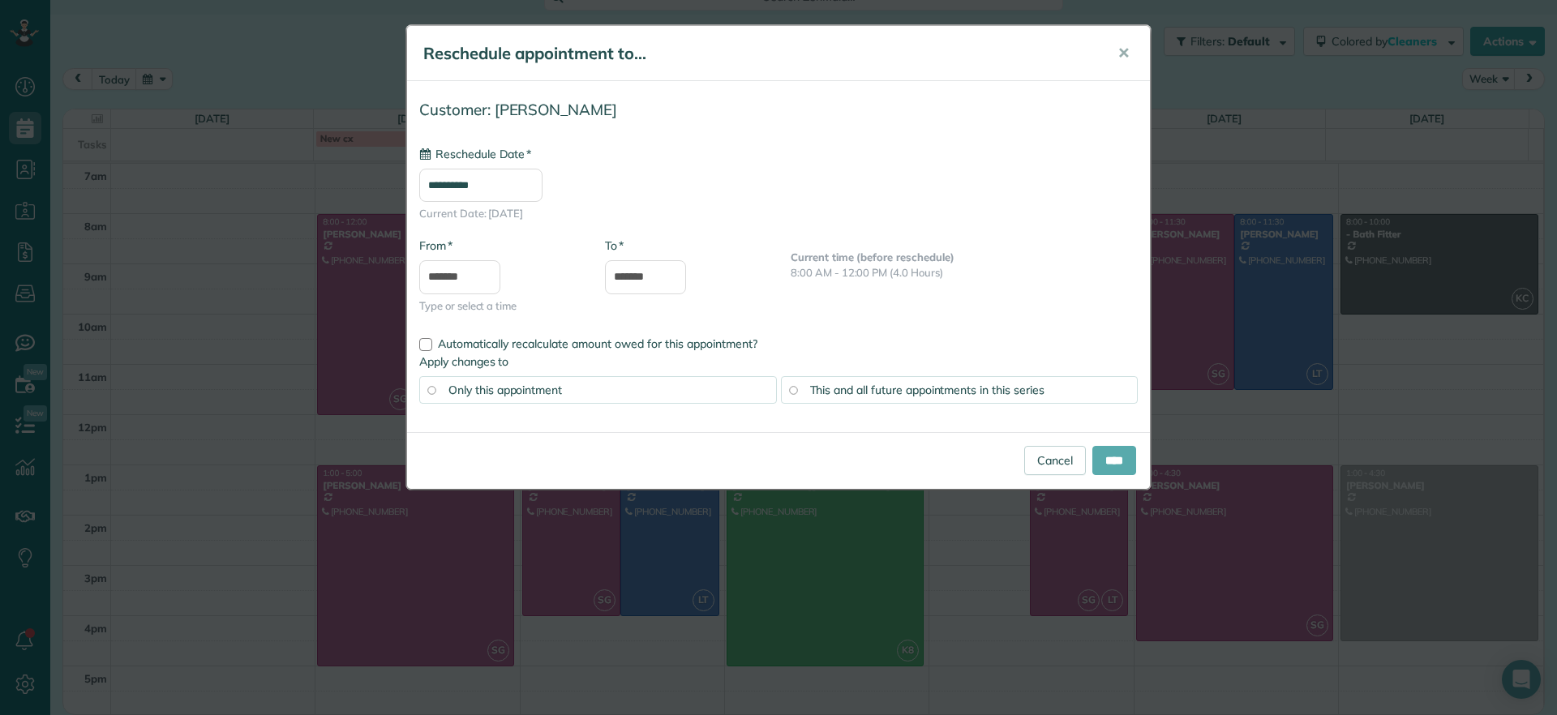
type input "**********"
click at [1100, 453] on input "****" at bounding box center [1114, 460] width 44 height 29
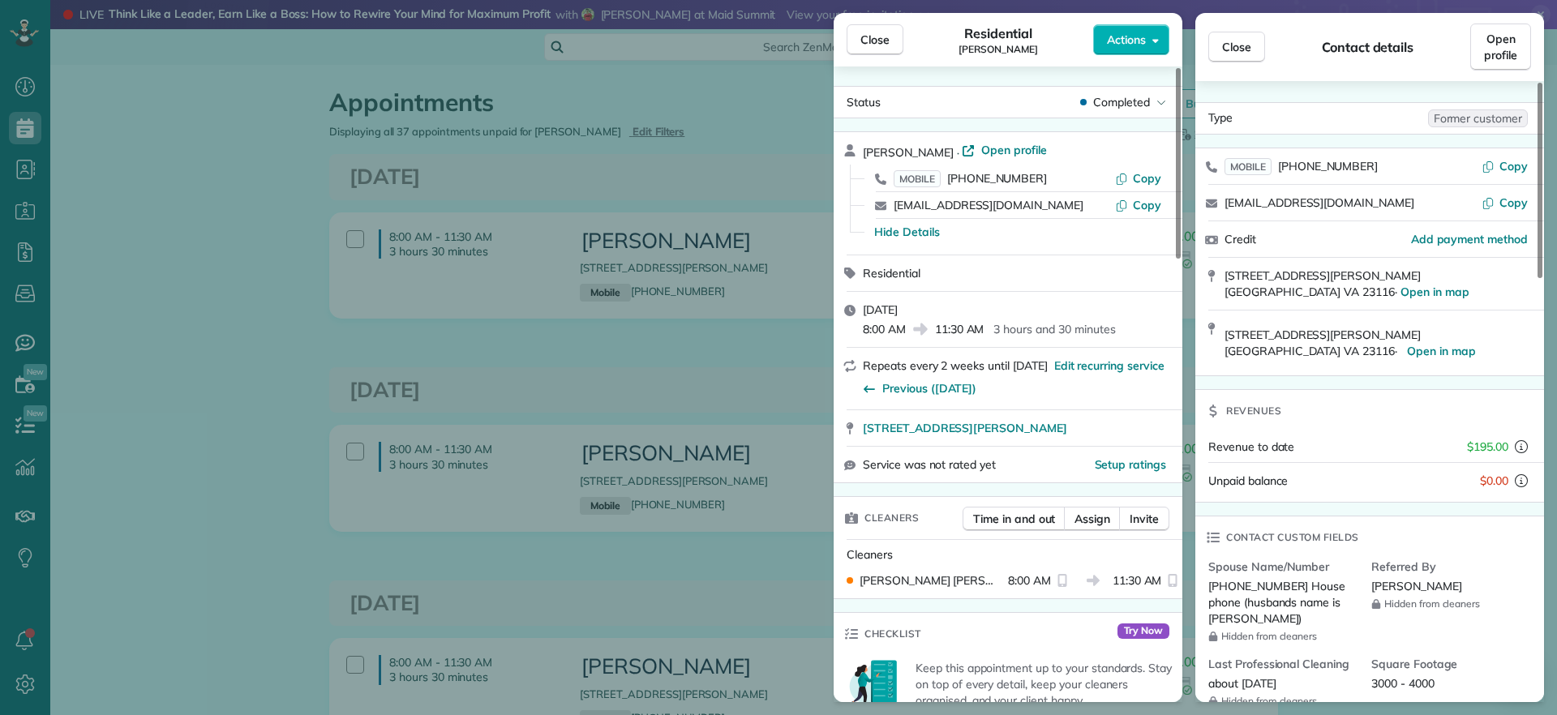
scroll to position [7, 7]
click at [876, 50] on button "Close" at bounding box center [874, 39] width 57 height 31
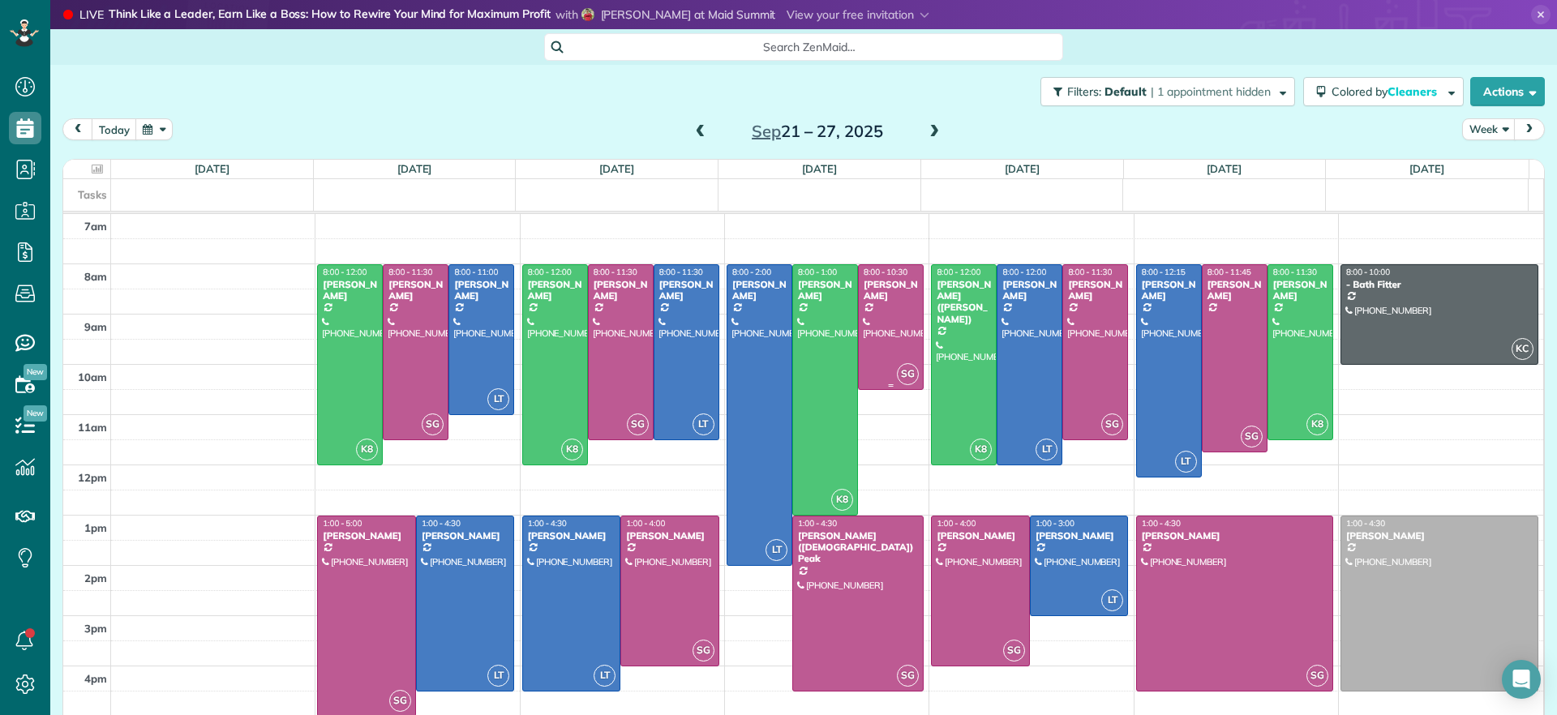
scroll to position [7, 7]
click at [925, 134] on span at bounding box center [934, 132] width 18 height 15
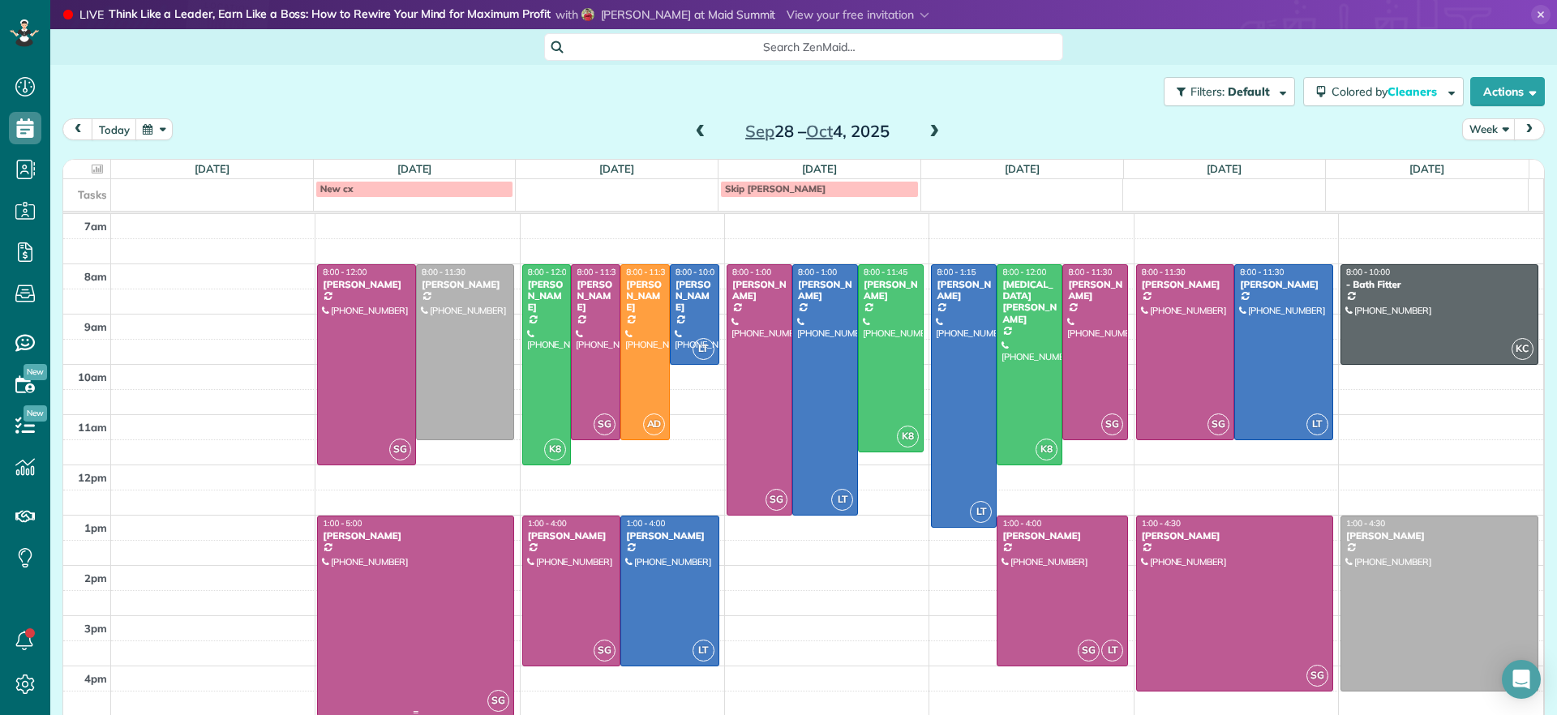
click at [452, 614] on div at bounding box center [415, 615] width 195 height 199
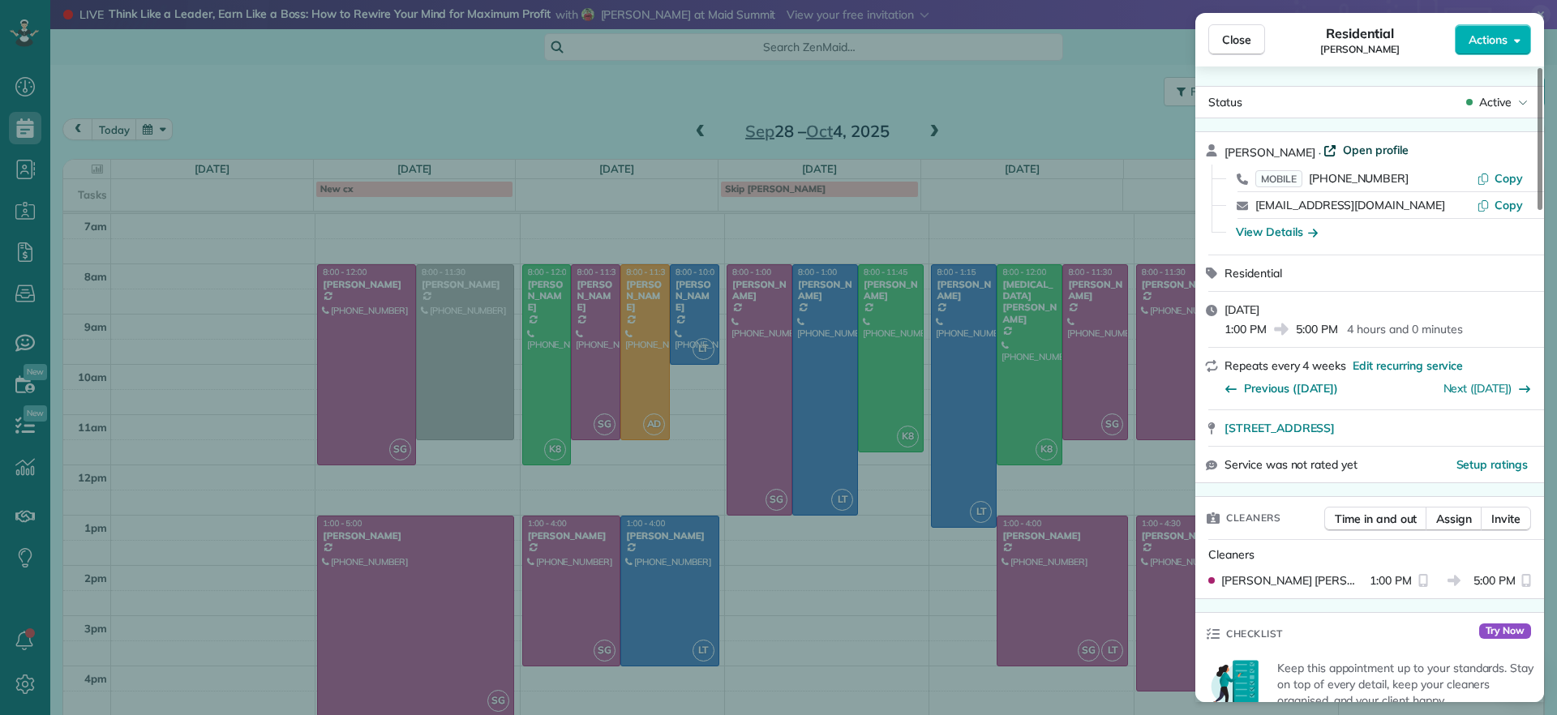
click at [1377, 148] on span "Open profile" at bounding box center [1376, 150] width 66 height 16
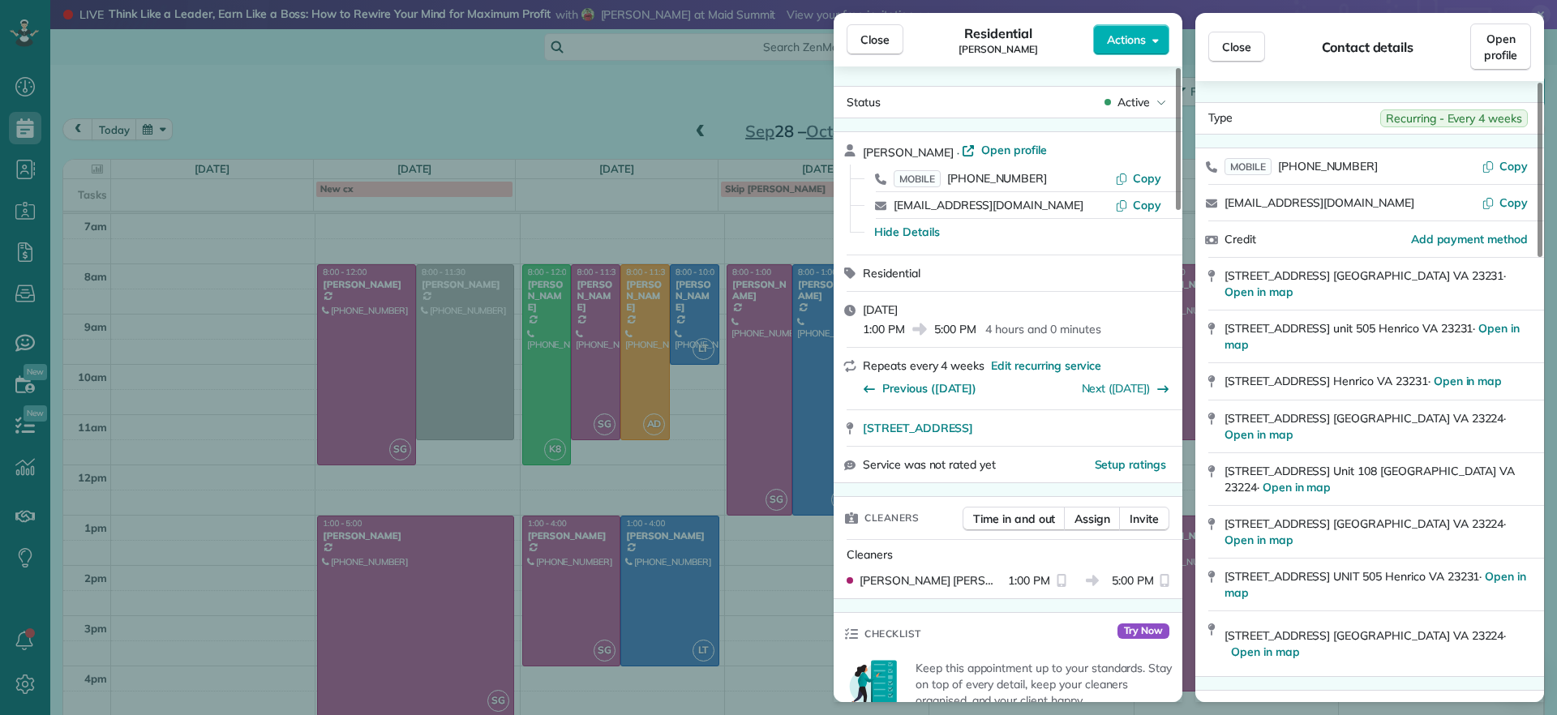
click at [237, 495] on div "Close Residential Sarah Craig Actions Status Active Sarah Craig · Open profile …" at bounding box center [778, 357] width 1557 height 715
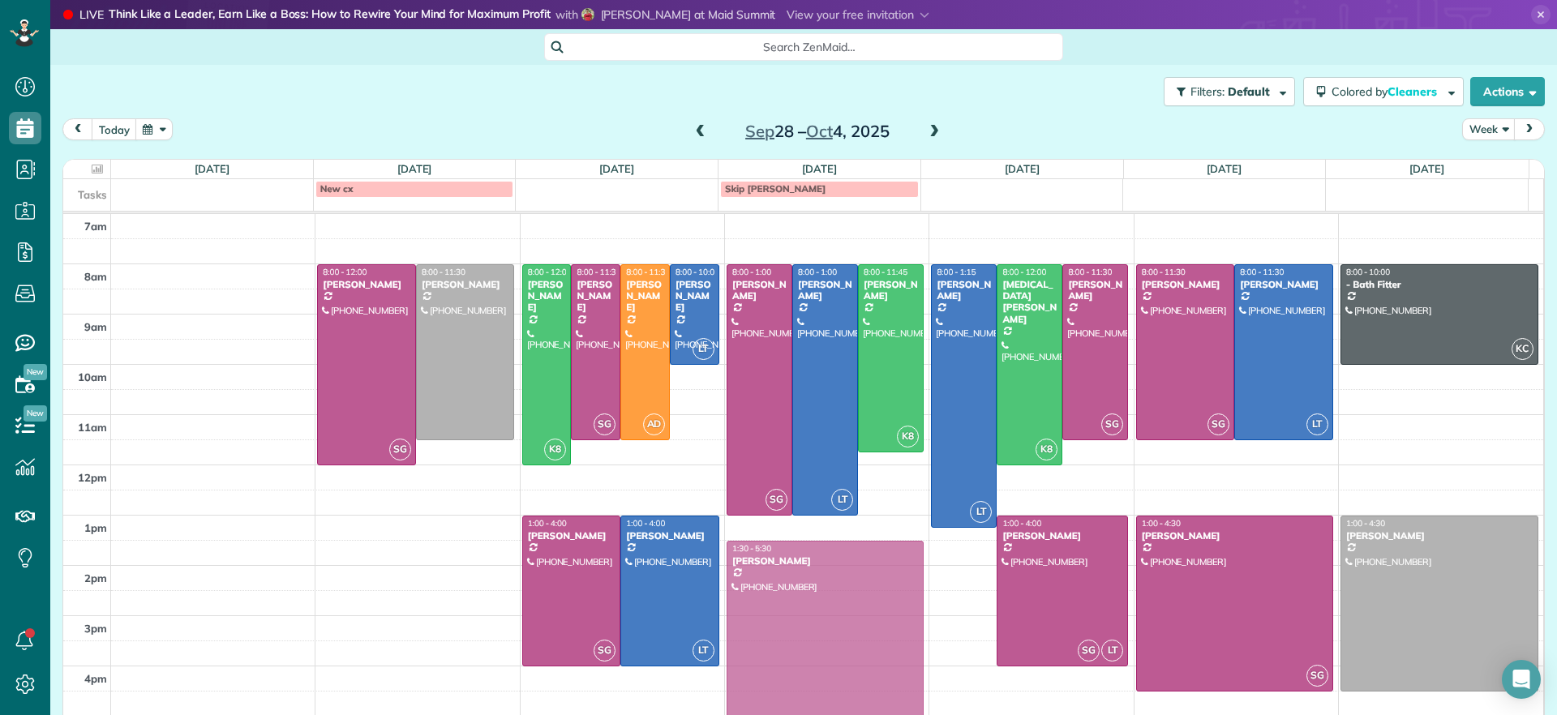
drag, startPoint x: 418, startPoint y: 580, endPoint x: 851, endPoint y: 602, distance: 434.4
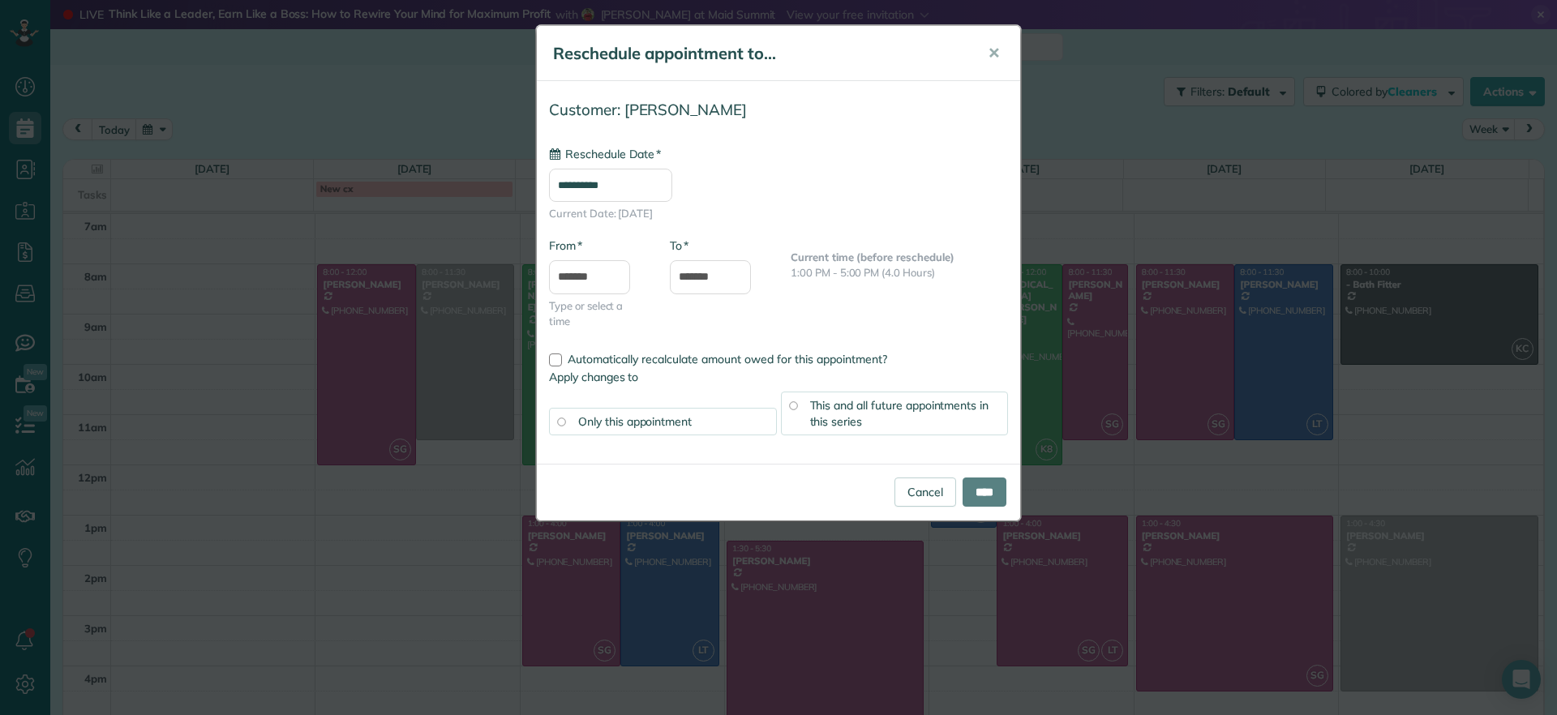
type input "**********"
click at [976, 490] on input "****" at bounding box center [984, 492] width 44 height 29
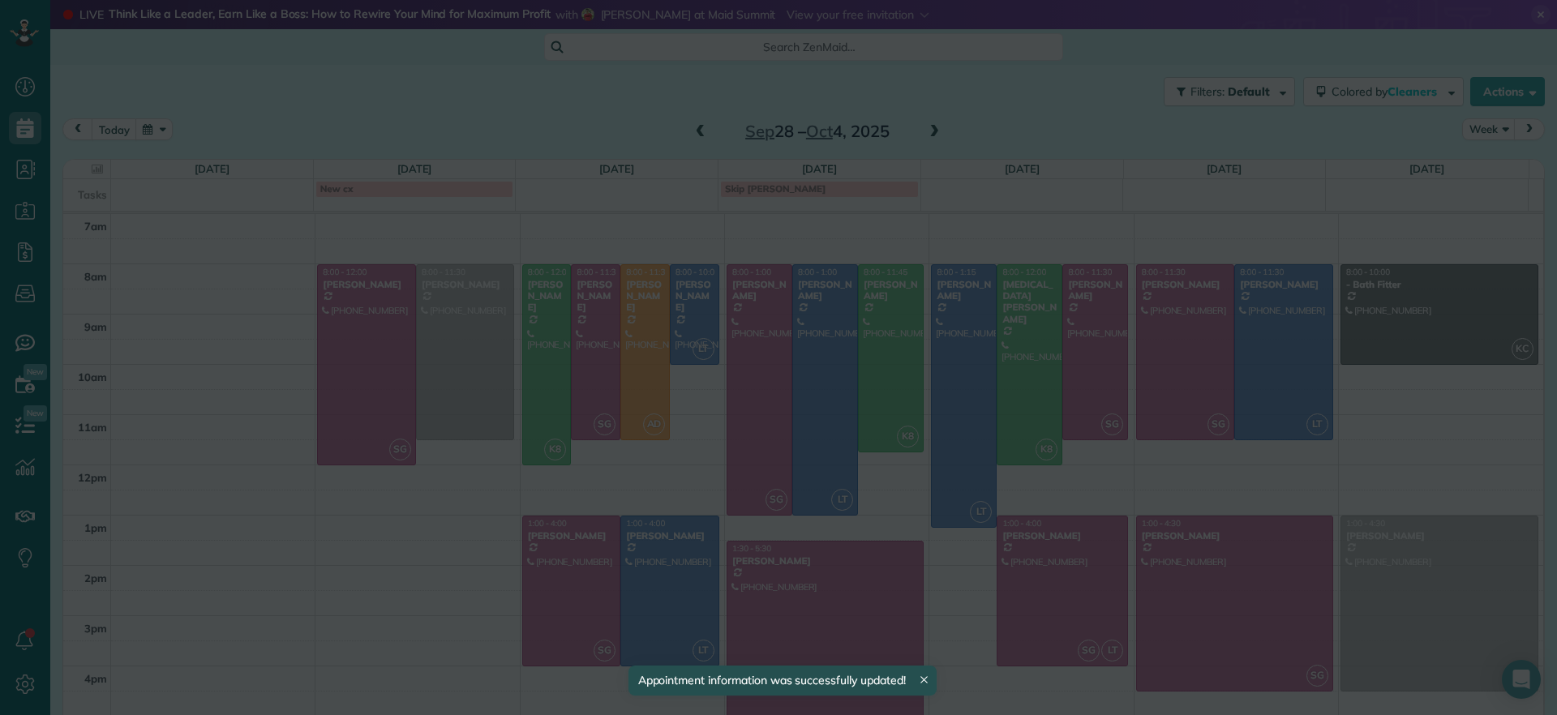
click at [976, 493] on div "**********" at bounding box center [778, 357] width 1557 height 715
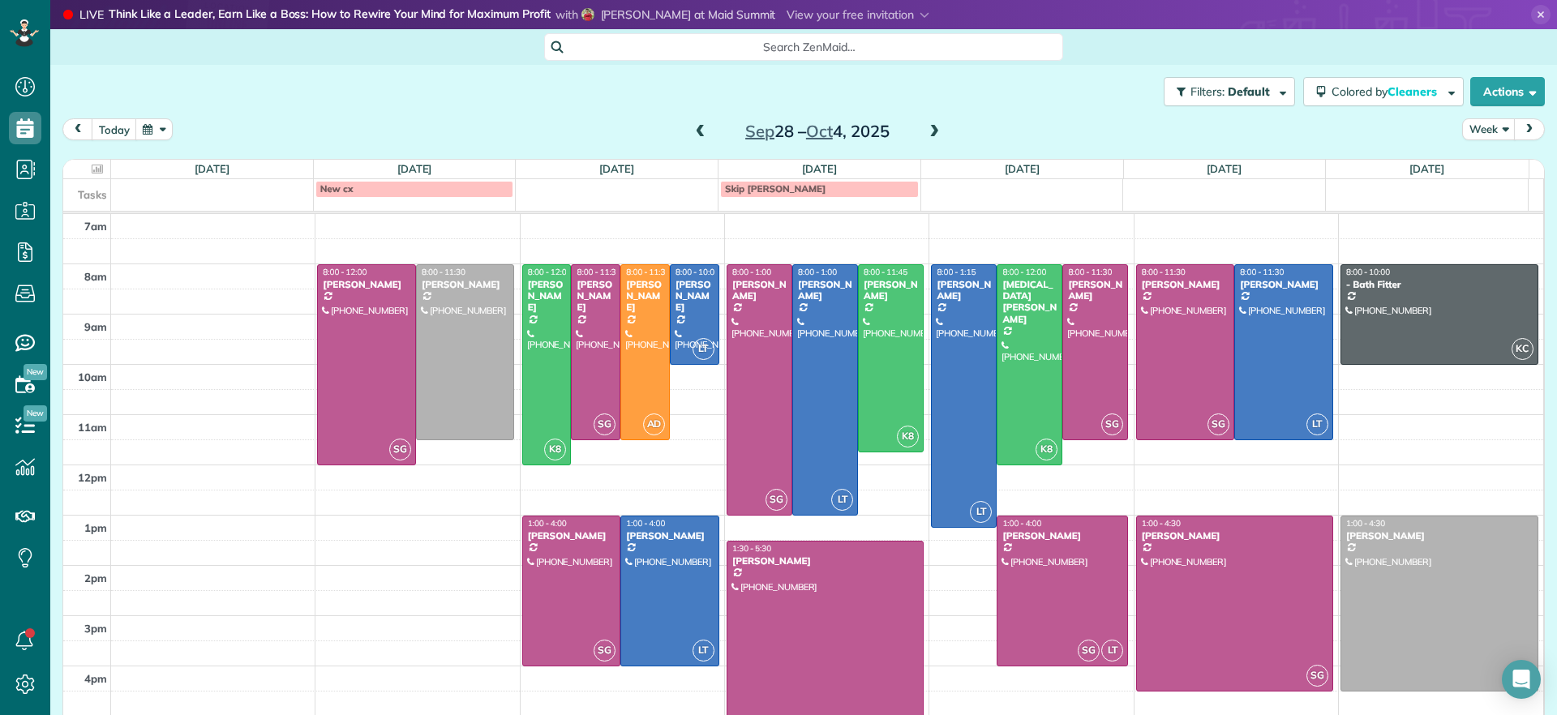
click at [840, 603] on div at bounding box center [824, 641] width 195 height 199
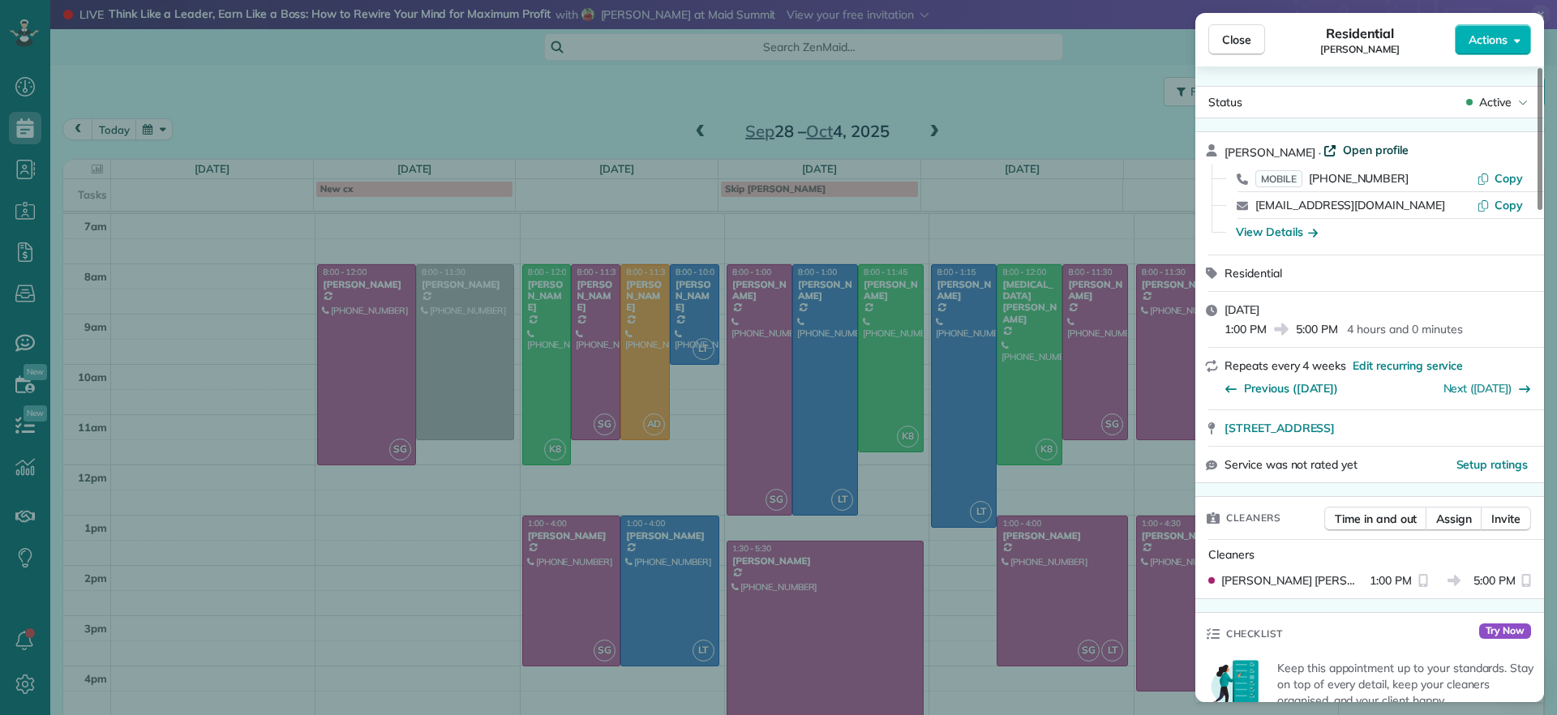
click at [1364, 148] on span "Open profile" at bounding box center [1376, 150] width 66 height 16
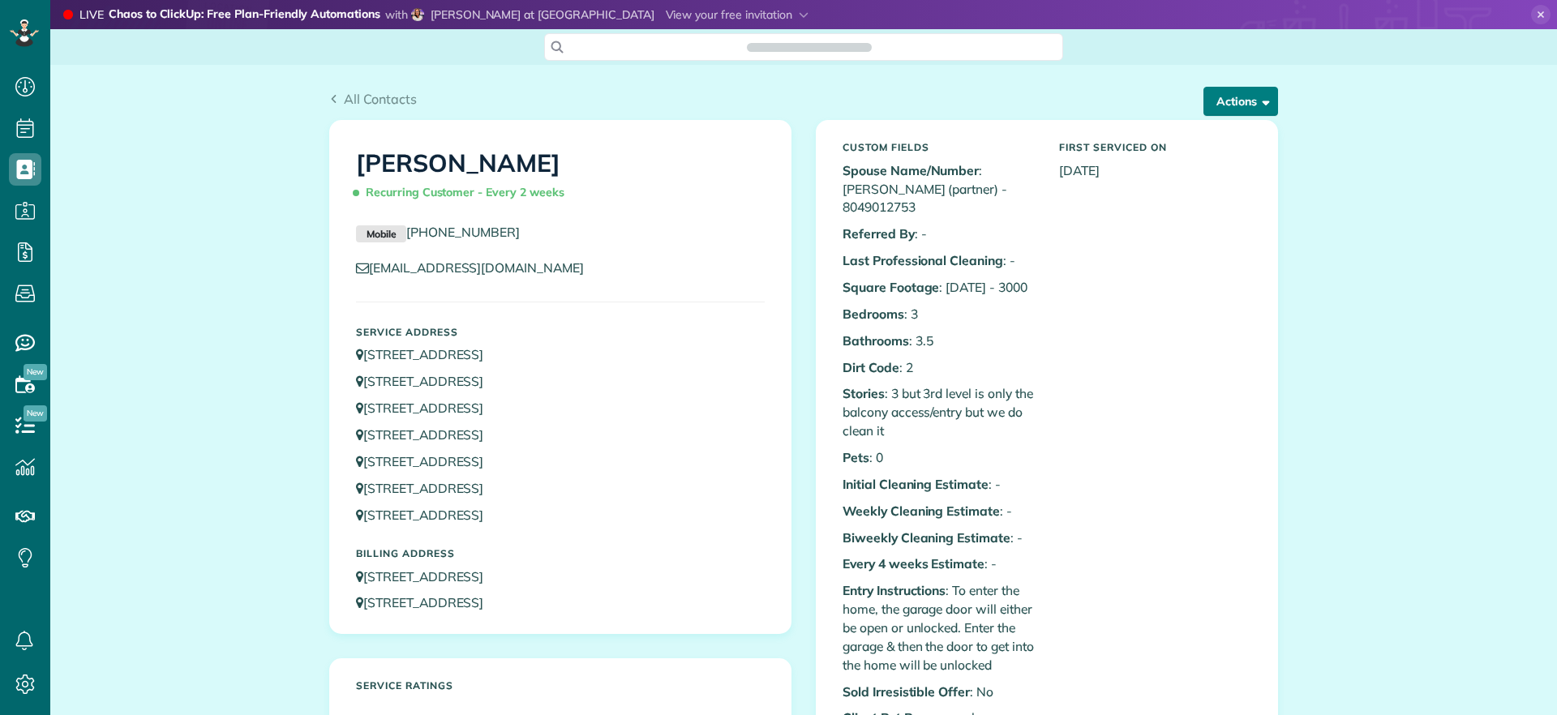
click at [1238, 106] on button "Actions" at bounding box center [1240, 101] width 75 height 29
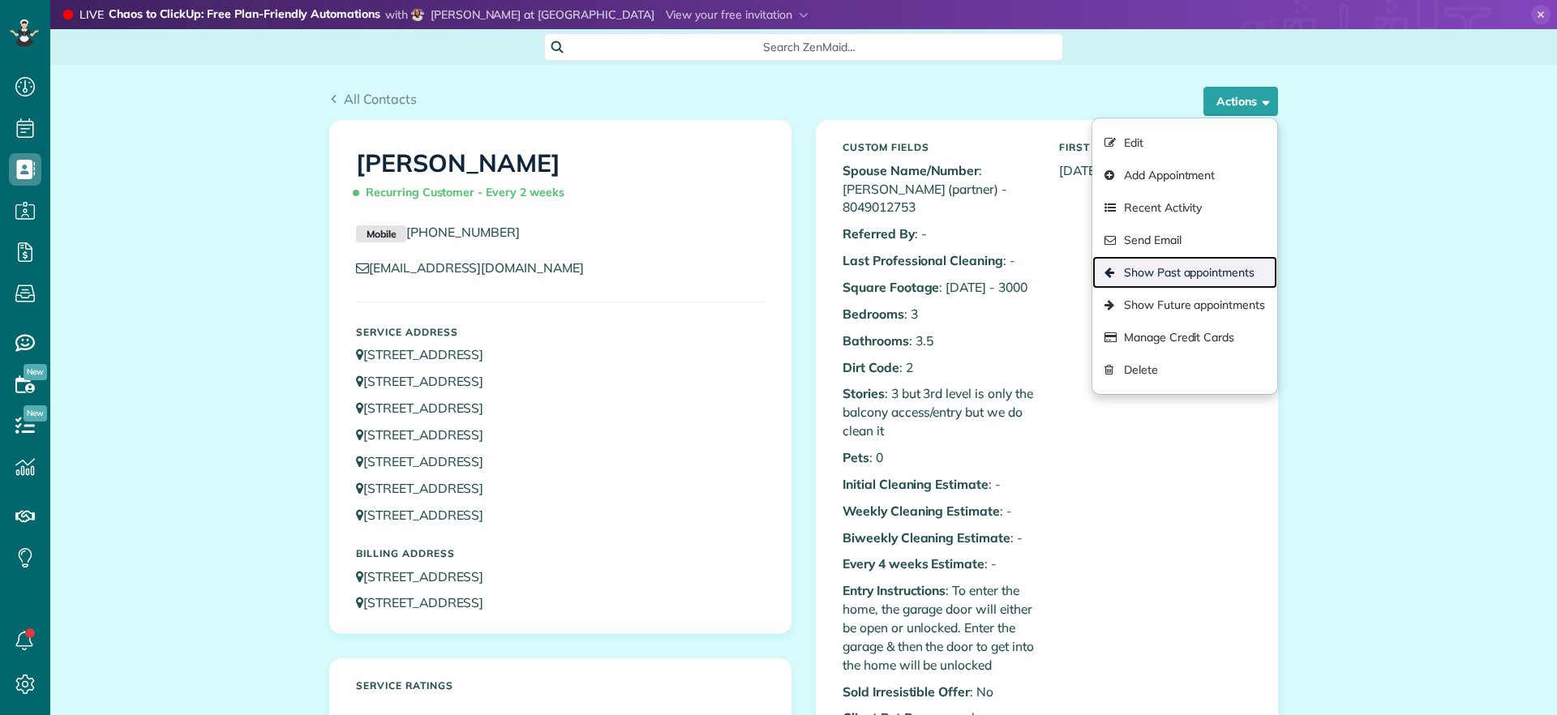
click at [1228, 259] on link "Show Past appointments" at bounding box center [1184, 272] width 185 height 32
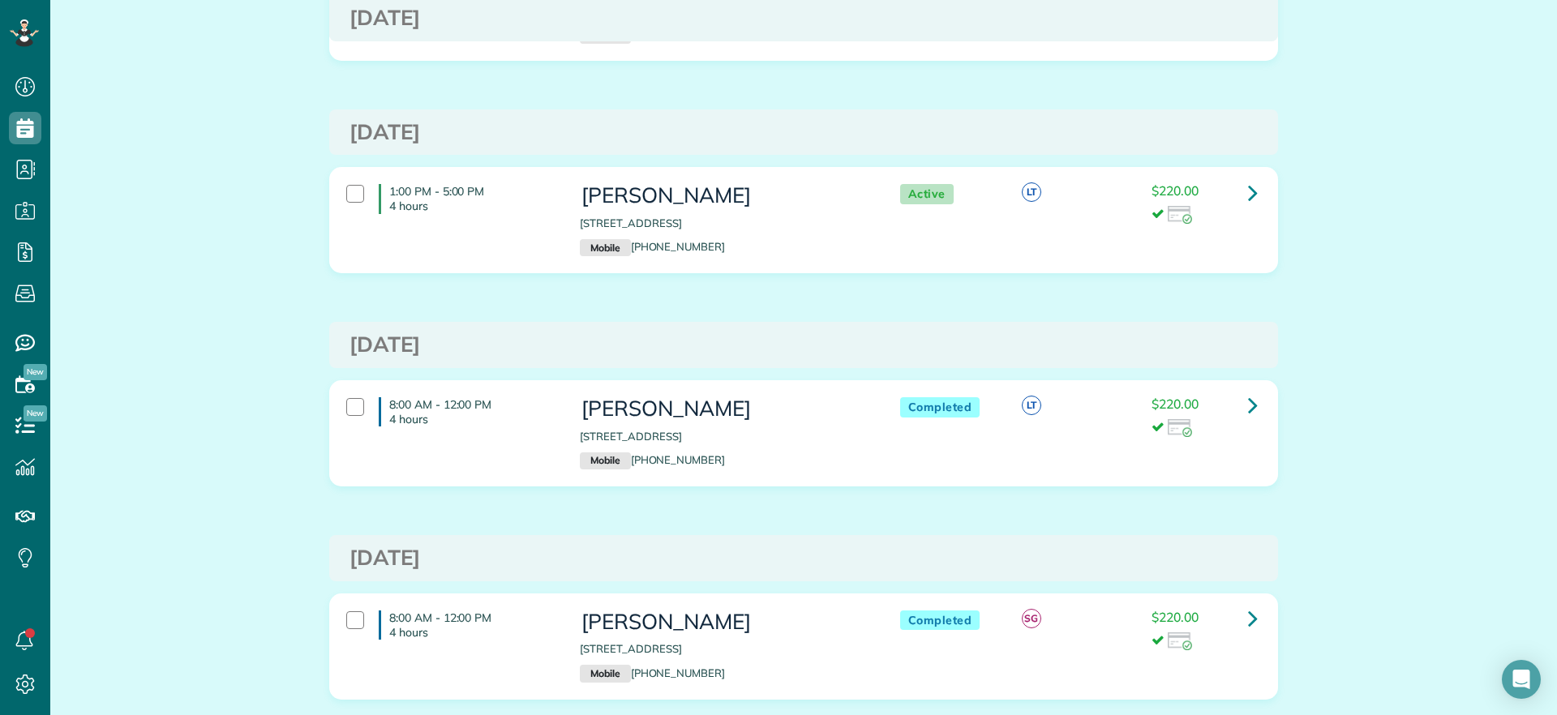
scroll to position [912, 0]
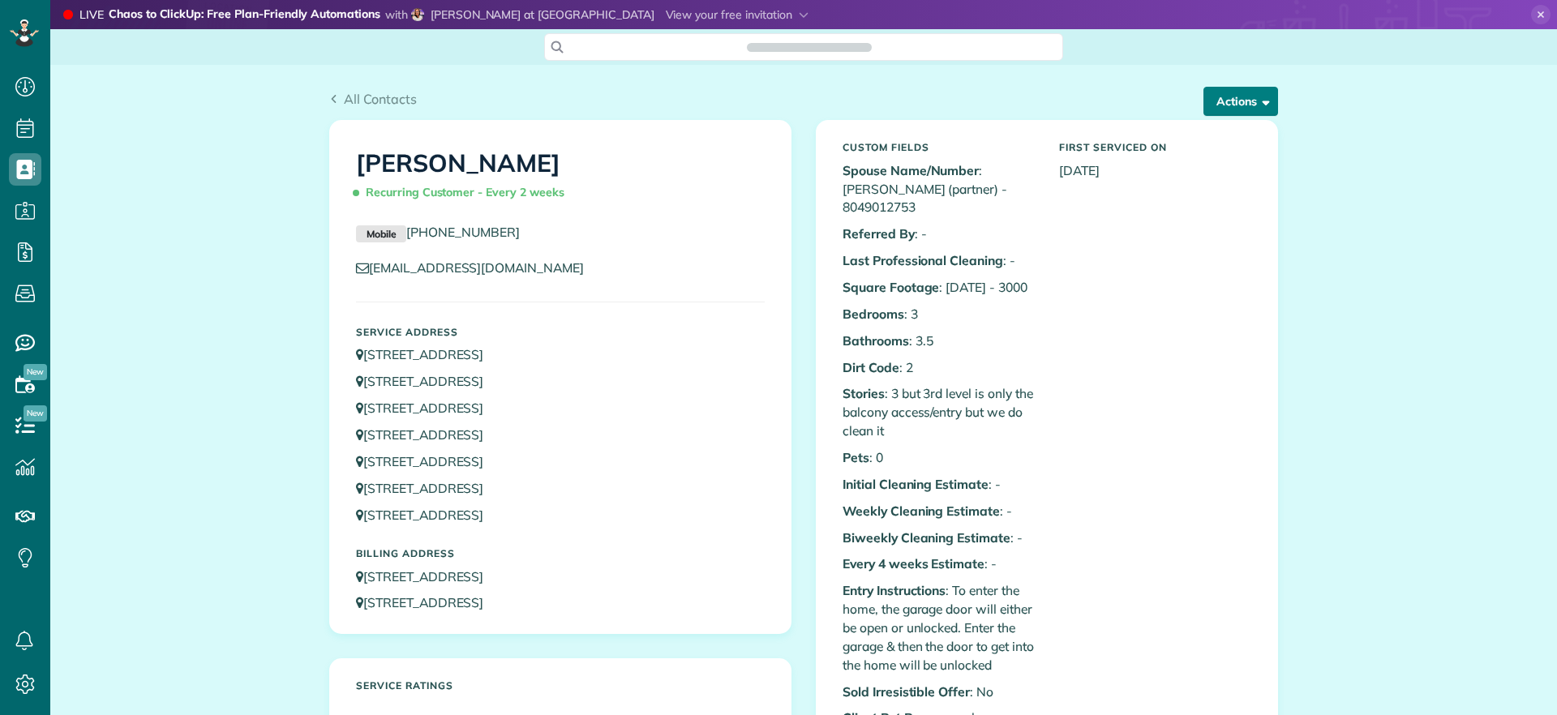
scroll to position [7, 7]
click at [1224, 105] on button "Actions" at bounding box center [1240, 101] width 75 height 29
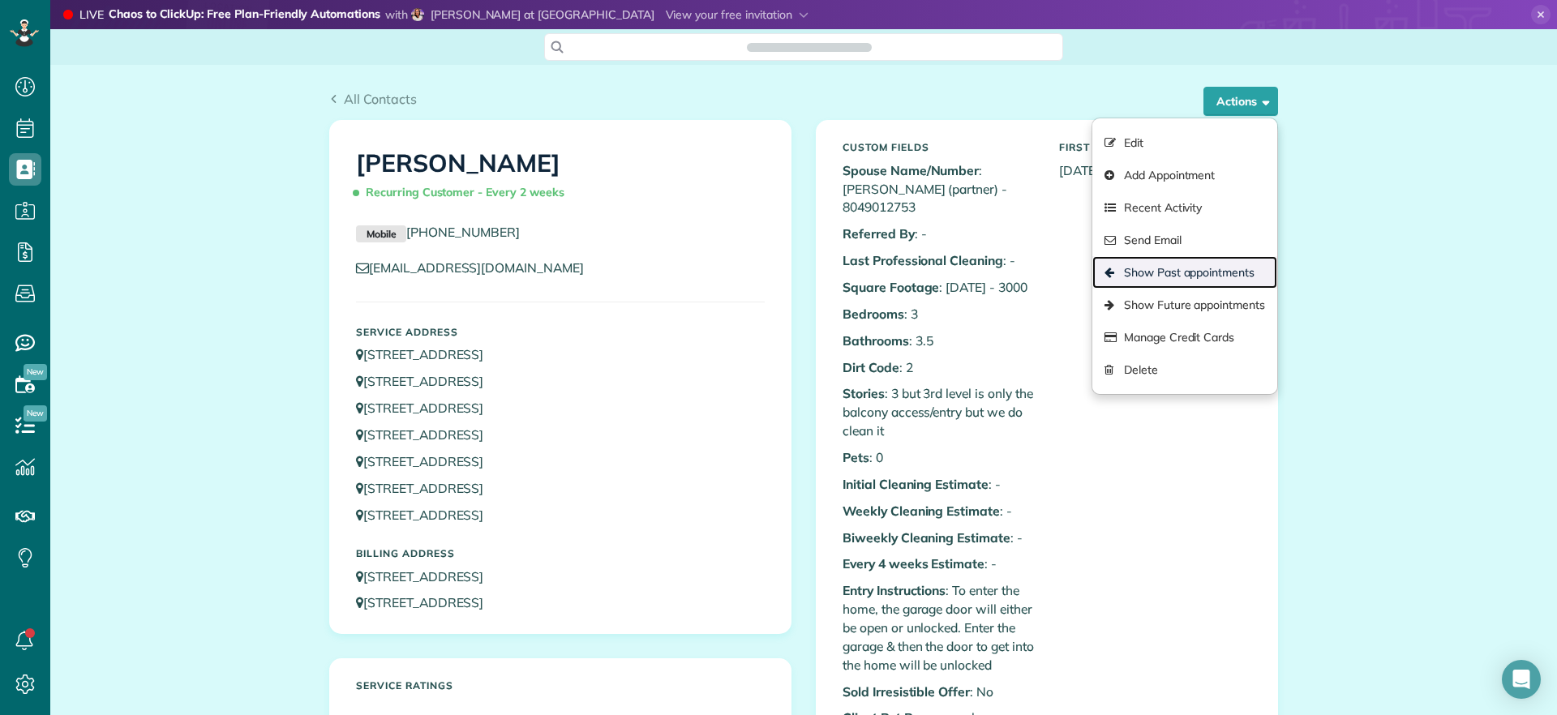
click at [1181, 264] on link "Show Past appointments" at bounding box center [1184, 272] width 185 height 32
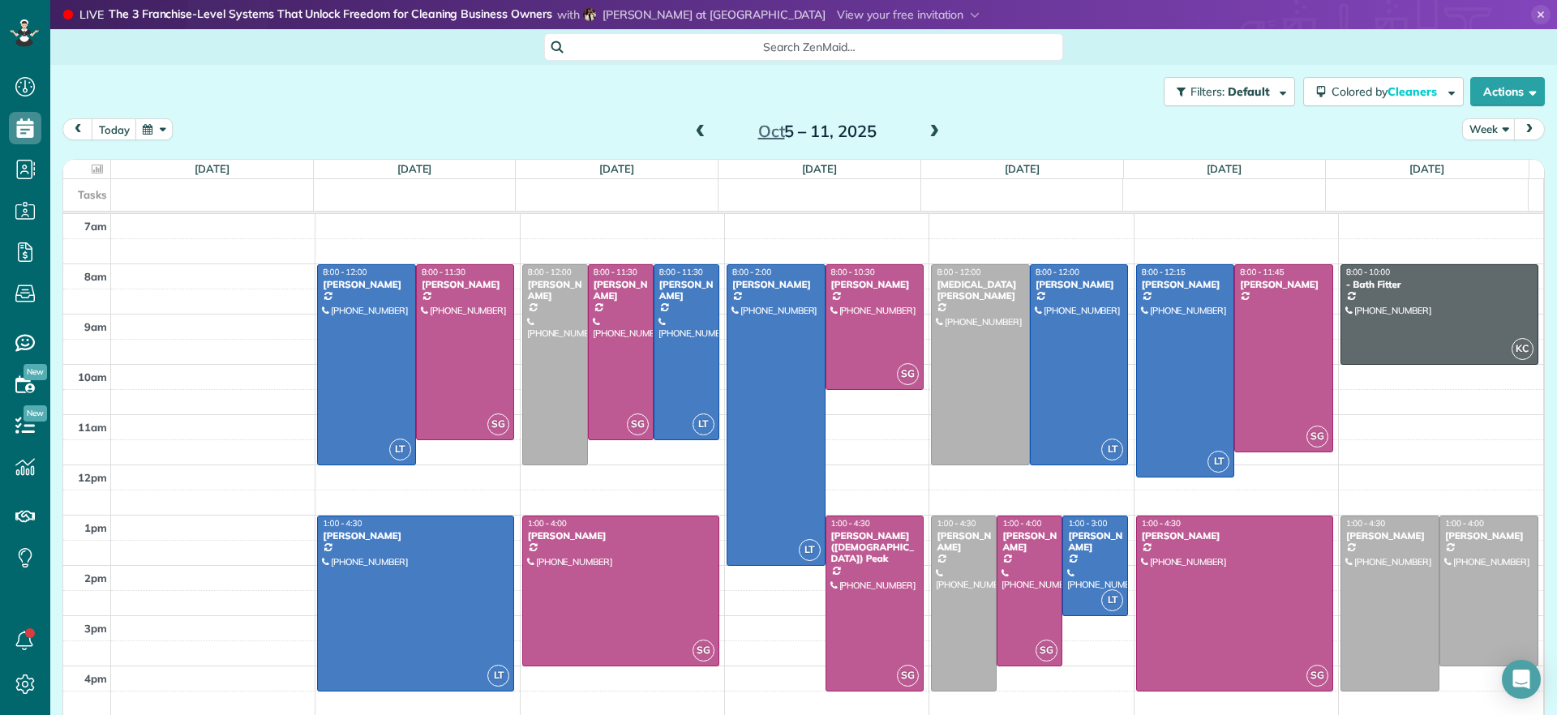
scroll to position [7, 7]
